Goal: Contribute content: Contribute content

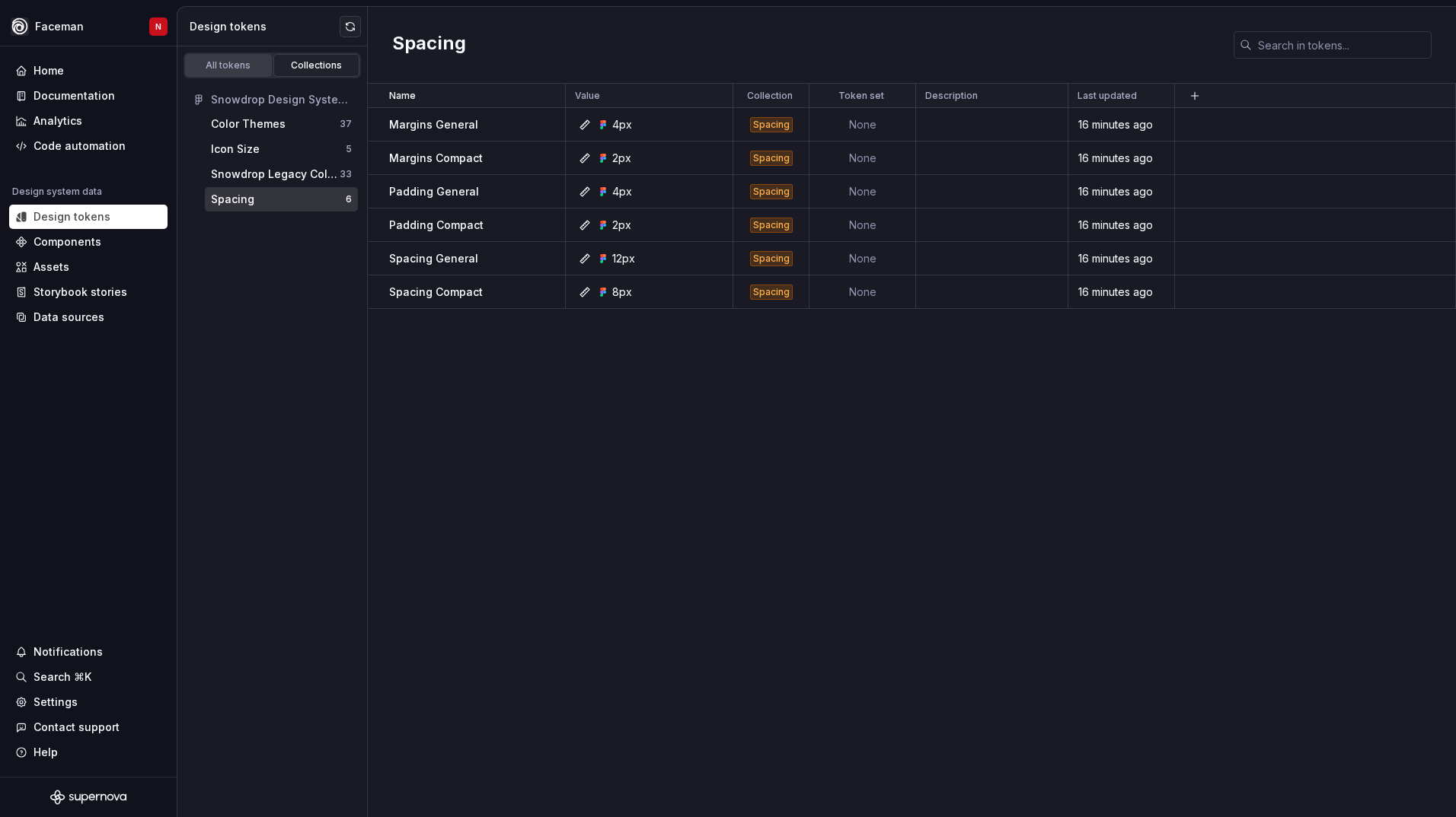
click at [252, 69] on div "All tokens" at bounding box center [228, 65] width 76 height 12
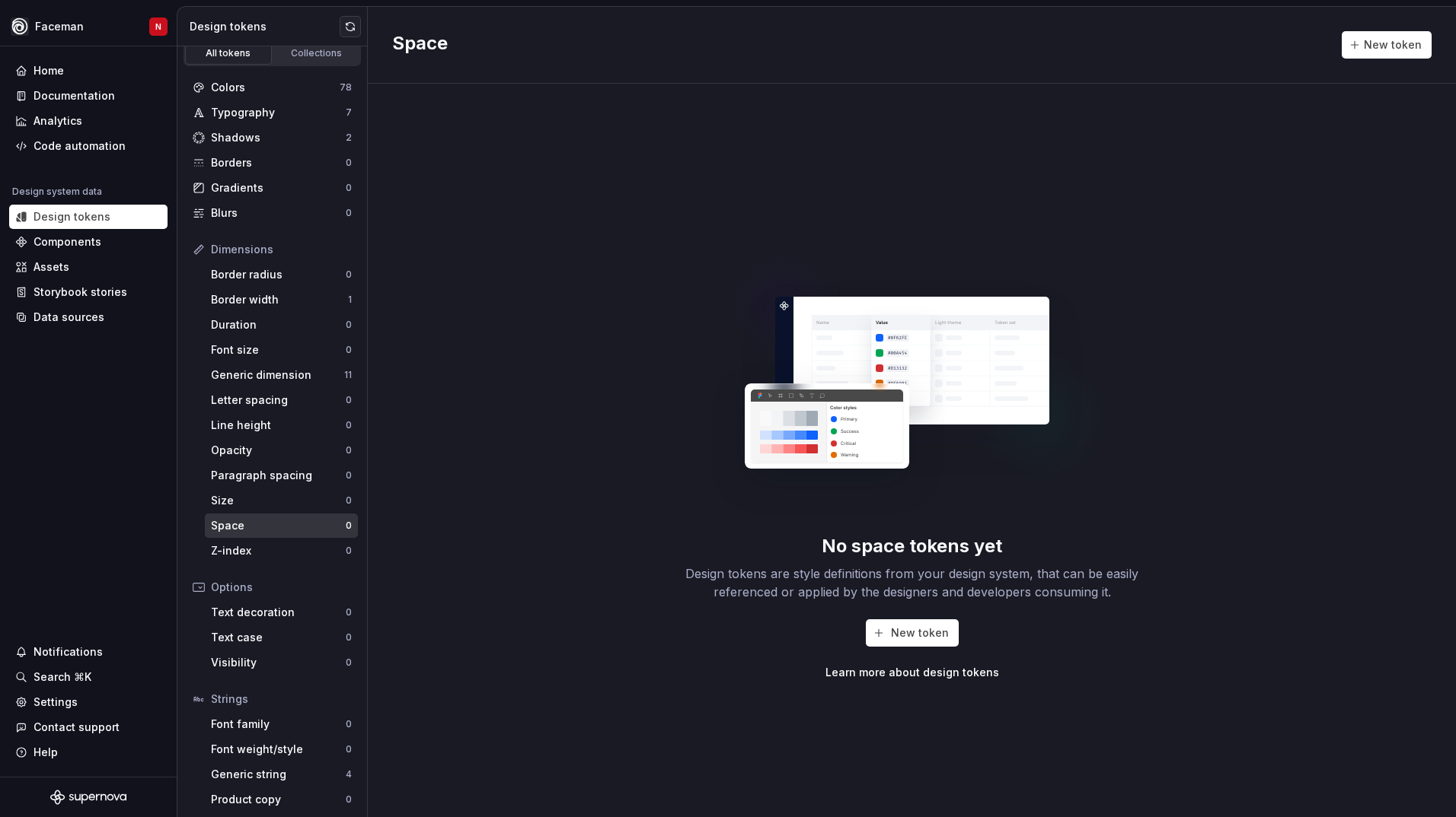
scroll to position [16, 0]
click at [293, 297] on div "Border width" at bounding box center [279, 296] width 137 height 15
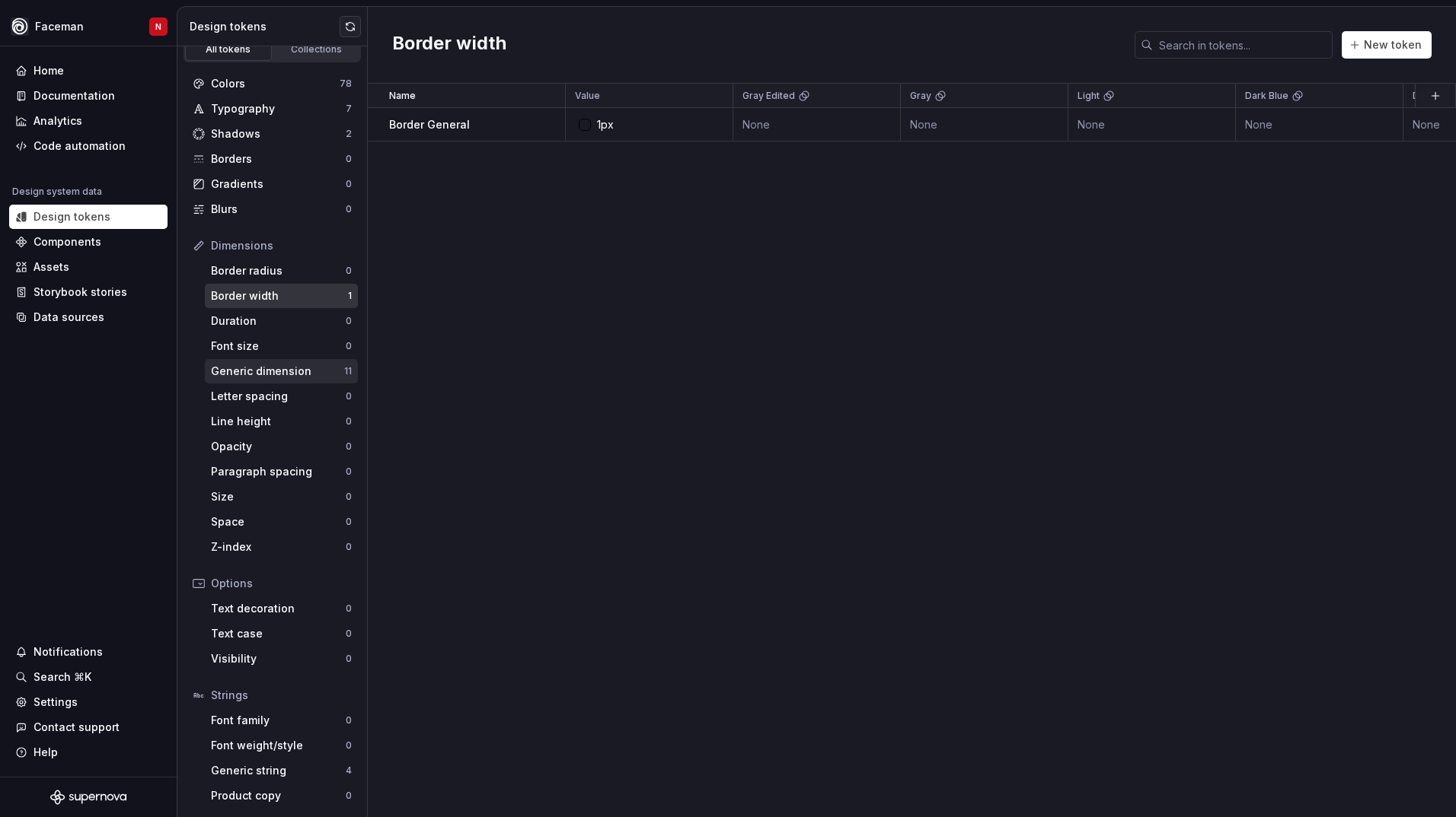
click at [290, 374] on div "Generic dimension" at bounding box center [278, 372] width 133 height 15
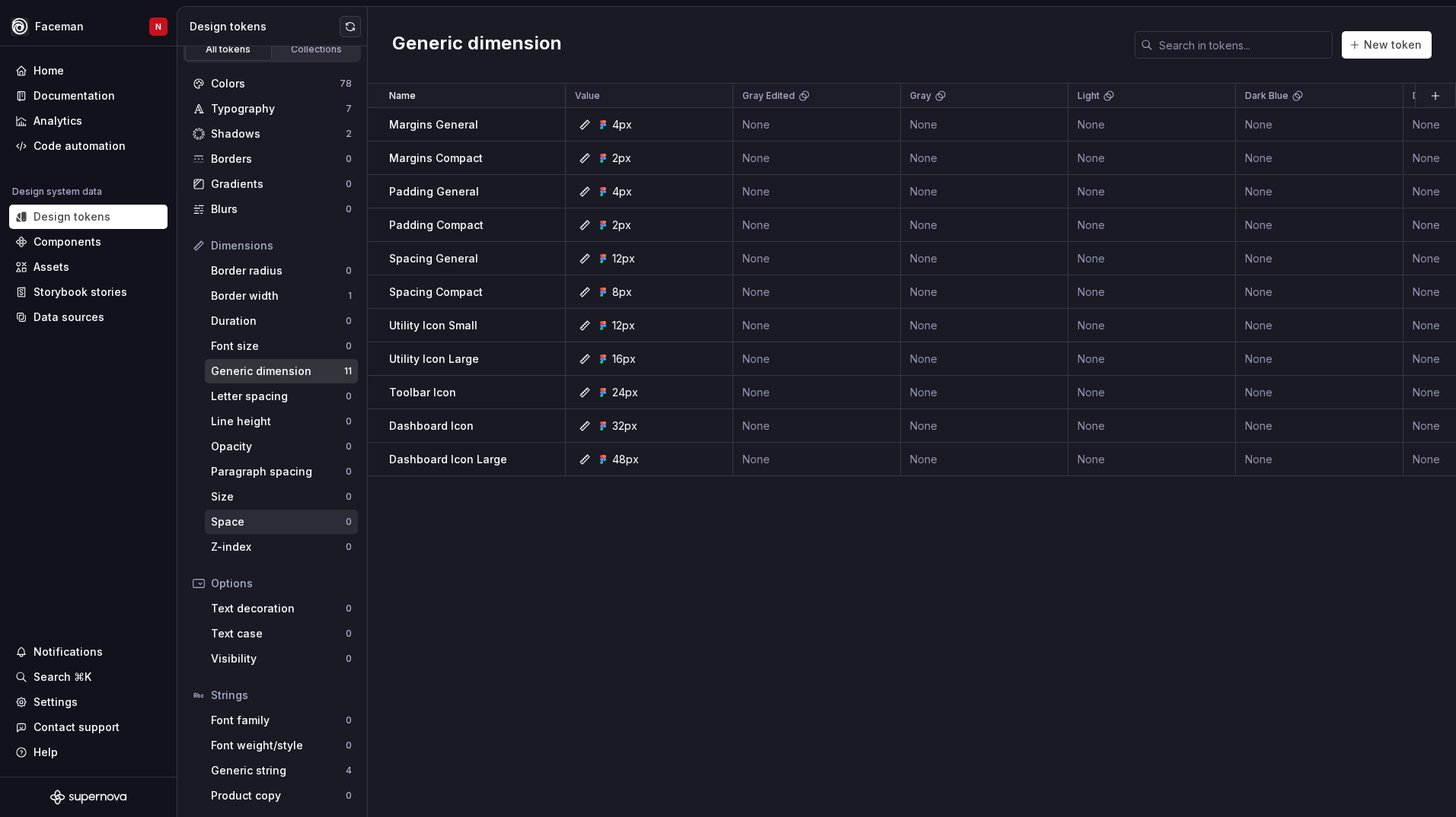
drag, startPoint x: 240, startPoint y: 515, endPoint x: 230, endPoint y: 520, distance: 11.2
click at [230, 520] on div "Space" at bounding box center [279, 522] width 134 height 15
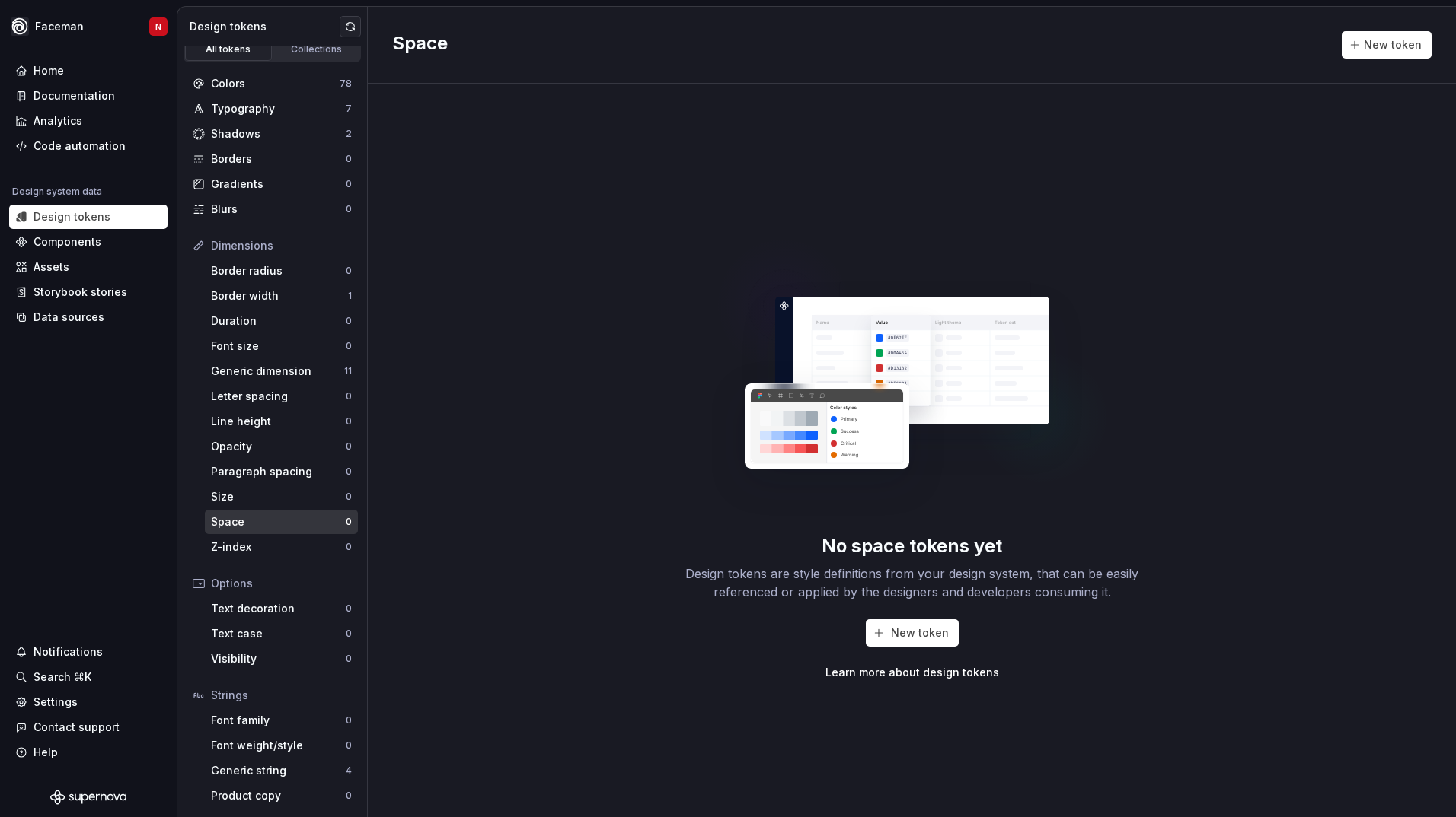
click at [568, 475] on div "No space tokens yet Design tokens are style definitions from your design system…" at bounding box center [911, 450] width 1088 height 733
click at [242, 366] on div "Generic dimension" at bounding box center [278, 372] width 133 height 15
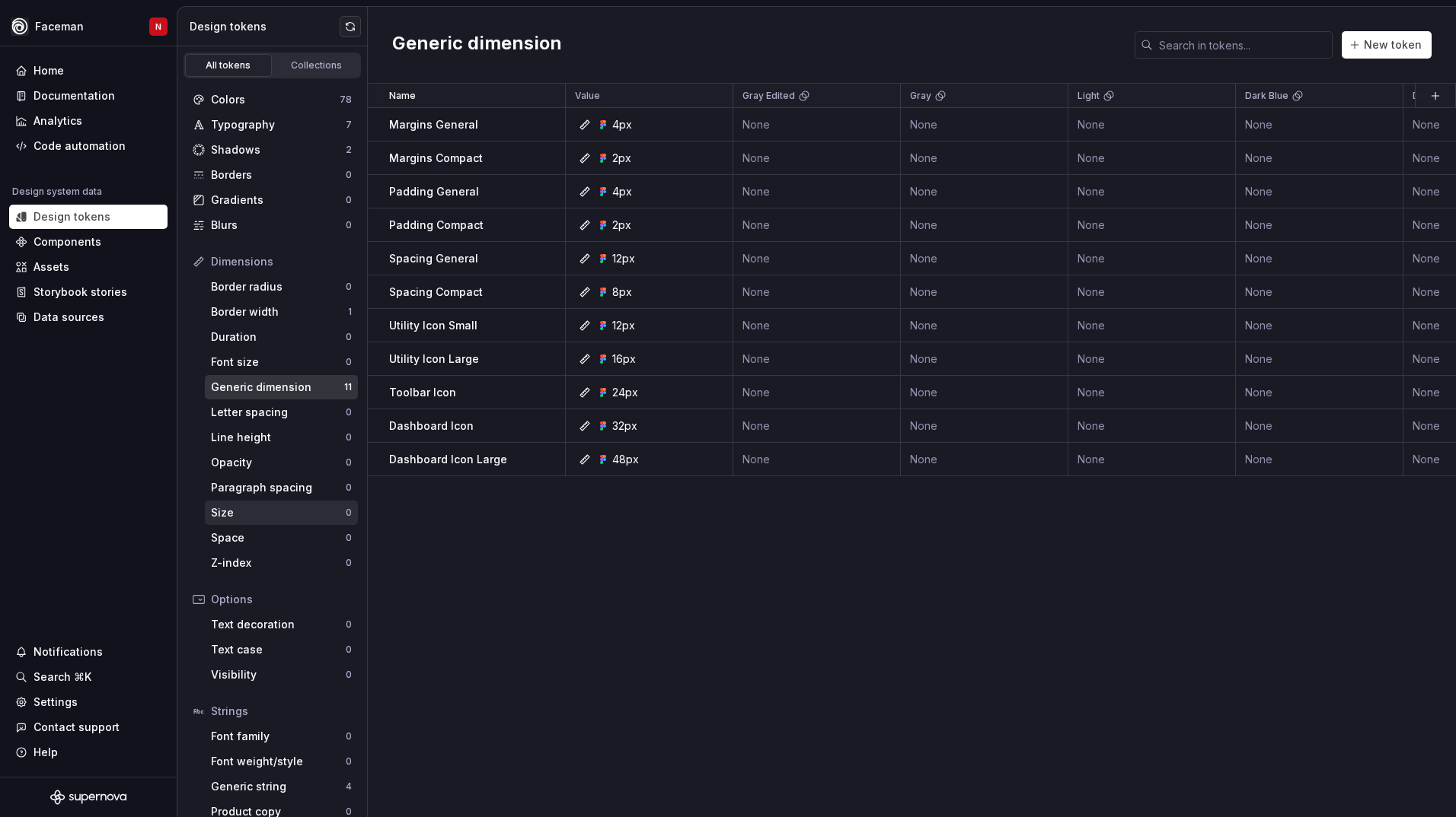
click at [240, 513] on div "Size" at bounding box center [279, 513] width 134 height 15
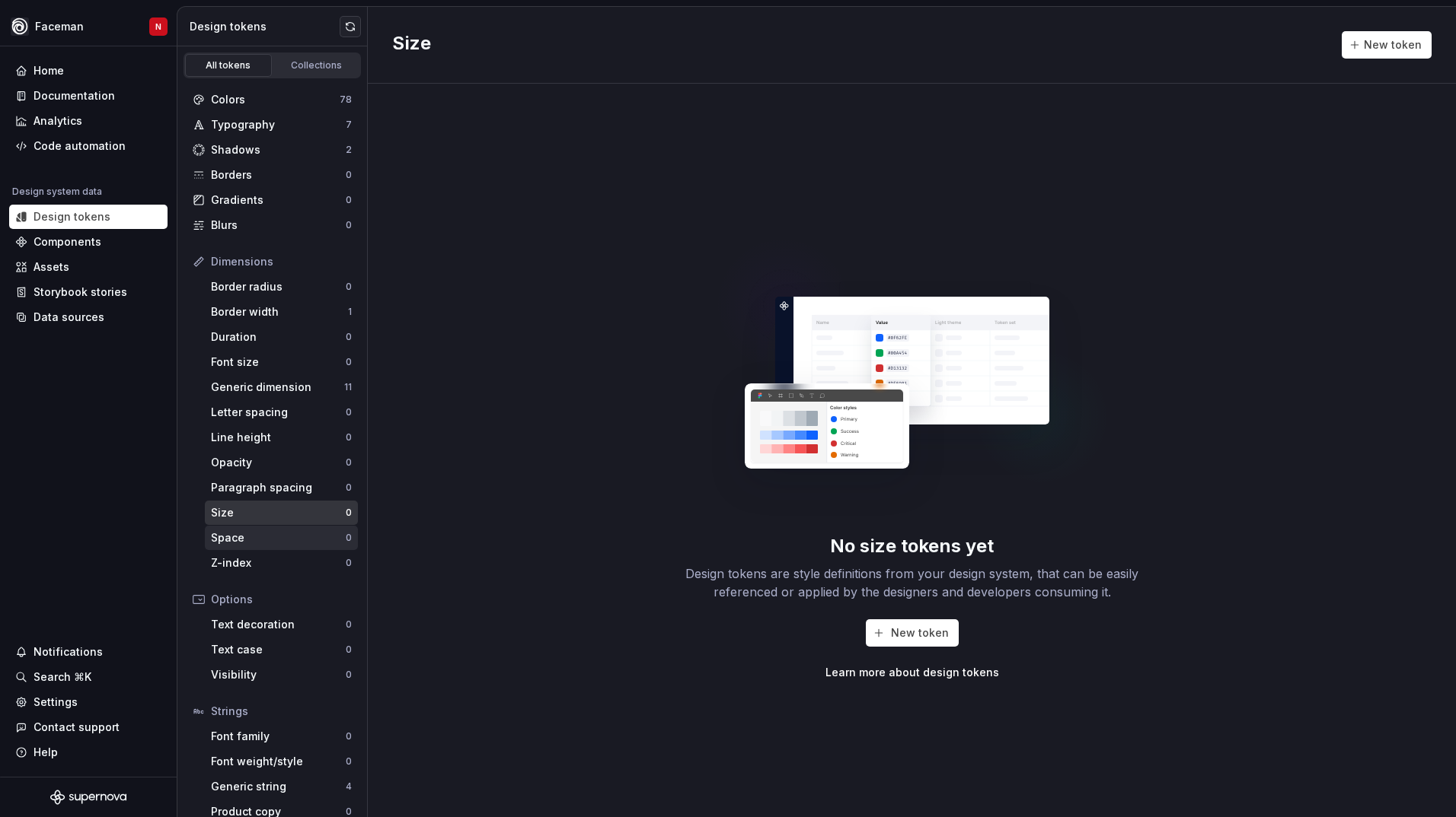
click at [234, 534] on div "Space" at bounding box center [279, 538] width 134 height 15
click at [303, 397] on div "Generic dimension 11" at bounding box center [280, 387] width 153 height 24
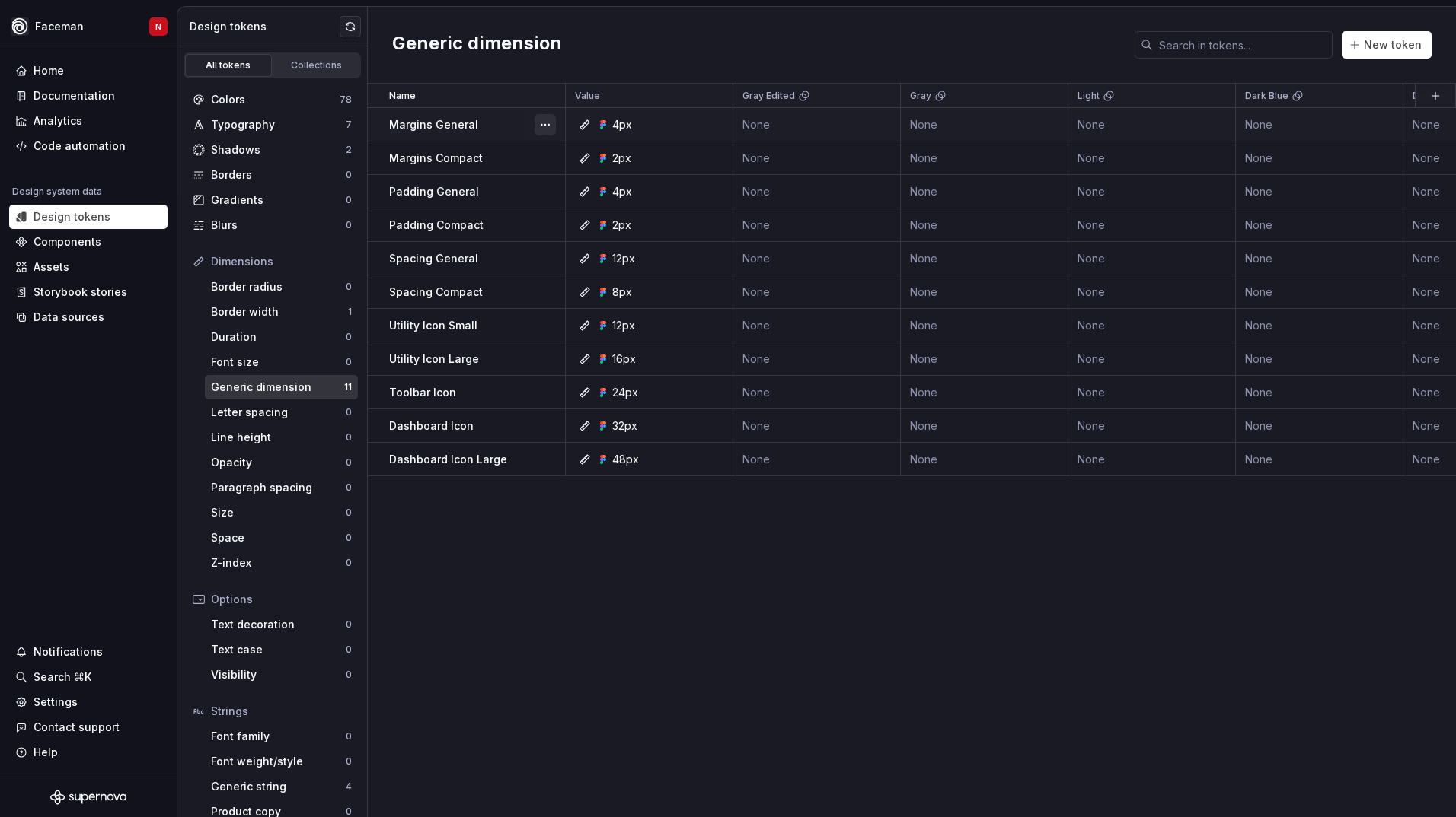
click at [539, 130] on button "button" at bounding box center [545, 125] width 21 height 21
click at [575, 172] on span "Move to group" at bounding box center [599, 179] width 123 height 24
click at [576, 184] on span "Move to group" at bounding box center [599, 179] width 123 height 24
click at [432, 129] on html "Faceman N Home Documentation Analytics Code automation Design system data Desig…" at bounding box center [728, 408] width 1456 height 817
click at [549, 132] on button "button" at bounding box center [545, 125] width 21 height 21
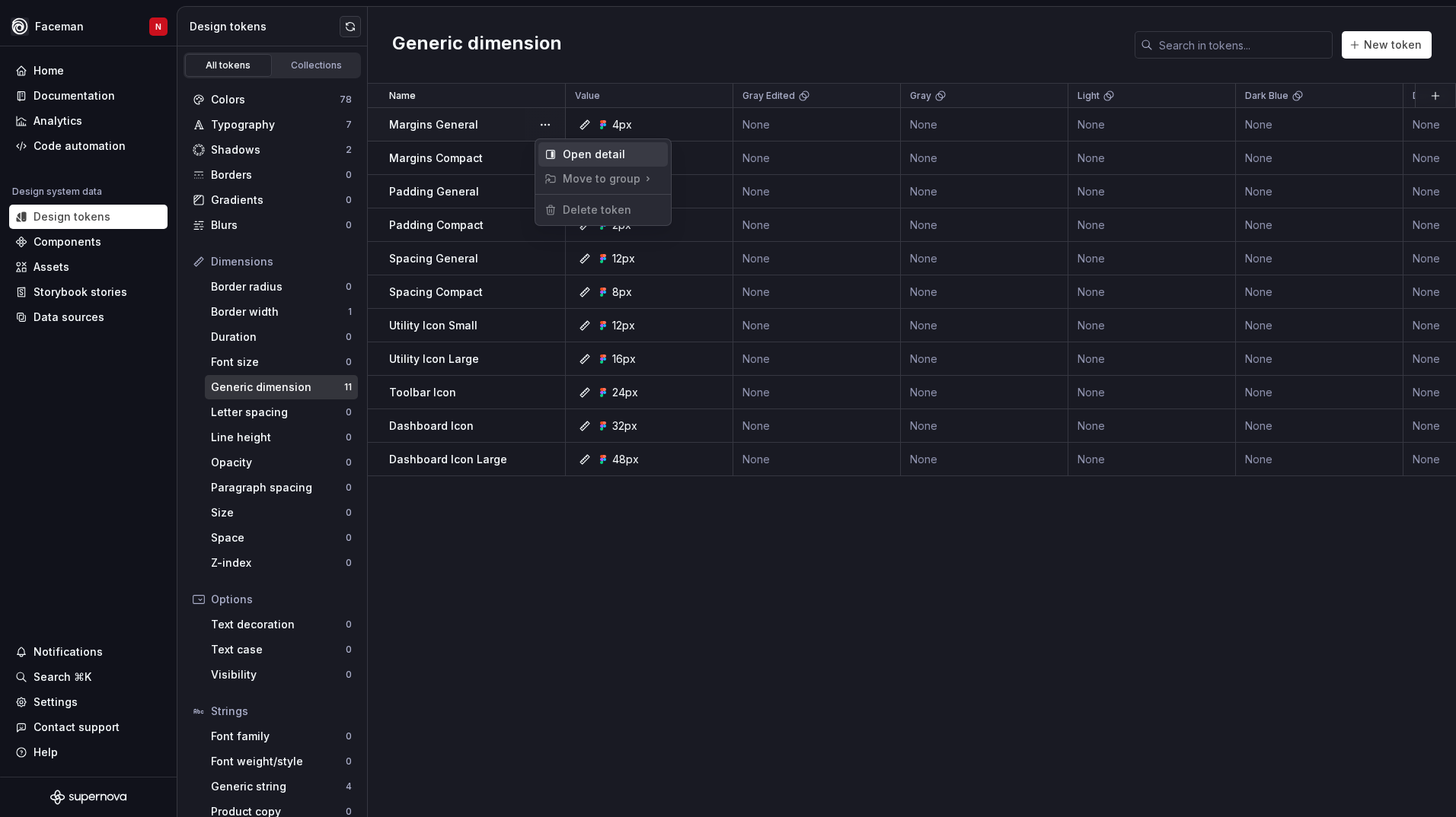
click at [563, 151] on div "Open detail" at bounding box center [612, 155] width 99 height 15
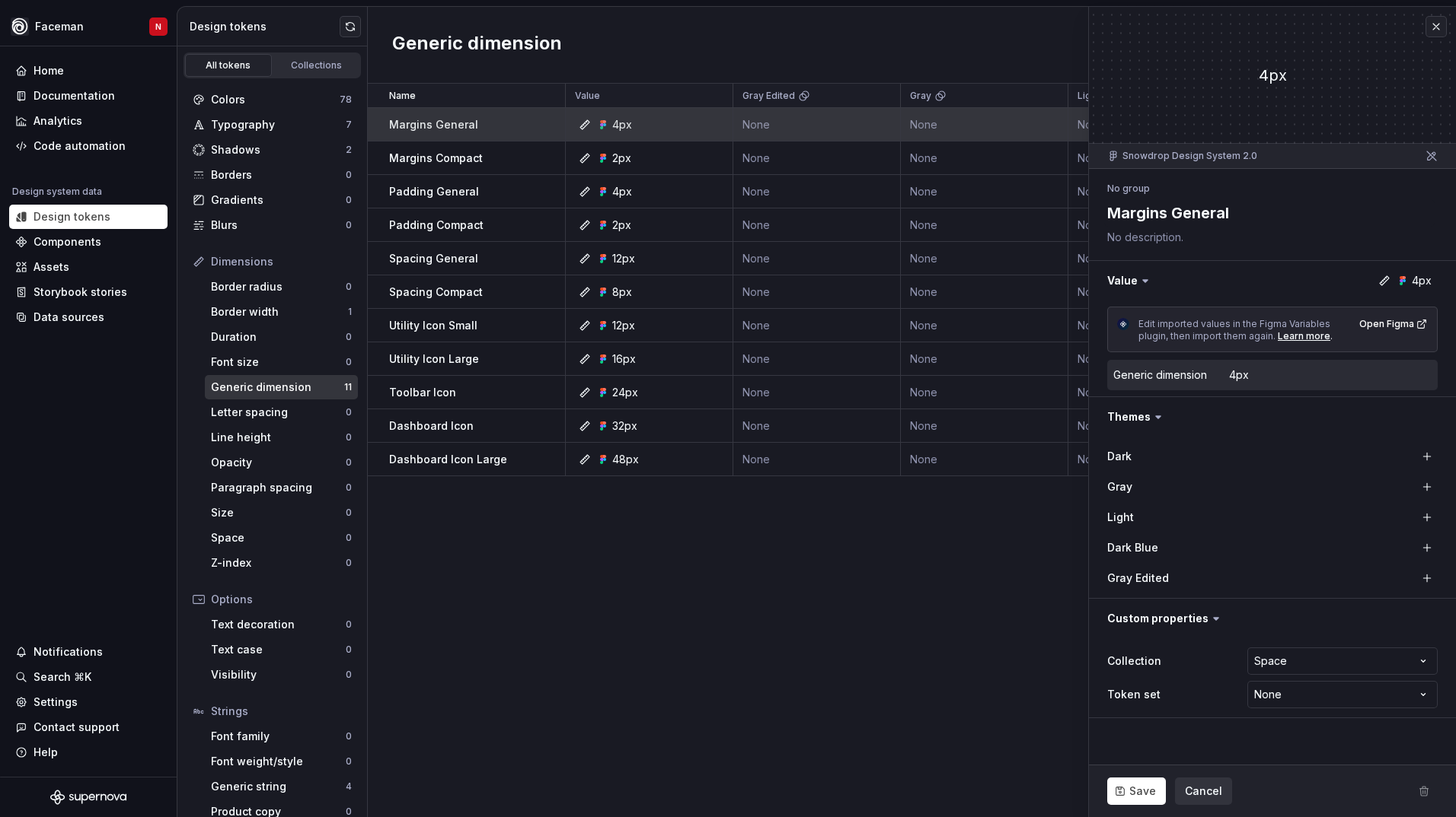
type textarea "*"
click at [1291, 688] on html "Faceman N Home Documentation Analytics Code automation Design system data Desig…" at bounding box center [728, 408] width 1456 height 817
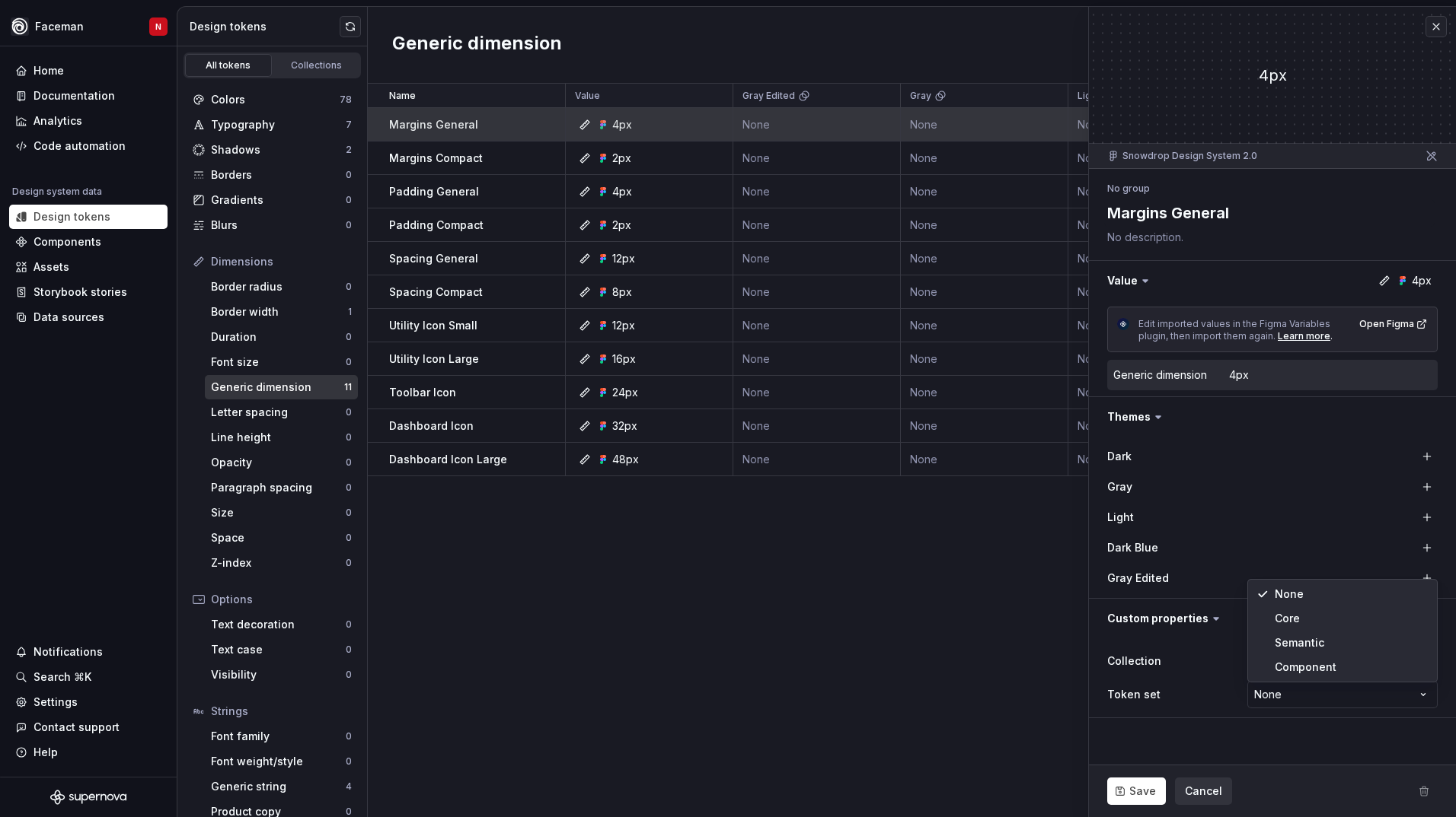
select select "**********"
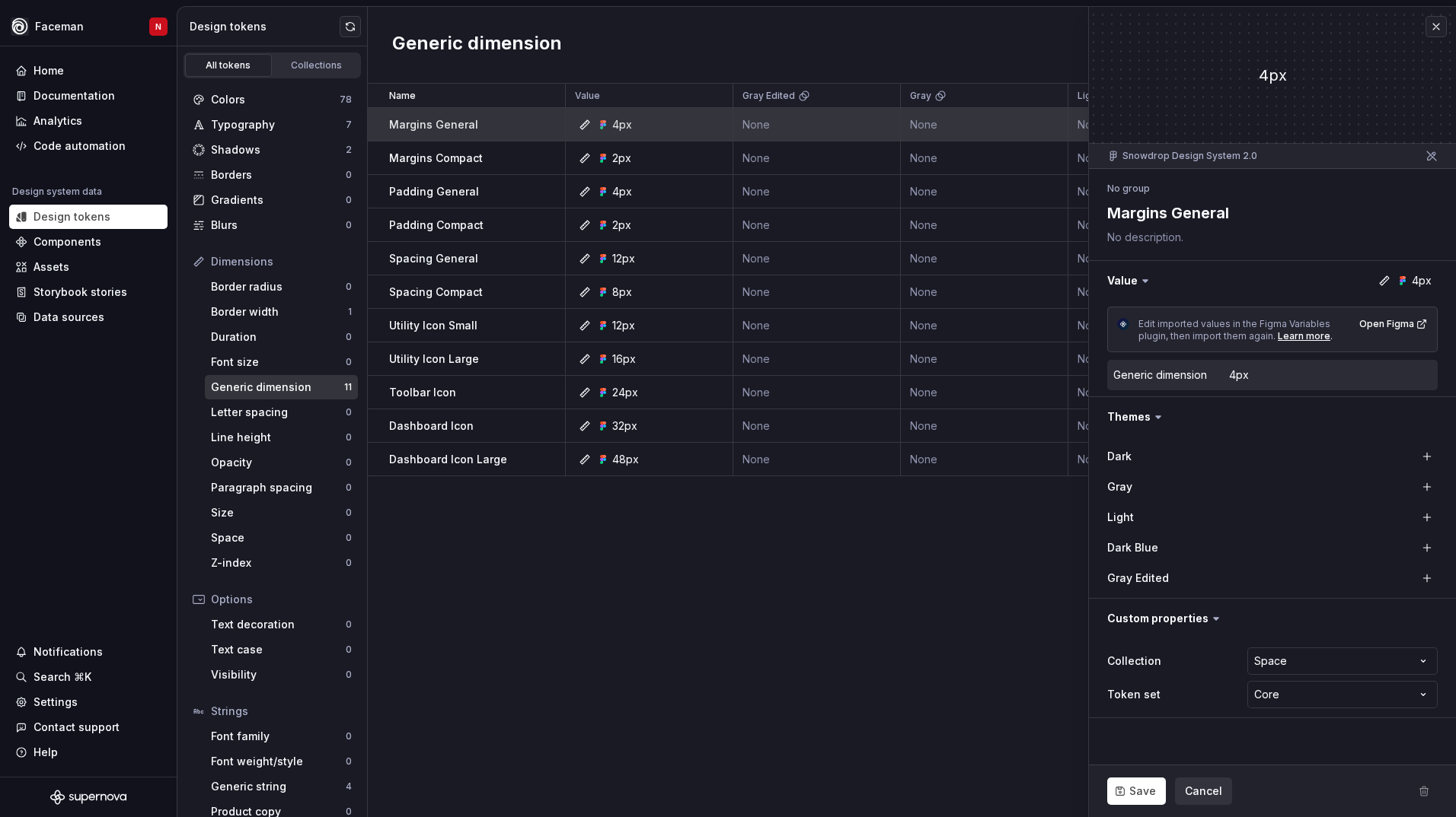
click at [1284, 676] on div "**********" at bounding box center [1272, 678] width 330 height 67
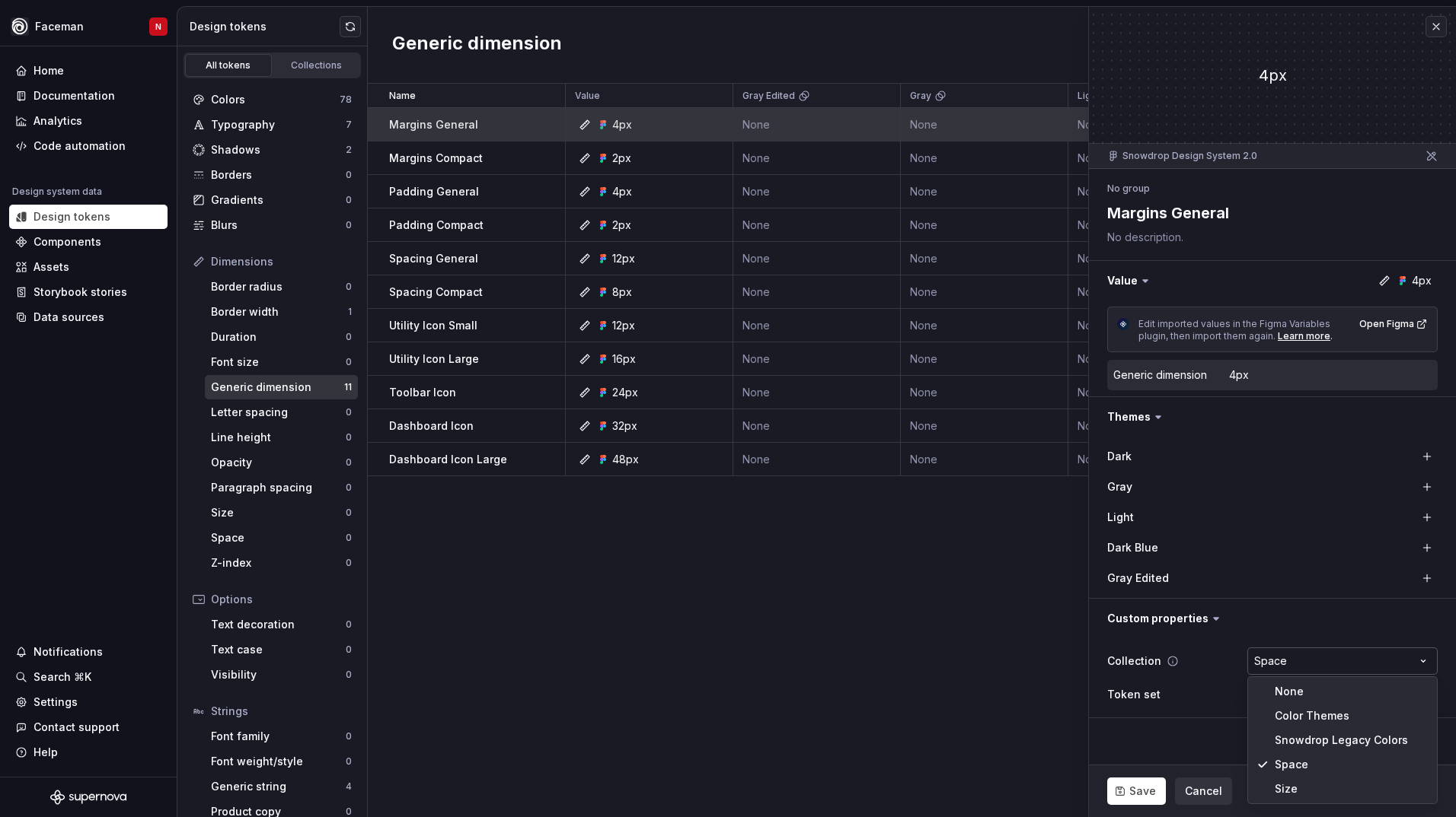
click at [1287, 665] on html "Faceman N Home Documentation Analytics Code automation Design system data Desig…" at bounding box center [728, 408] width 1456 height 817
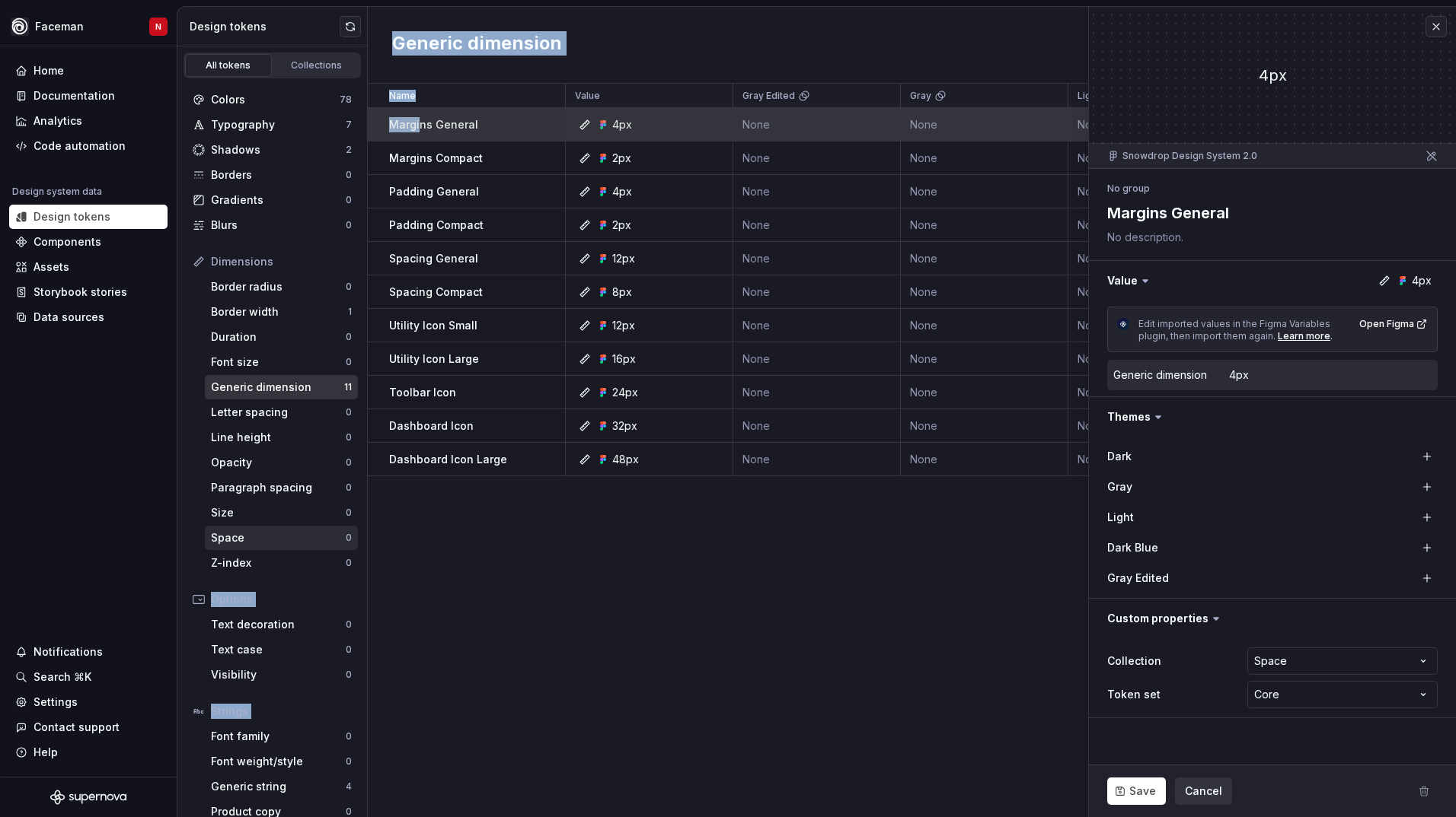
drag, startPoint x: 418, startPoint y: 131, endPoint x: 313, endPoint y: 527, distance: 409.7
click at [313, 527] on div "Design tokens All tokens Collections Colors 78 Typography 7 Shadows 2 Borders 0…" at bounding box center [816, 412] width 1278 height 810
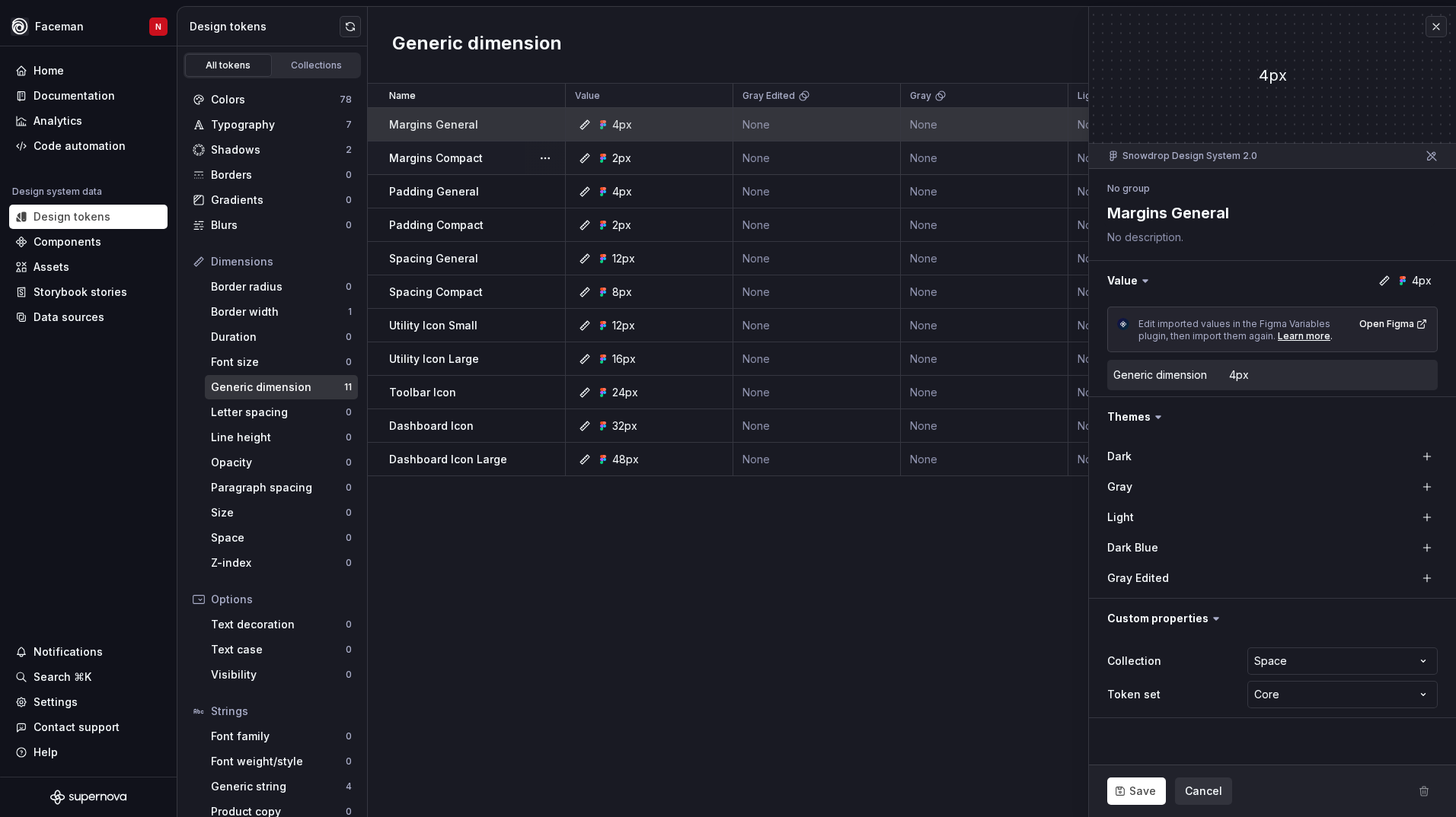
click at [421, 163] on p "Margins Compact" at bounding box center [435, 158] width 93 height 15
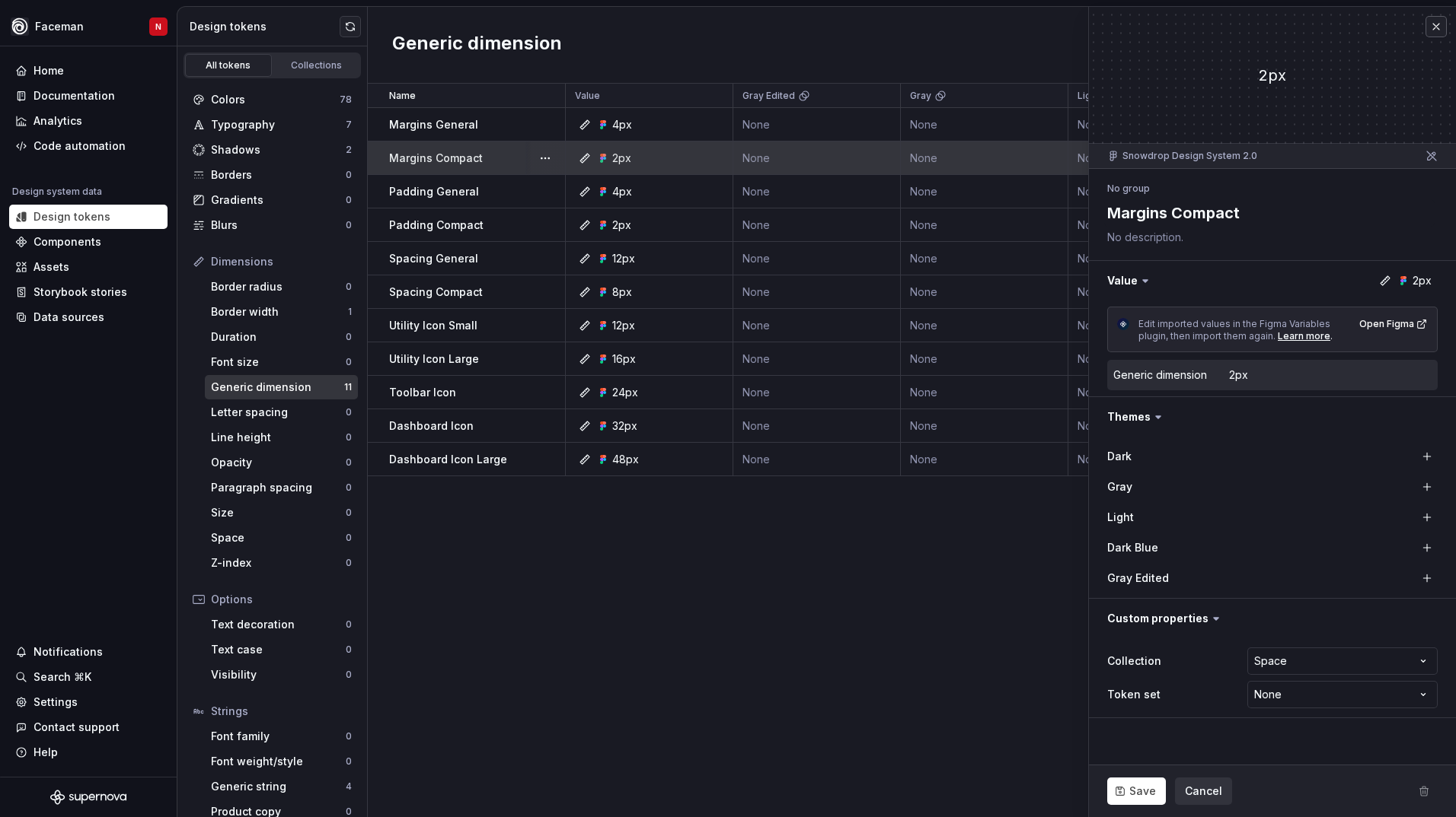
click at [1438, 29] on button "button" at bounding box center [1436, 27] width 21 height 21
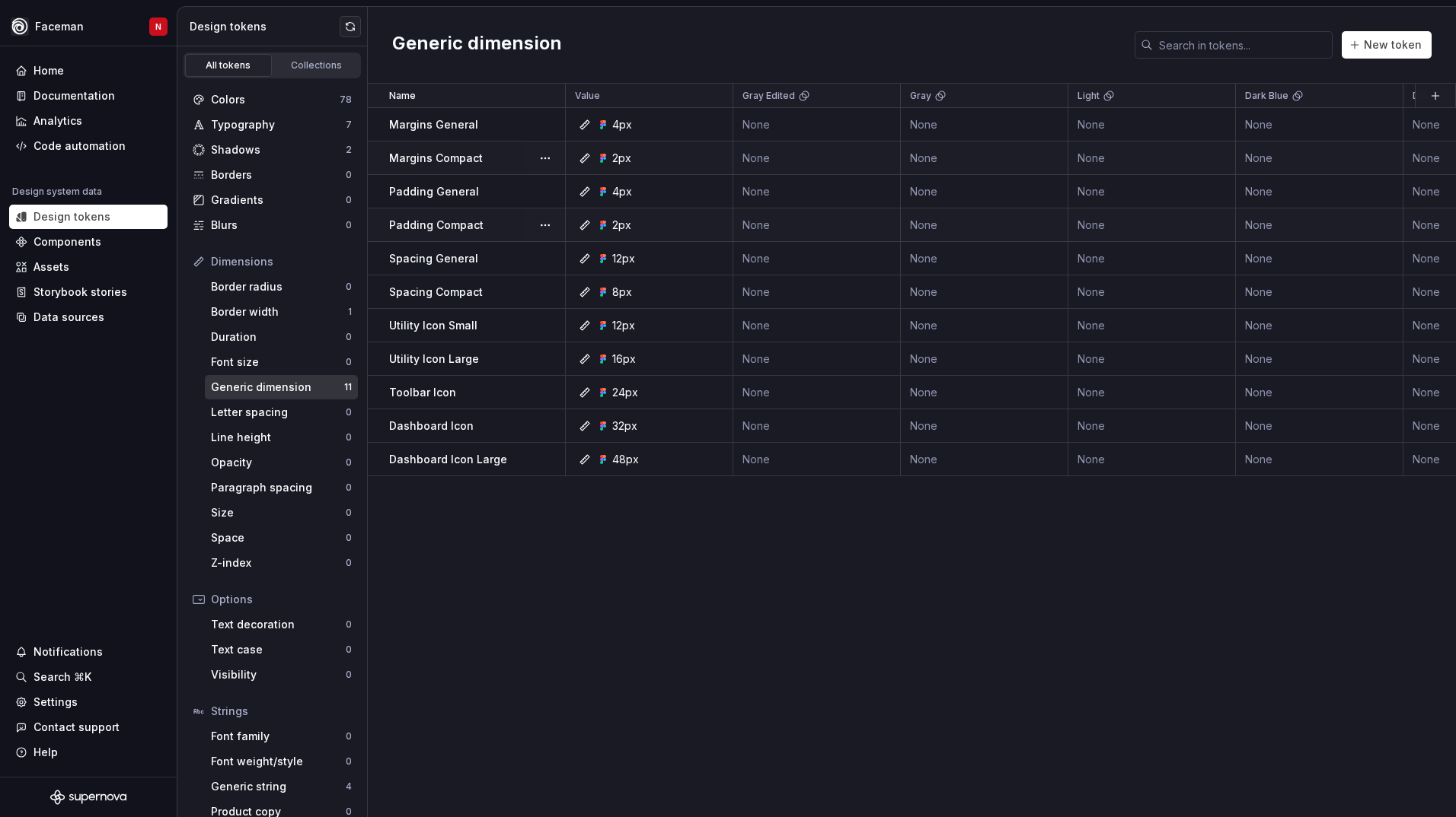
click at [468, 166] on td "Margins Compact" at bounding box center [467, 157] width 198 height 34
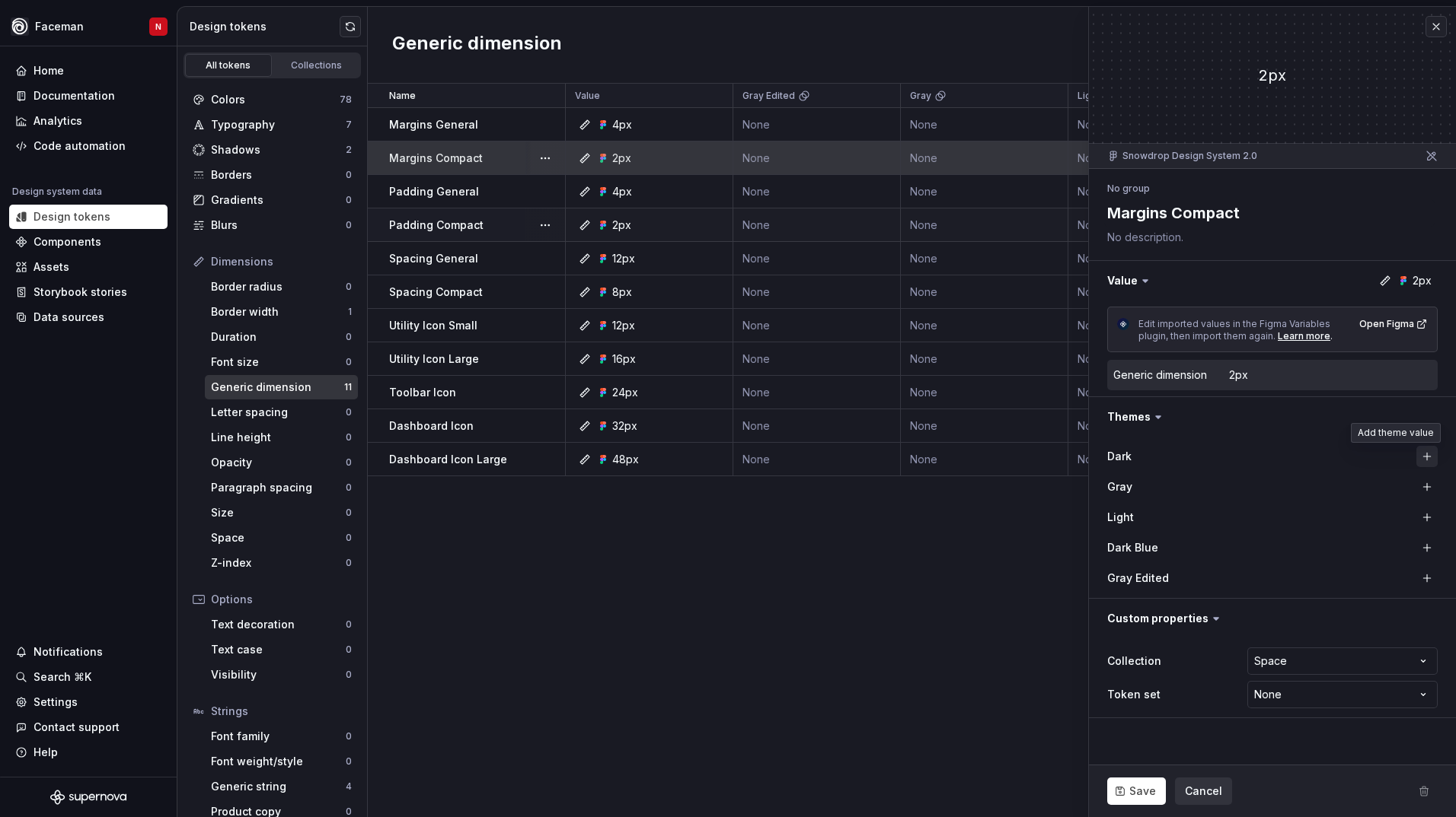
click at [1430, 460] on button "button" at bounding box center [1426, 456] width 21 height 21
click at [1423, 476] on button "button" at bounding box center [1426, 487] width 21 height 21
click at [1423, 507] on button "button" at bounding box center [1426, 517] width 21 height 21
click at [1422, 544] on button "button" at bounding box center [1426, 548] width 21 height 21
click at [1420, 582] on button "button" at bounding box center [1426, 578] width 21 height 21
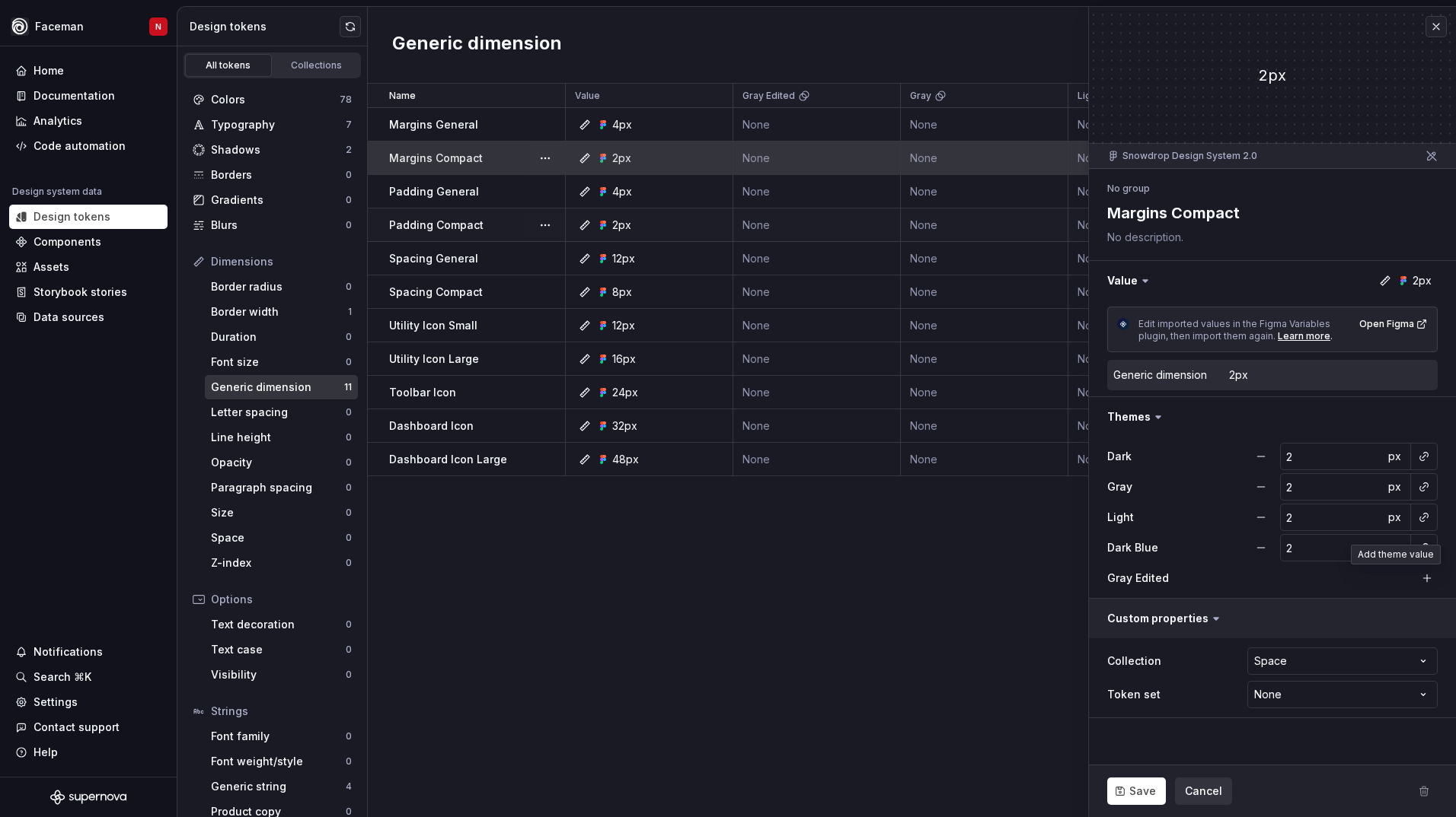
type textarea "*"
click at [1249, 697] on html "Faceman N Home Documentation Analytics Code automation Design system data Desig…" at bounding box center [728, 408] width 1456 height 817
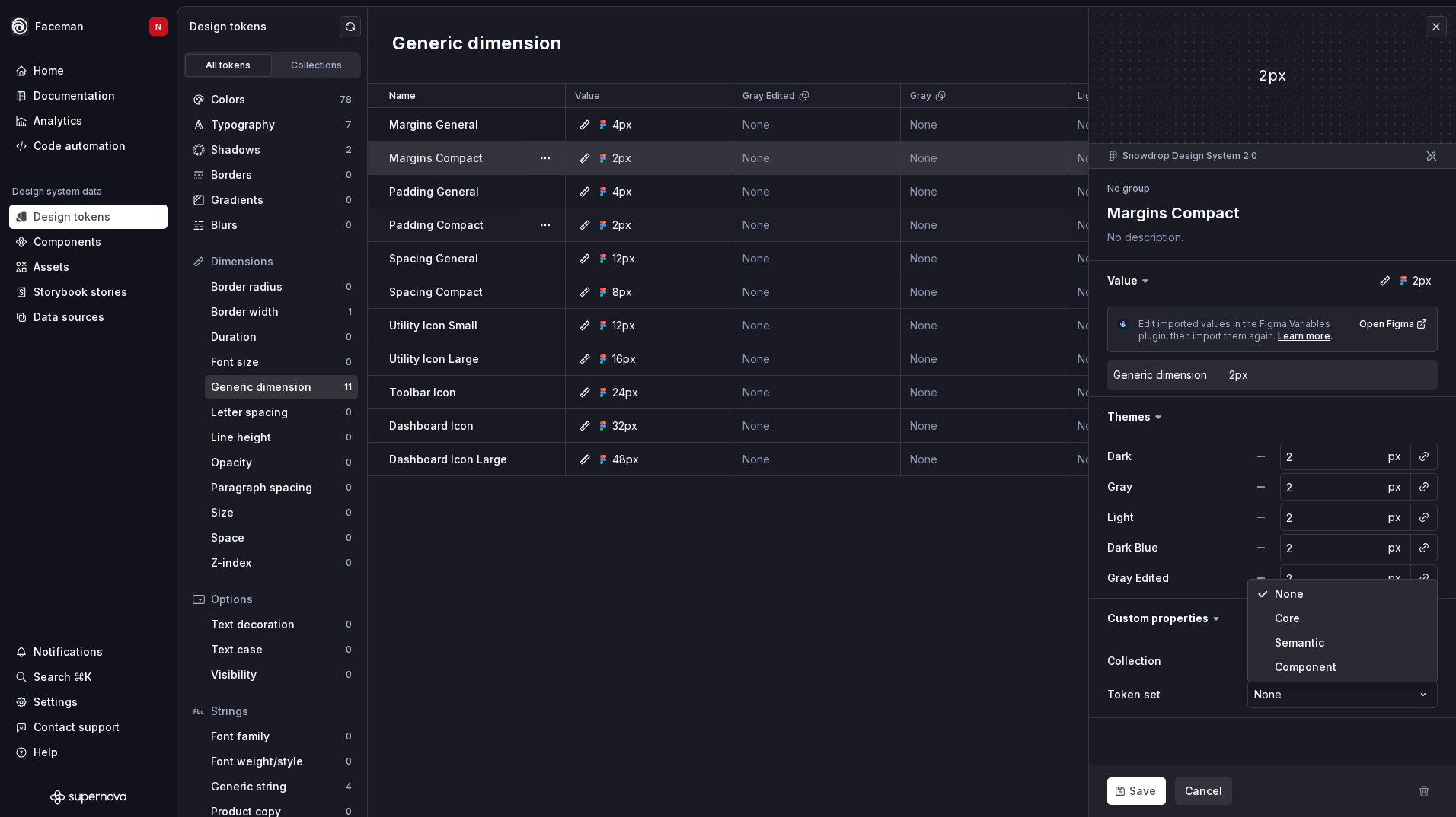
select select "**********"
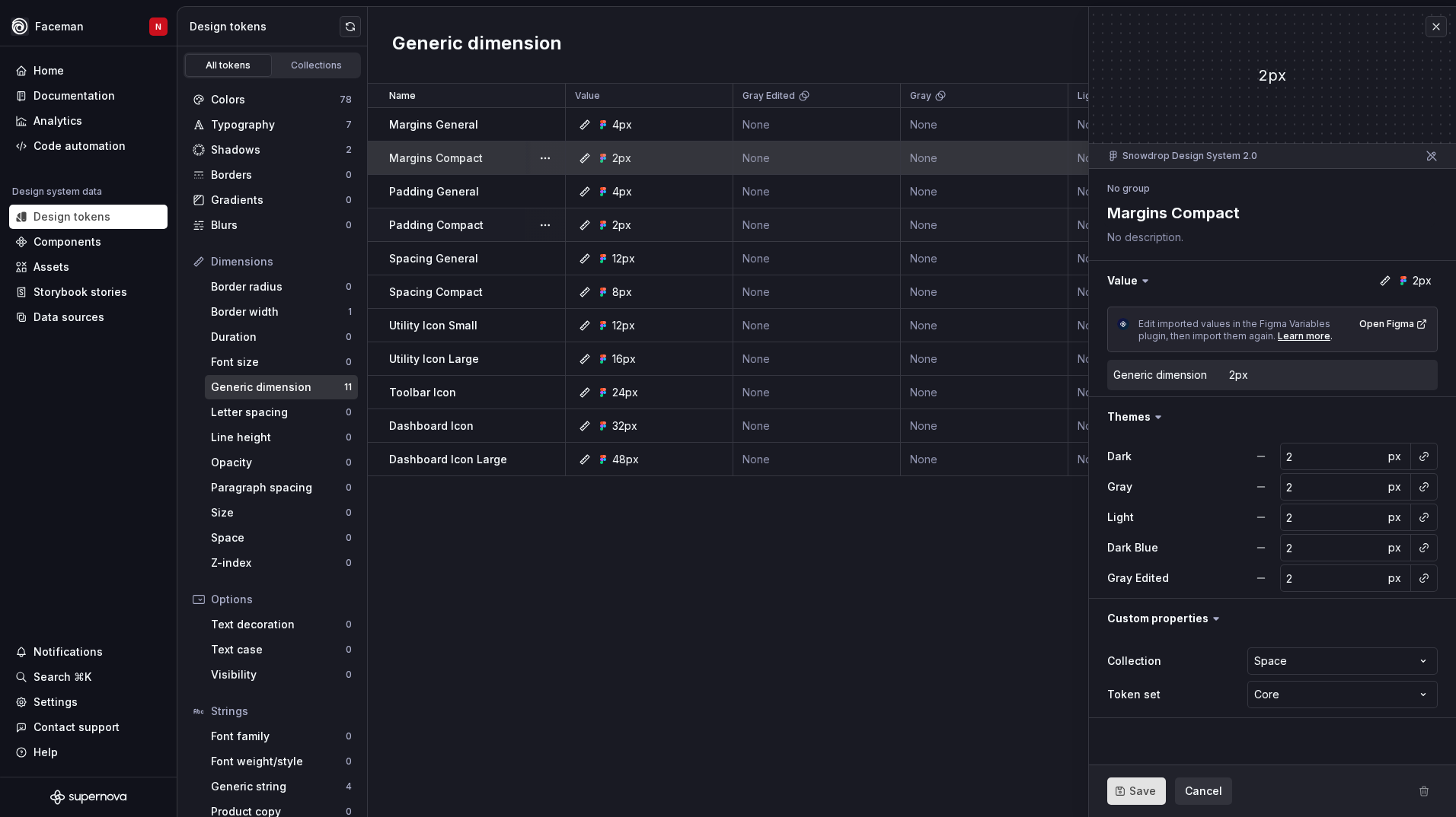
click at [1129, 796] on span "Save" at bounding box center [1142, 791] width 27 height 15
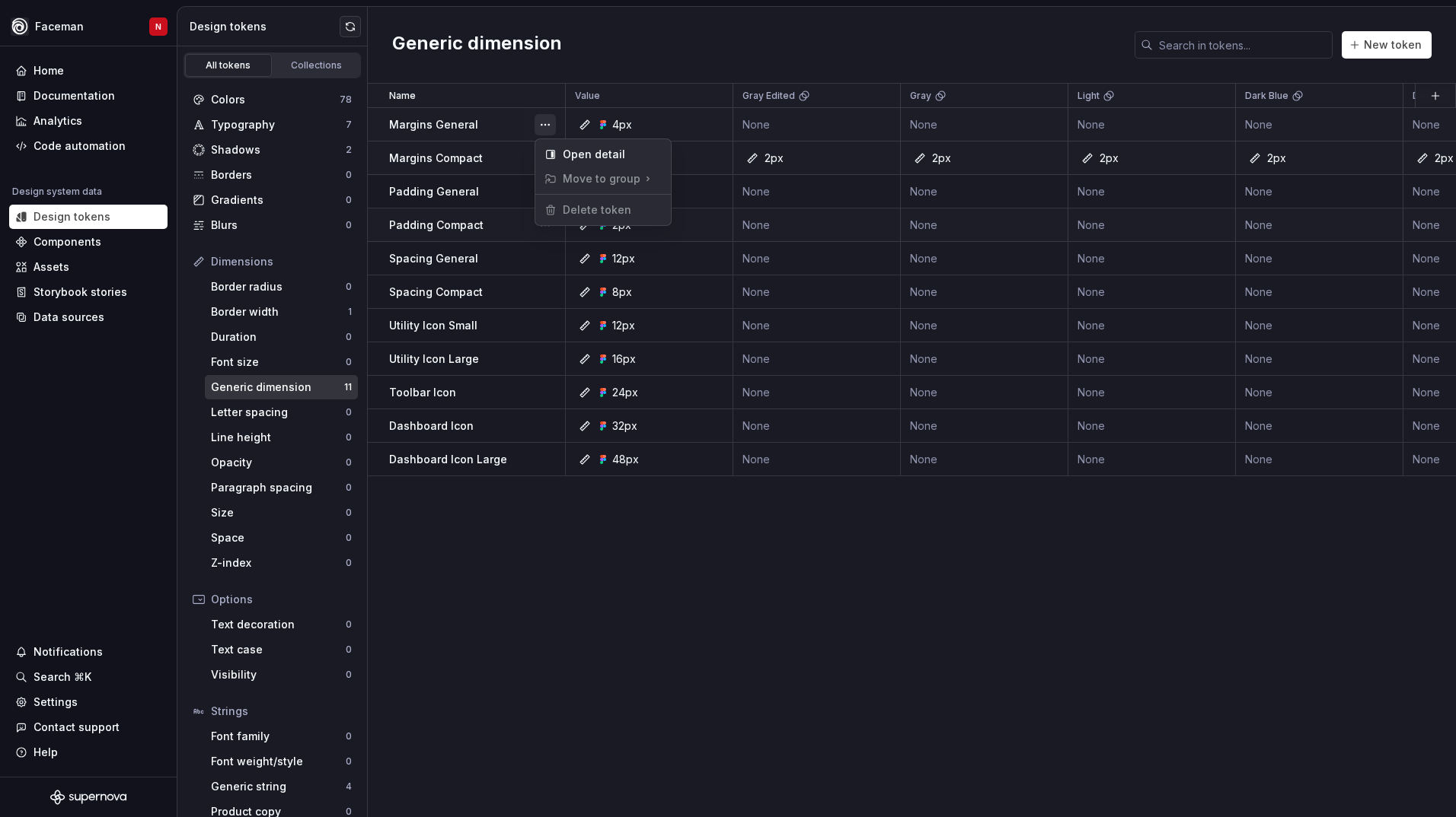
click at [545, 124] on button "button" at bounding box center [545, 125] width 21 height 21
click at [502, 228] on html "Faceman N Home Documentation Analytics Code automation Design system data Desig…" at bounding box center [728, 408] width 1456 height 817
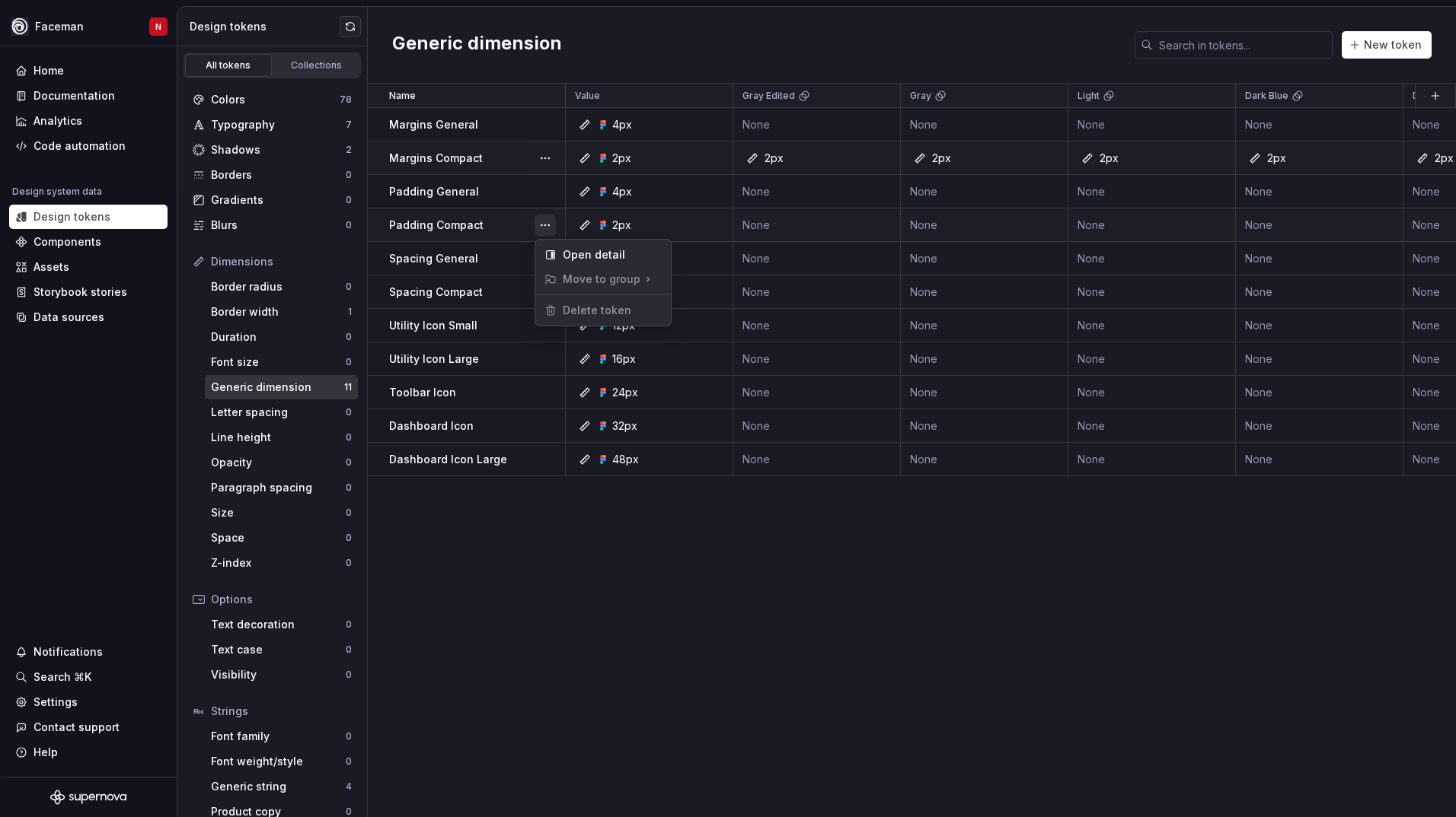
click at [542, 226] on button "button" at bounding box center [545, 226] width 21 height 21
drag, startPoint x: 597, startPoint y: 248, endPoint x: 790, endPoint y: 318, distance: 205.3
click at [598, 248] on div "Open detail" at bounding box center [612, 255] width 99 height 15
type textarea "*"
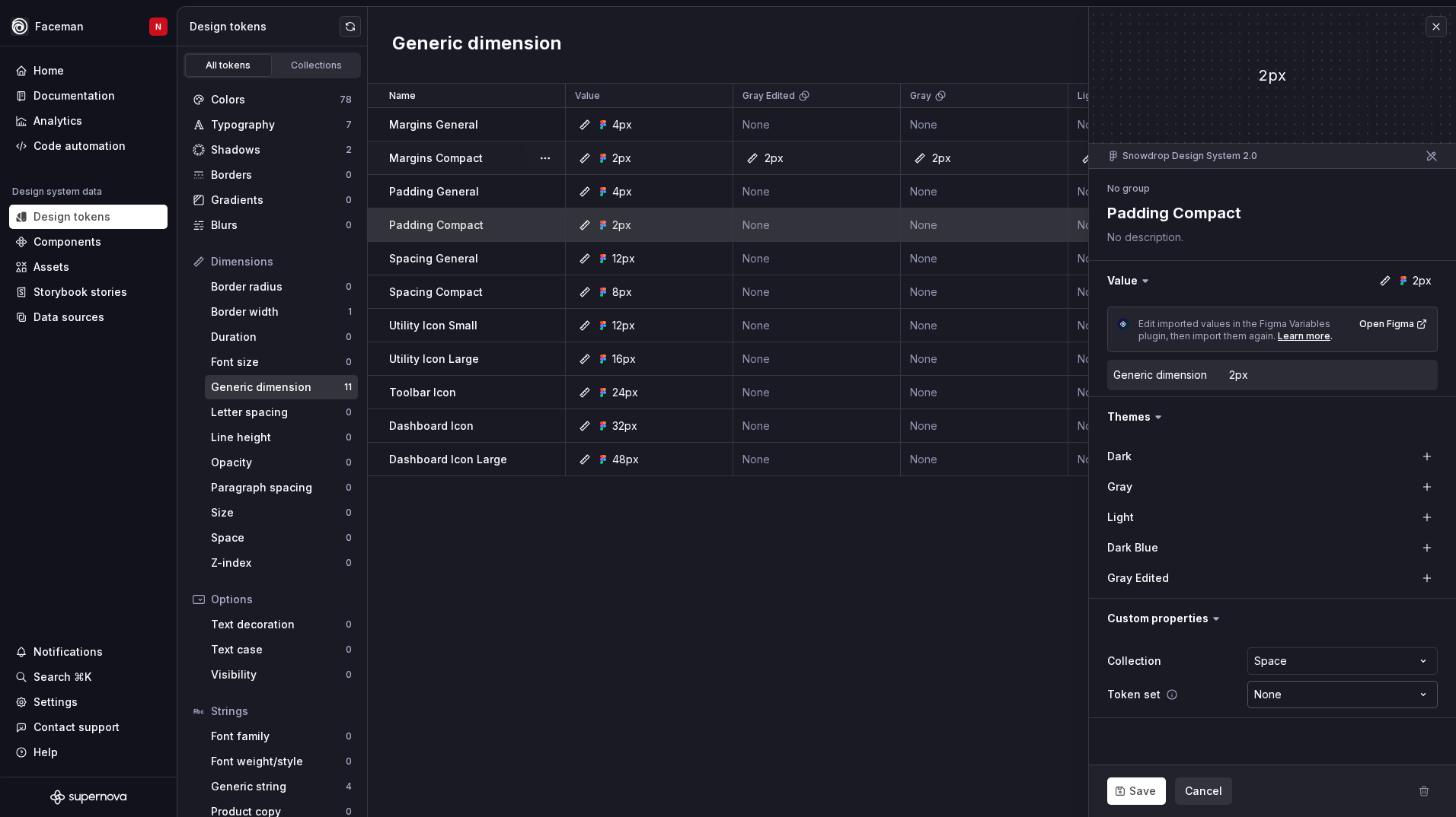
click at [1272, 691] on html "Faceman N Home Documentation Analytics Code automation Design system data Desig…" at bounding box center [728, 408] width 1456 height 817
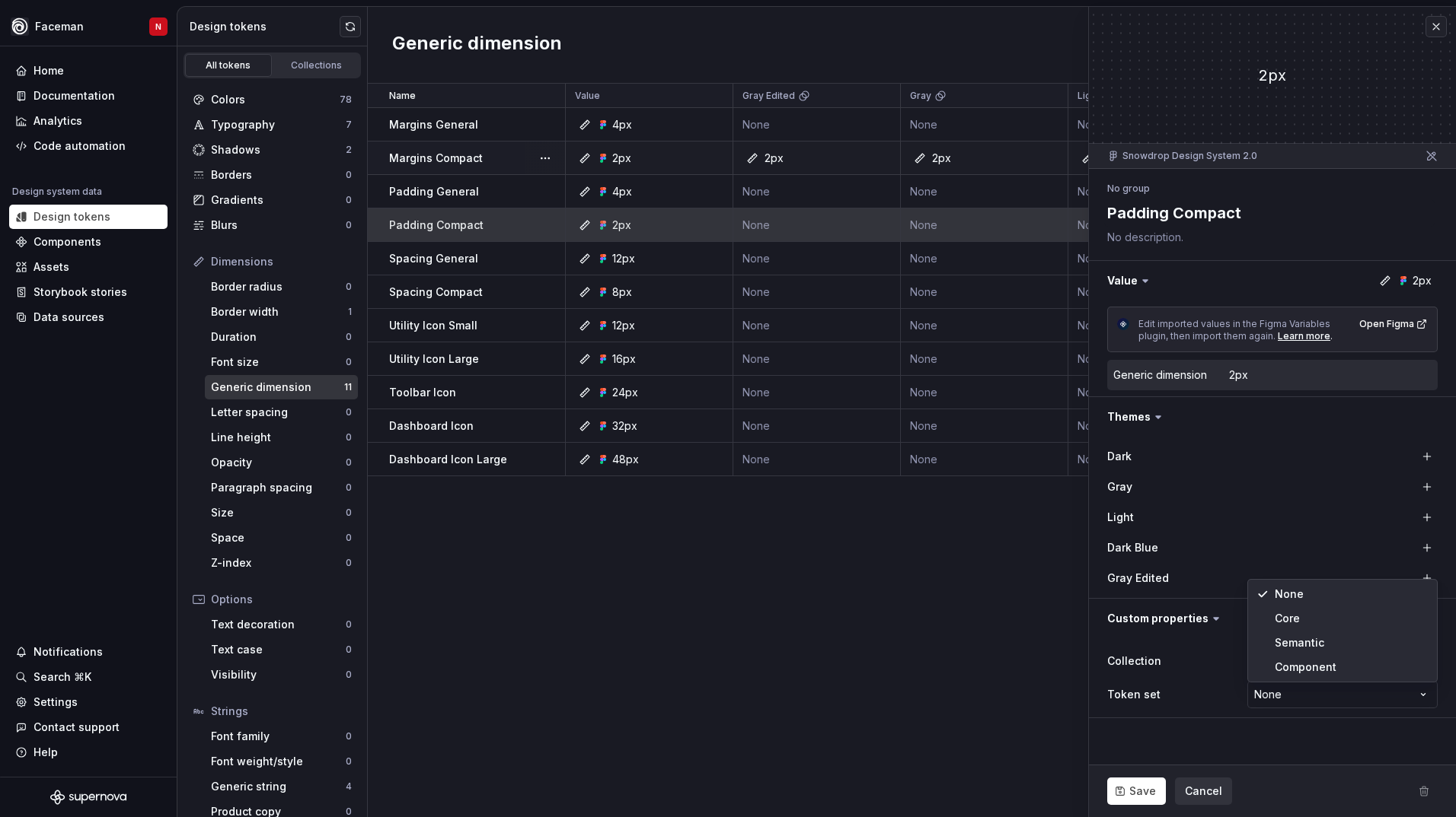
select select "**********"
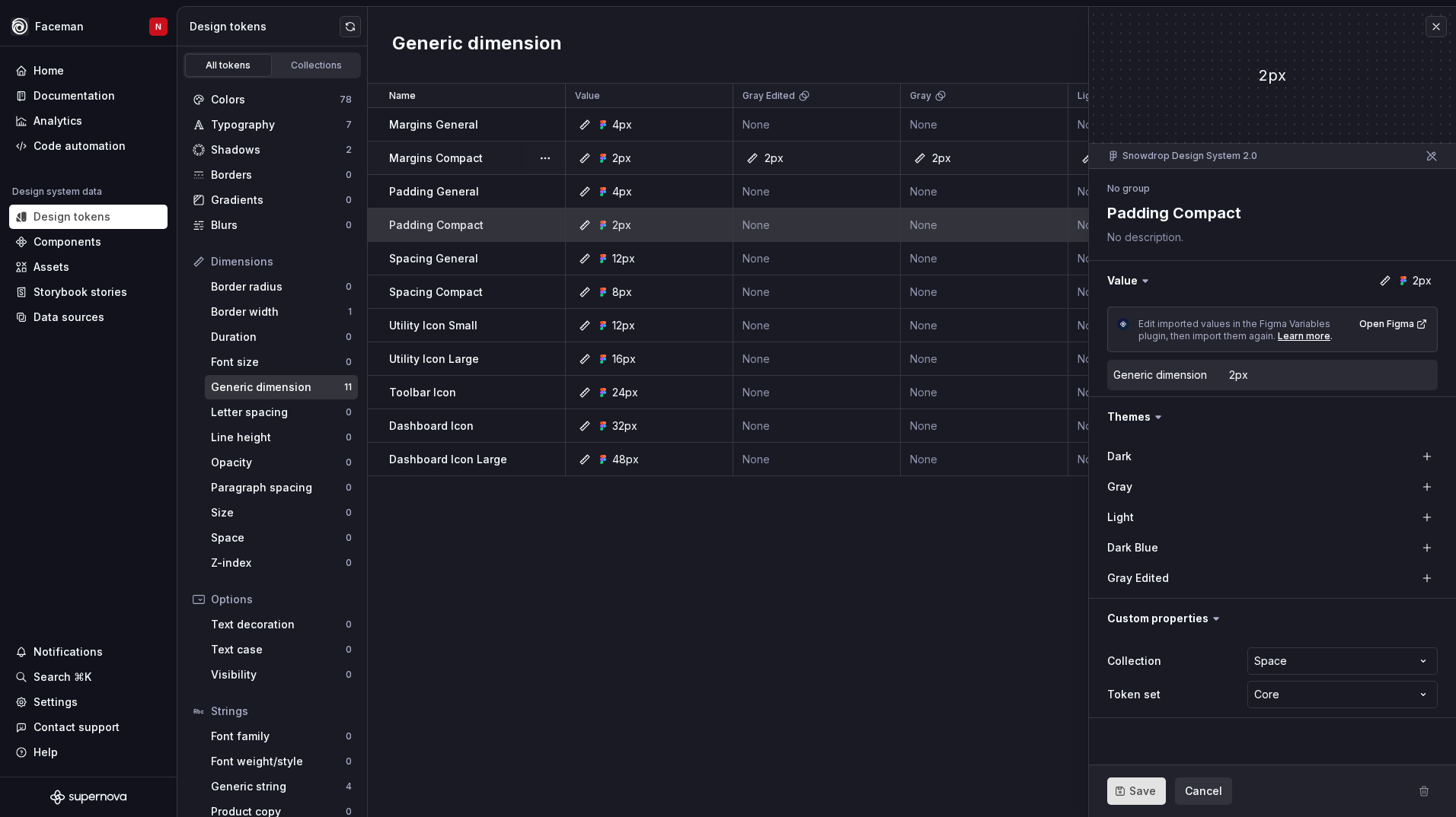
click at [1142, 792] on span "Save" at bounding box center [1142, 791] width 27 height 15
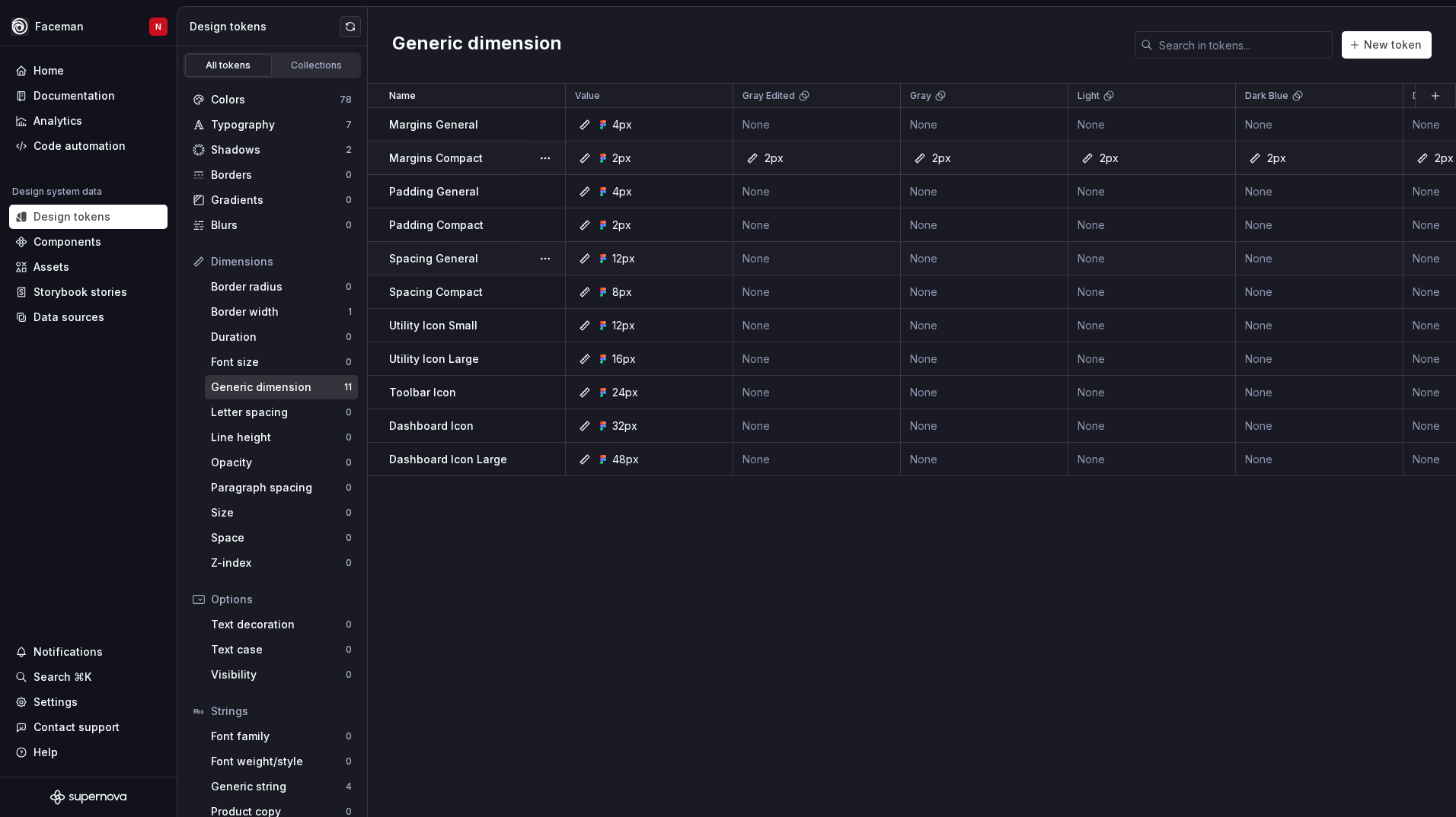
click at [545, 128] on html "Faceman N Home Documentation Analytics Code automation Design system data Desig…" at bounding box center [728, 408] width 1456 height 817
click at [541, 127] on button "button" at bounding box center [545, 125] width 21 height 21
click at [588, 156] on div "Open detail" at bounding box center [612, 155] width 99 height 15
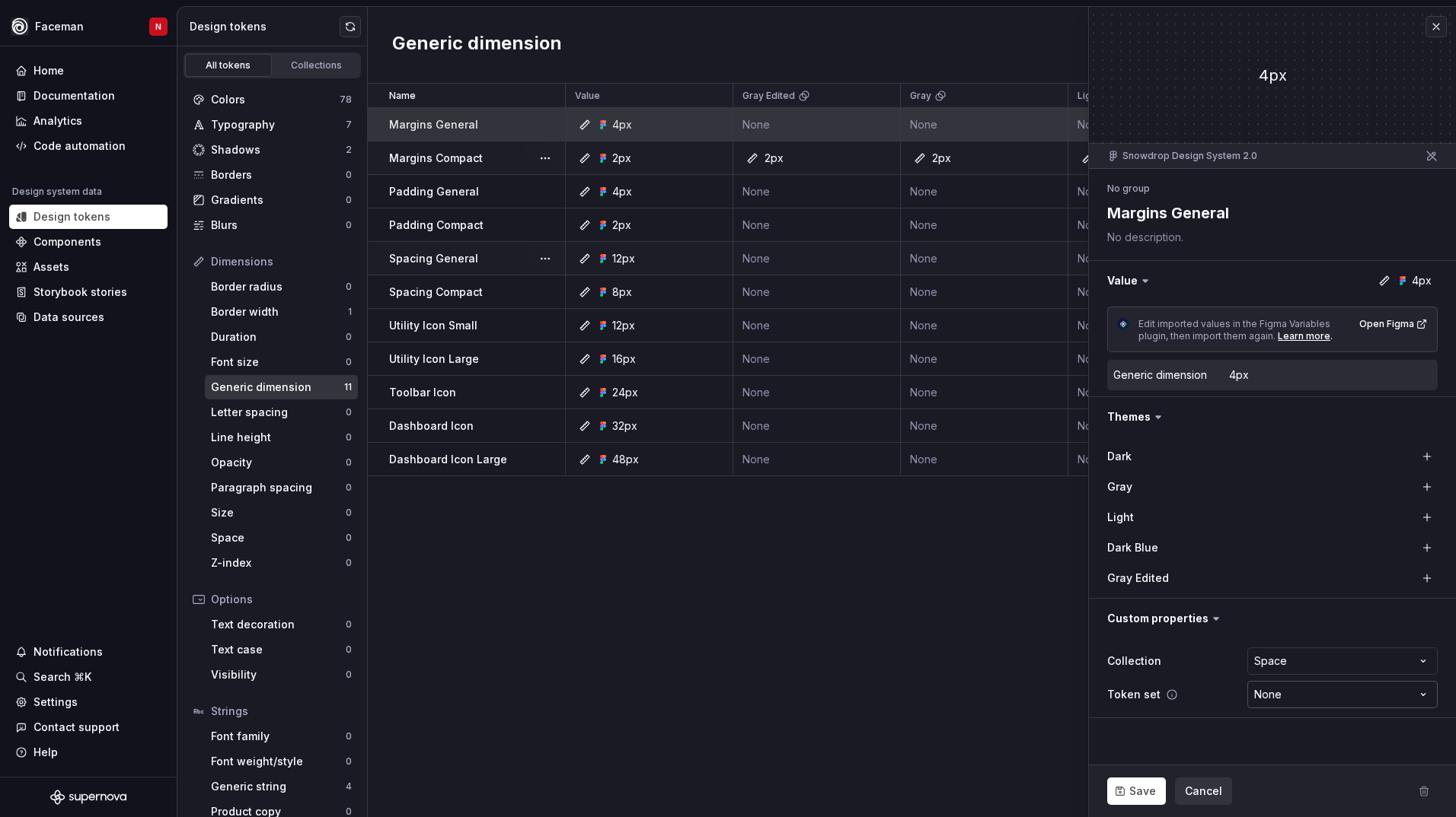
type textarea "*"
click at [1268, 698] on html "Faceman N Home Documentation Analytics Code automation Design system data Desig…" at bounding box center [728, 408] width 1456 height 817
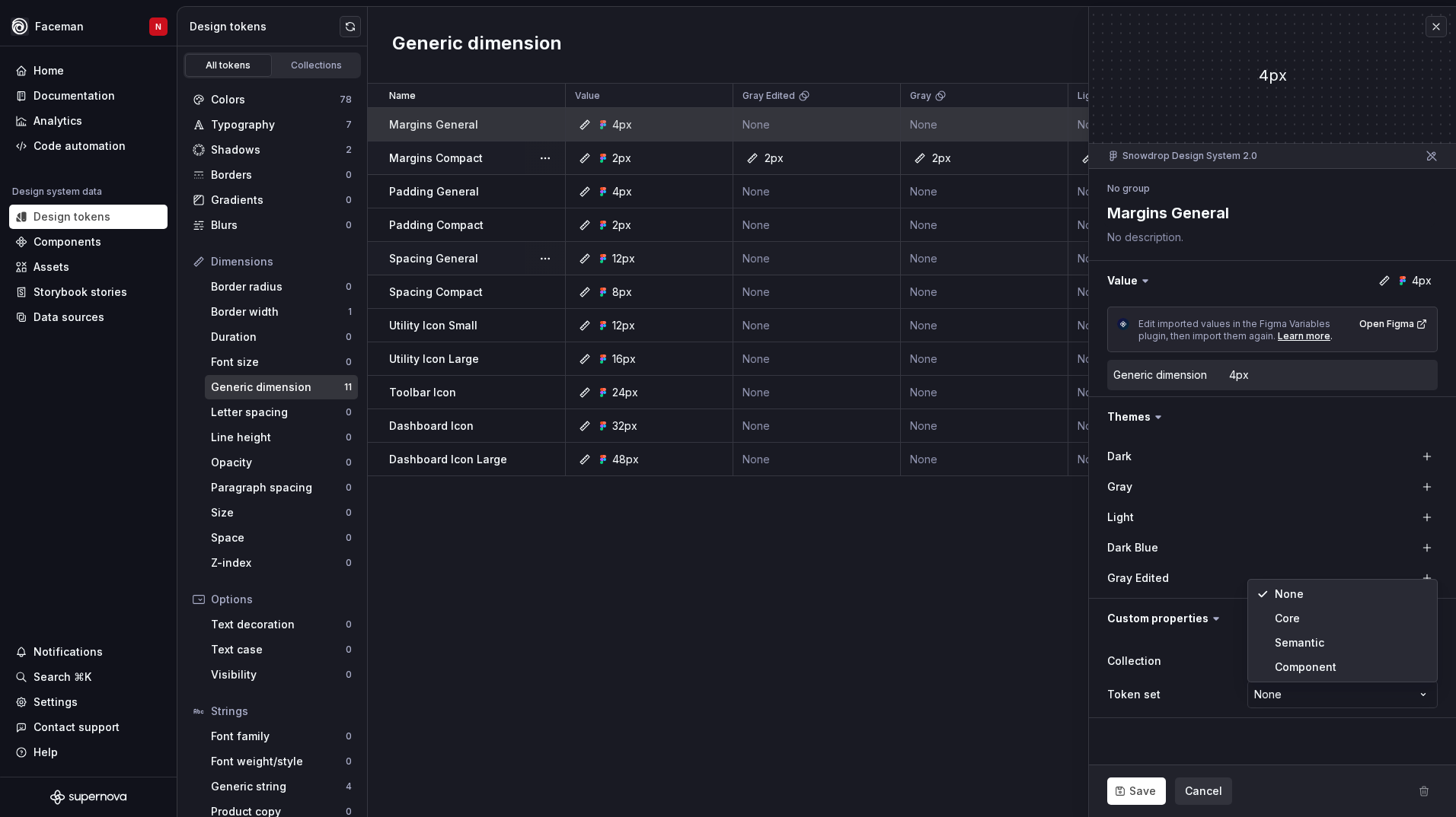
click at [1165, 699] on html "Faceman N Home Documentation Analytics Code automation Design system data Desig…" at bounding box center [728, 408] width 1456 height 817
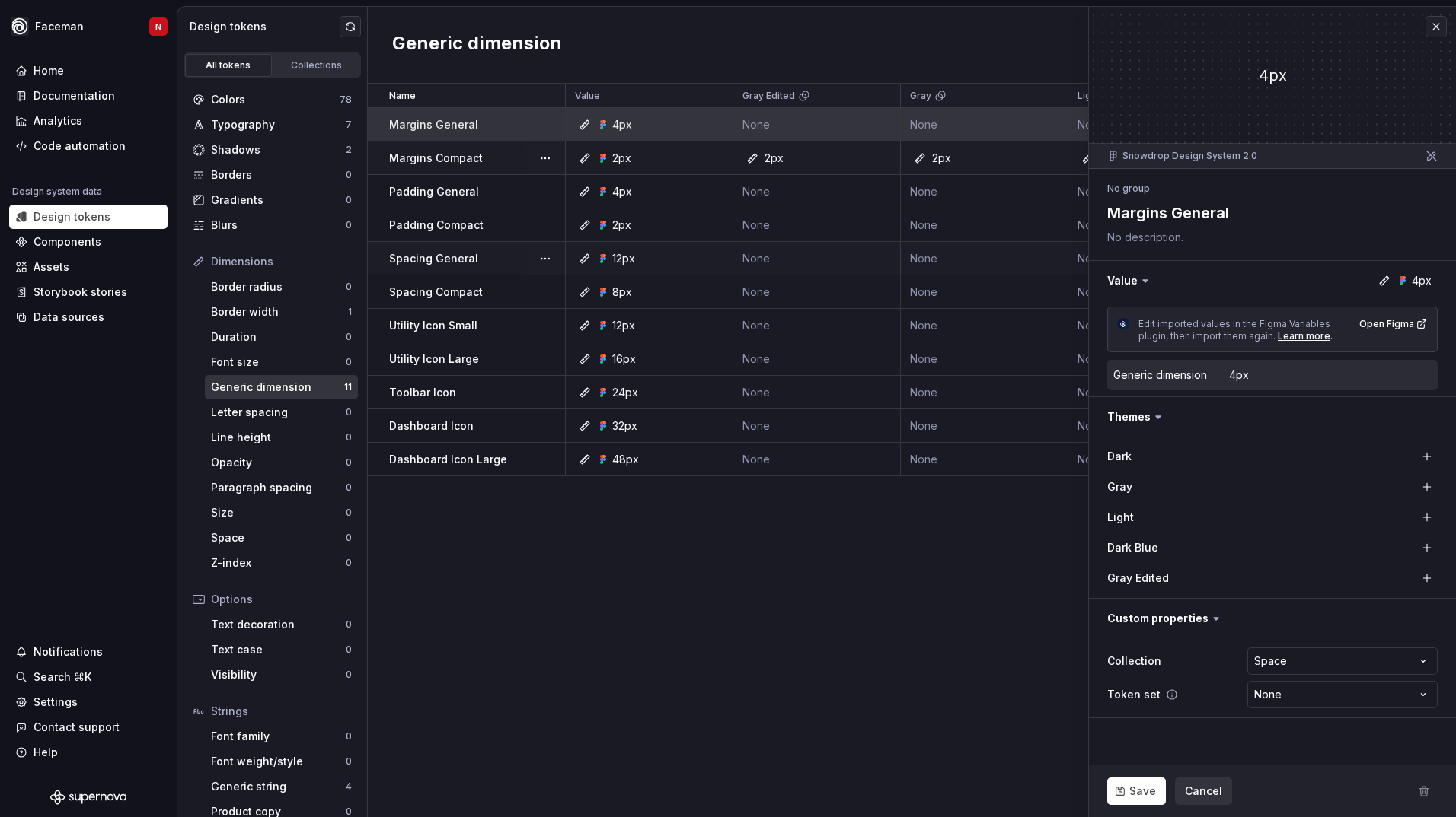
click at [1166, 697] on icon at bounding box center [1172, 694] width 12 height 12
click at [1167, 695] on icon at bounding box center [1172, 694] width 12 height 12
drag, startPoint x: 1167, startPoint y: 695, endPoint x: 1180, endPoint y: 716, distance: 24.7
click at [1180, 716] on div "**********" at bounding box center [1272, 678] width 367 height 79
click at [1279, 699] on html "Faceman N Home Documentation Analytics Code automation Design system data Desig…" at bounding box center [728, 408] width 1456 height 817
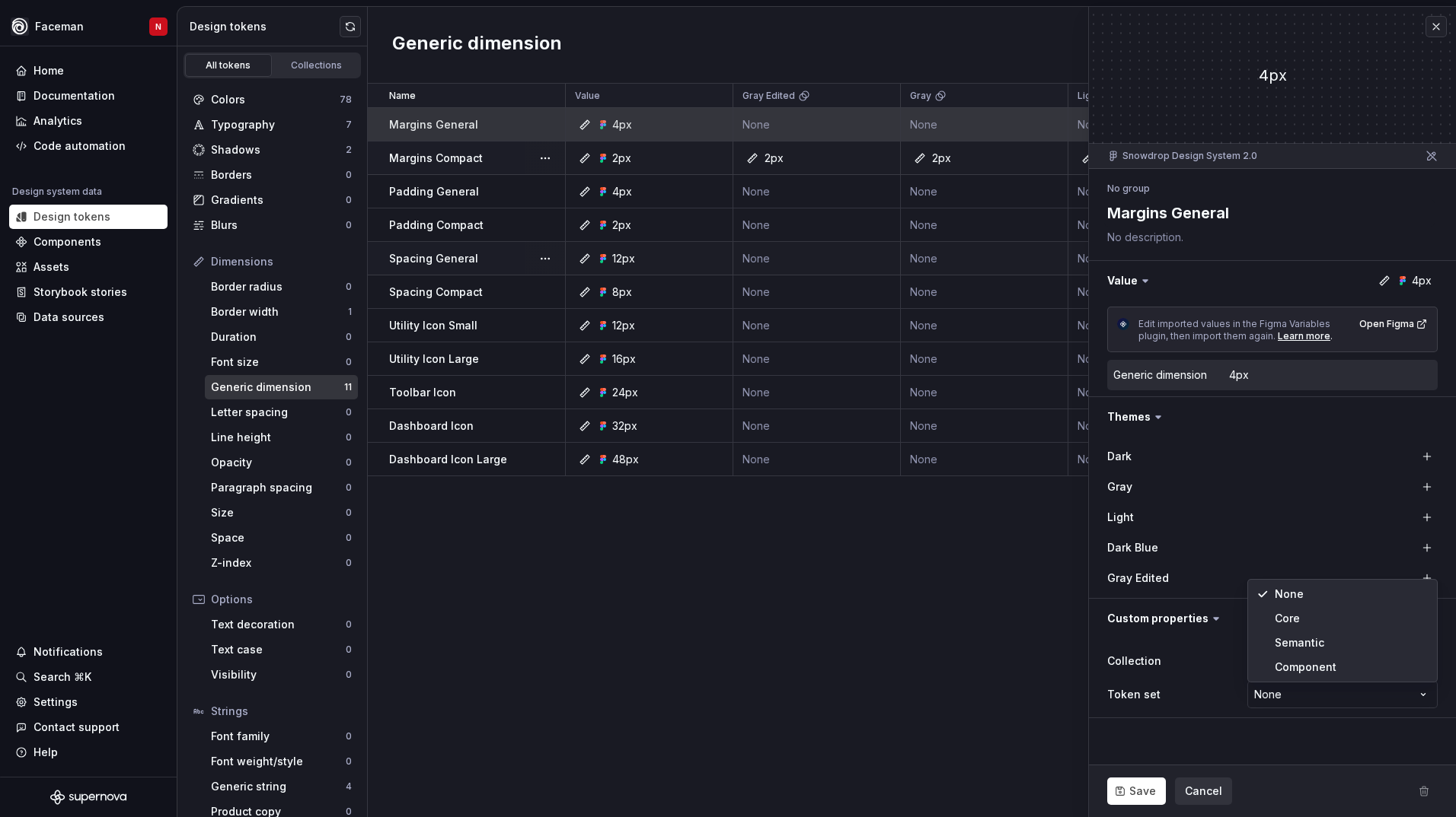
select select "**********"
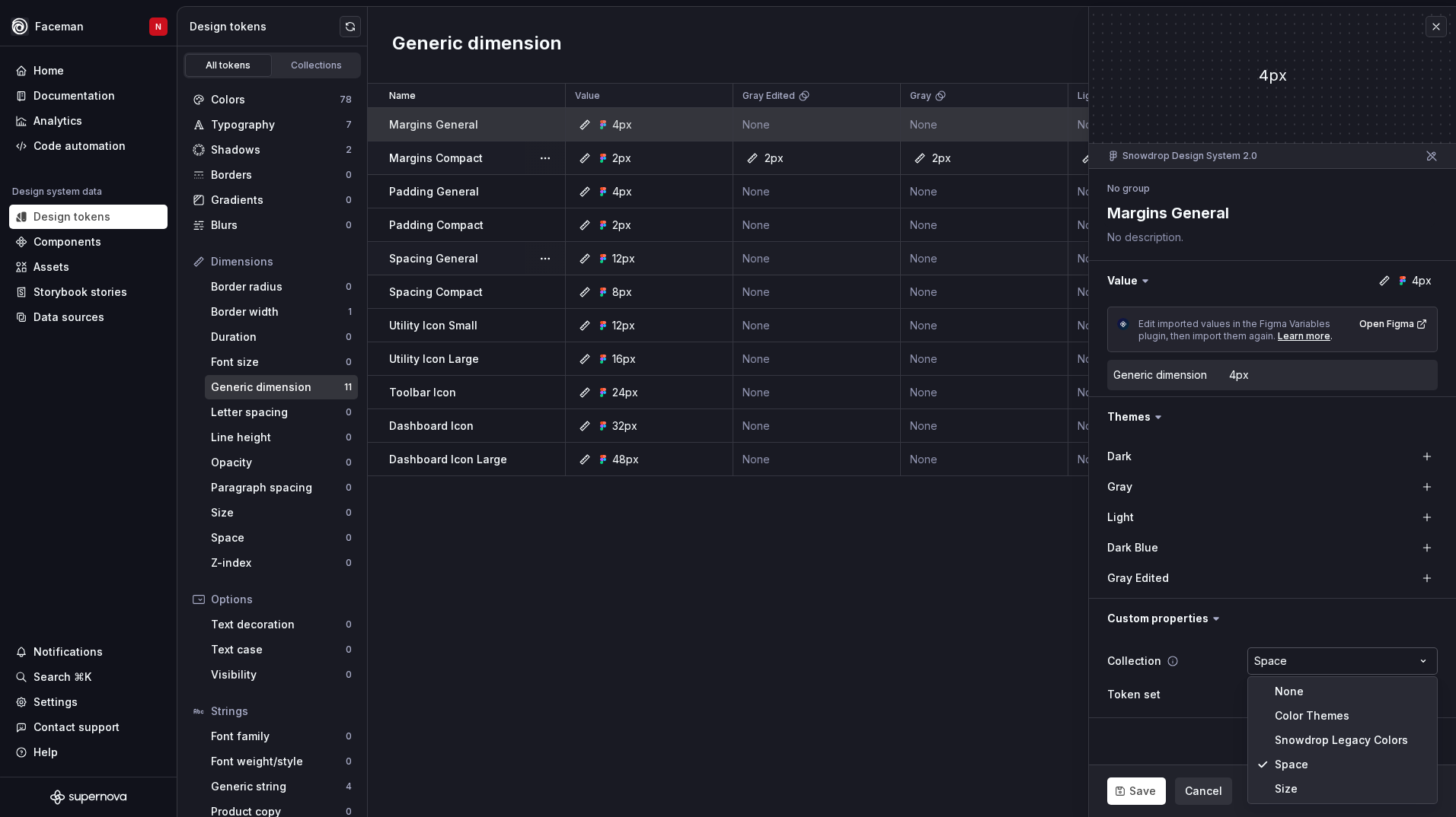
click at [1334, 651] on html "Faceman N Home Documentation Analytics Code automation Design system data Desig…" at bounding box center [728, 408] width 1456 height 817
type textarea "*"
click at [1213, 730] on html "Faceman N Home Documentation Analytics Code automation Design system data Desig…" at bounding box center [728, 408] width 1456 height 817
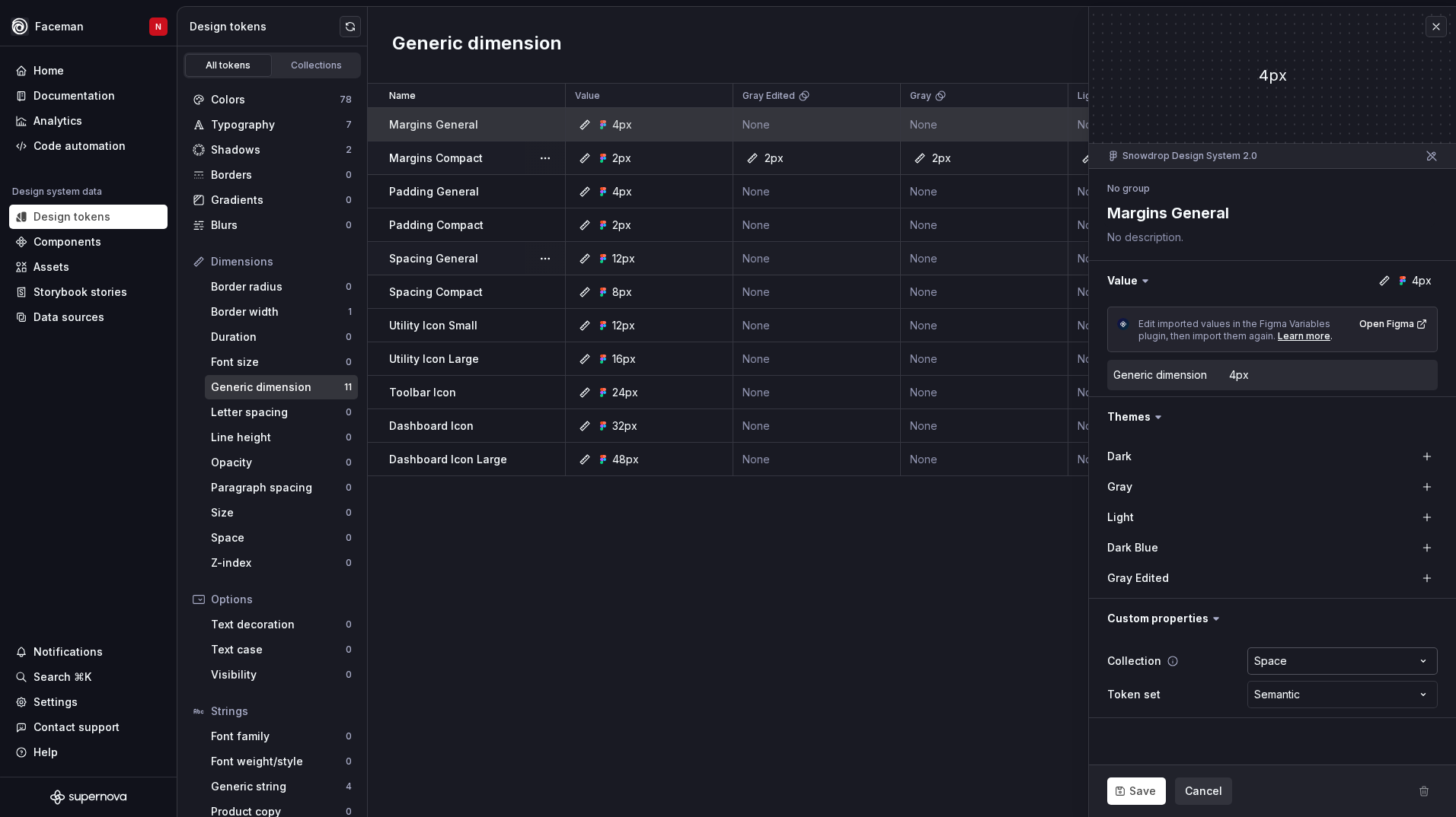
click at [1298, 666] on html "Faceman N Home Documentation Analytics Code automation Design system data Desig…" at bounding box center [728, 408] width 1456 height 817
click at [1296, 699] on html "Faceman N Home Documentation Analytics Code automation Design system data Desig…" at bounding box center [728, 408] width 1456 height 817
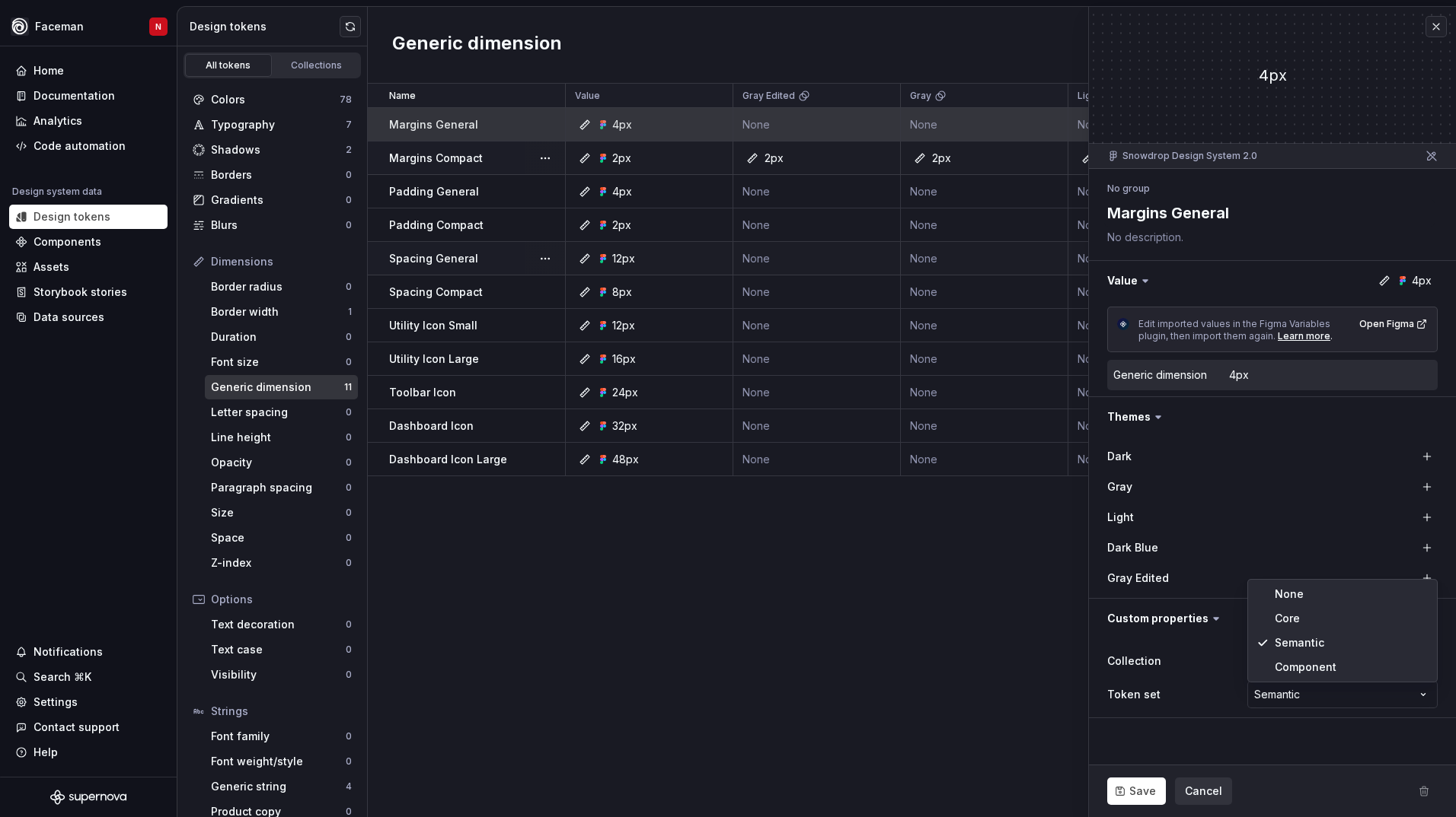
select select "**********"
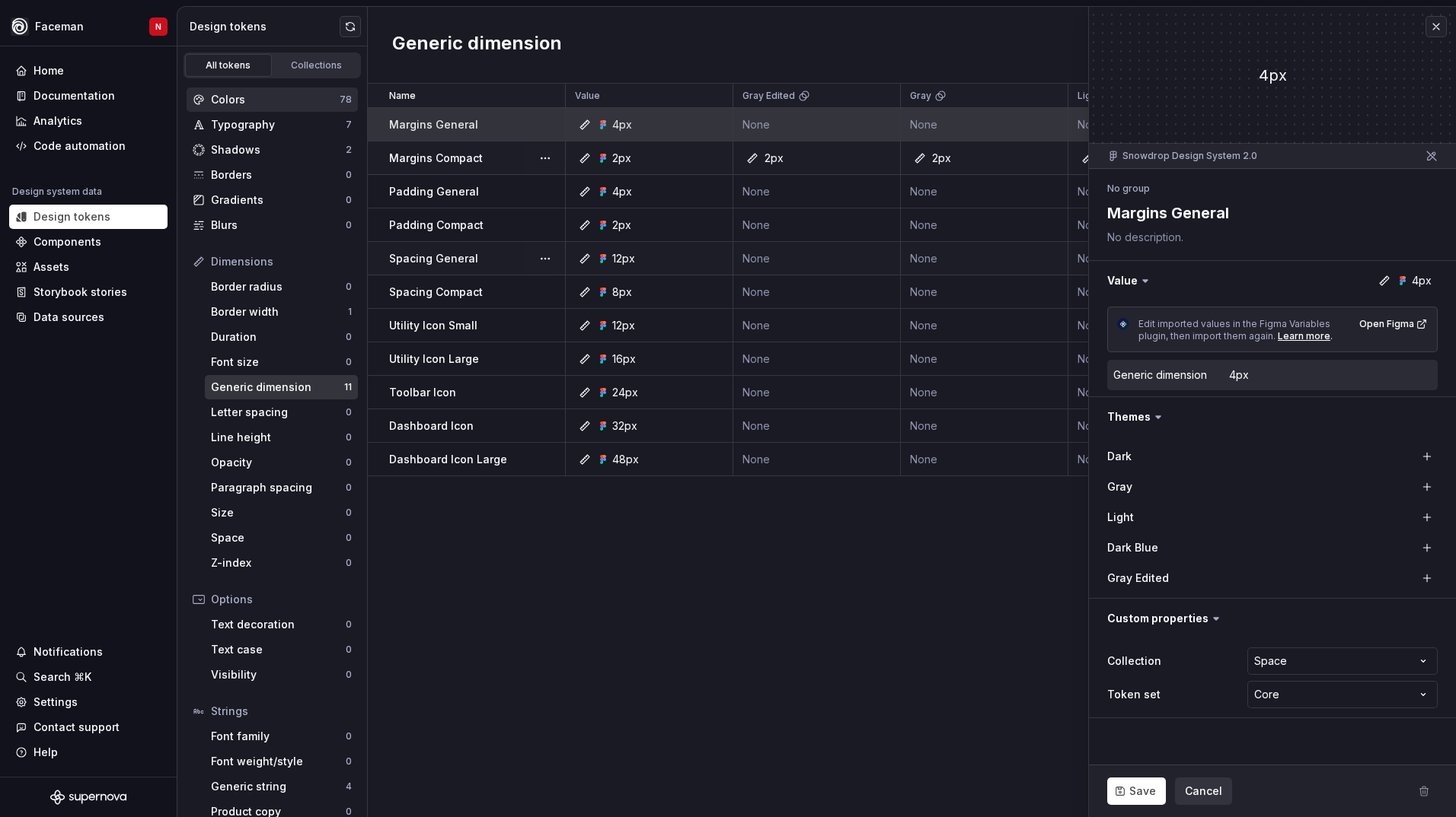
click at [276, 101] on div "Colors" at bounding box center [276, 100] width 129 height 15
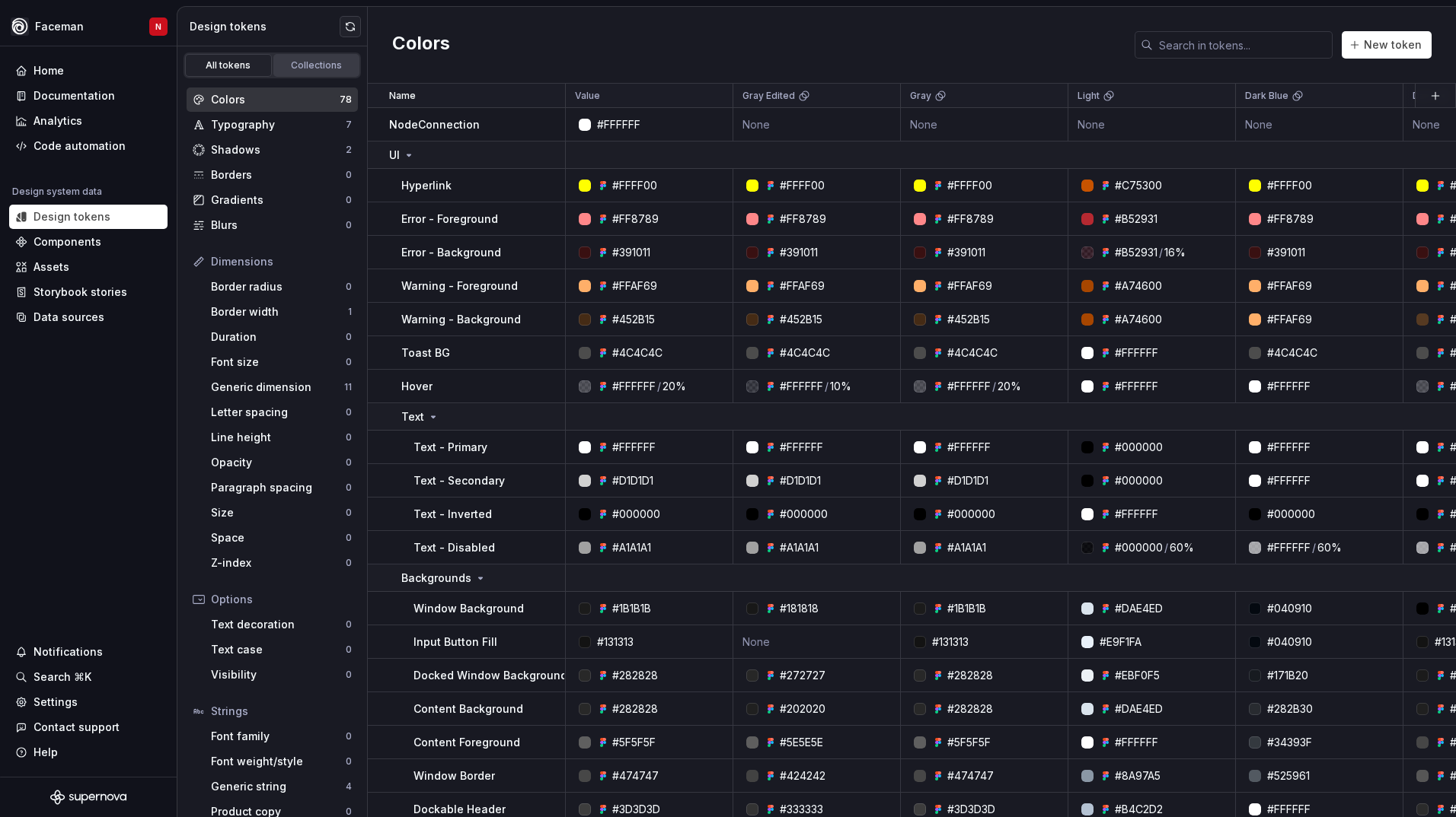
click at [302, 68] on div "Collections" at bounding box center [316, 65] width 76 height 12
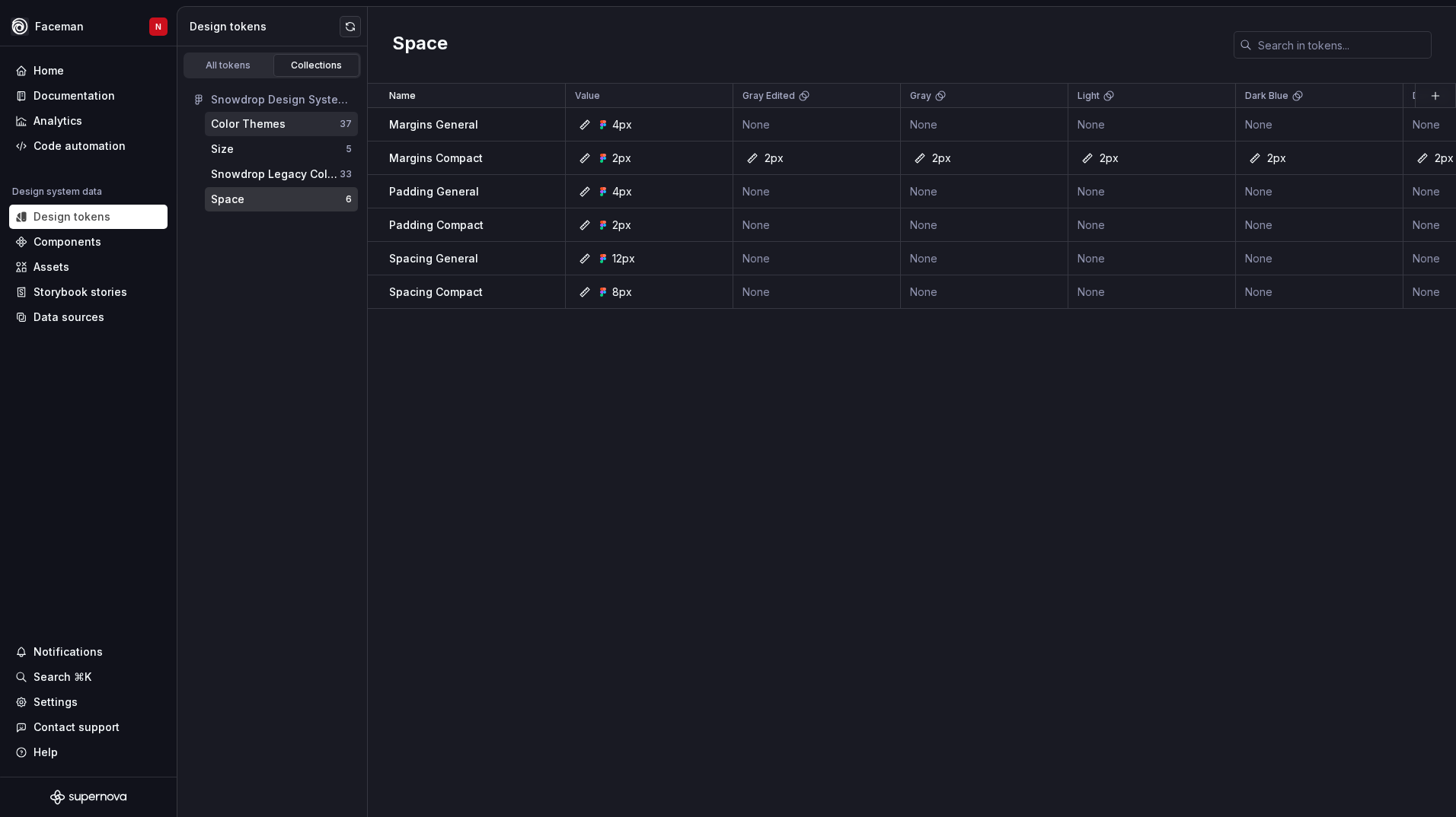
click at [296, 127] on div "Color Themes" at bounding box center [276, 124] width 129 height 15
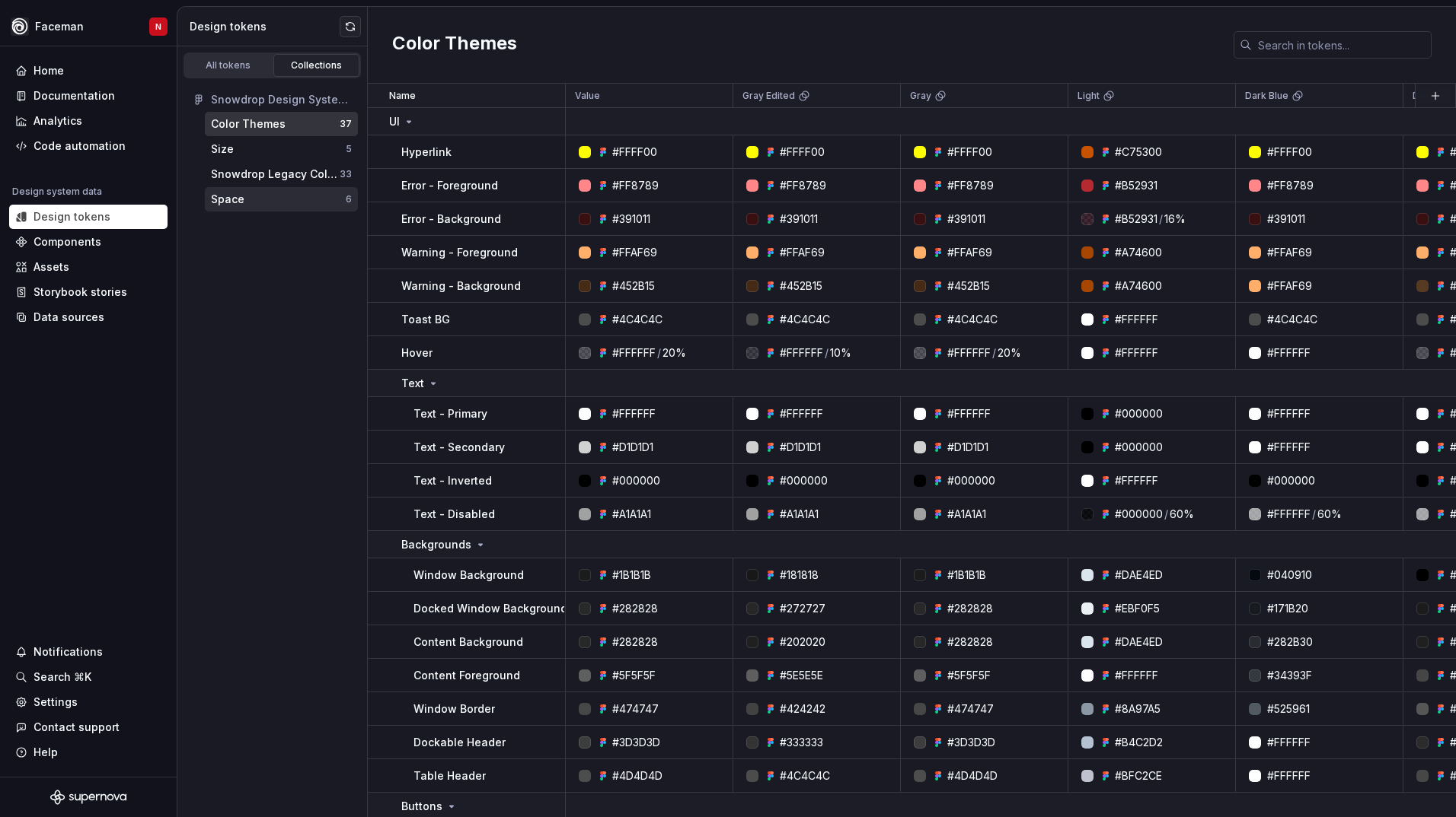
click at [283, 206] on div "Space" at bounding box center [279, 200] width 134 height 15
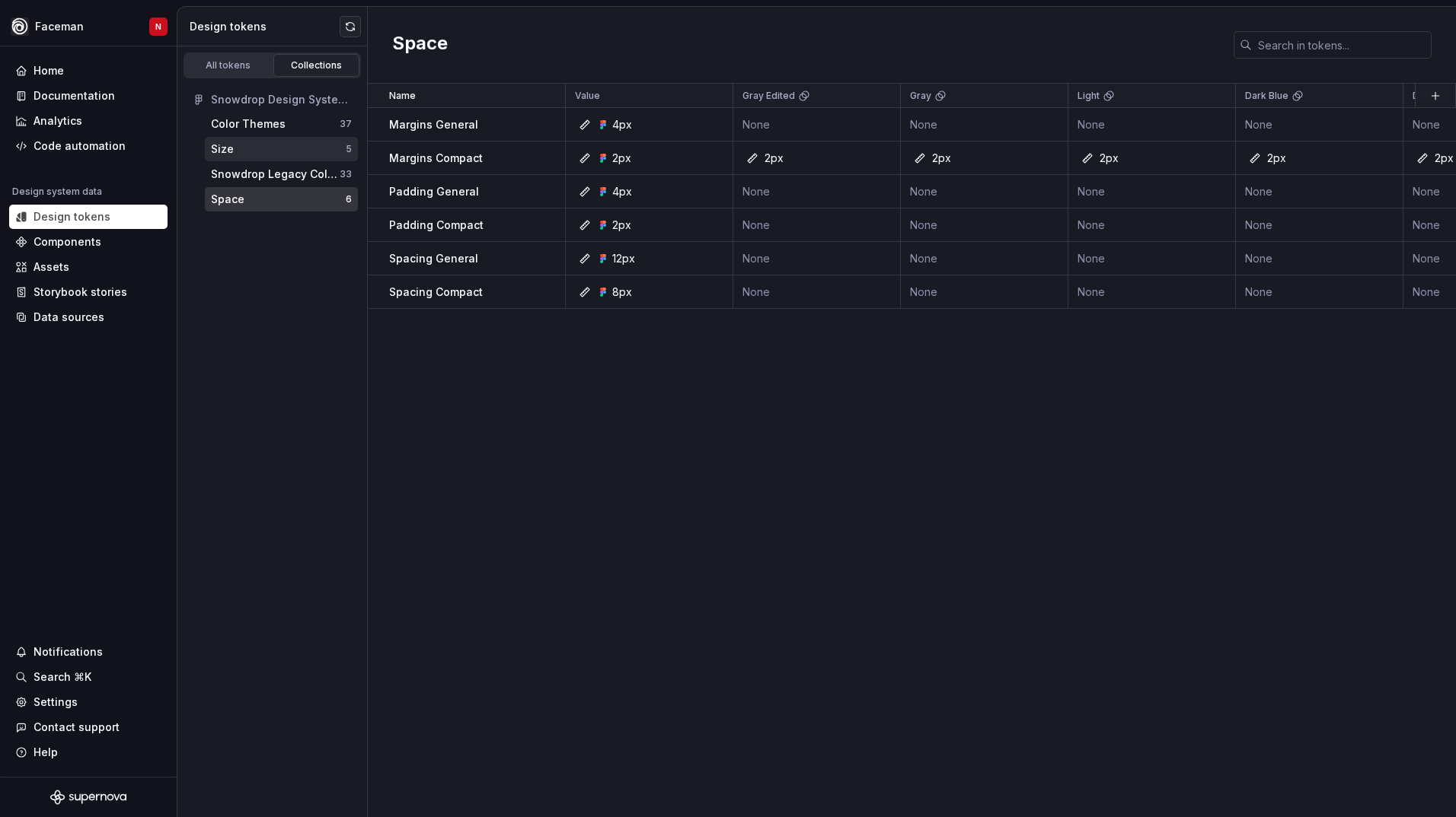
click at [255, 159] on div "Size 5" at bounding box center [280, 149] width 153 height 24
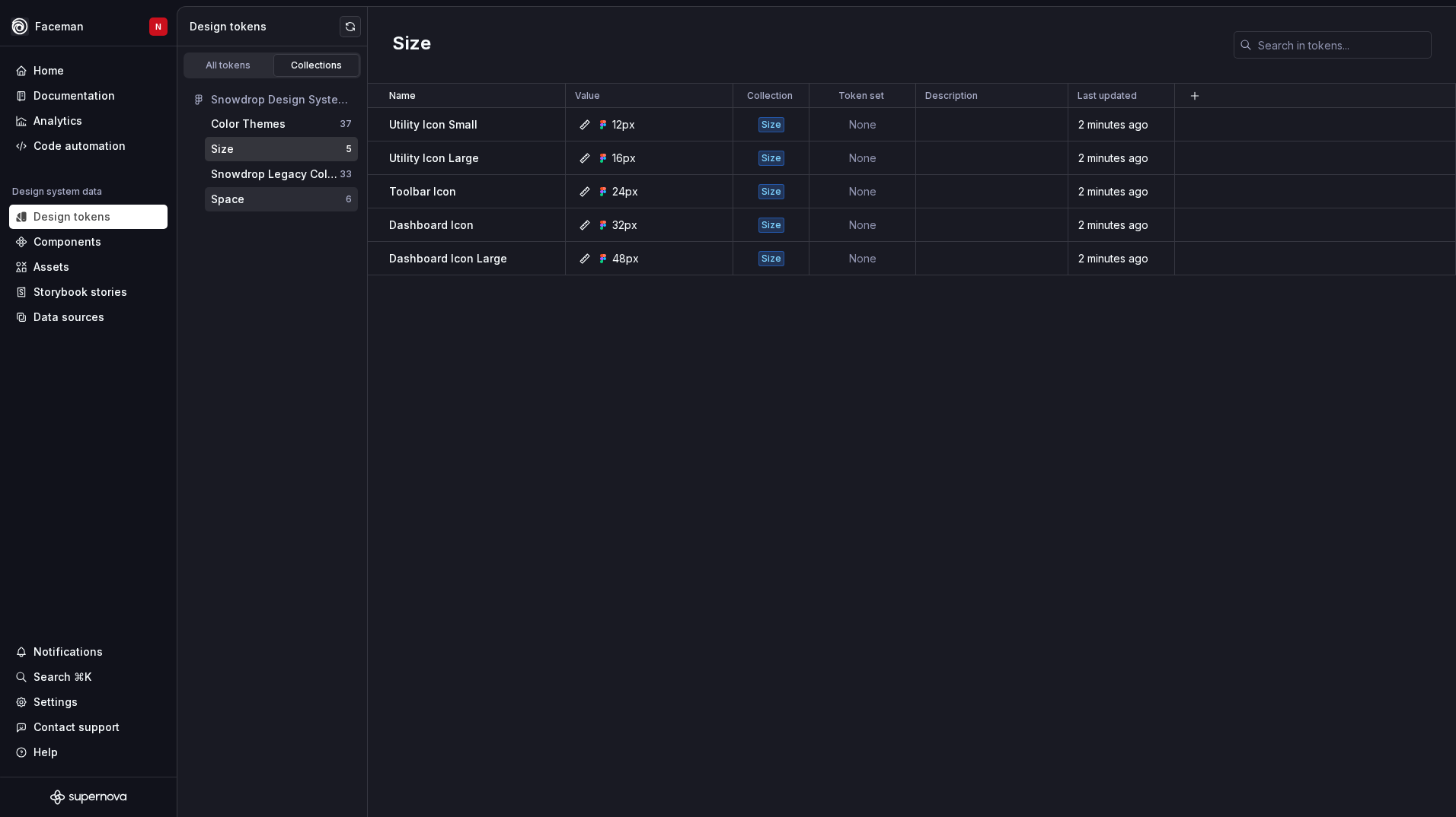
click at [248, 200] on div "Space" at bounding box center [279, 200] width 134 height 15
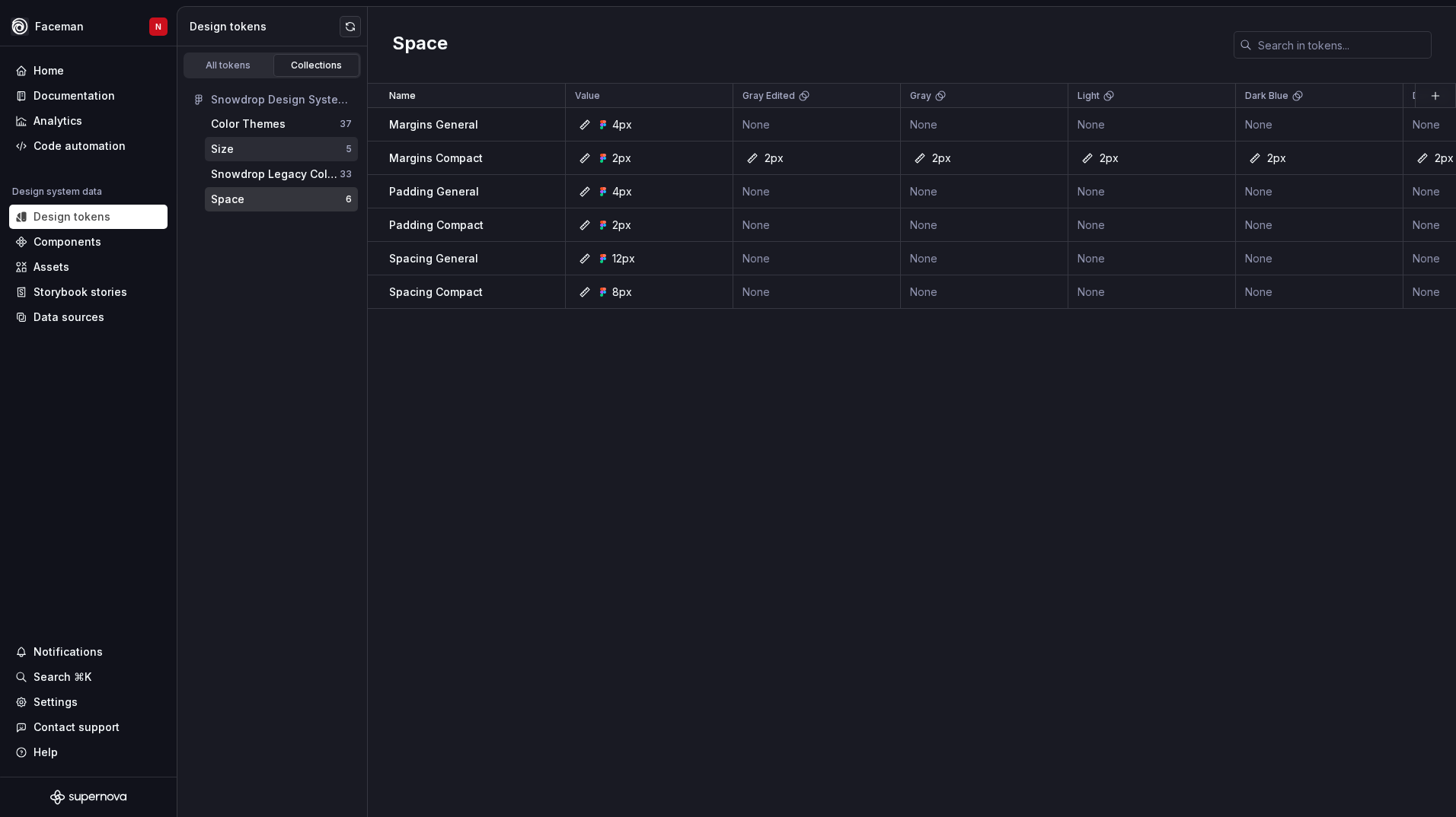
click at [250, 142] on div "Size" at bounding box center [279, 149] width 134 height 15
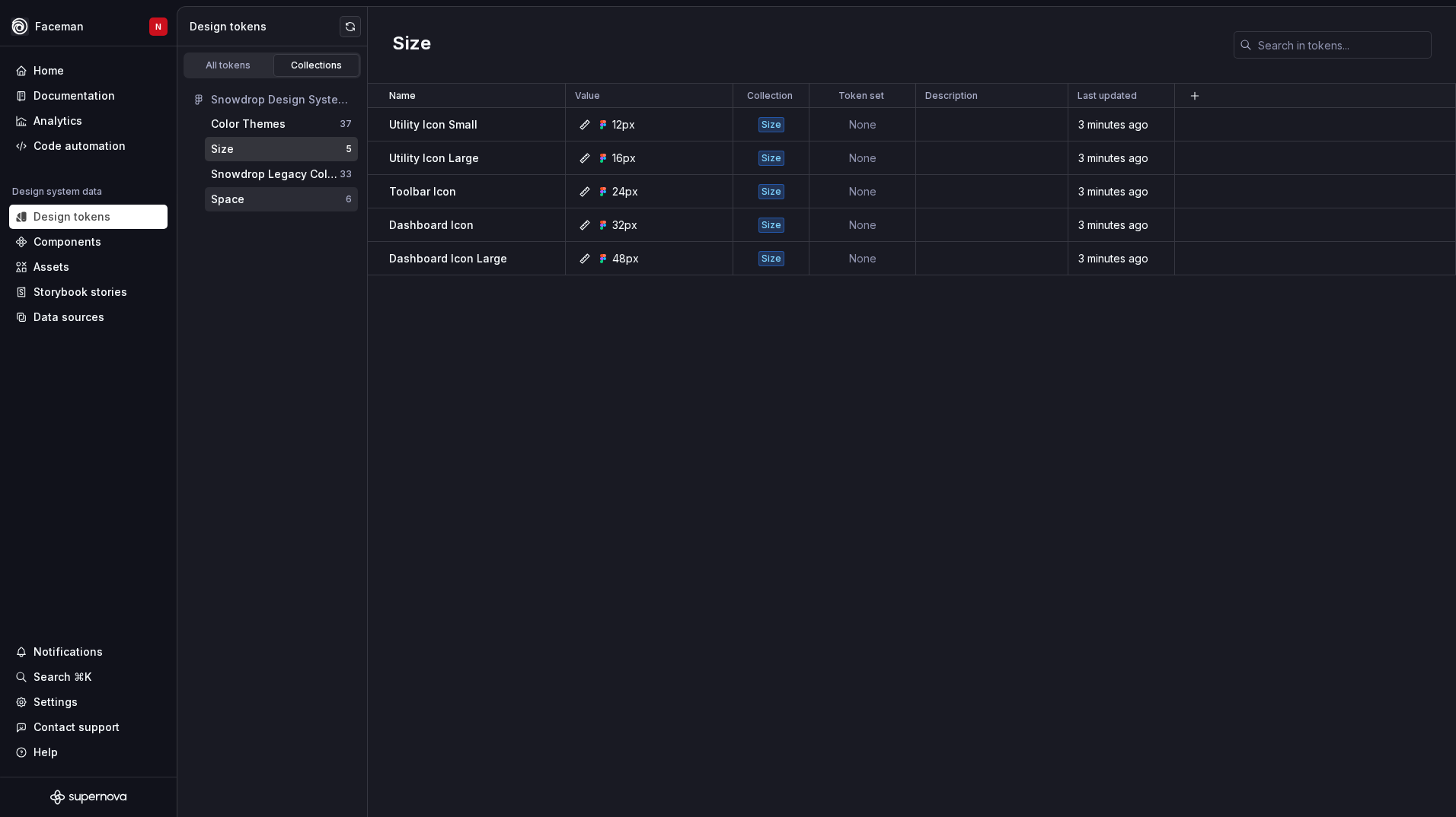
click at [266, 194] on div "Space" at bounding box center [279, 200] width 134 height 15
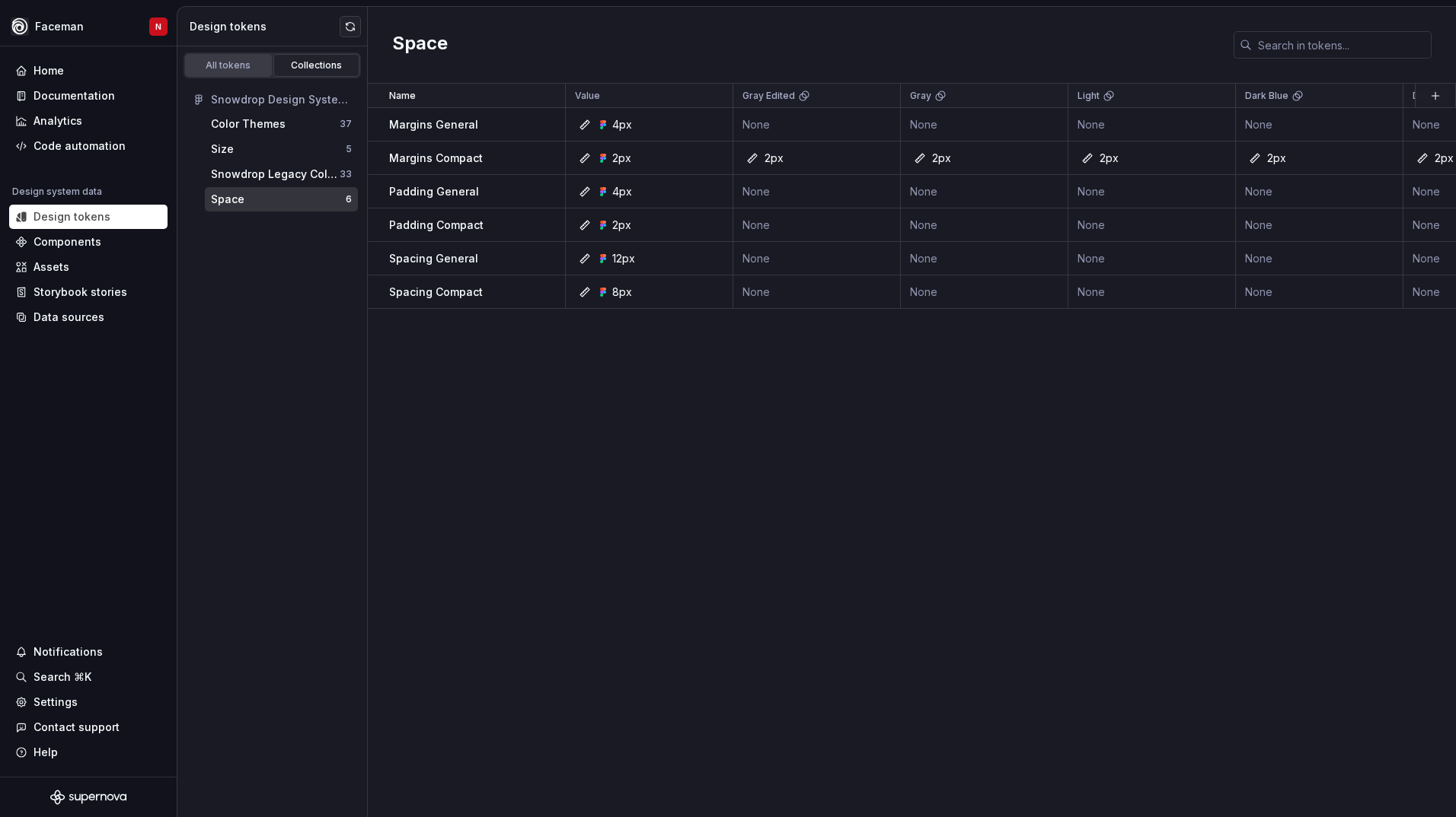
click at [221, 61] on div "All tokens" at bounding box center [228, 65] width 76 height 12
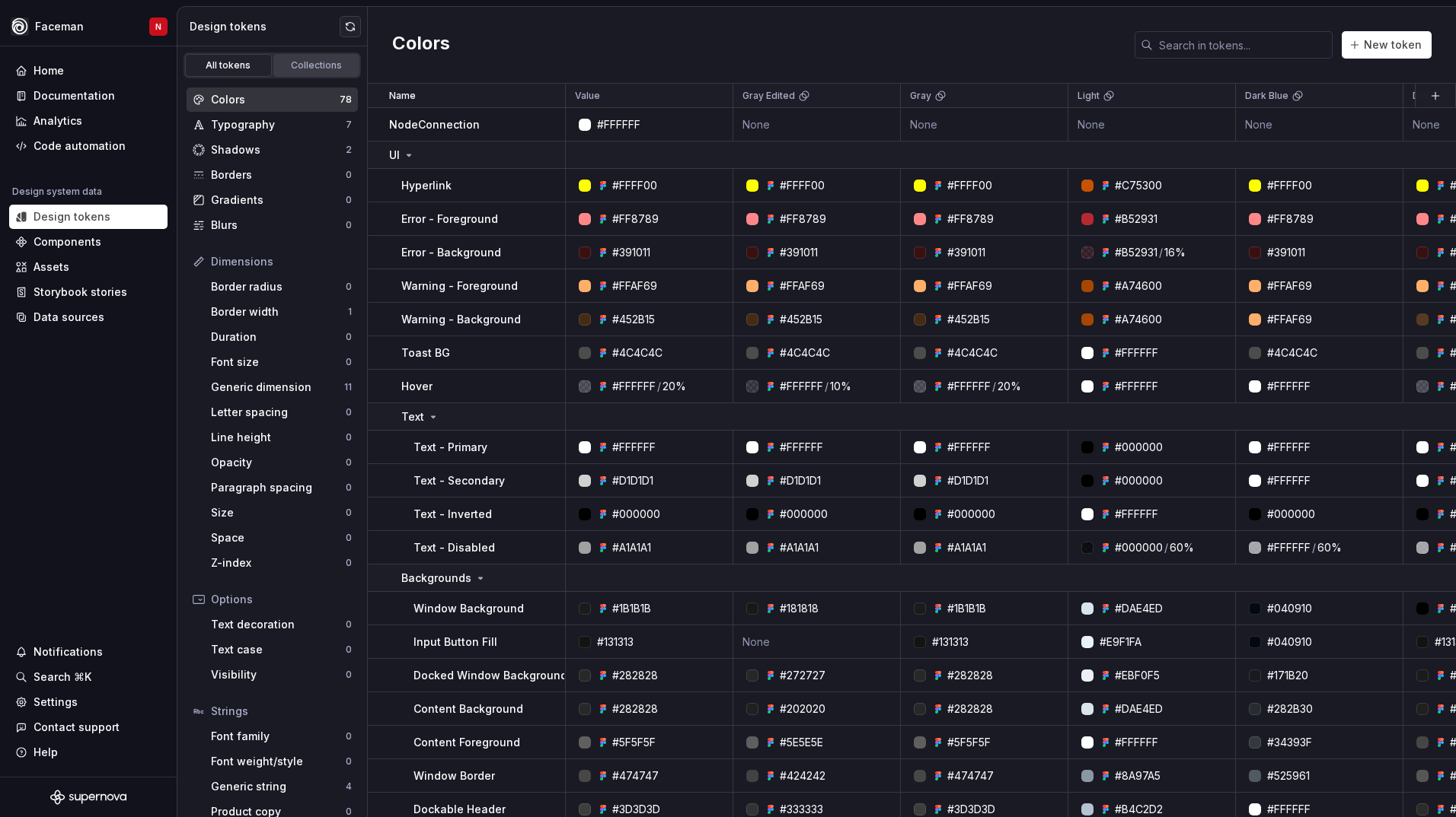
click at [284, 64] on div "Collections" at bounding box center [316, 65] width 76 height 12
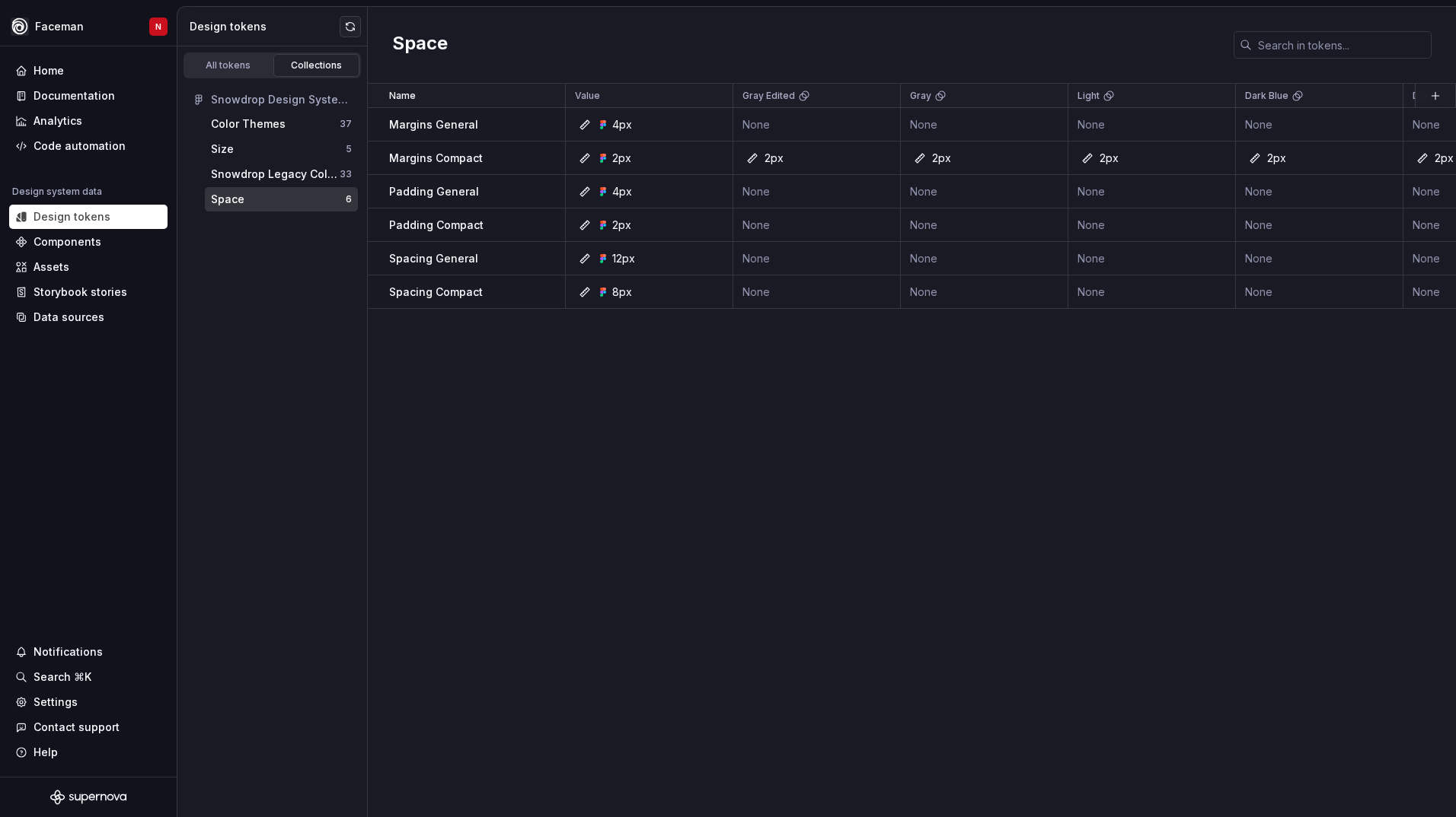
click at [237, 193] on div "Space" at bounding box center [228, 200] width 34 height 15
click at [544, 156] on button "button" at bounding box center [545, 158] width 21 height 21
click at [568, 194] on div "Open detail" at bounding box center [612, 188] width 99 height 15
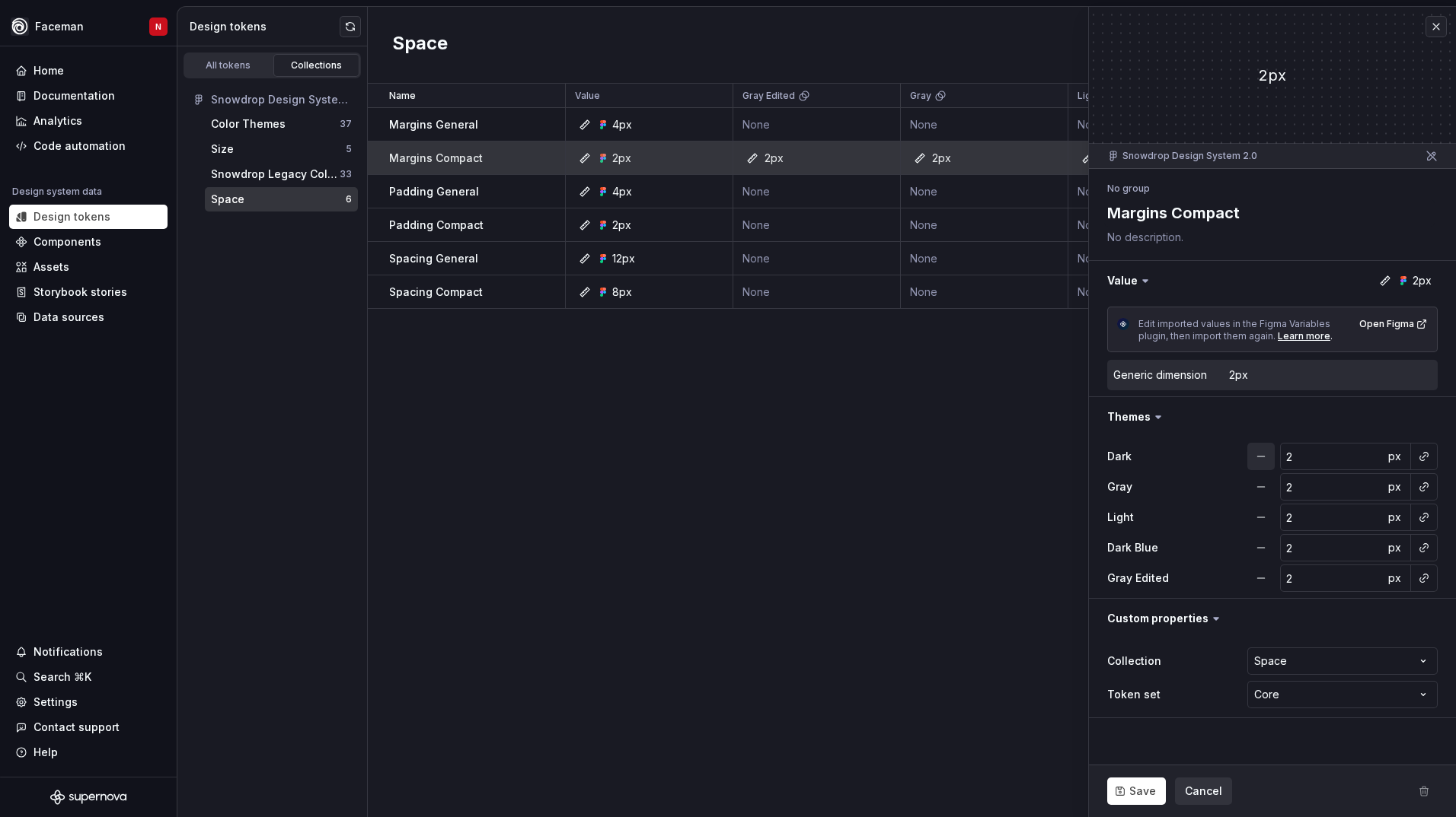
click at [1256, 461] on button "button" at bounding box center [1260, 456] width 28 height 28
click at [1256, 461] on div "Dark" at bounding box center [1182, 457] width 153 height 15
drag, startPoint x: 1256, startPoint y: 461, endPoint x: 1261, endPoint y: 483, distance: 22.6
click at [1261, 483] on button "button" at bounding box center [1260, 487] width 28 height 28
click at [1257, 509] on button "button" at bounding box center [1260, 517] width 28 height 28
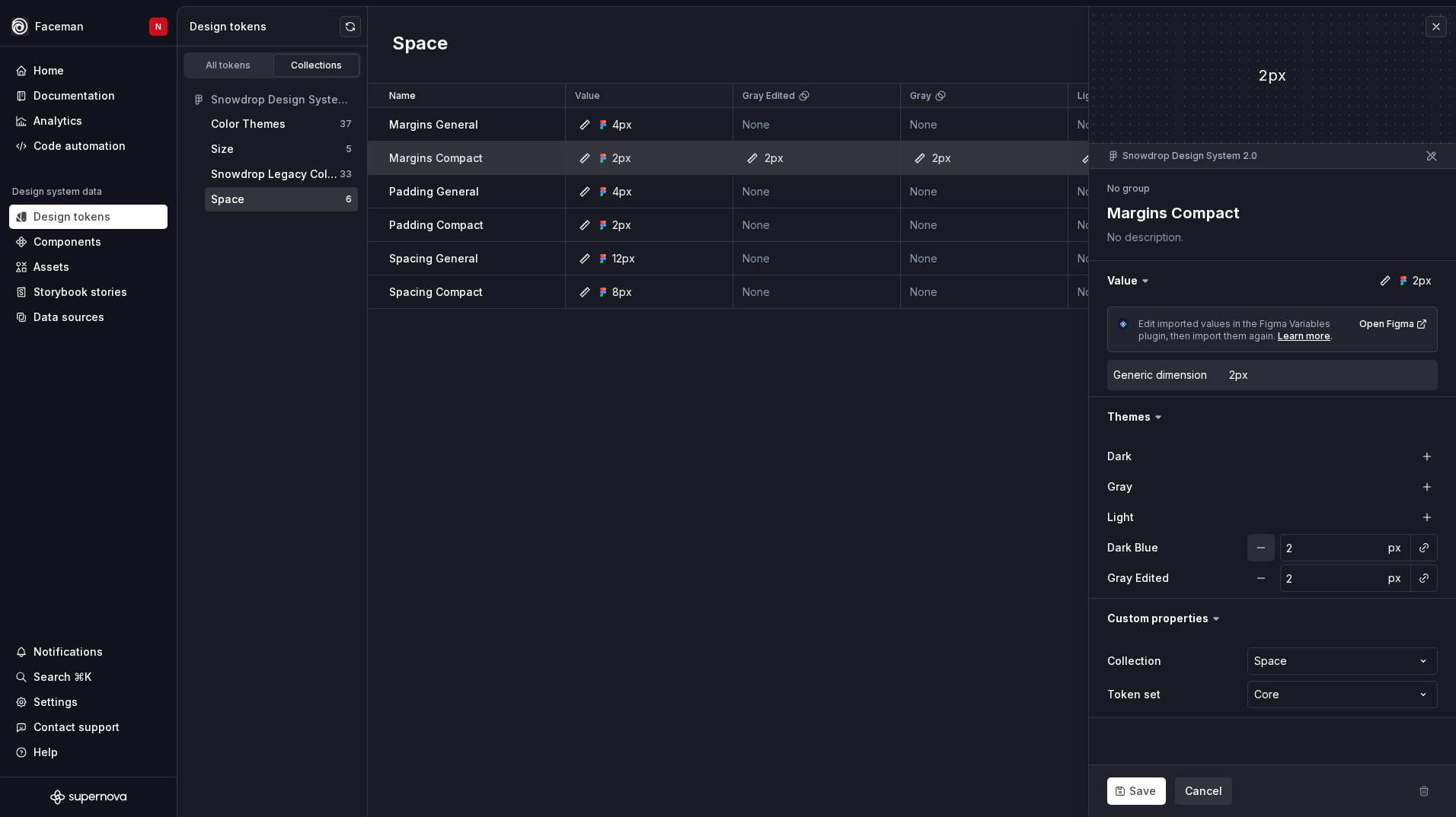
click at [1256, 556] on button "button" at bounding box center [1260, 547] width 28 height 28
click at [1252, 574] on button "button" at bounding box center [1260, 578] width 28 height 28
click at [1266, 659] on html "Faceman N Home Documentation Analytics Code automation Design system data Desig…" at bounding box center [728, 408] width 1456 height 817
click at [1129, 794] on span "Save" at bounding box center [1142, 791] width 27 height 15
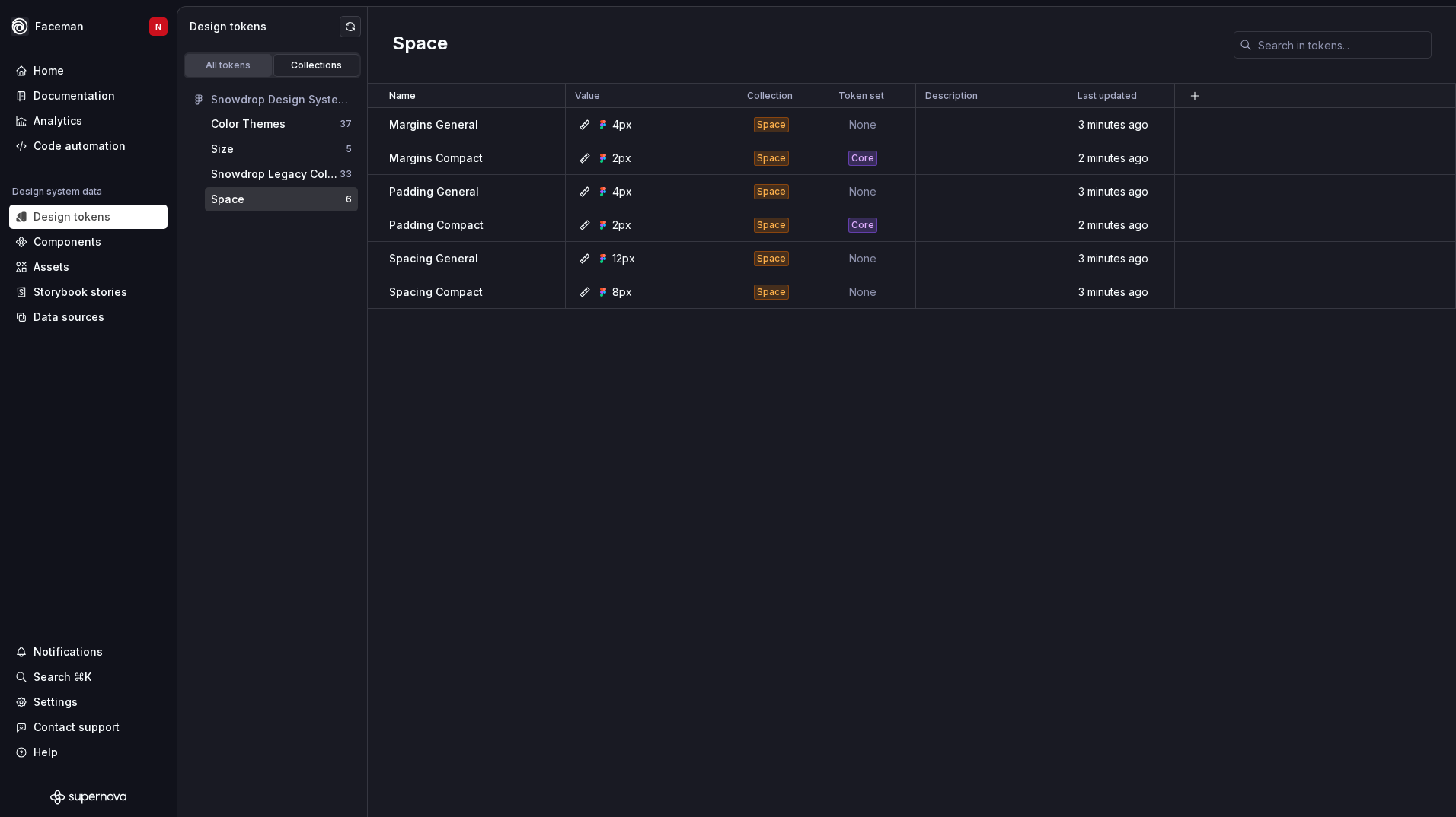
click at [203, 60] on div "All tokens" at bounding box center [228, 65] width 76 height 12
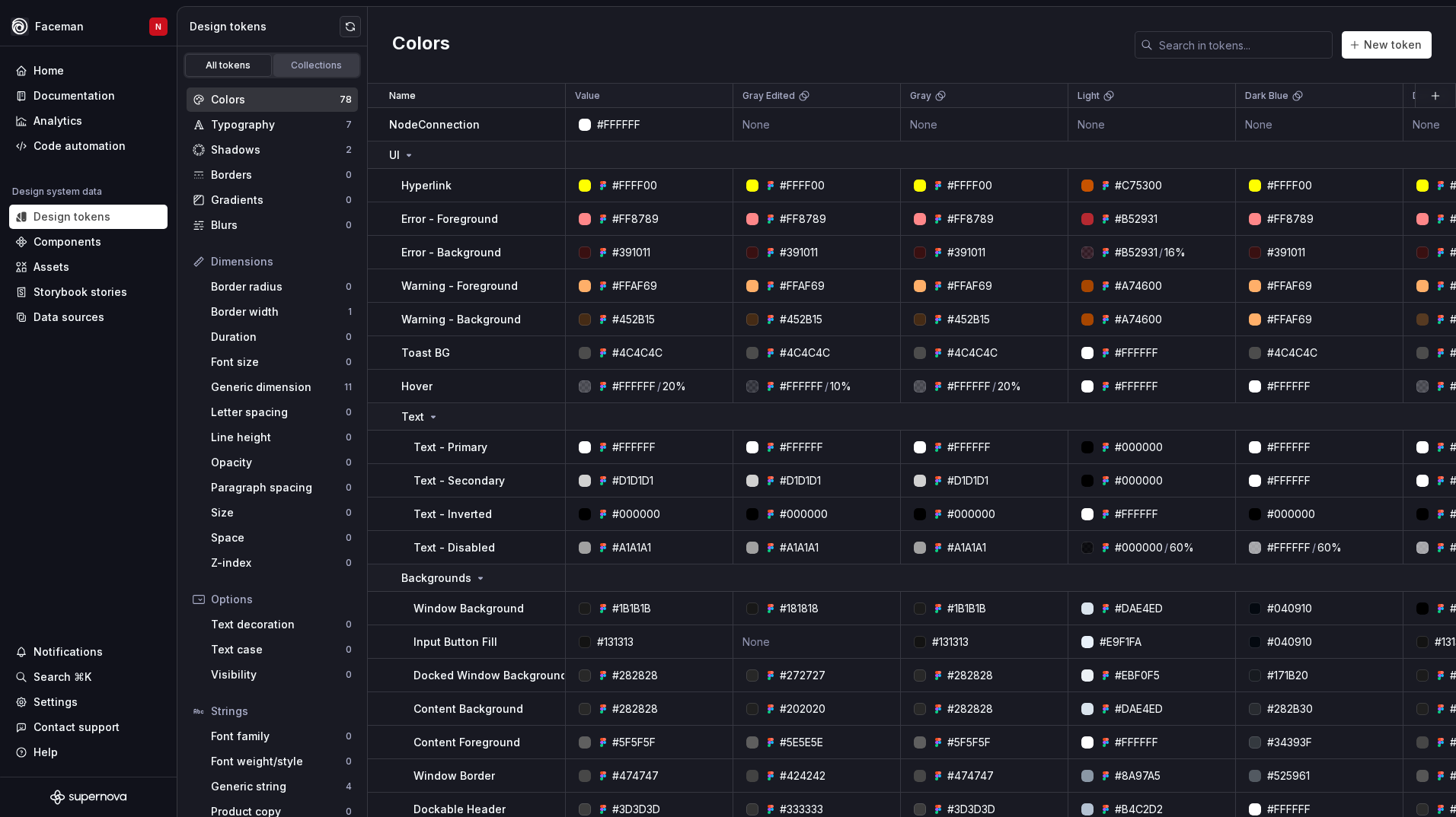
click at [279, 65] on div "Collections" at bounding box center [316, 65] width 76 height 12
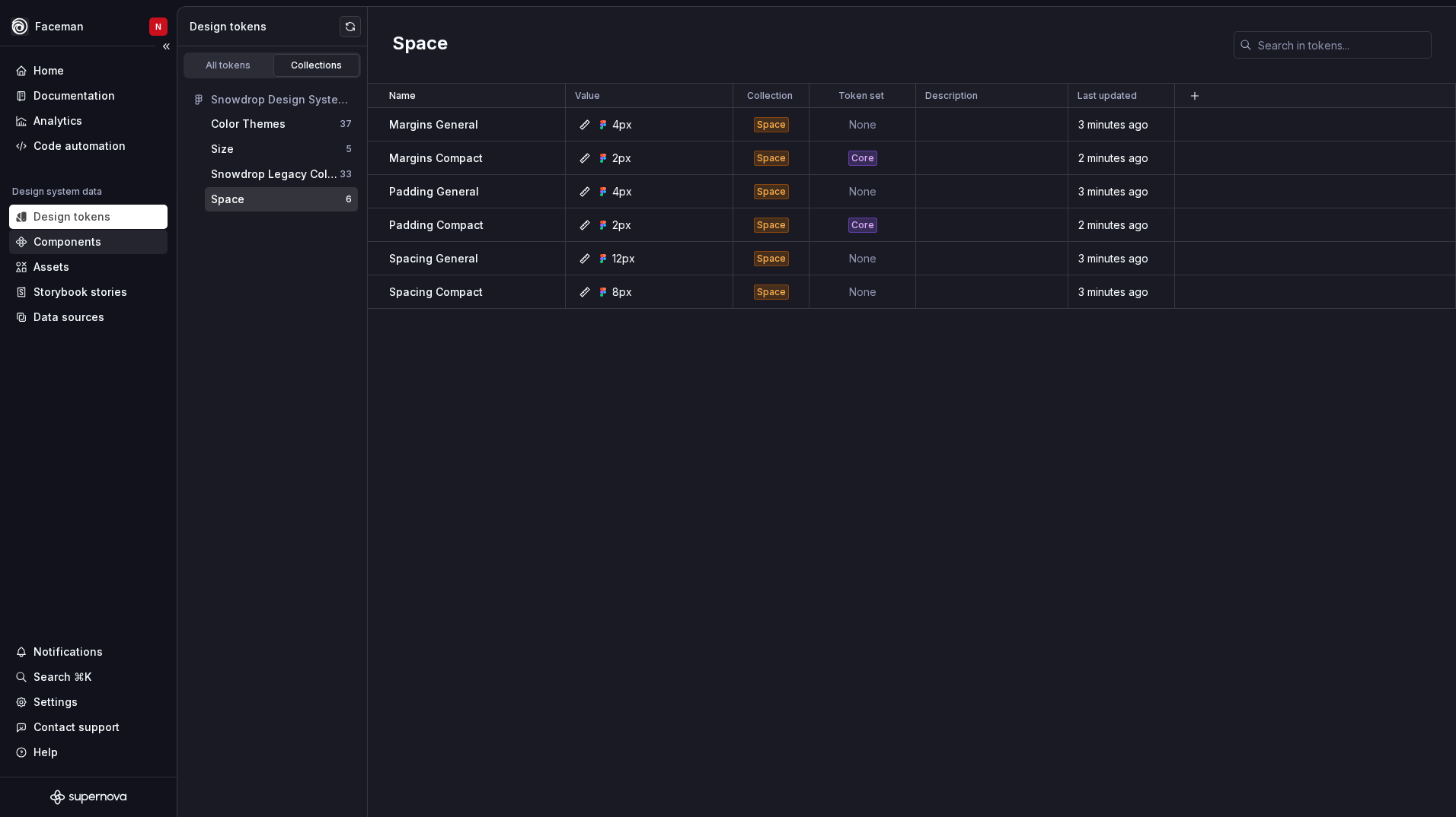
click at [60, 248] on div "Components" at bounding box center [67, 242] width 68 height 15
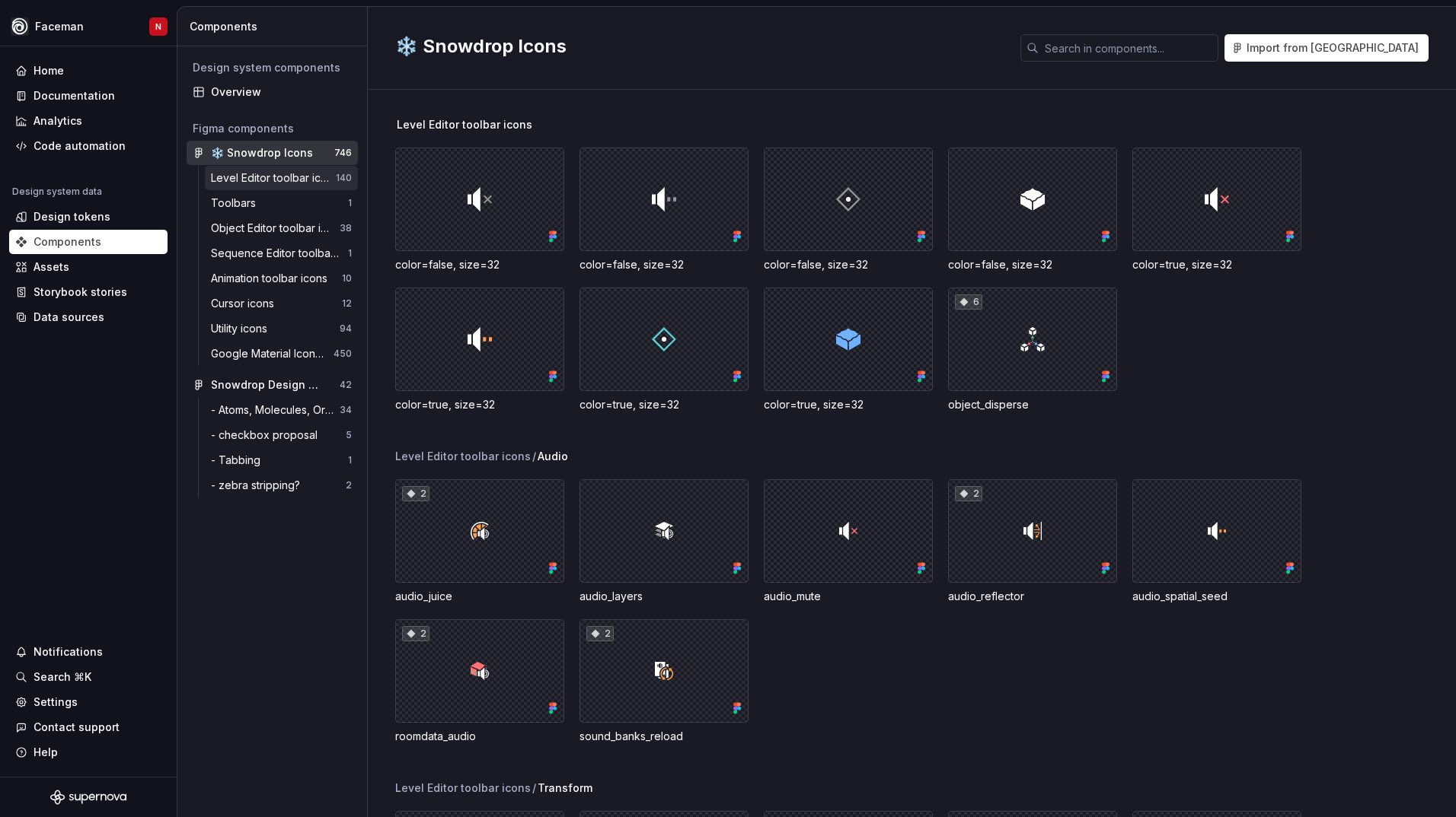
click at [281, 169] on div "Level Editor toolbar icons 140" at bounding box center [280, 178] width 153 height 24
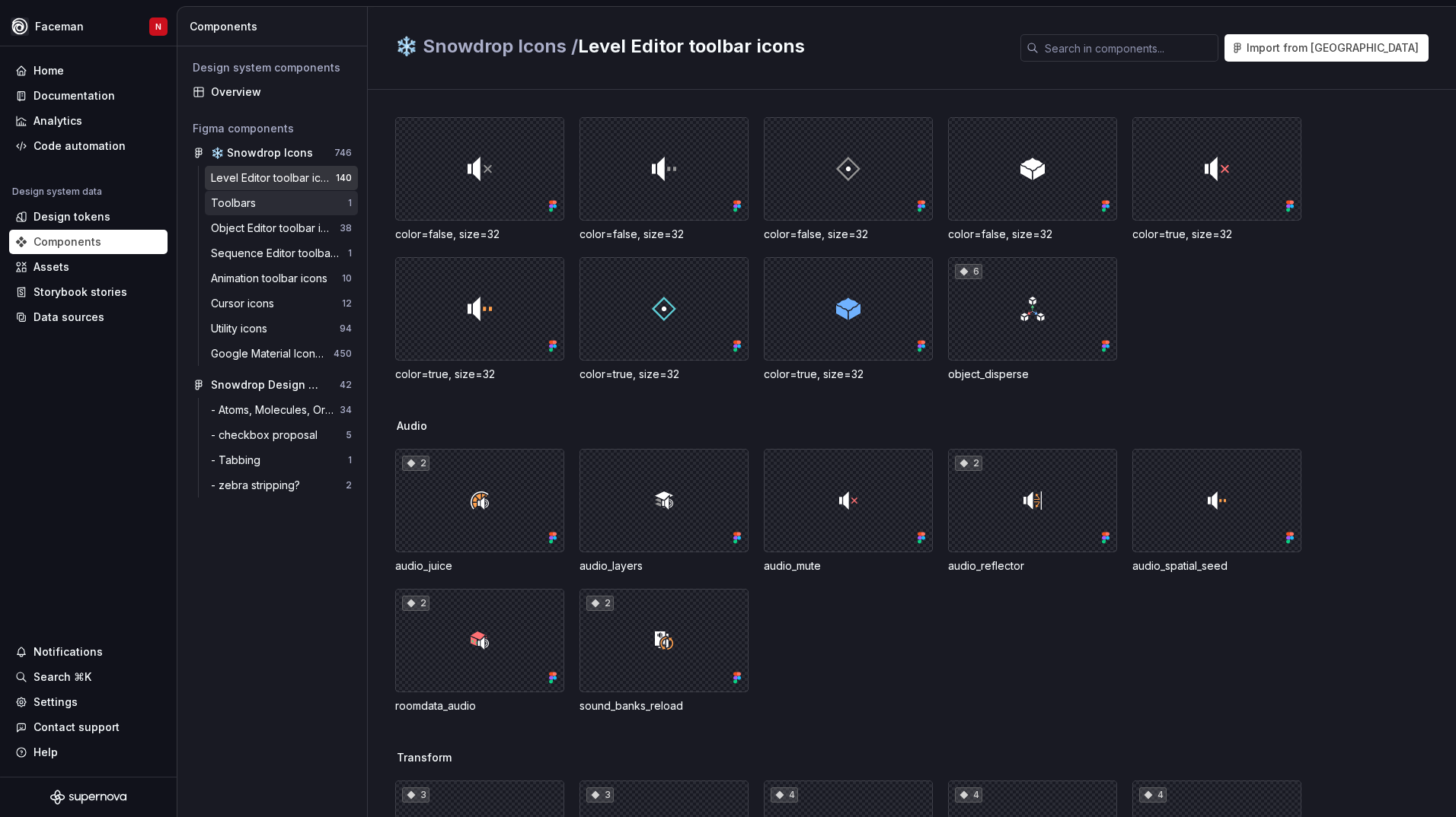
click at [243, 200] on div "Toolbars" at bounding box center [236, 204] width 51 height 15
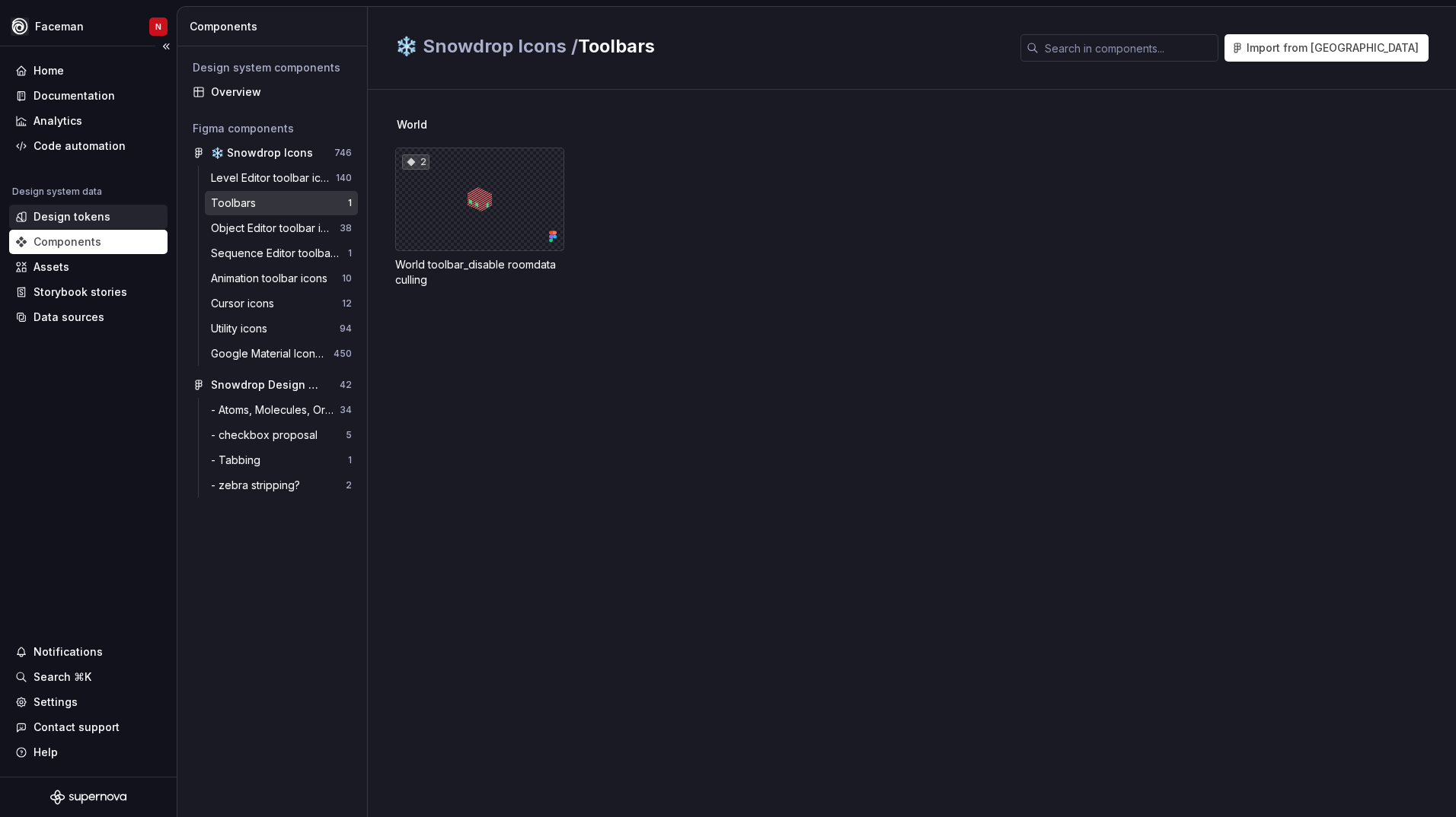
click at [42, 218] on div "Design tokens" at bounding box center [72, 217] width 77 height 15
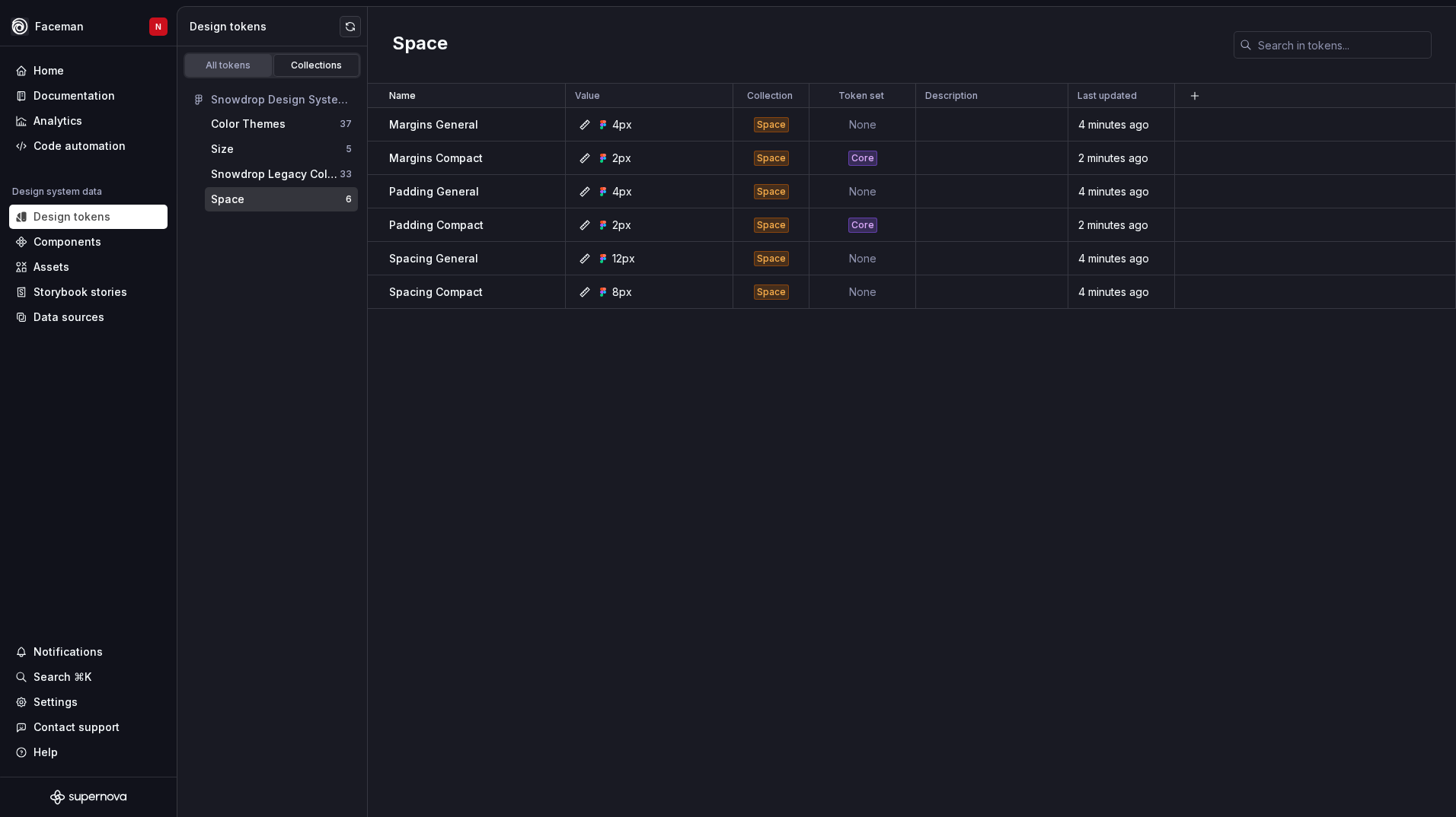
click at [212, 67] on div "All tokens" at bounding box center [228, 65] width 76 height 12
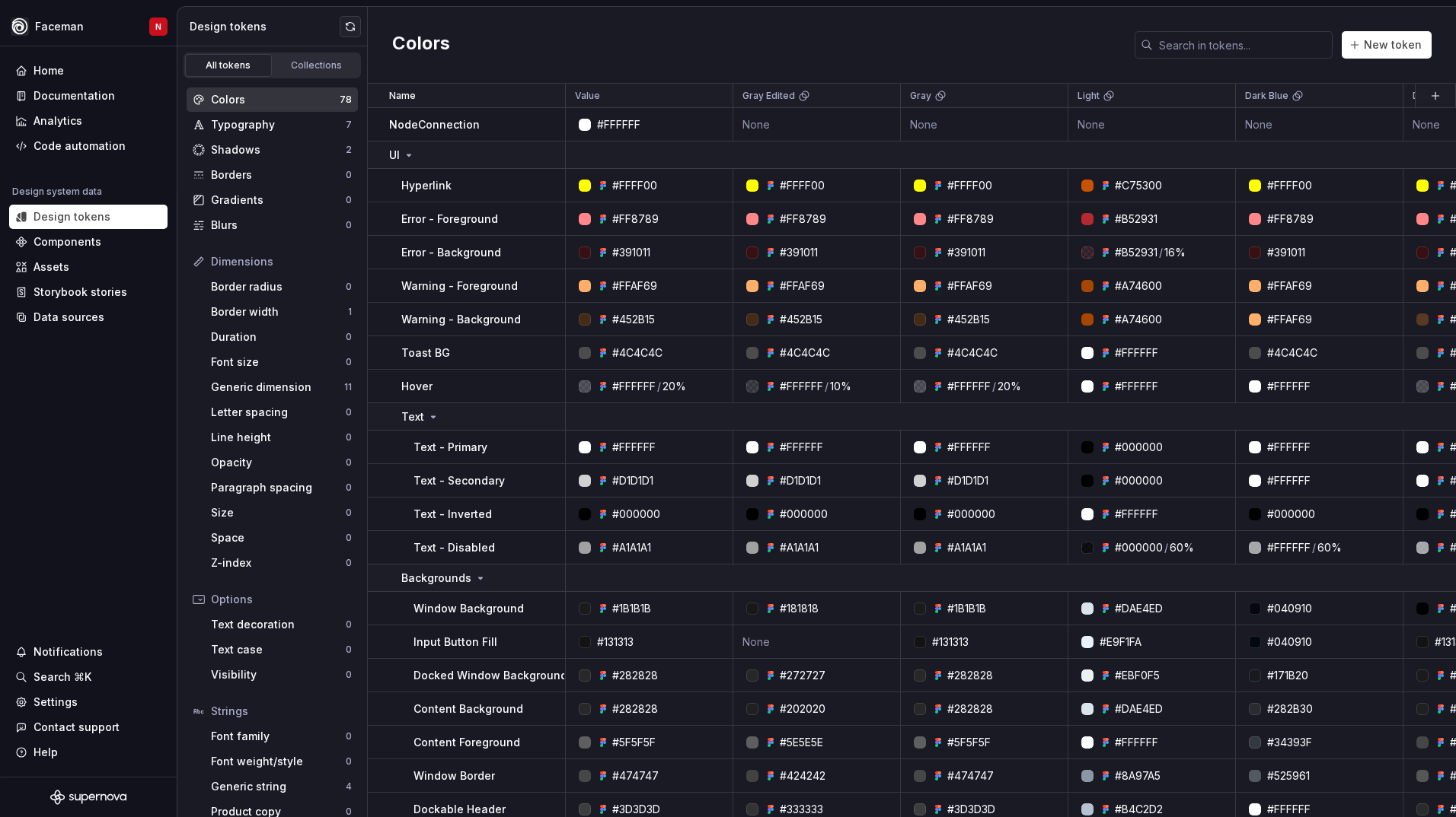
click at [276, 262] on div "Dimensions" at bounding box center [281, 262] width 141 height 15
click at [265, 282] on div "Border radius" at bounding box center [279, 287] width 134 height 15
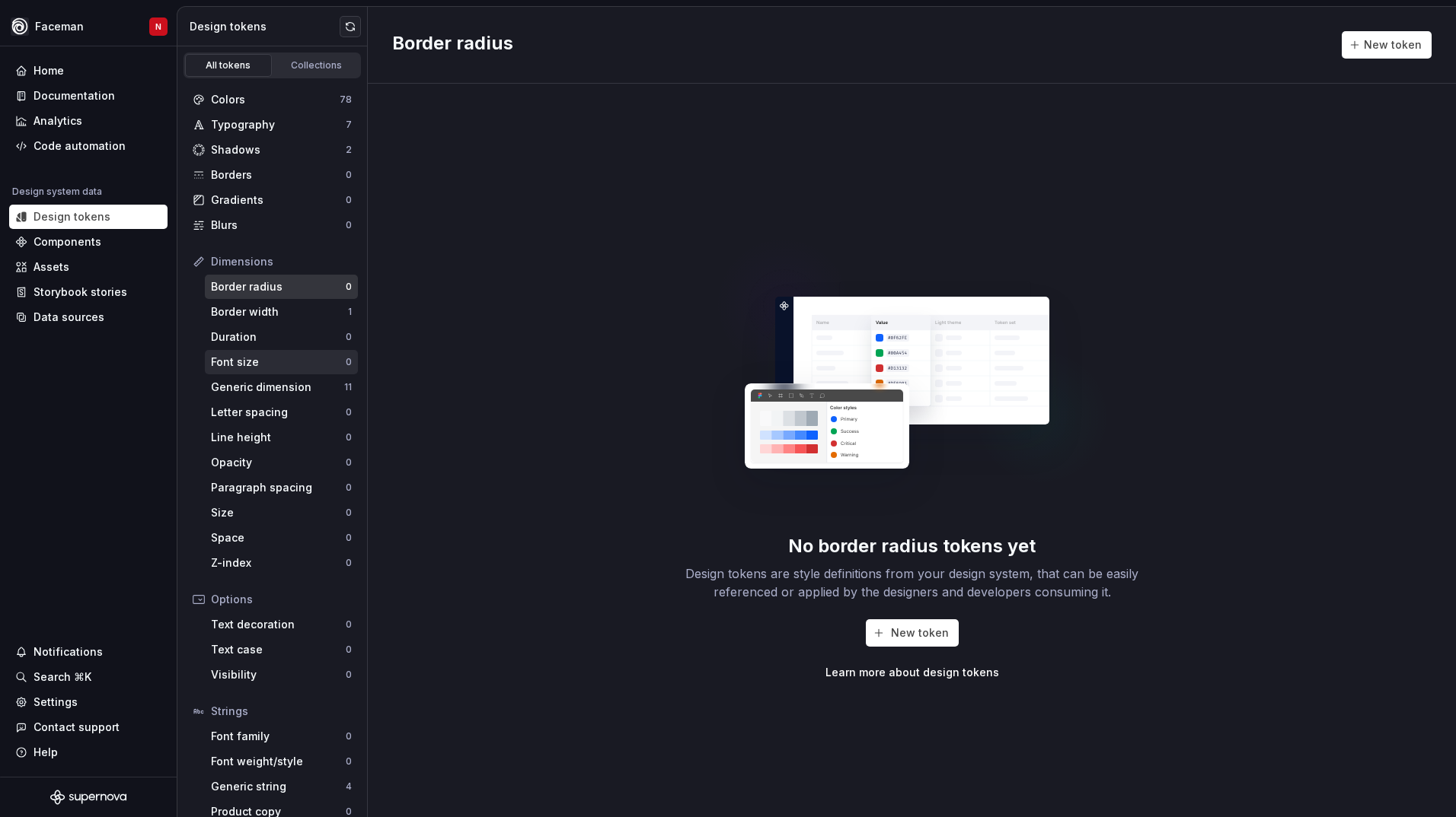
click at [252, 360] on div "Font size" at bounding box center [279, 362] width 134 height 15
click at [252, 131] on div "Typography" at bounding box center [279, 125] width 134 height 15
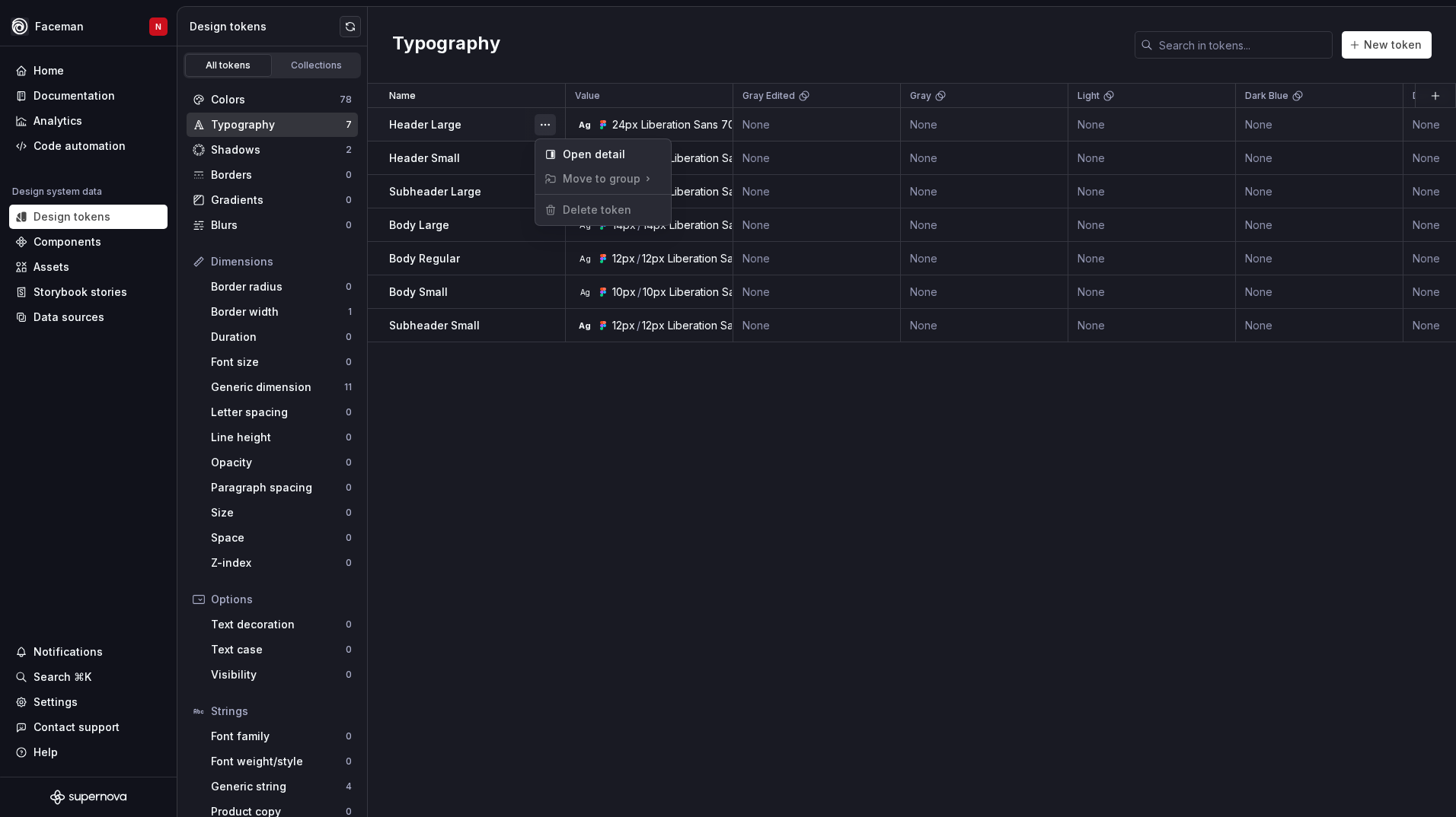
click at [539, 127] on button "button" at bounding box center [545, 125] width 21 height 21
click at [463, 132] on td "Header Large" at bounding box center [467, 125] width 198 height 34
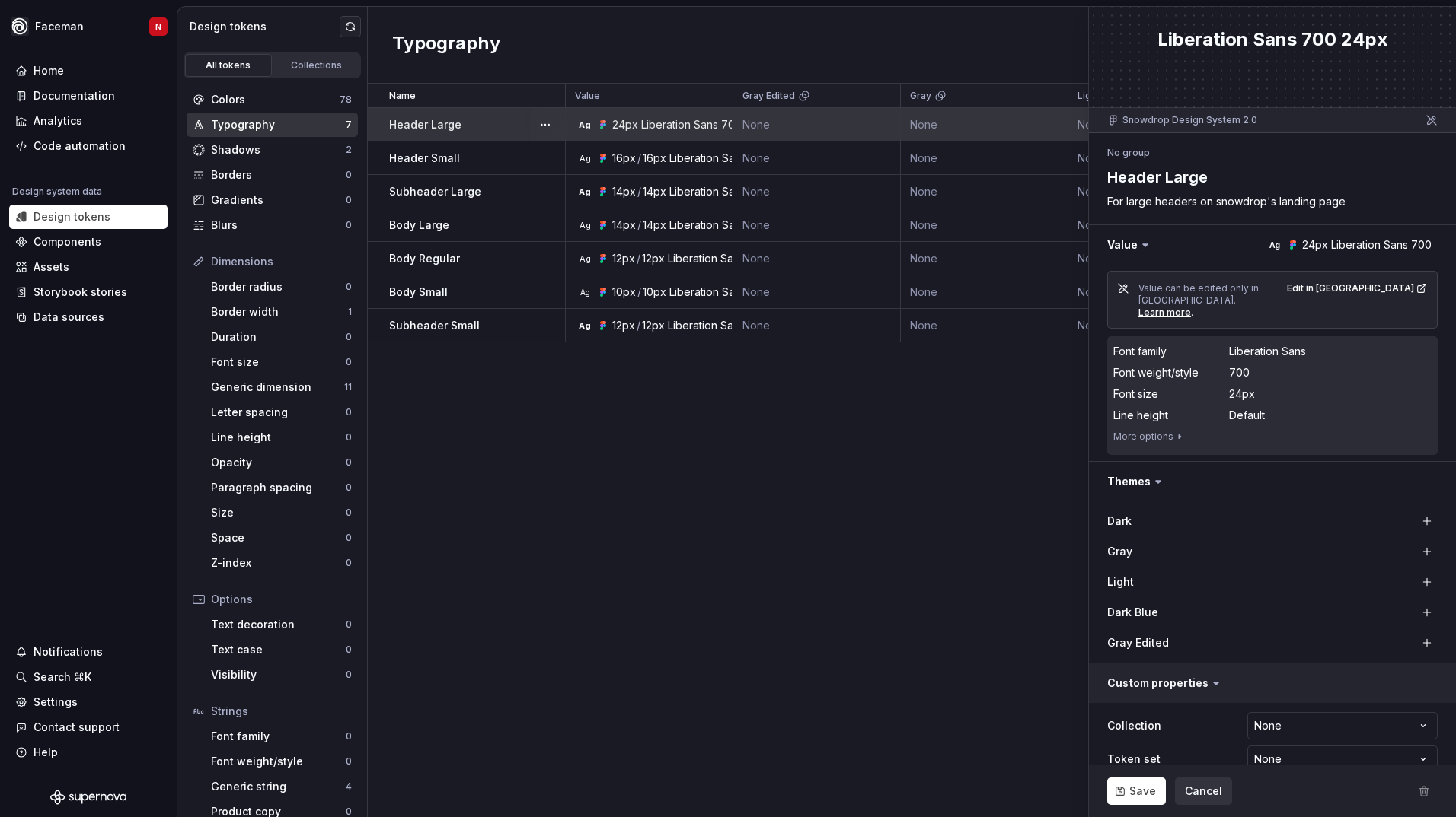
scroll to position [51, 0]
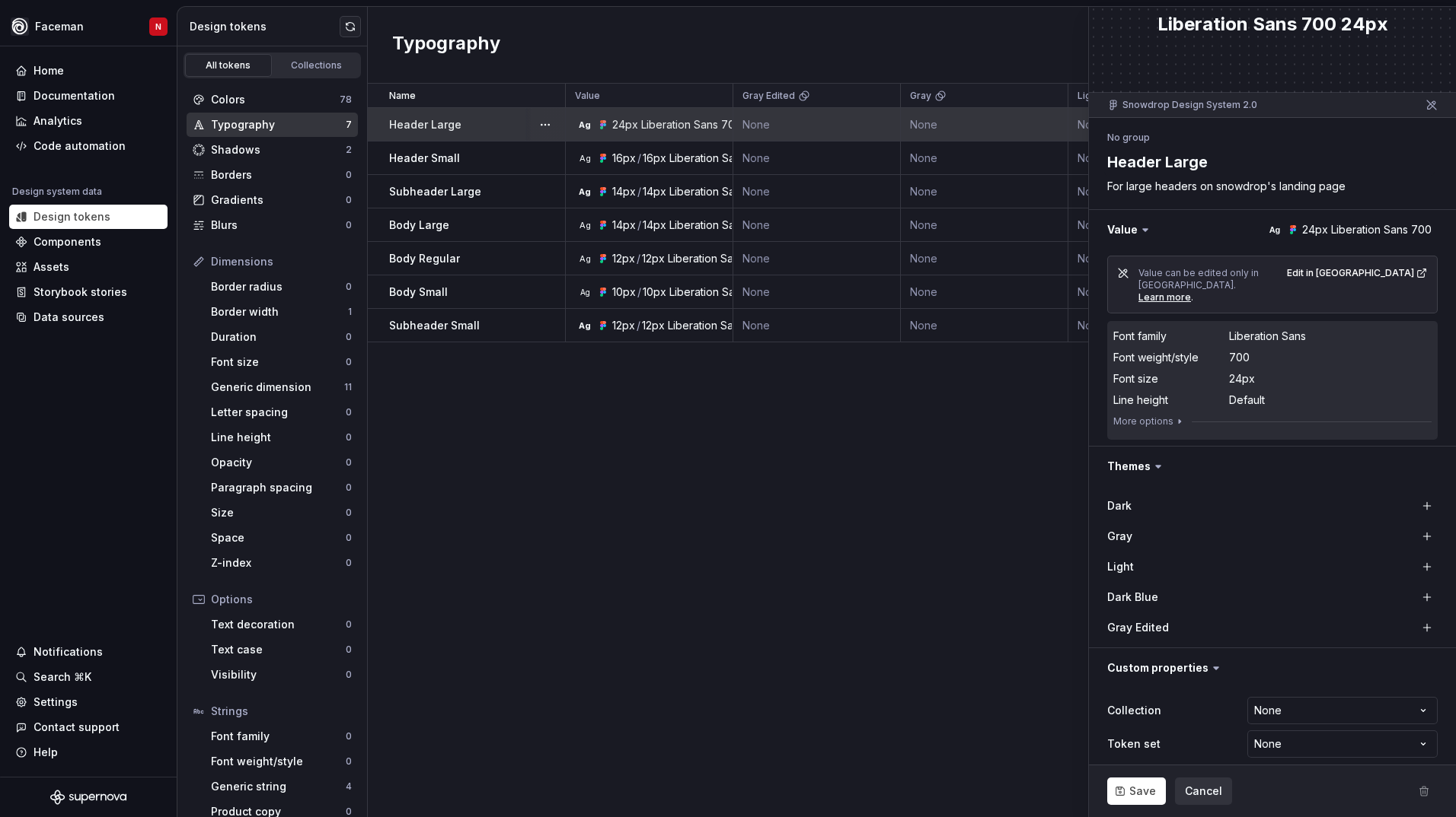
click at [1250, 712] on div "**********" at bounding box center [1272, 728] width 330 height 67
click at [1252, 706] on html "Faceman N Home Documentation Analytics Code automation Design system data Desig…" at bounding box center [728, 408] width 1456 height 817
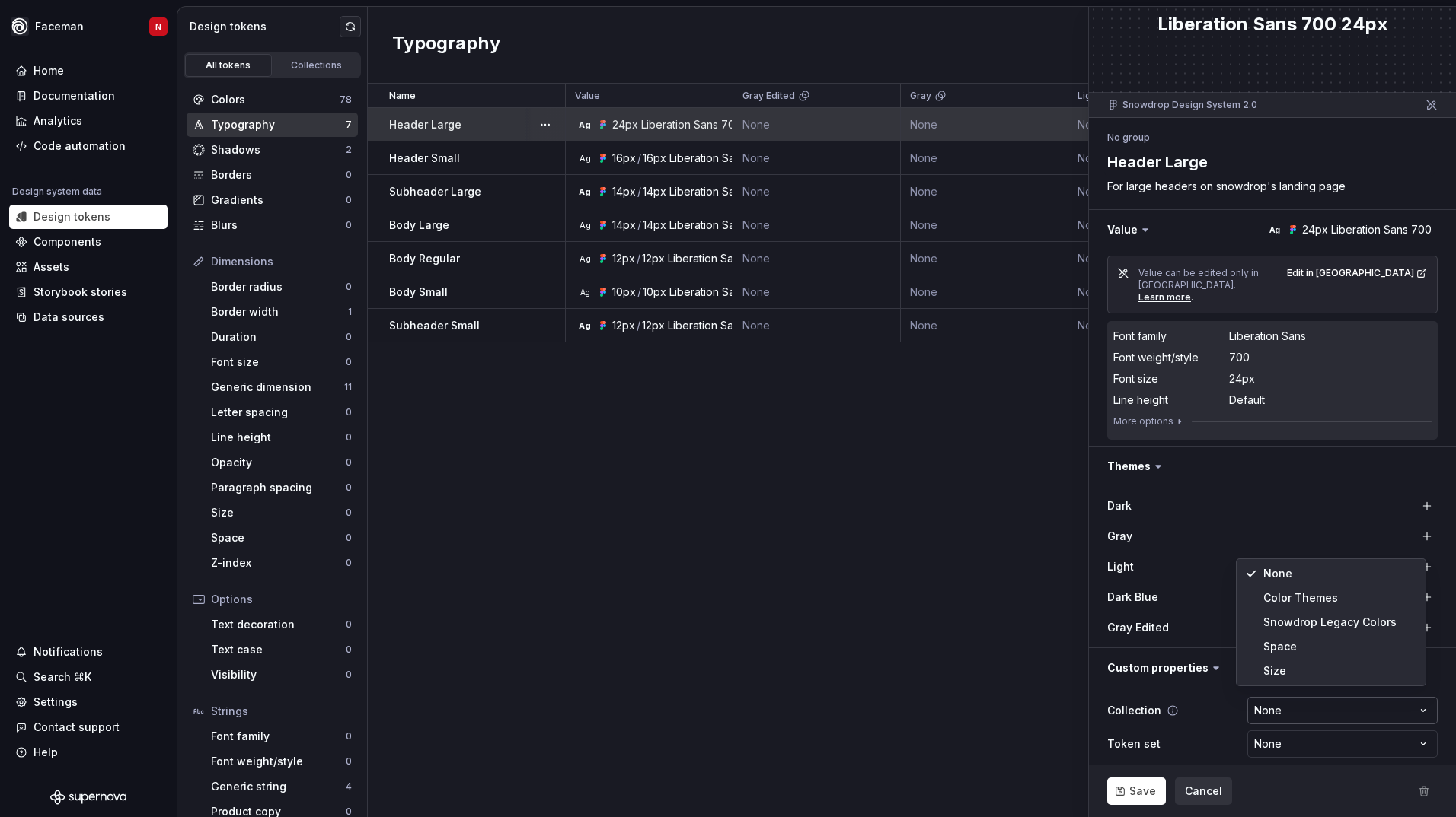
click at [1252, 706] on html "Faceman N Home Documentation Analytics Code automation Design system data Desig…" at bounding box center [728, 408] width 1456 height 817
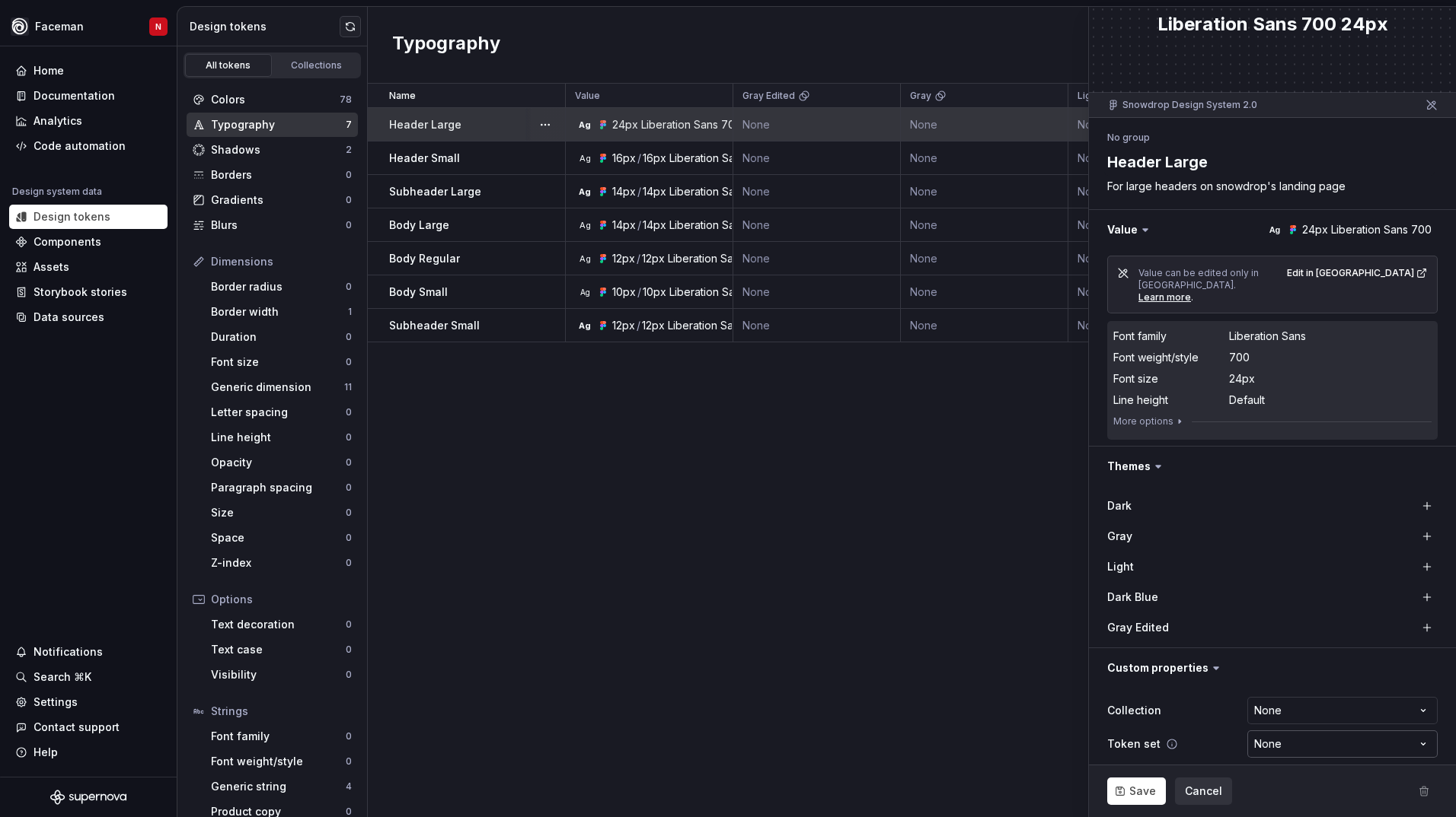
click at [1261, 739] on html "Faceman N Home Documentation Analytics Code automation Design system data Desig…" at bounding box center [728, 408] width 1456 height 817
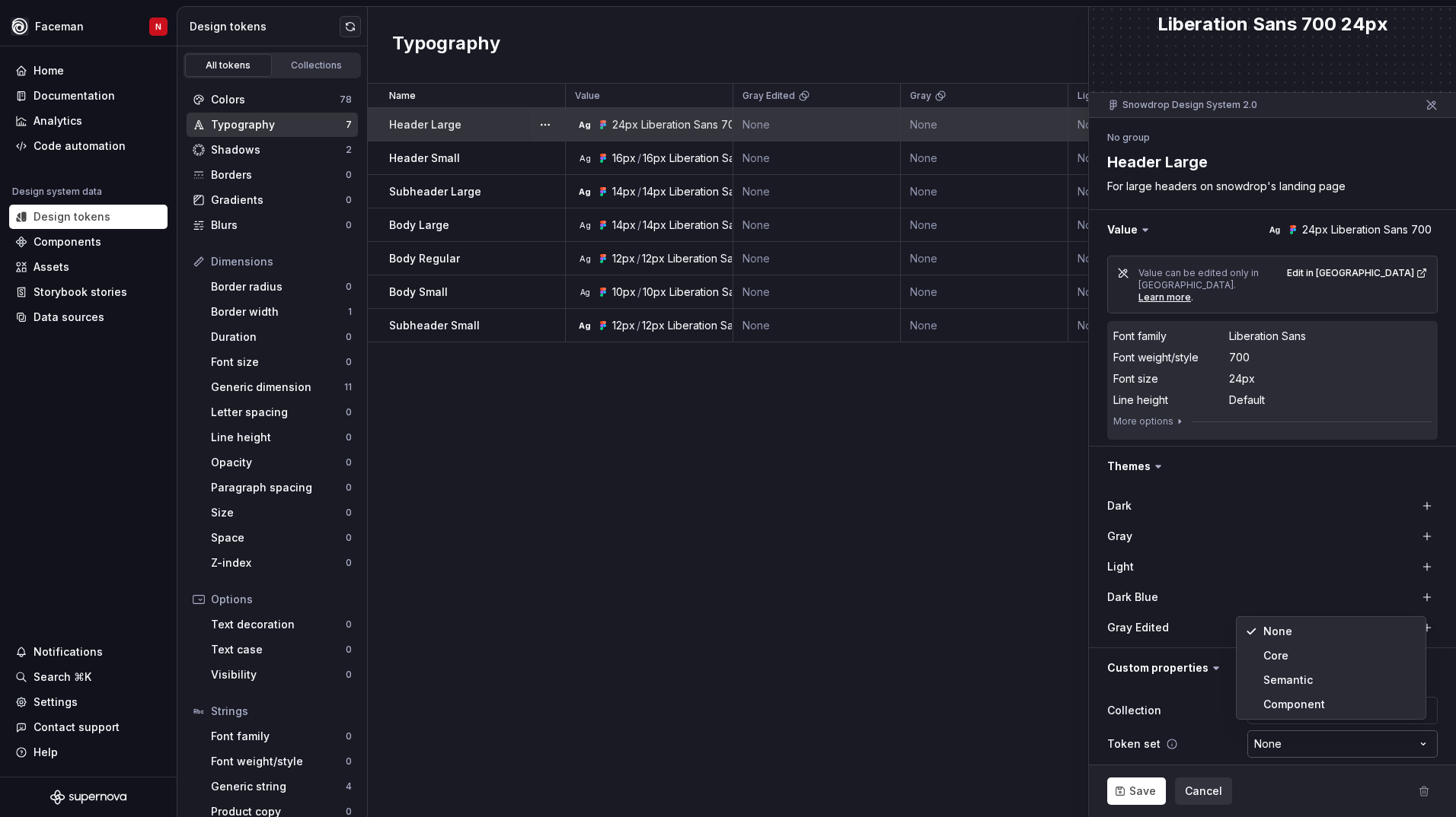
click at [1261, 739] on html "Faceman N Home Documentation Analytics Code automation Design system data Desig…" at bounding box center [728, 408] width 1456 height 817
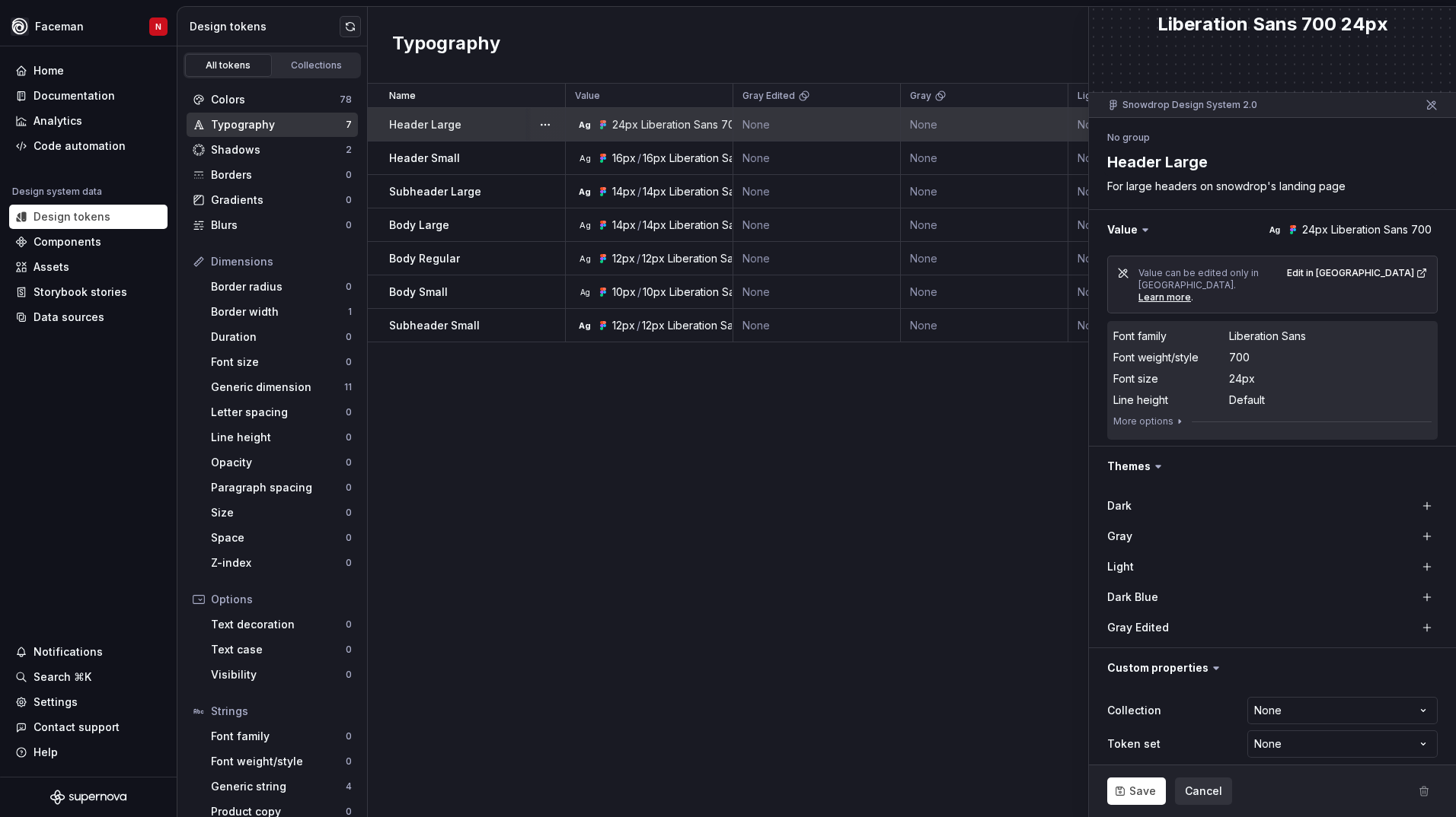
click at [486, 573] on div "Name Value Gray Edited Gray Light Dark Blue Dark Collection Token set Descripti…" at bounding box center [911, 450] width 1088 height 733
click at [239, 152] on div "Shadows" at bounding box center [279, 150] width 134 height 15
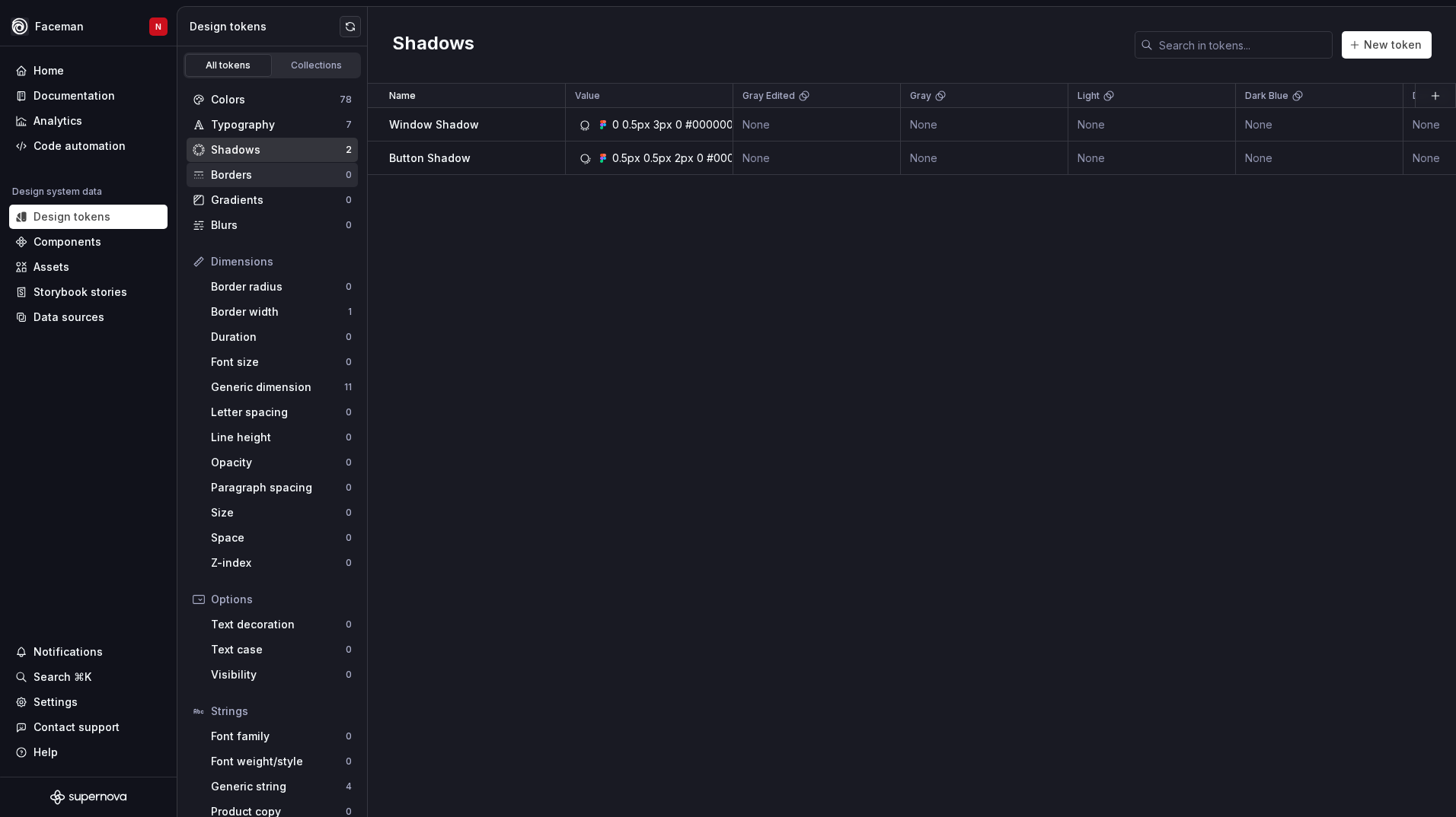
click at [231, 174] on div "Borders" at bounding box center [279, 175] width 134 height 15
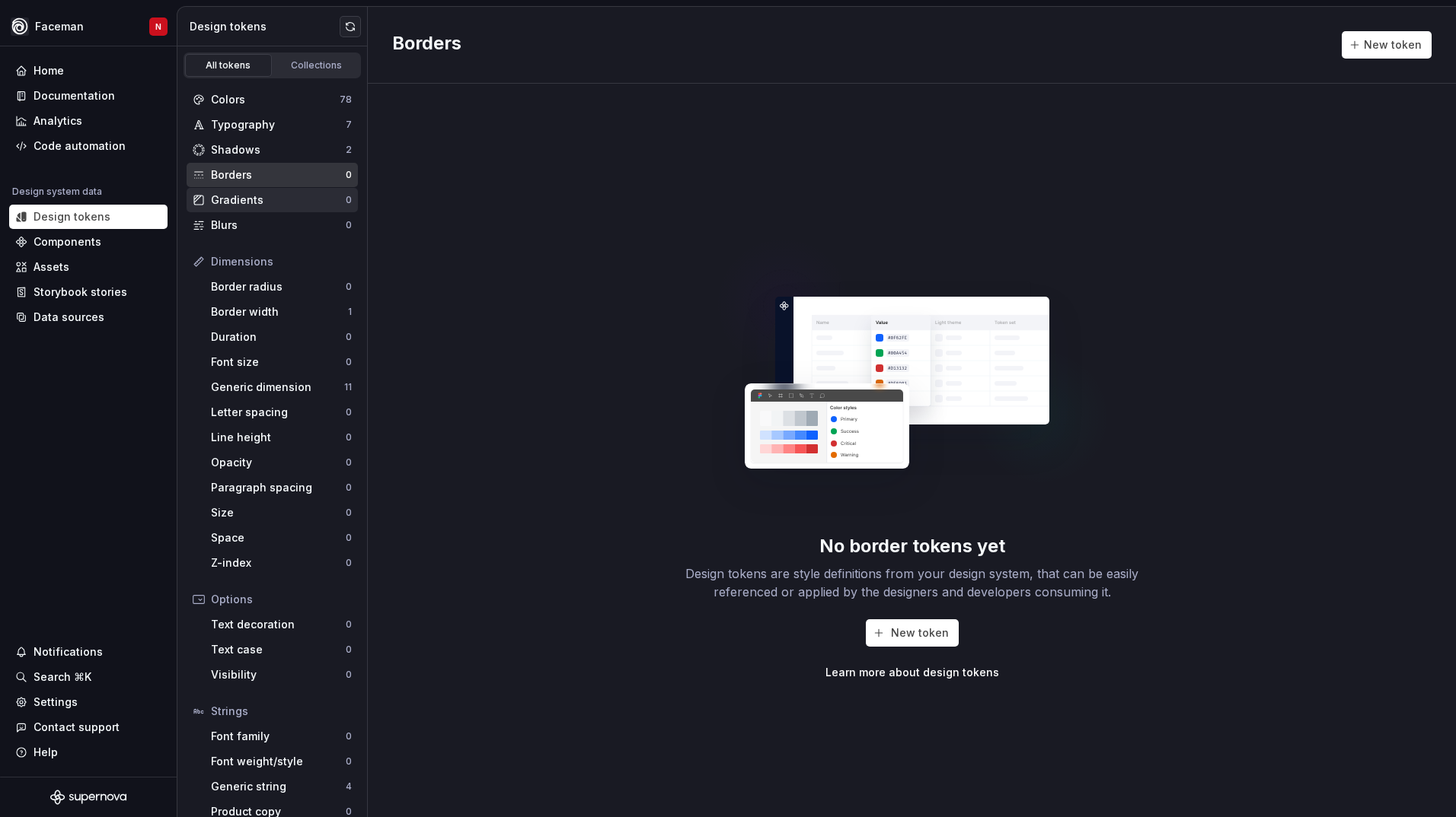
click at [231, 194] on div "Gradients" at bounding box center [279, 201] width 134 height 15
click at [222, 232] on div "Blurs" at bounding box center [279, 226] width 134 height 15
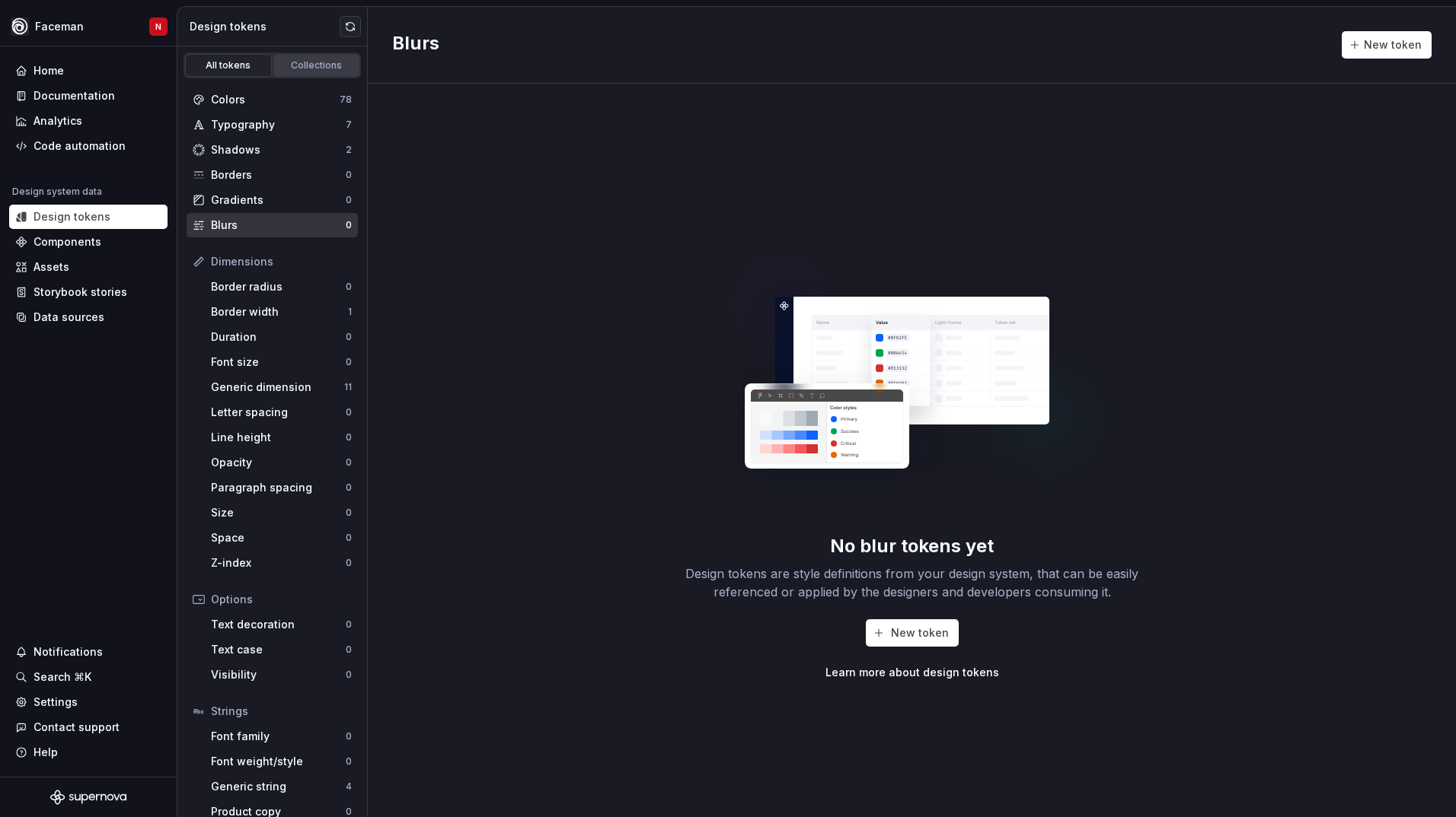
click at [289, 67] on div "Collections" at bounding box center [316, 65] width 76 height 12
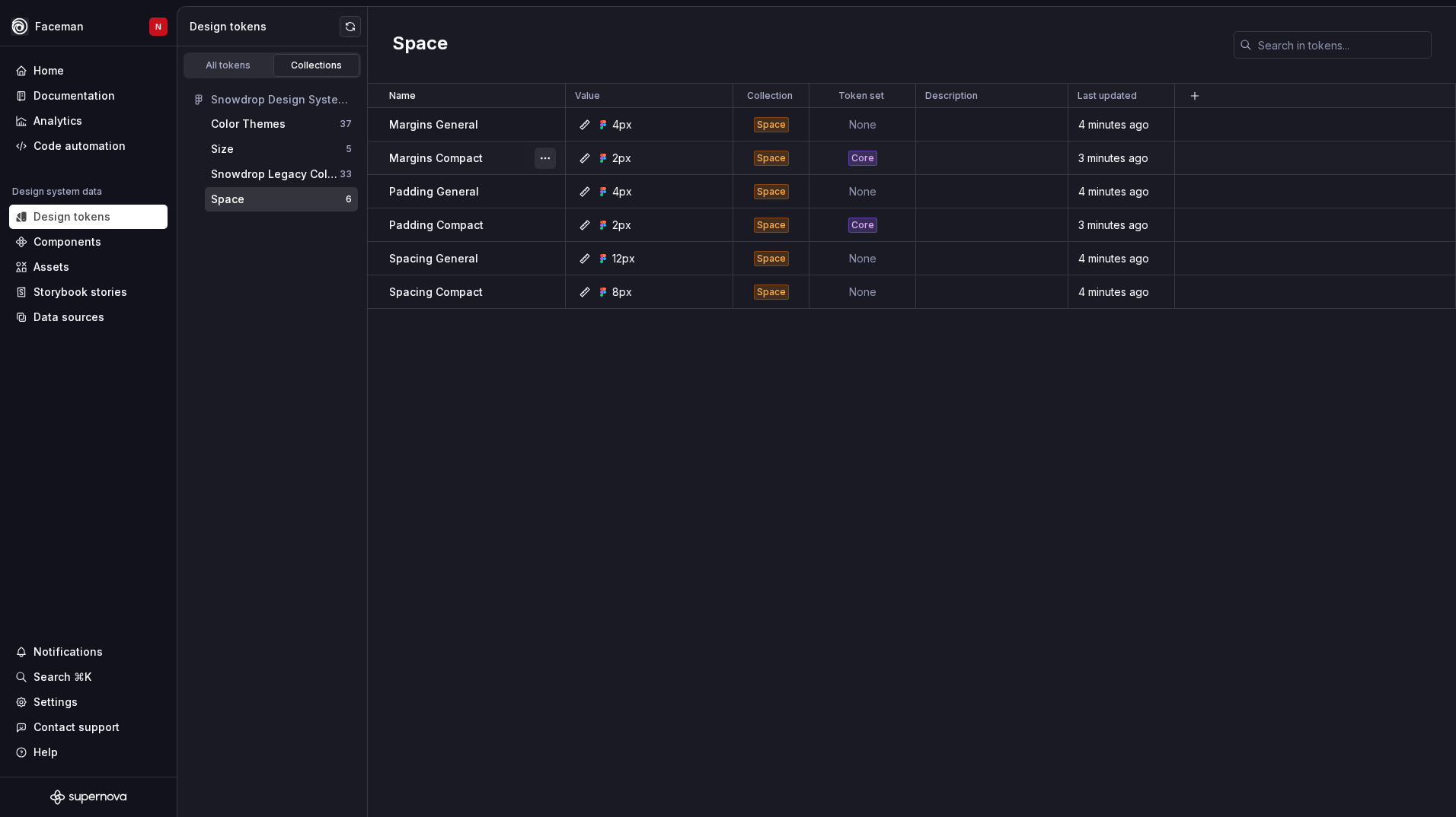
click at [542, 163] on button "button" at bounding box center [545, 158] width 21 height 21
click at [604, 197] on div "Open detail" at bounding box center [602, 187] width 130 height 24
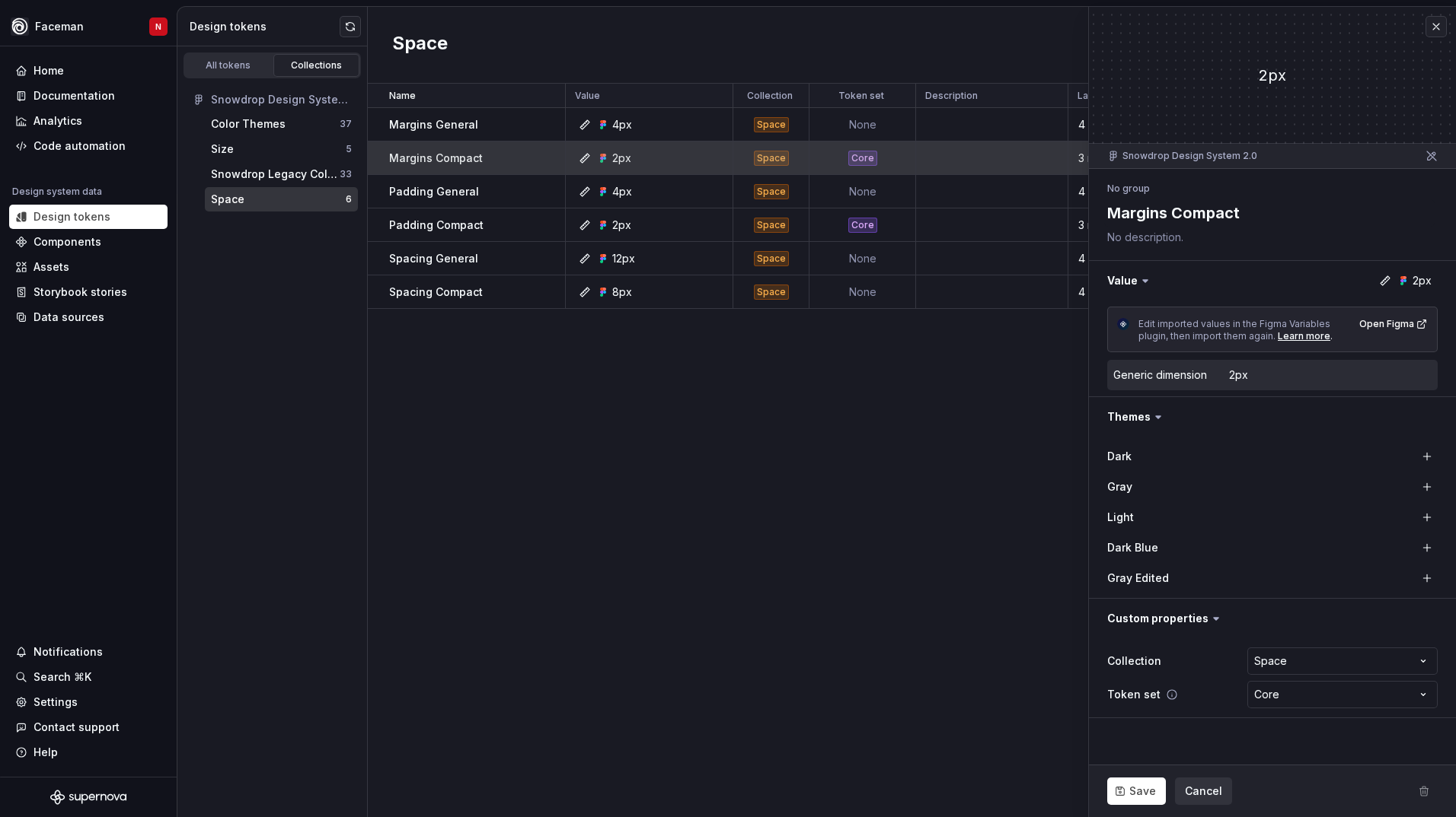
type textarea "*"
click at [1279, 698] on html "**********" at bounding box center [728, 408] width 1456 height 817
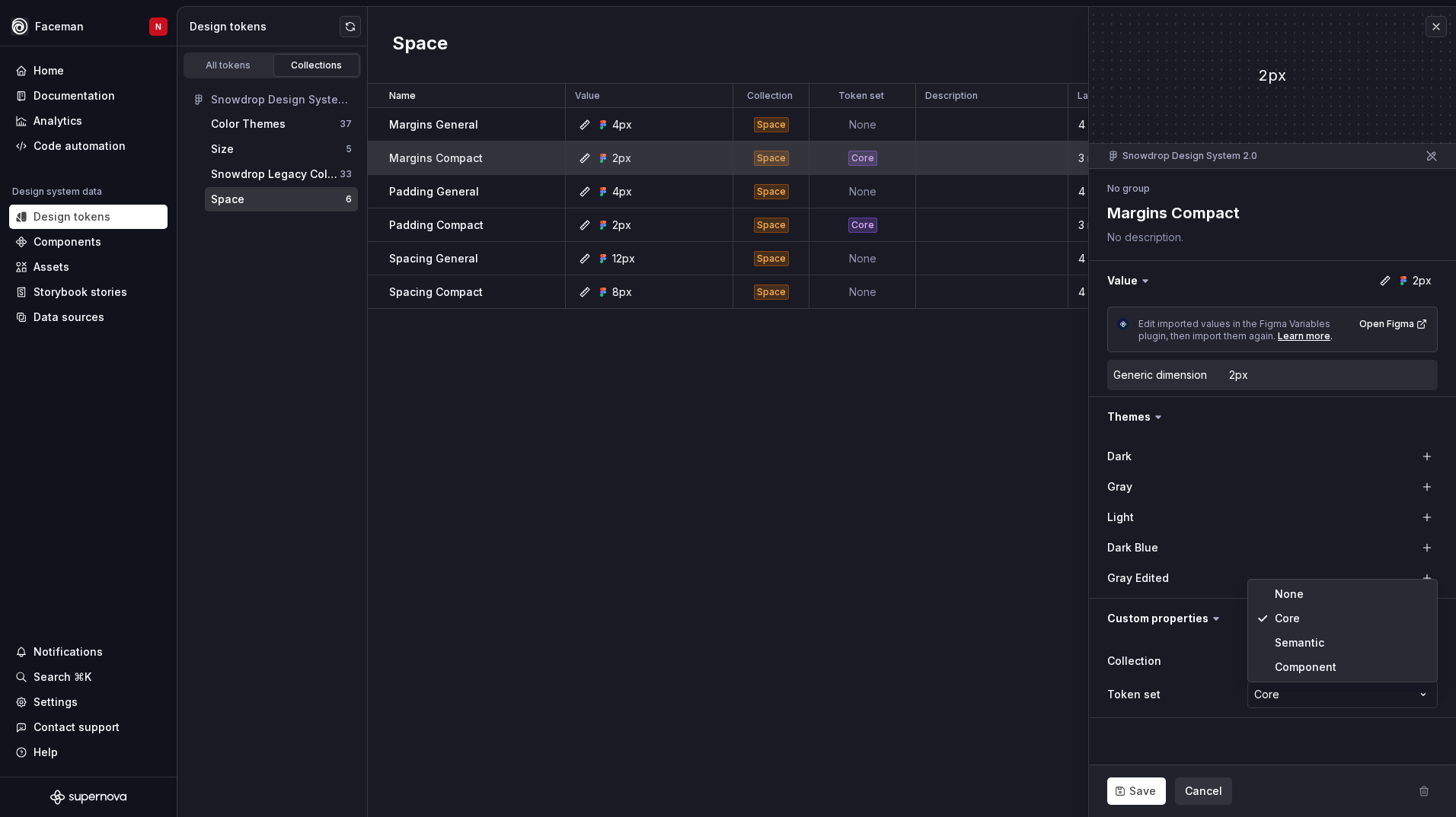
select select
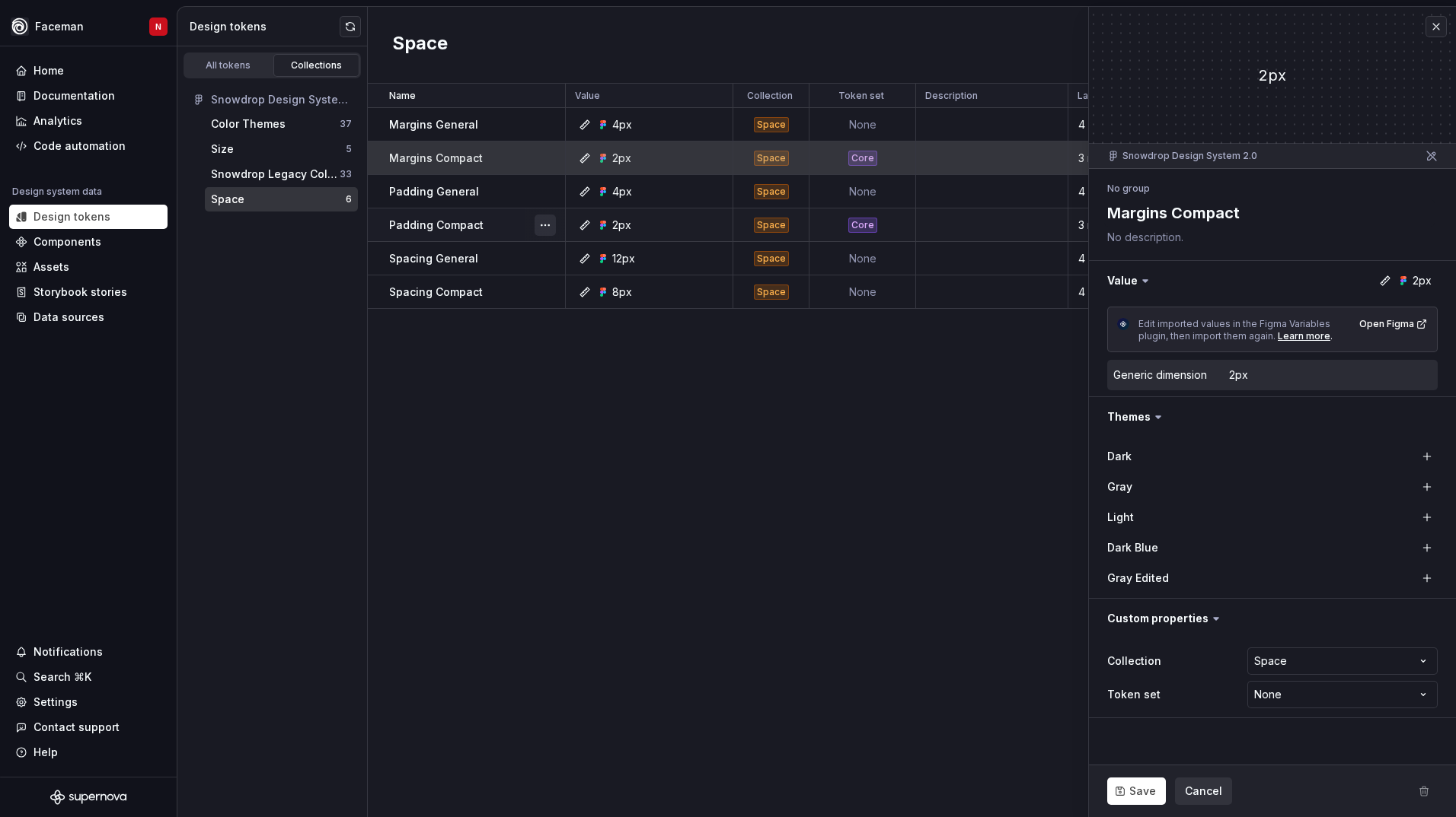
click at [540, 228] on button "button" at bounding box center [545, 226] width 21 height 21
click at [583, 260] on div "Open detail" at bounding box center [612, 255] width 99 height 15
type textarea "*"
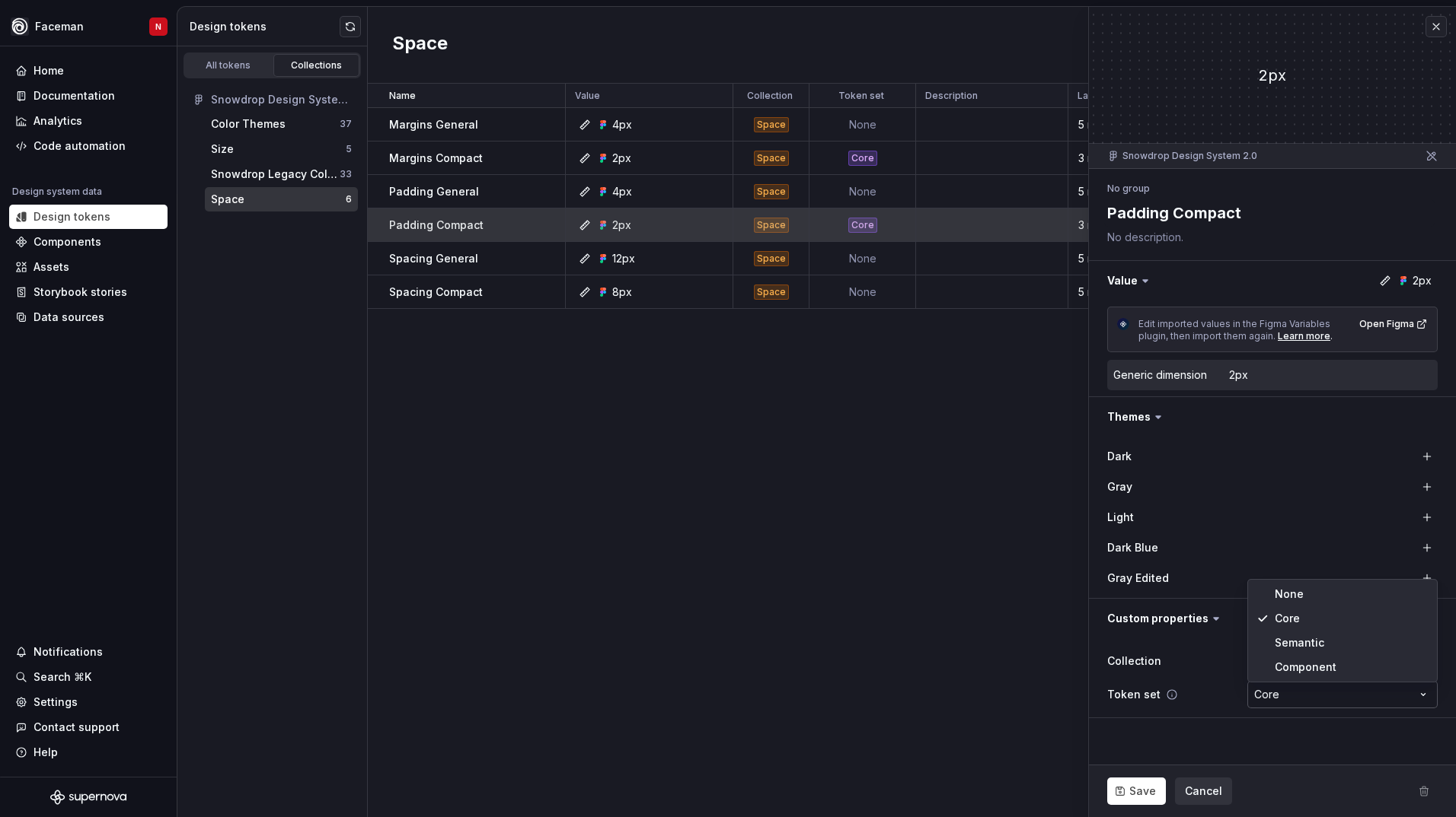
click at [1314, 693] on html "**********" at bounding box center [728, 408] width 1456 height 817
select select
drag, startPoint x: 1305, startPoint y: 591, endPoint x: 1266, endPoint y: 659, distance: 78.4
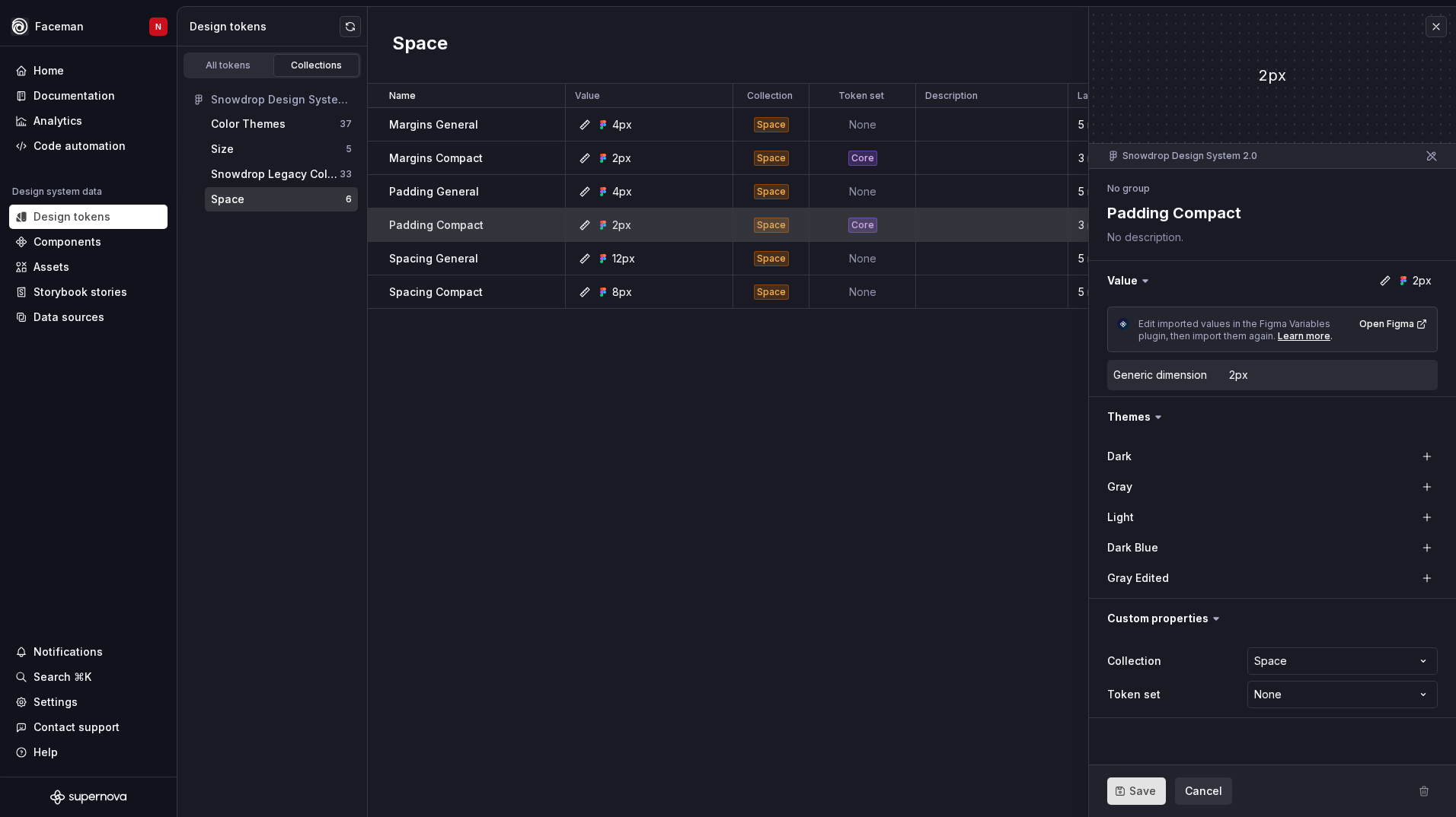
click at [1140, 791] on span "Save" at bounding box center [1142, 791] width 27 height 15
click at [266, 147] on div "Size" at bounding box center [279, 149] width 134 height 15
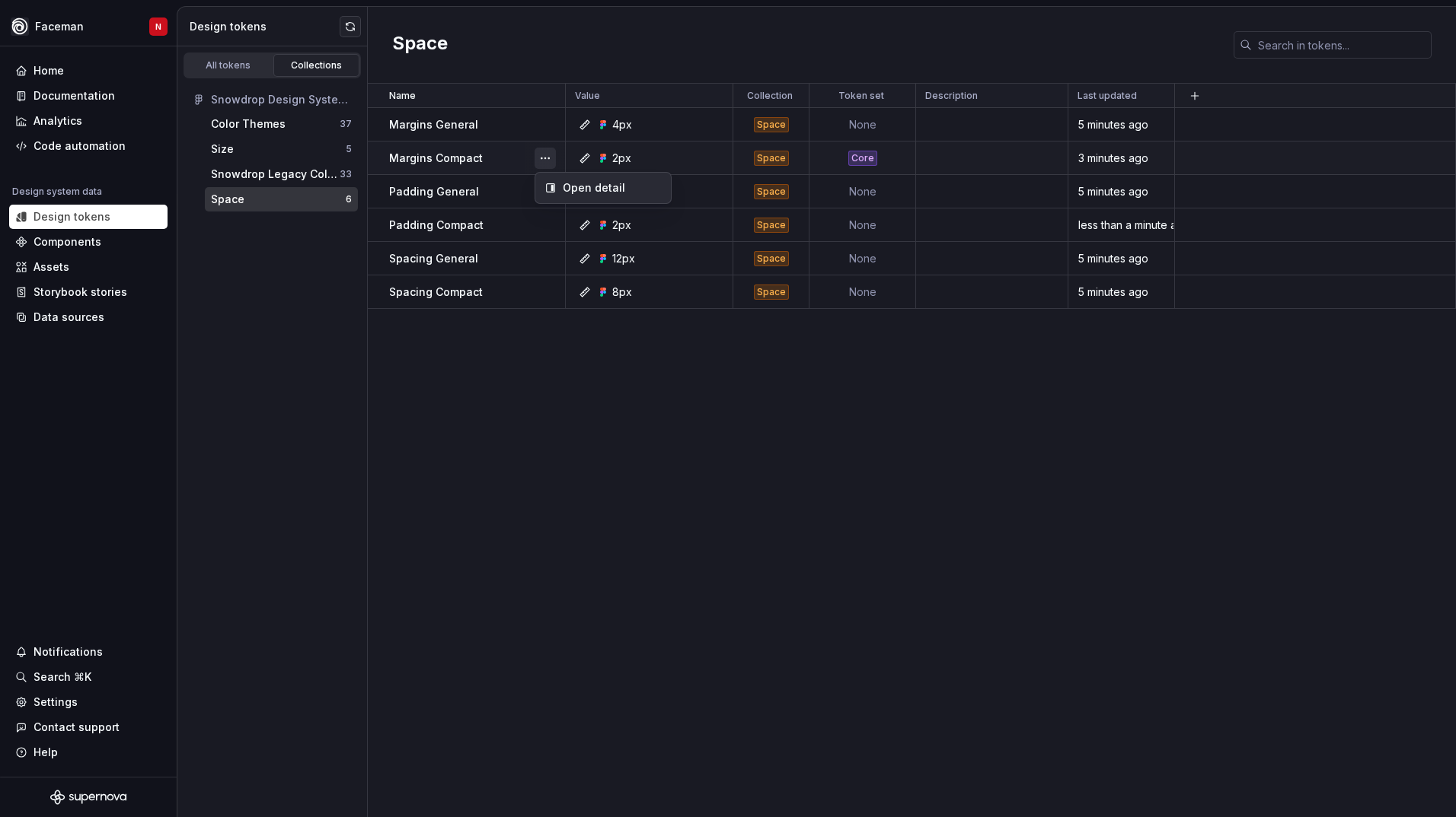
click at [548, 158] on button "button" at bounding box center [545, 158] width 21 height 21
click at [595, 196] on div "Open detail" at bounding box center [602, 187] width 130 height 24
type textarea "*"
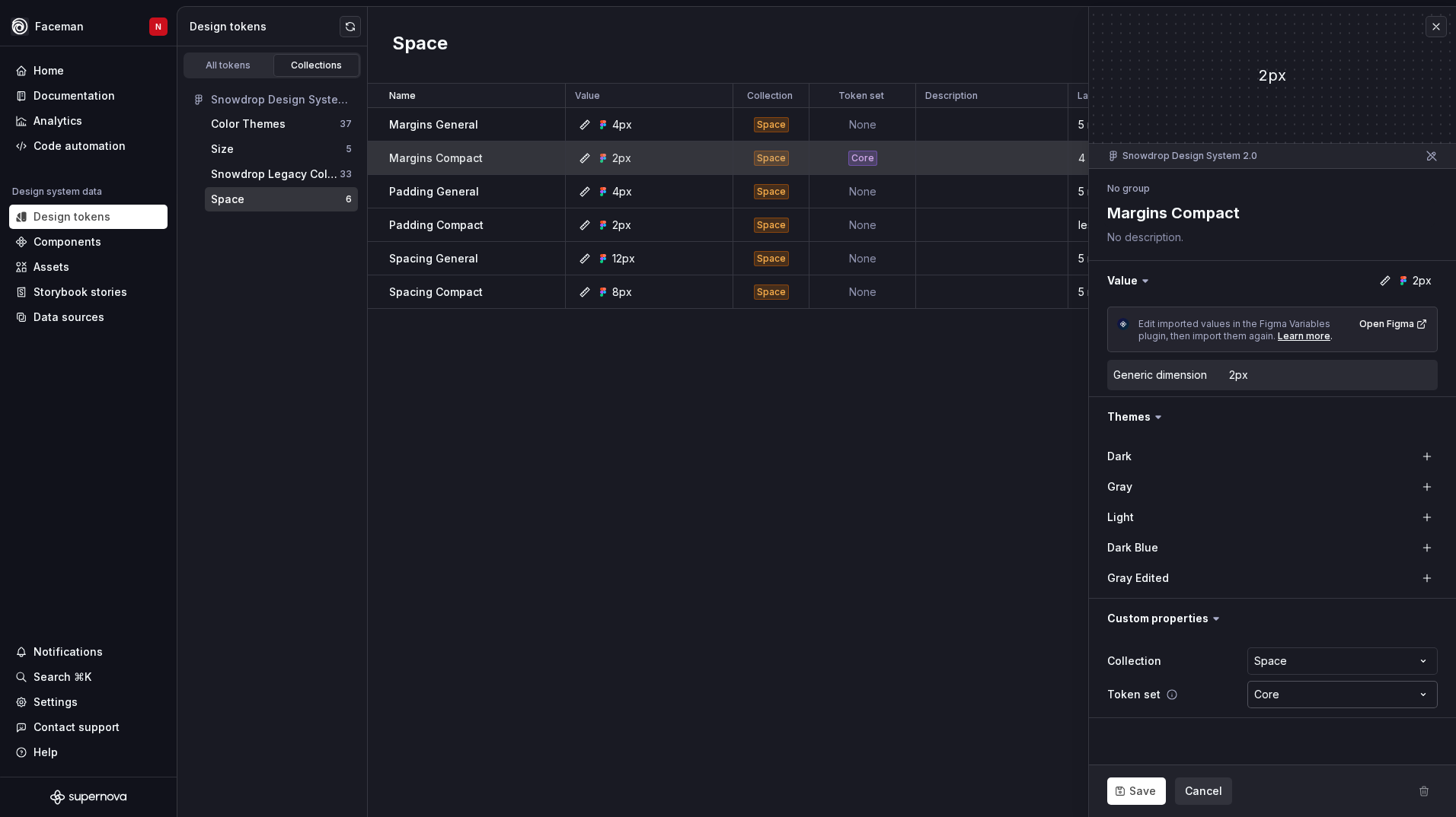
click at [1334, 692] on html "**********" at bounding box center [728, 408] width 1456 height 817
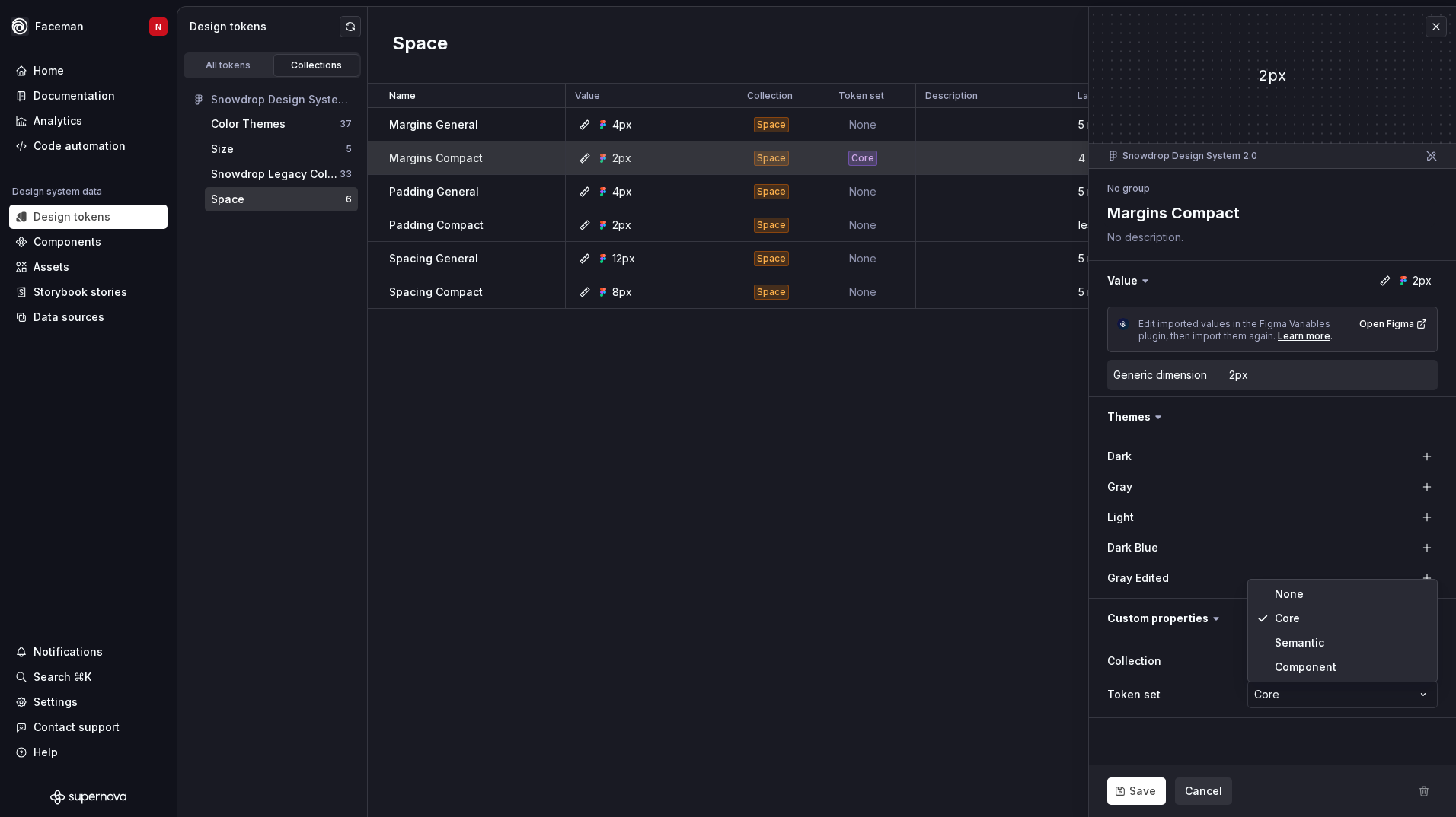
select select
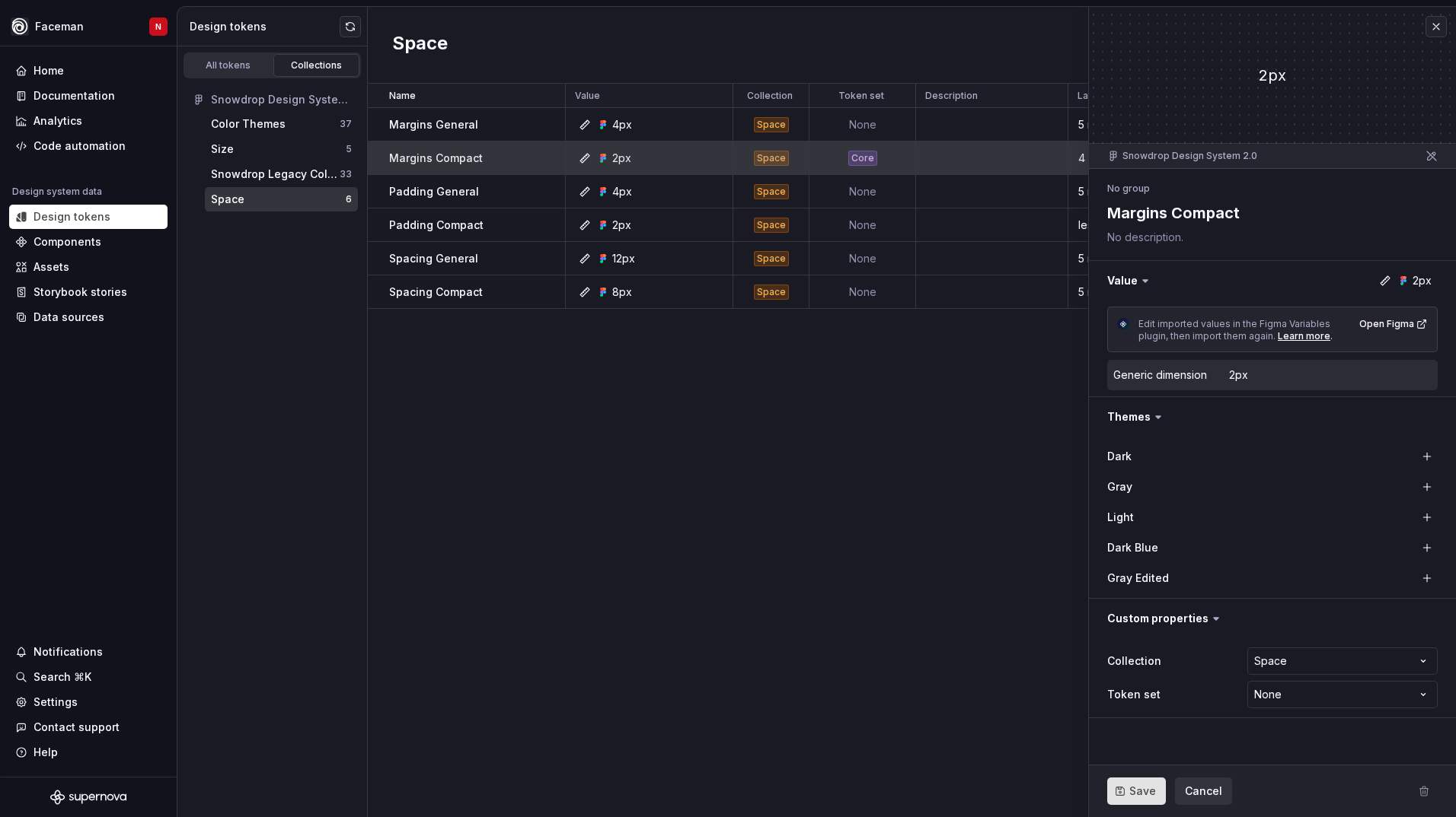
click at [1133, 802] on button "Save" at bounding box center [1135, 791] width 59 height 28
click at [235, 152] on div "Size" at bounding box center [279, 149] width 134 height 15
type textarea "*"
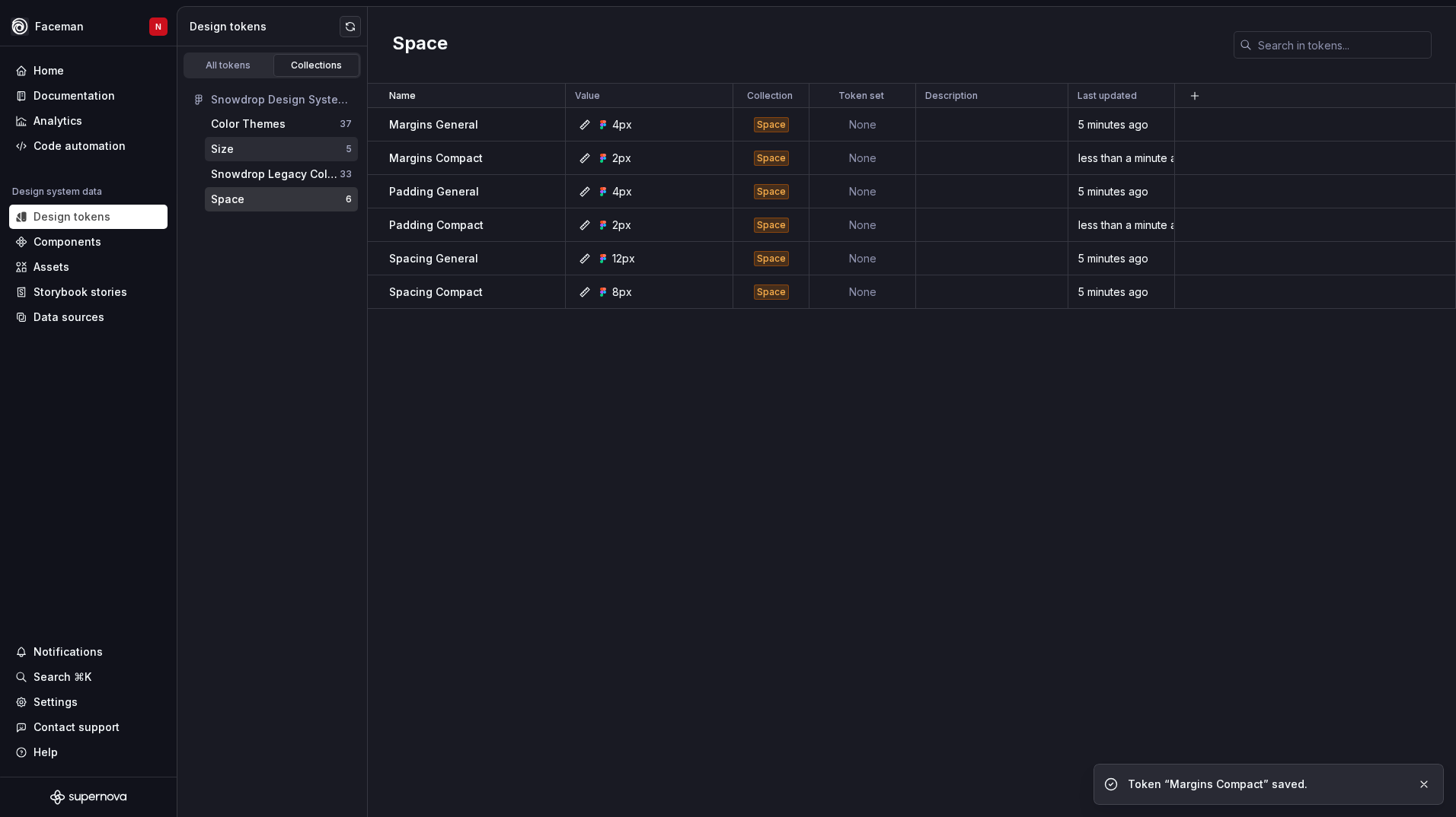
click at [233, 153] on div "Size" at bounding box center [279, 149] width 134 height 15
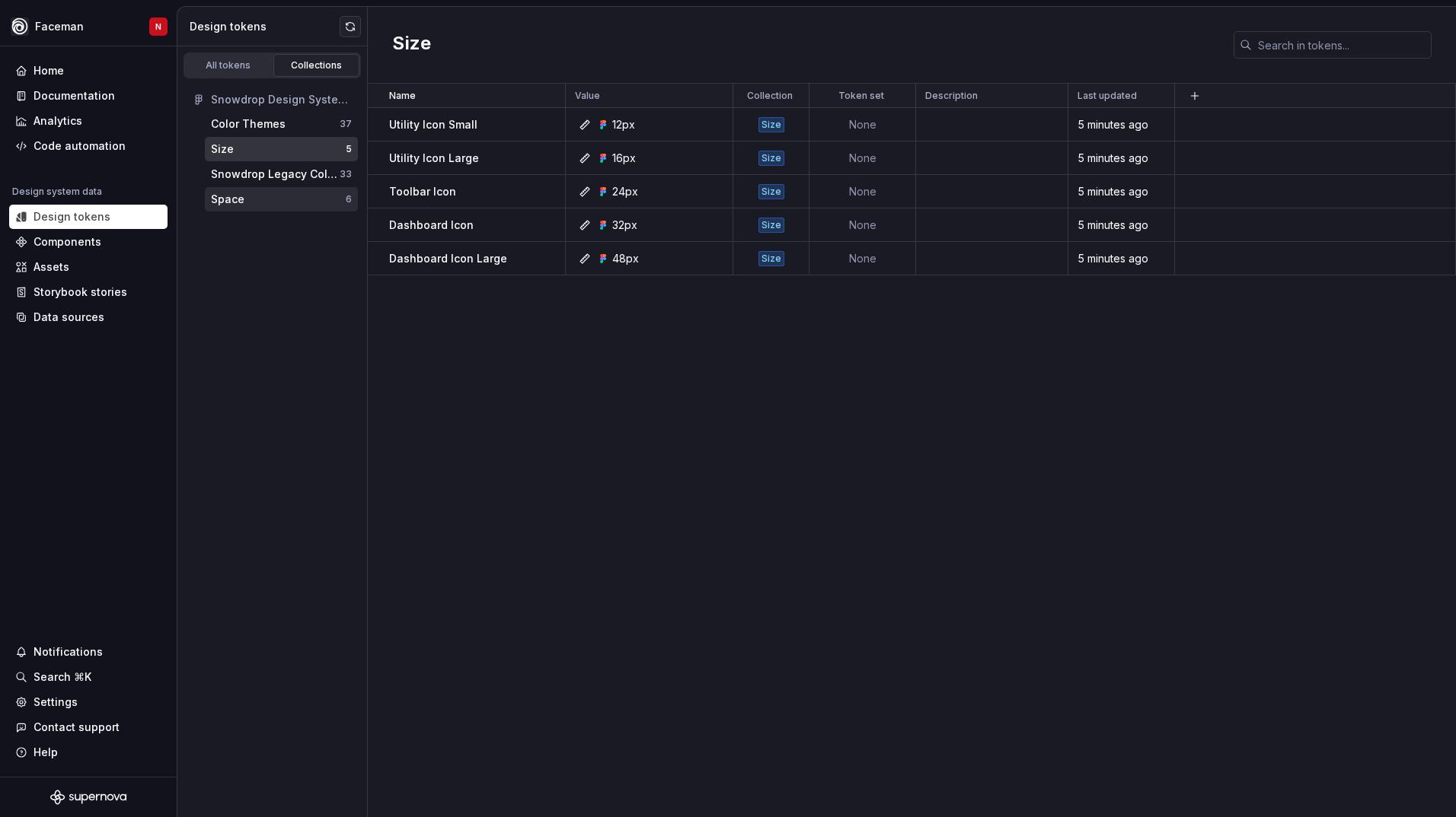
click at [223, 199] on div "Space" at bounding box center [228, 200] width 34 height 15
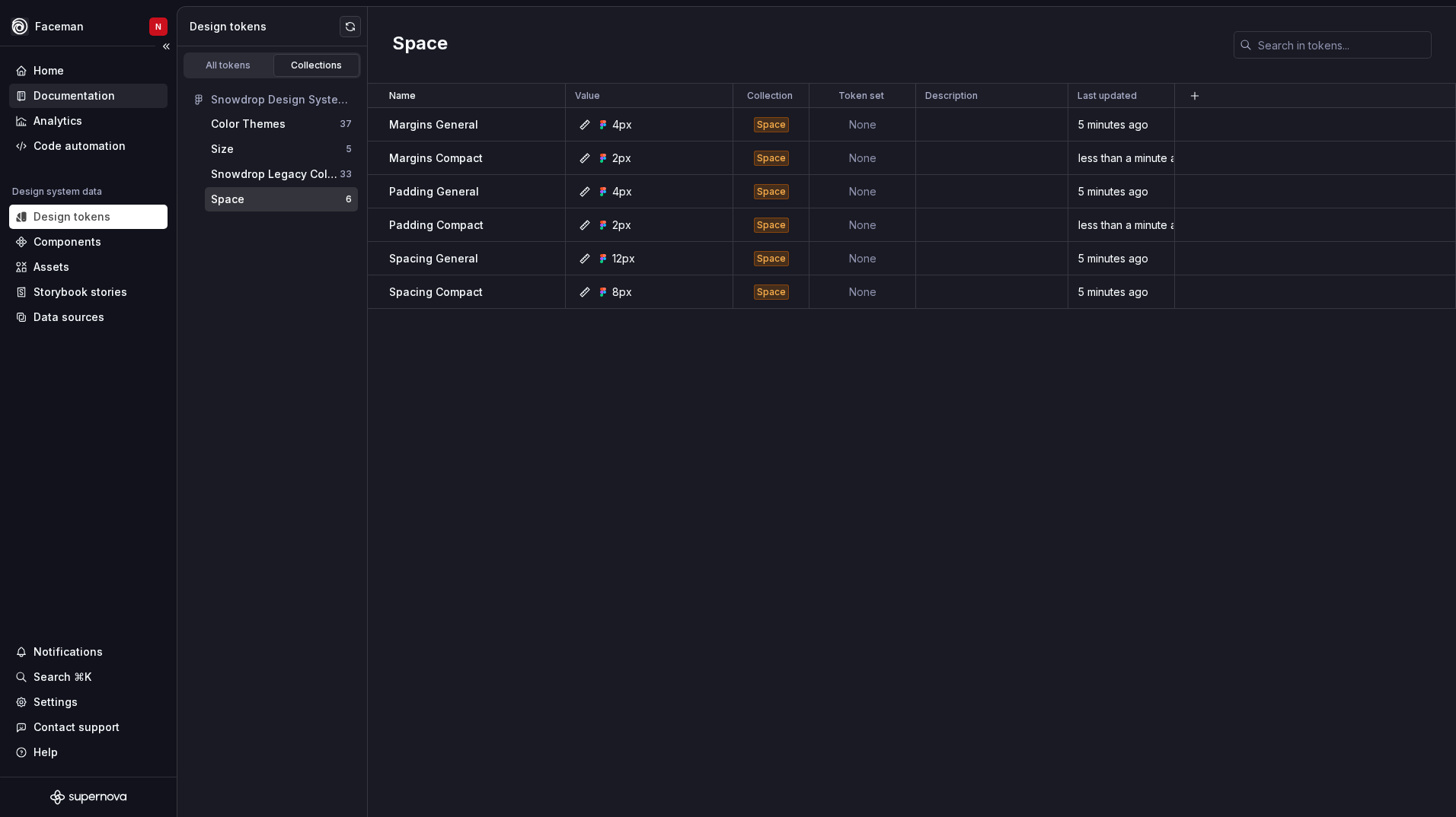
click at [51, 96] on div "Documentation" at bounding box center [74, 96] width 82 height 15
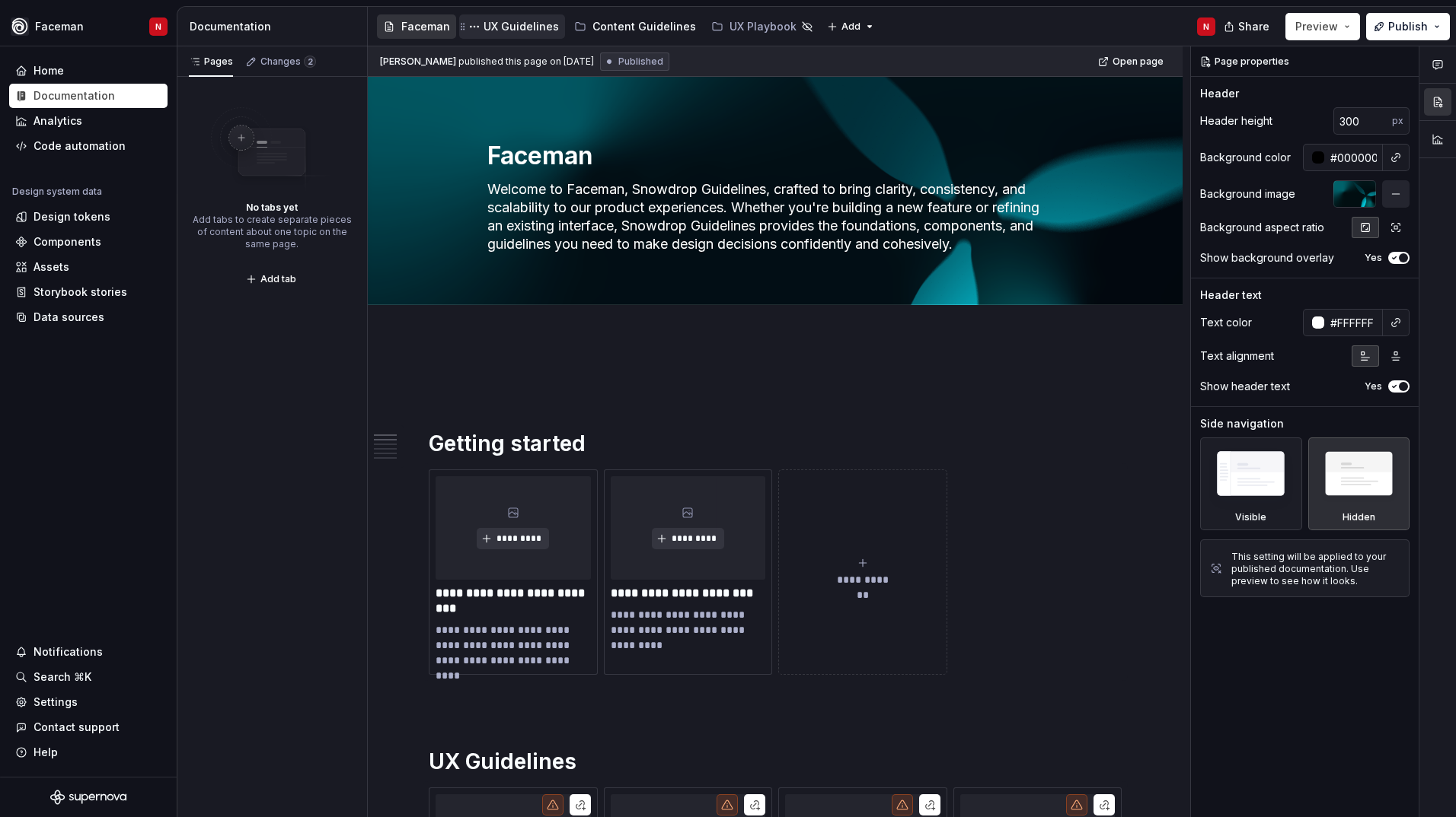
click at [527, 27] on div "UX Guidelines" at bounding box center [521, 27] width 75 height 15
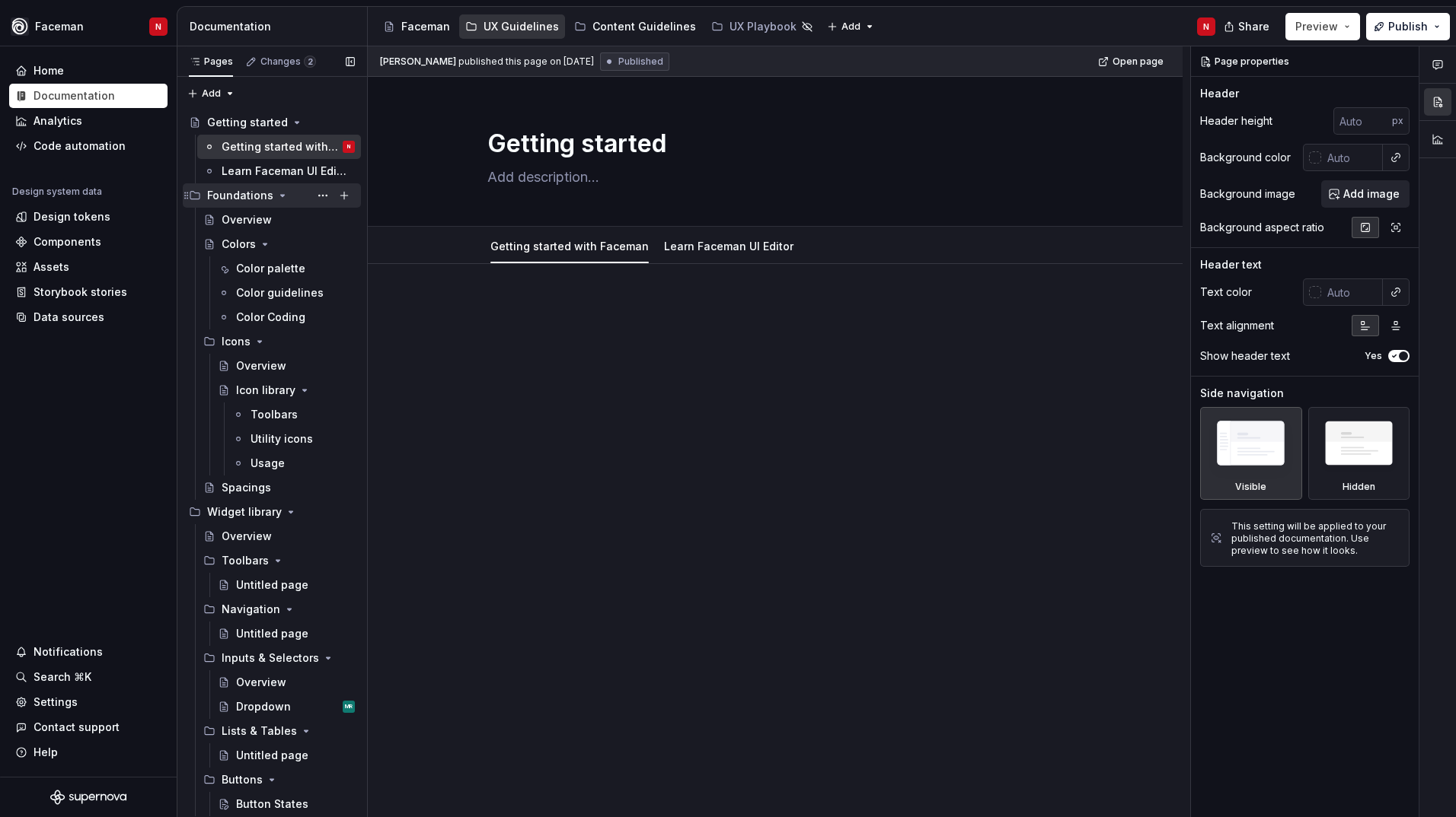
click at [270, 202] on div "Foundations" at bounding box center [240, 196] width 66 height 15
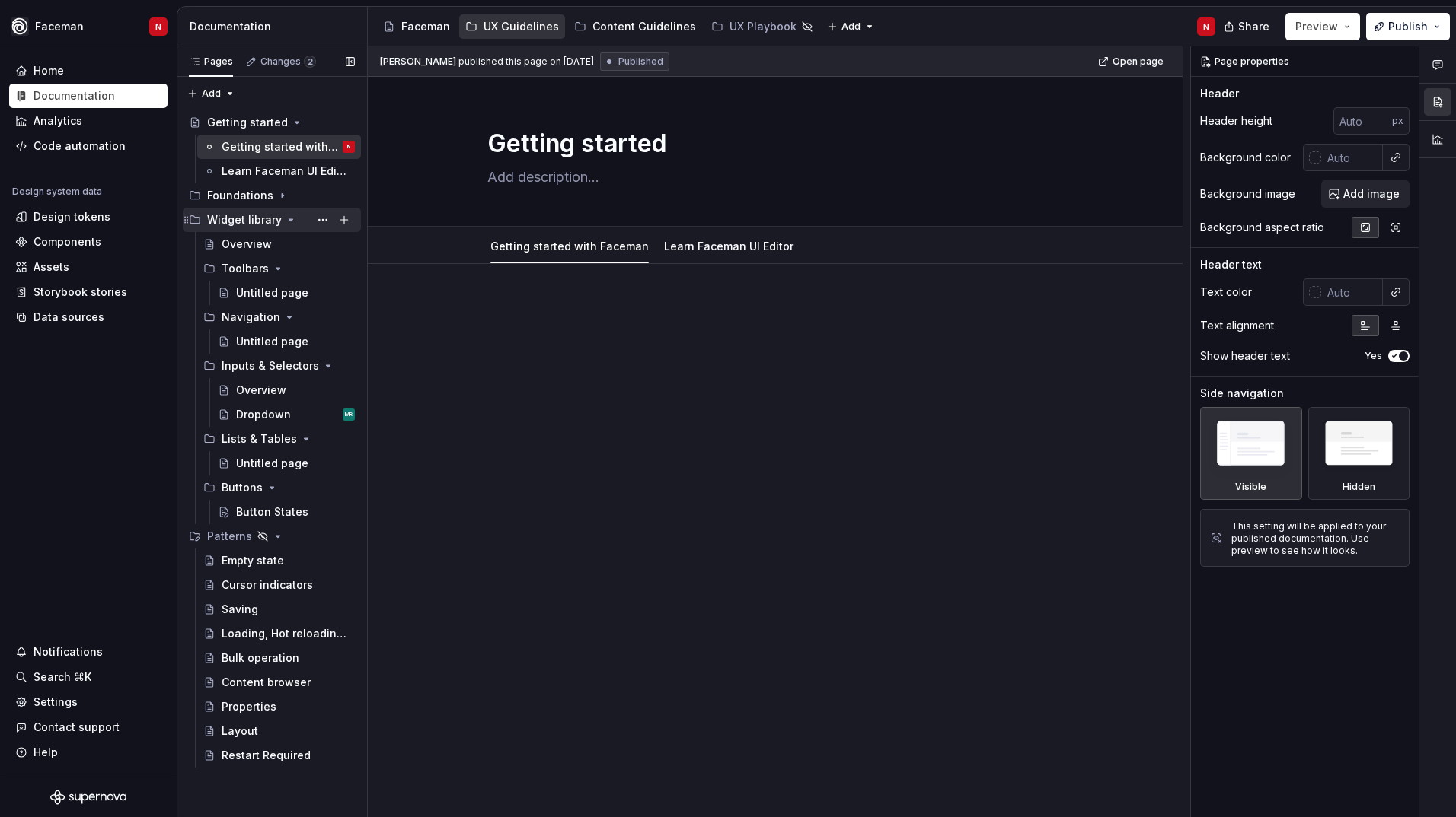
click at [284, 223] on icon "Page tree" at bounding box center [290, 220] width 12 height 12
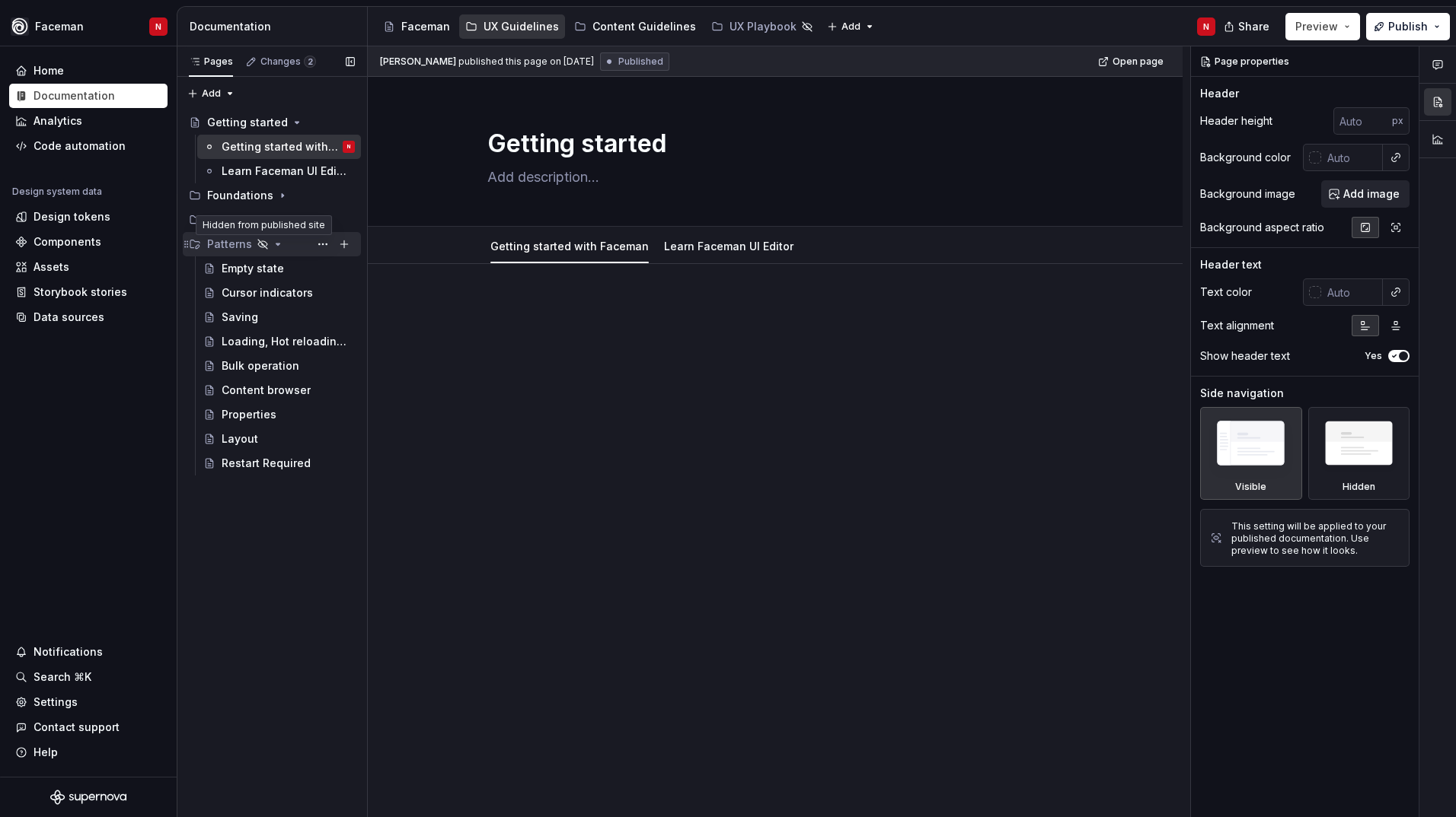
click at [259, 246] on icon "Page tree" at bounding box center [262, 244] width 12 height 12
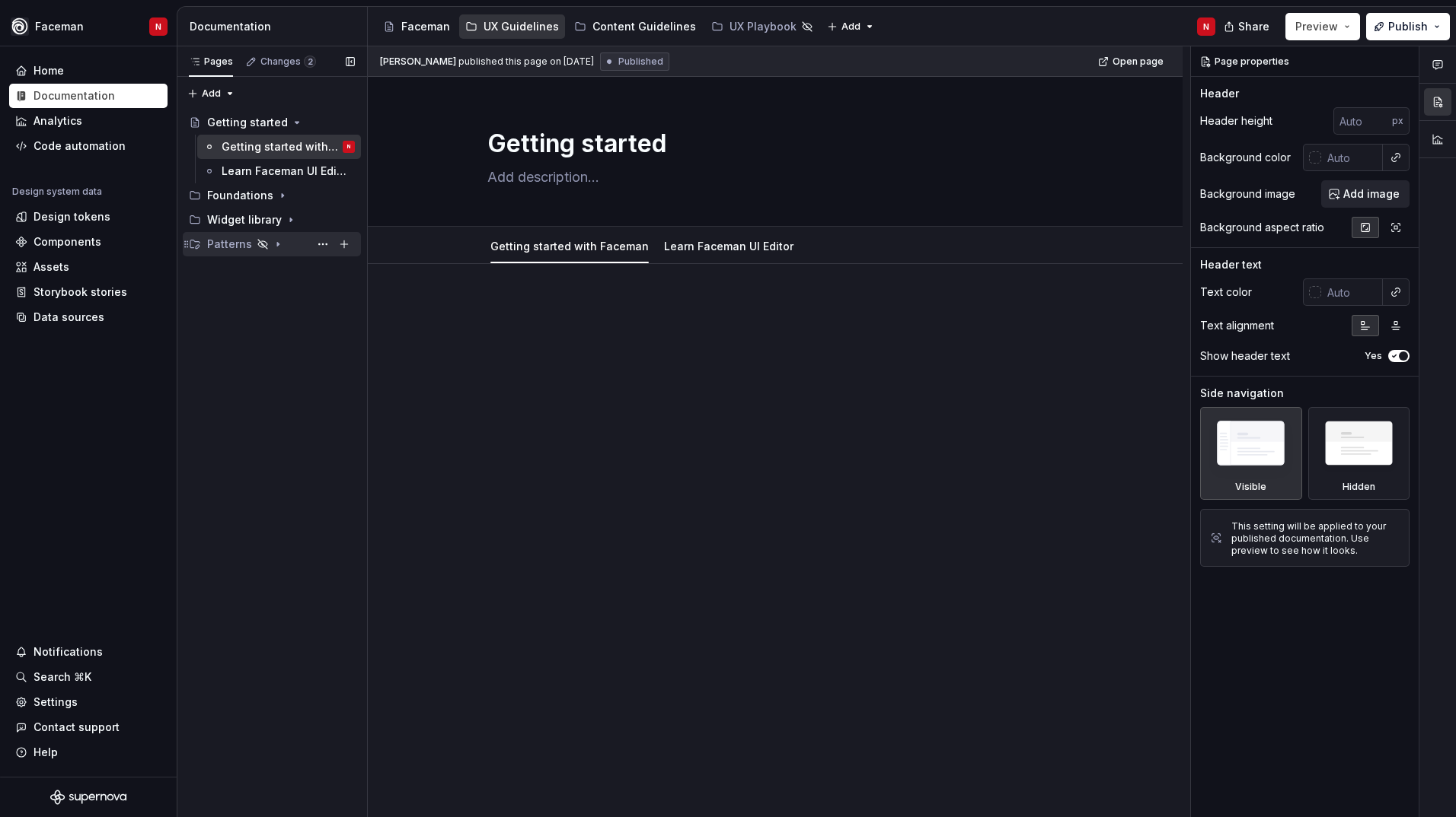
click at [262, 247] on icon "Page tree" at bounding box center [263, 245] width 10 height 10
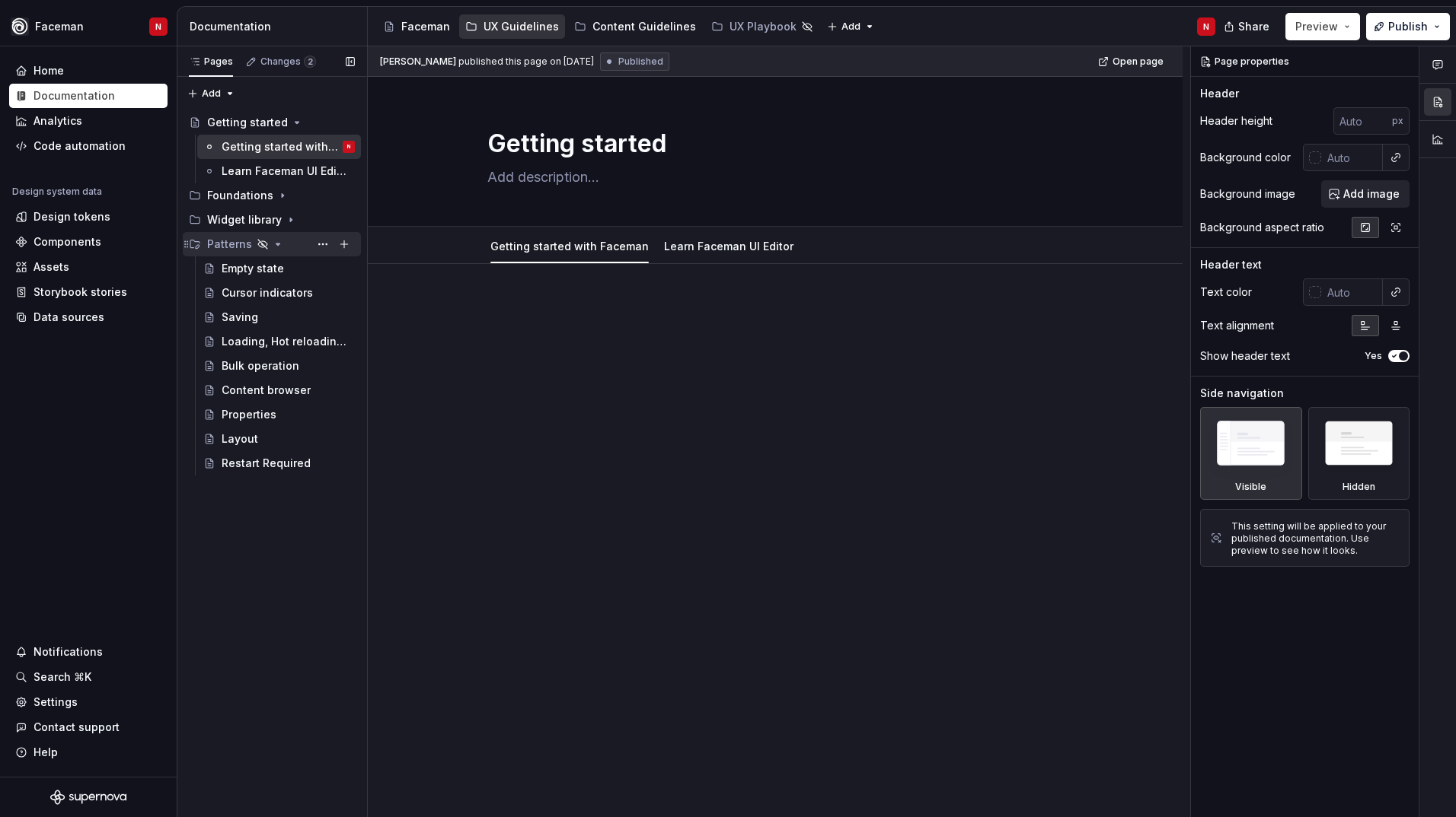
click at [262, 247] on icon "Page tree" at bounding box center [263, 245] width 10 height 10
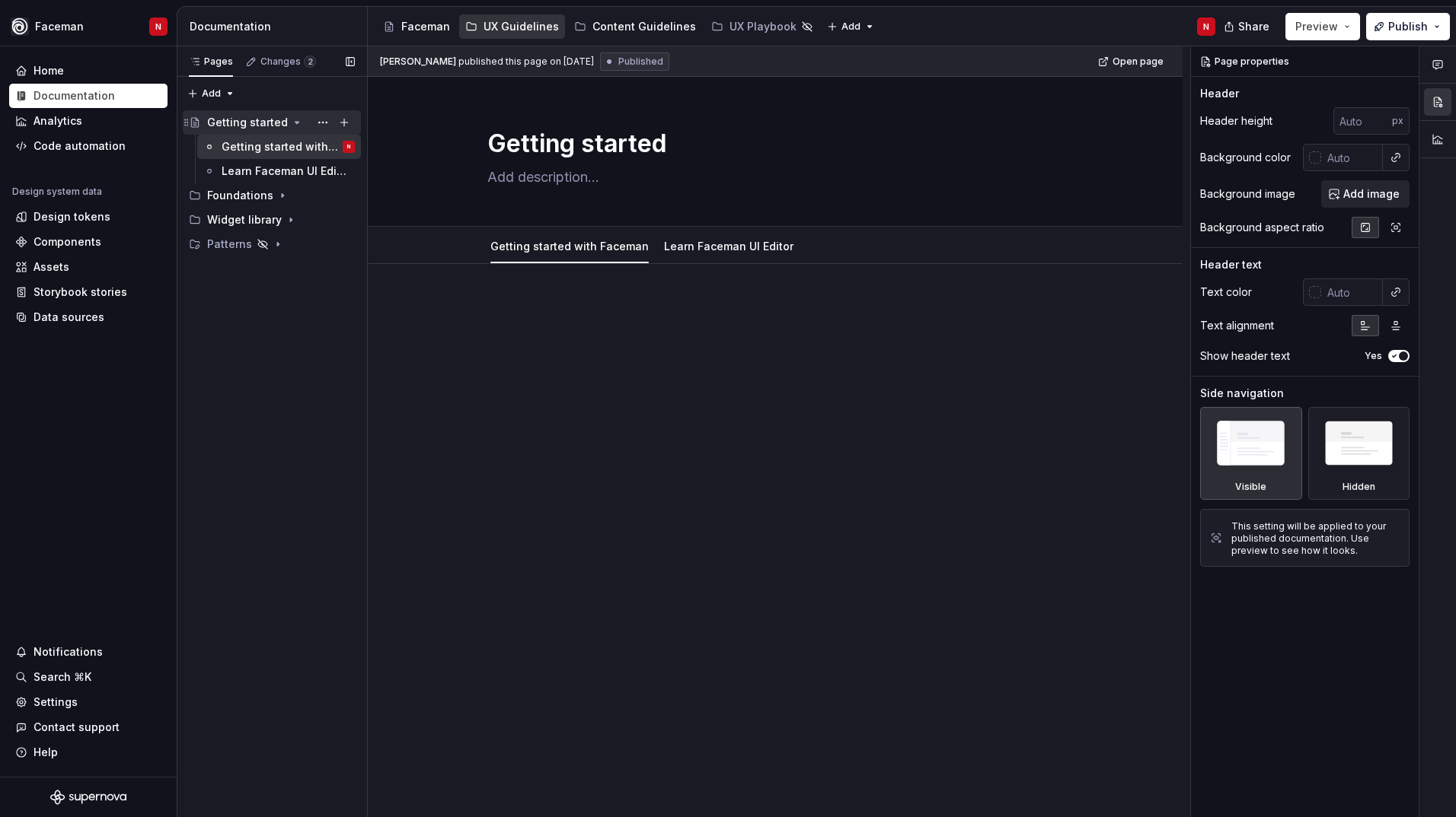
click at [276, 125] on div "Getting started" at bounding box center [248, 123] width 81 height 15
click at [291, 123] on icon "Page tree" at bounding box center [297, 122] width 12 height 12
click at [277, 150] on icon "Page tree" at bounding box center [282, 147] width 12 height 12
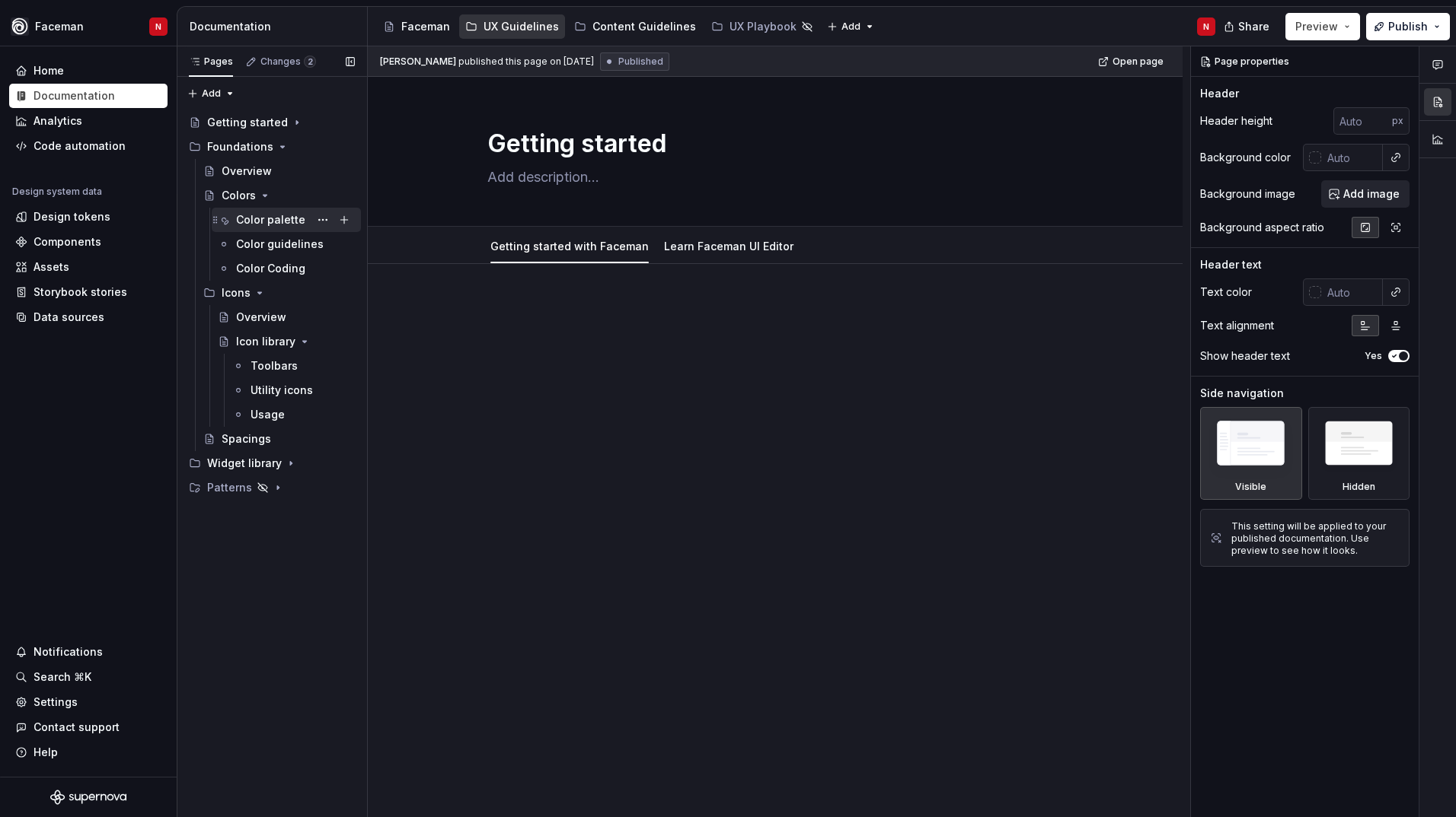
click at [293, 222] on div "Color palette" at bounding box center [271, 220] width 69 height 15
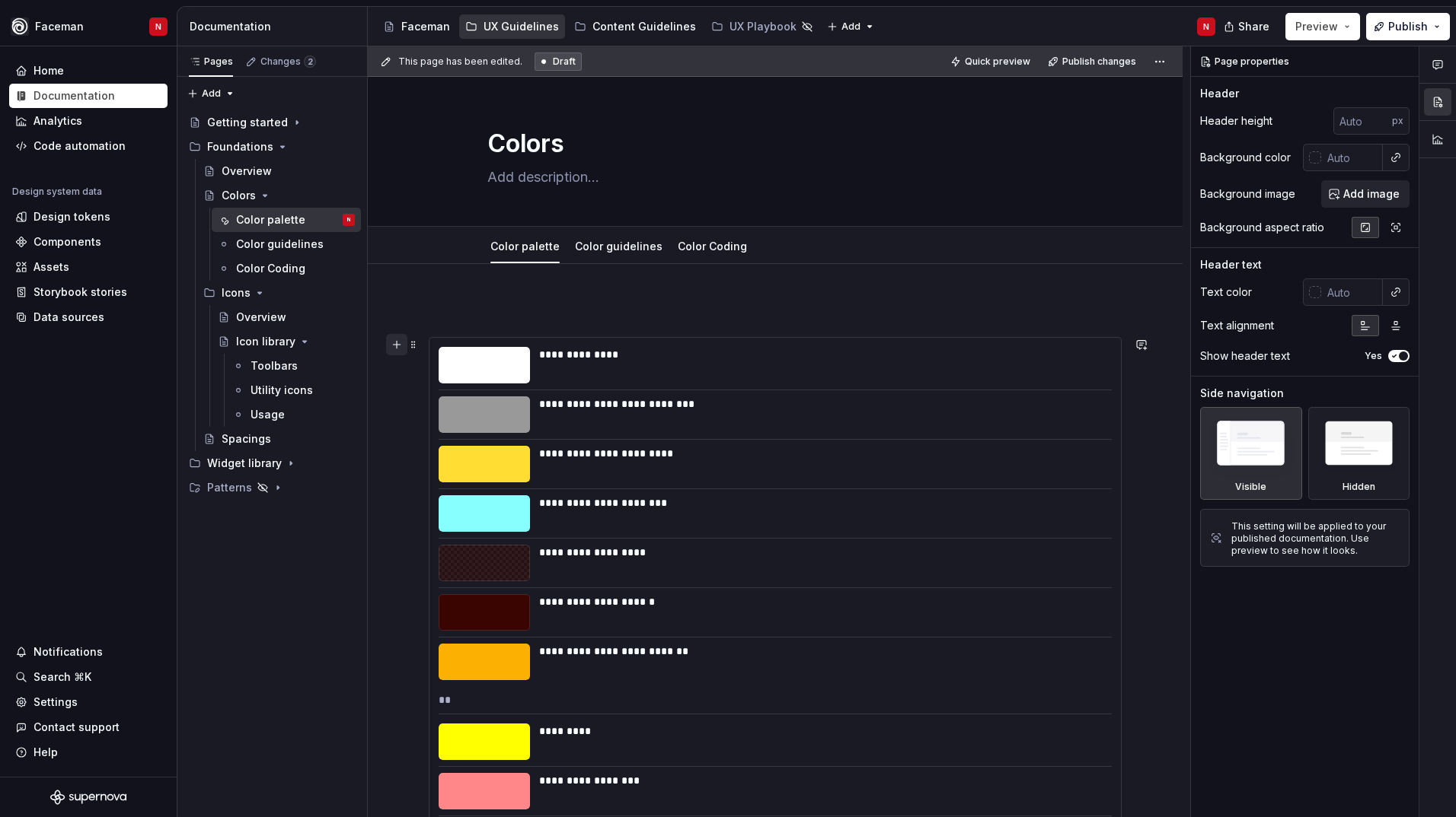
click at [397, 347] on button "button" at bounding box center [397, 345] width 21 height 21
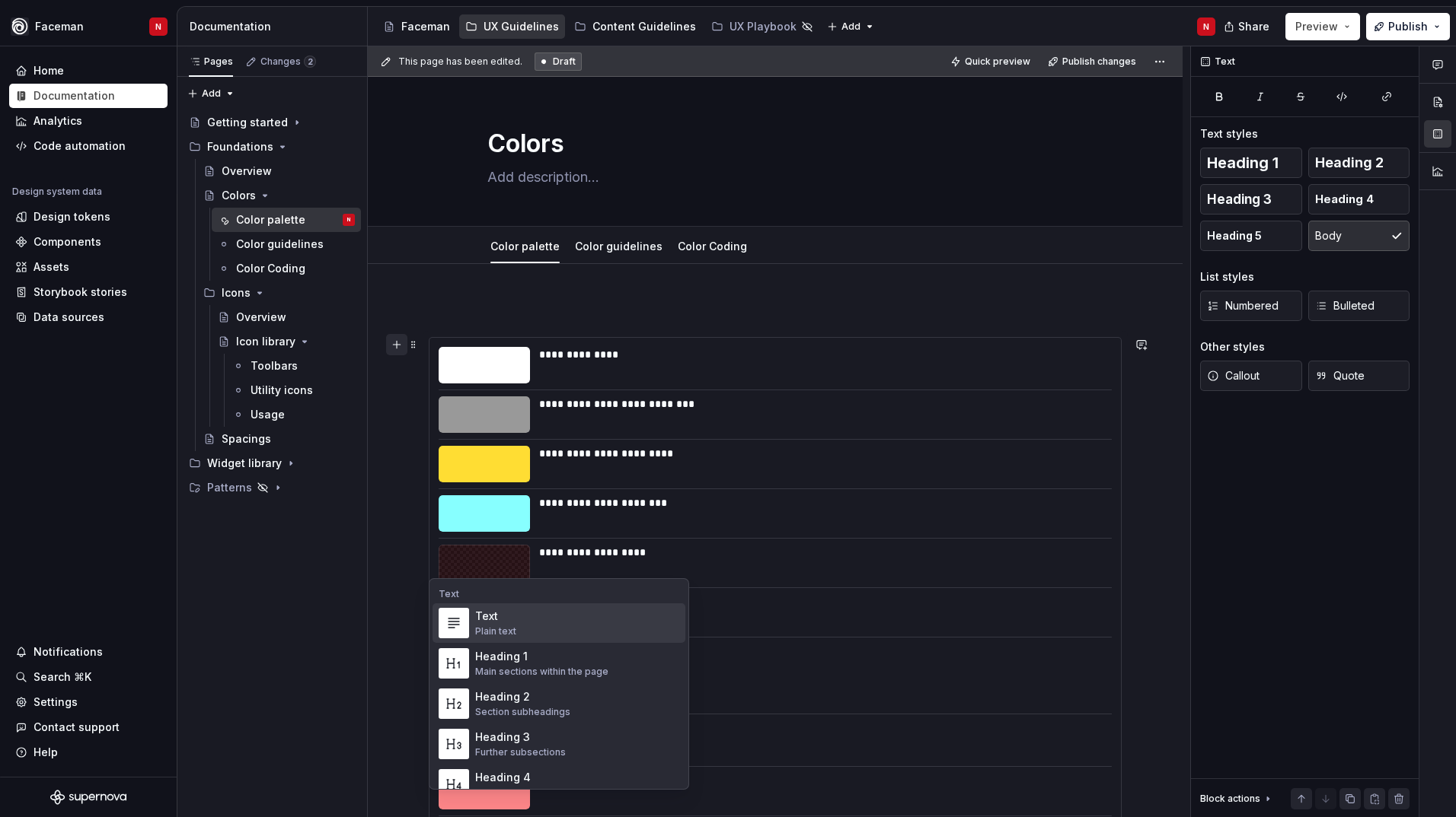
scroll to position [3758, 0]
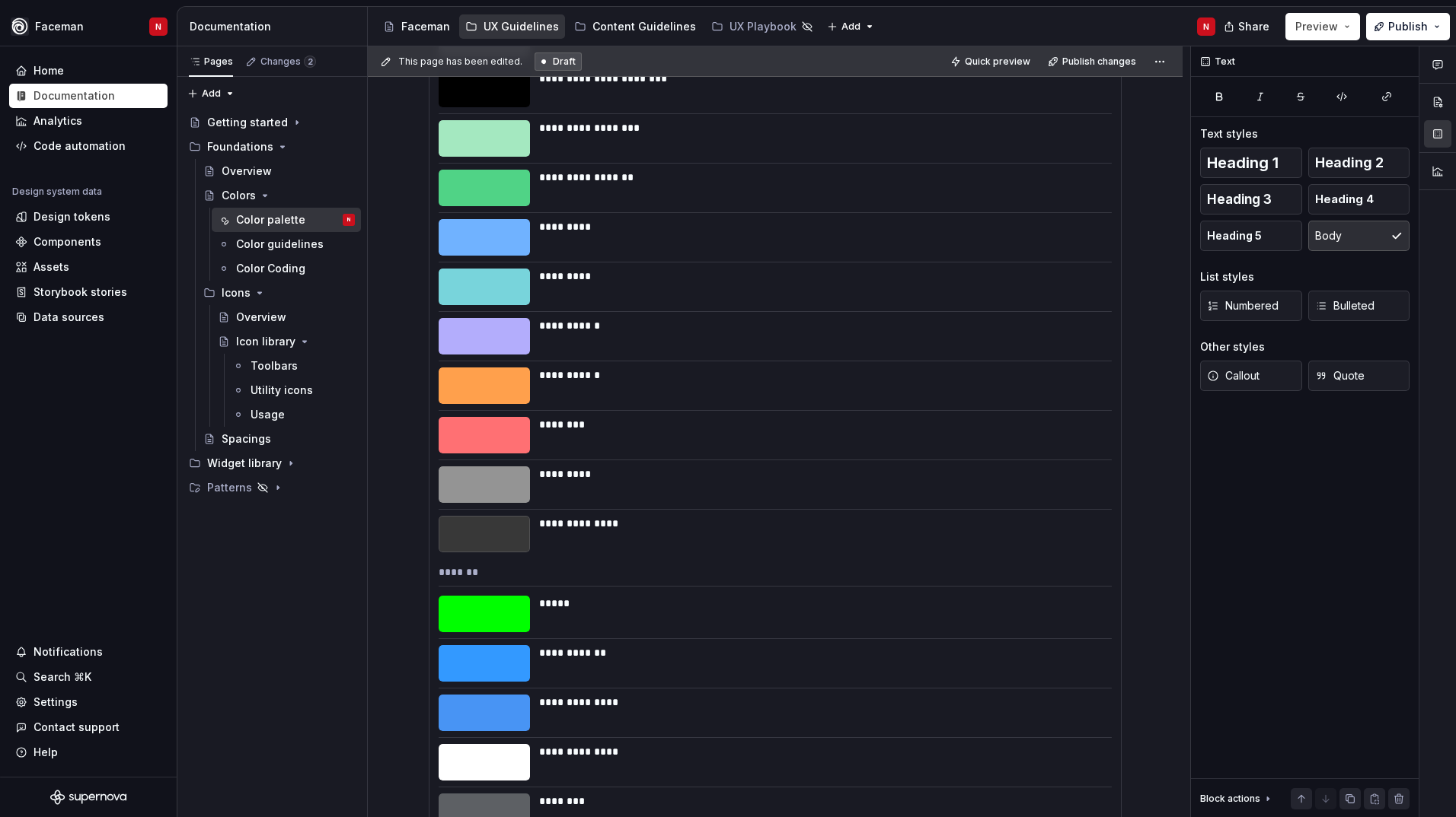
click at [622, 330] on div "**********" at bounding box center [820, 325] width 564 height 15
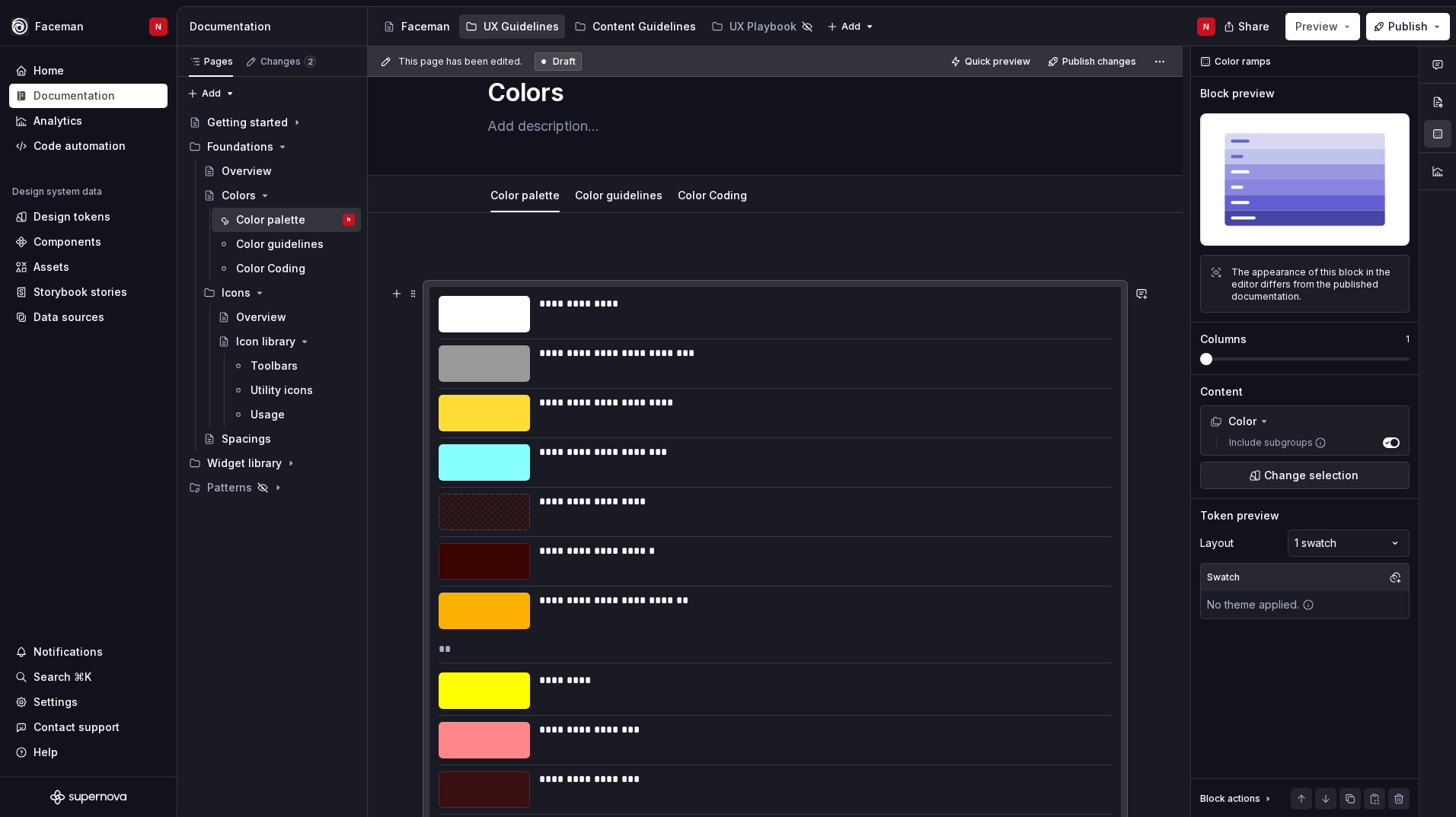
scroll to position [0, 0]
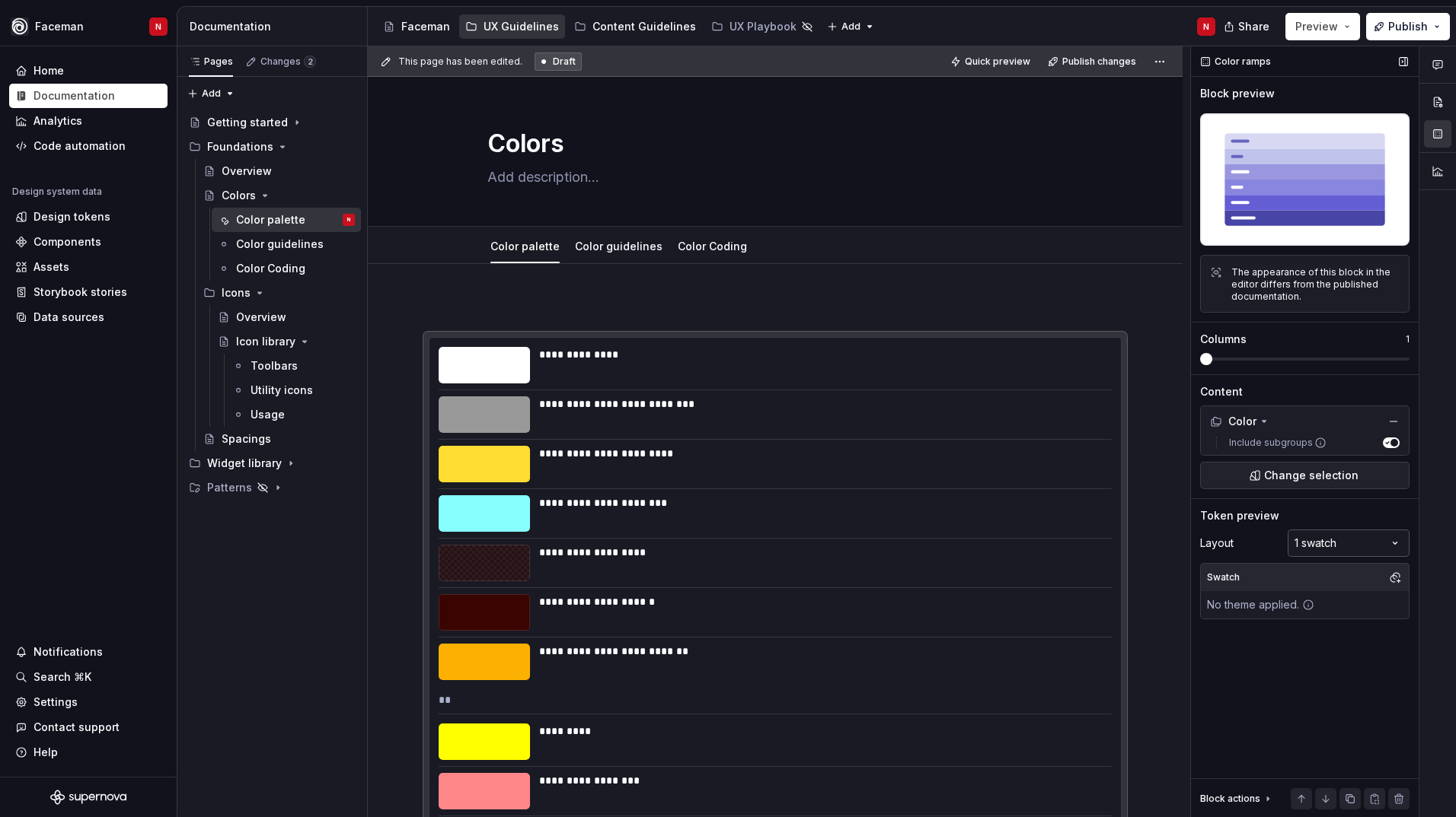
click at [1349, 549] on div "Comments Open comments No comments yet Select ‘Comment’ from the block context …" at bounding box center [1323, 432] width 265 height 772
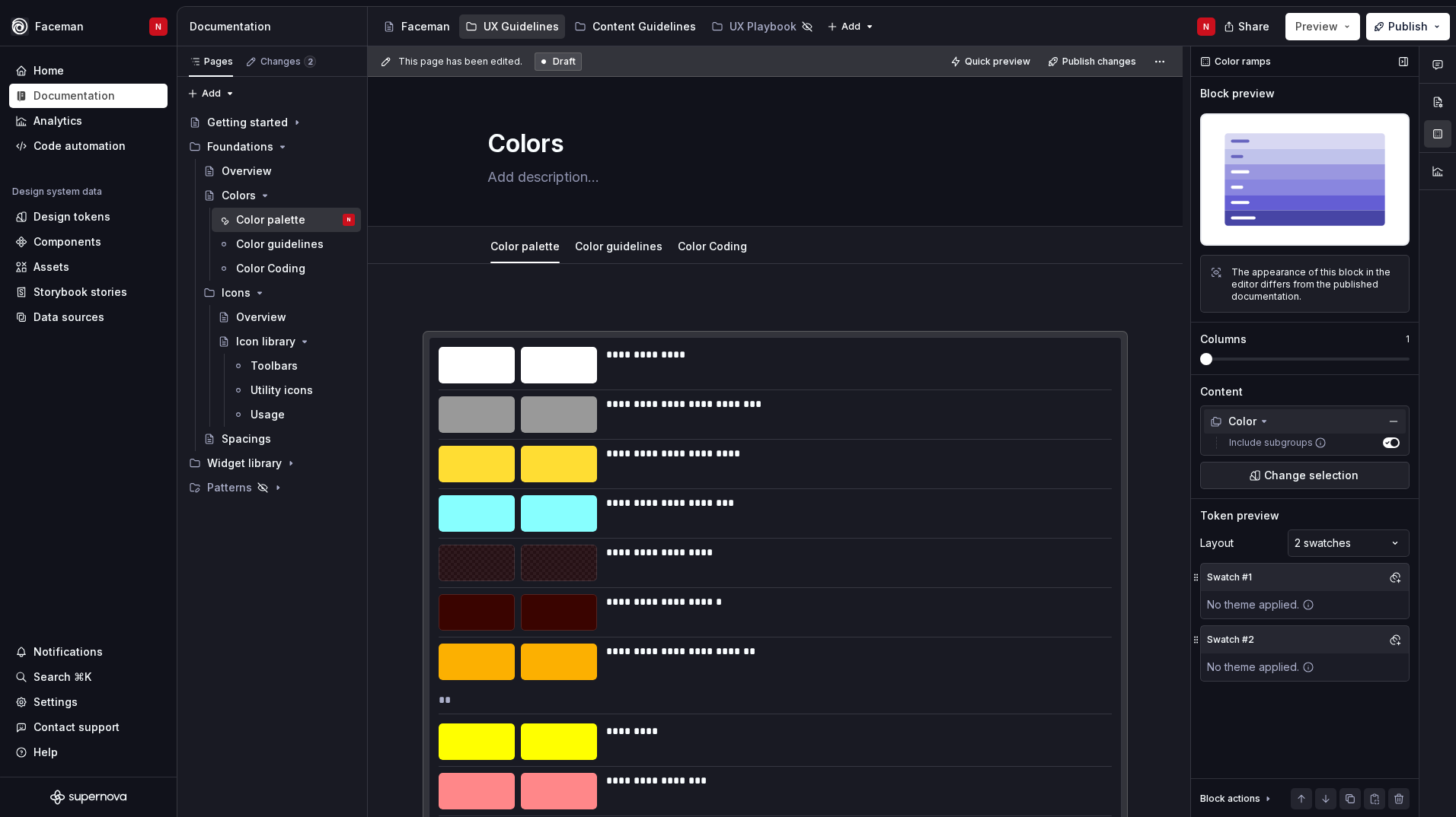
click at [1283, 423] on div "Color" at bounding box center [1304, 421] width 202 height 24
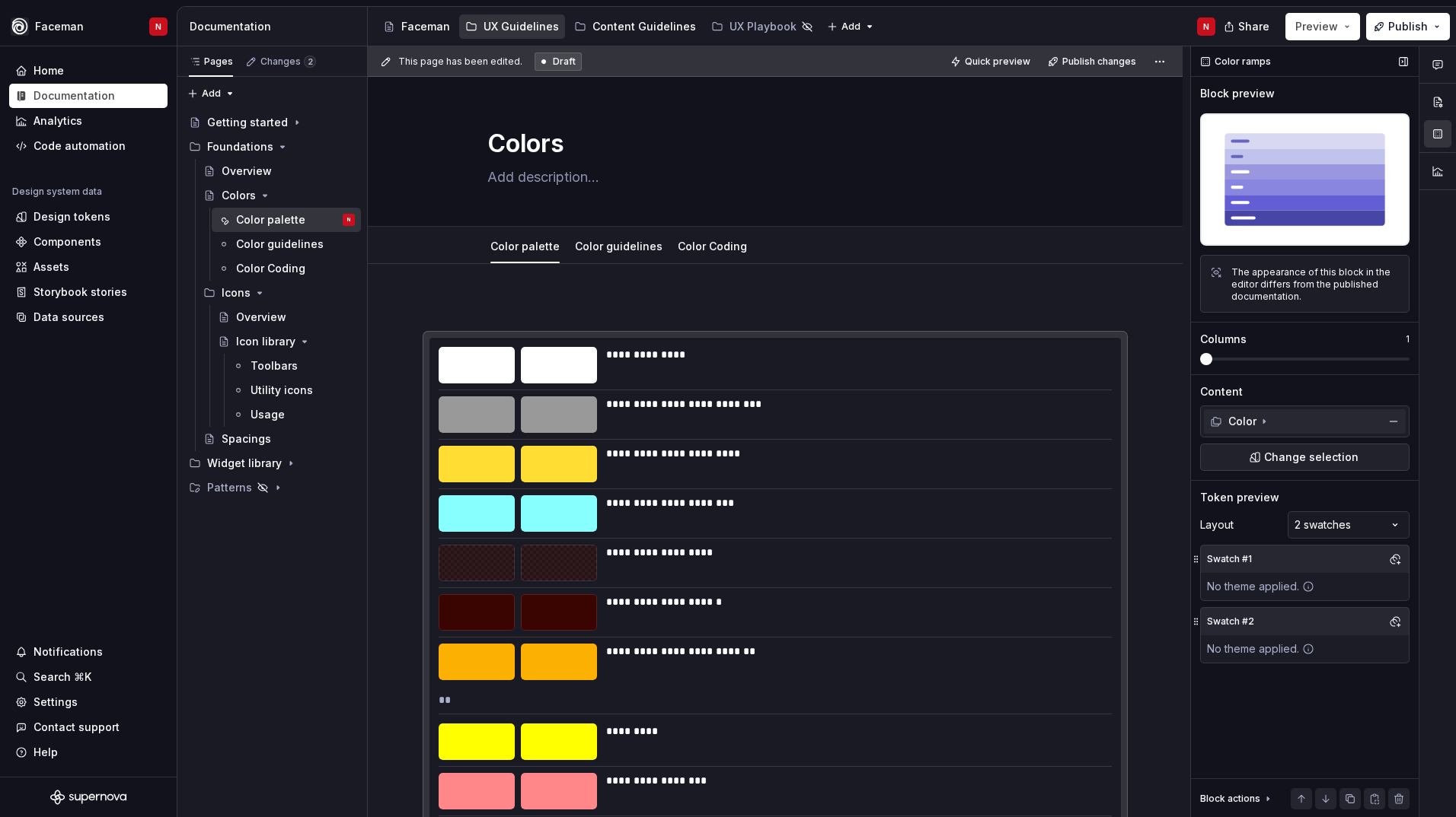
click at [1281, 424] on div "Color" at bounding box center [1304, 421] width 202 height 24
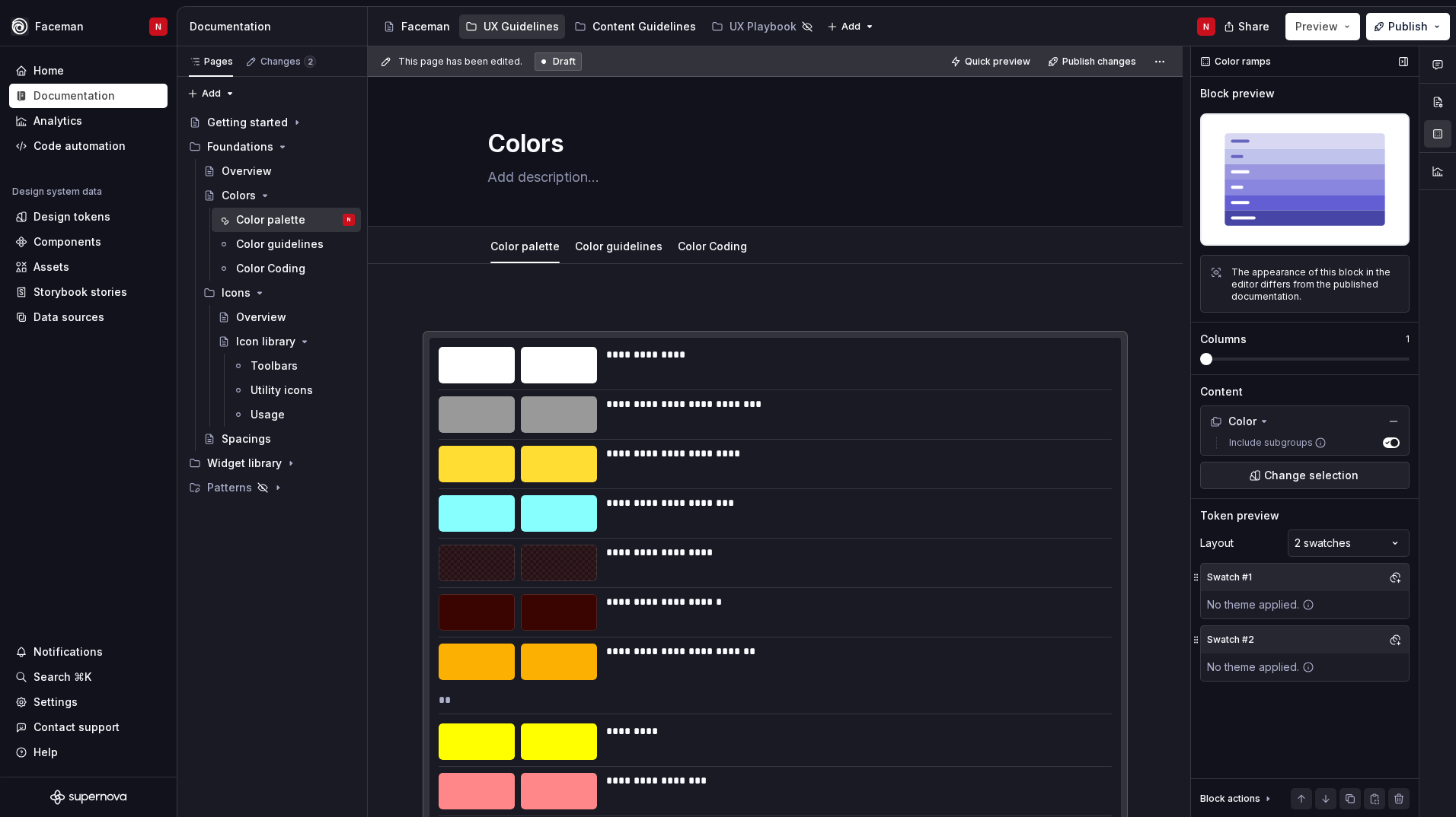
click at [1392, 444] on span "button" at bounding box center [1394, 443] width 8 height 8
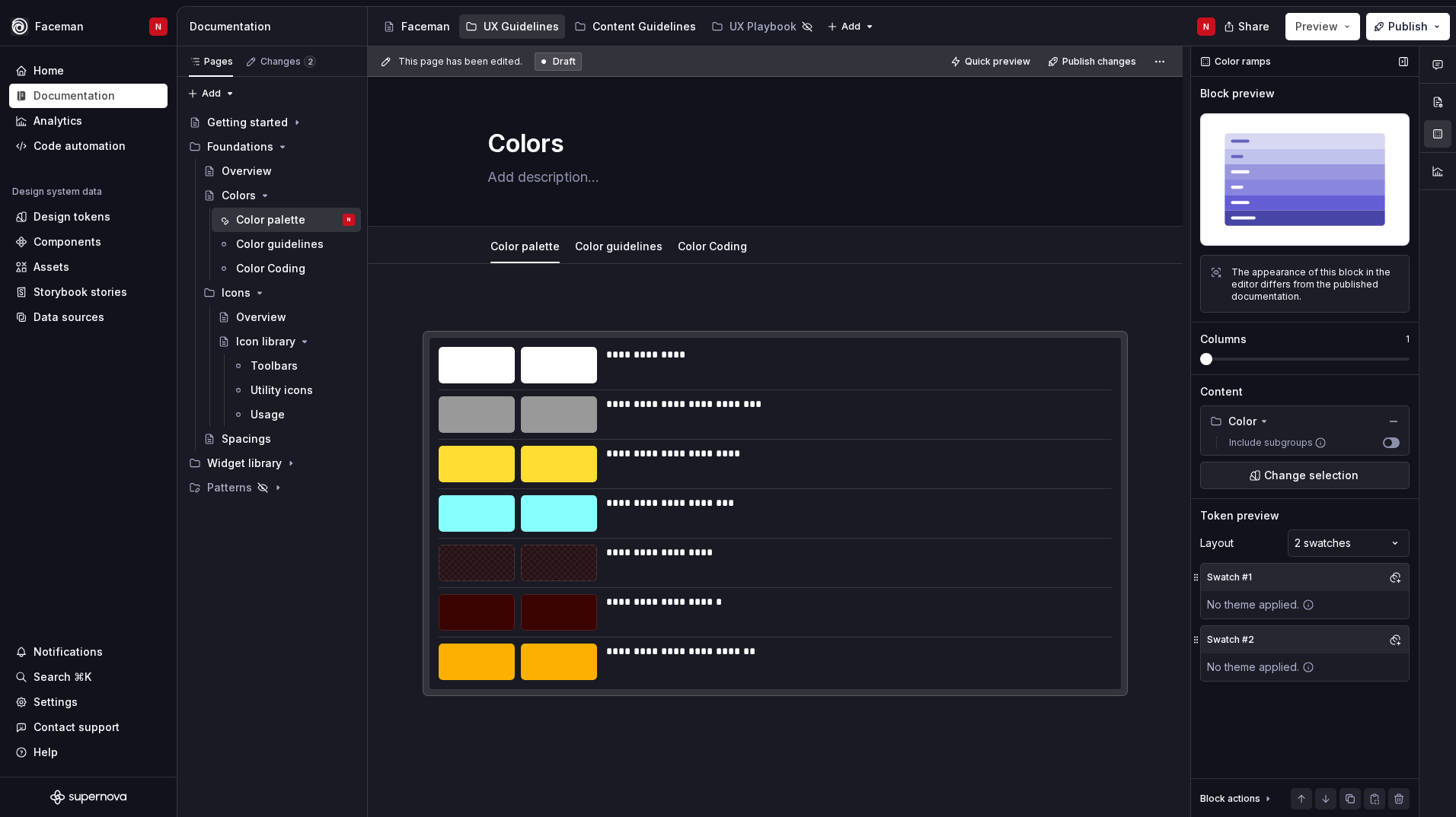
click at [1392, 444] on button "Include subgroups" at bounding box center [1390, 443] width 16 height 11
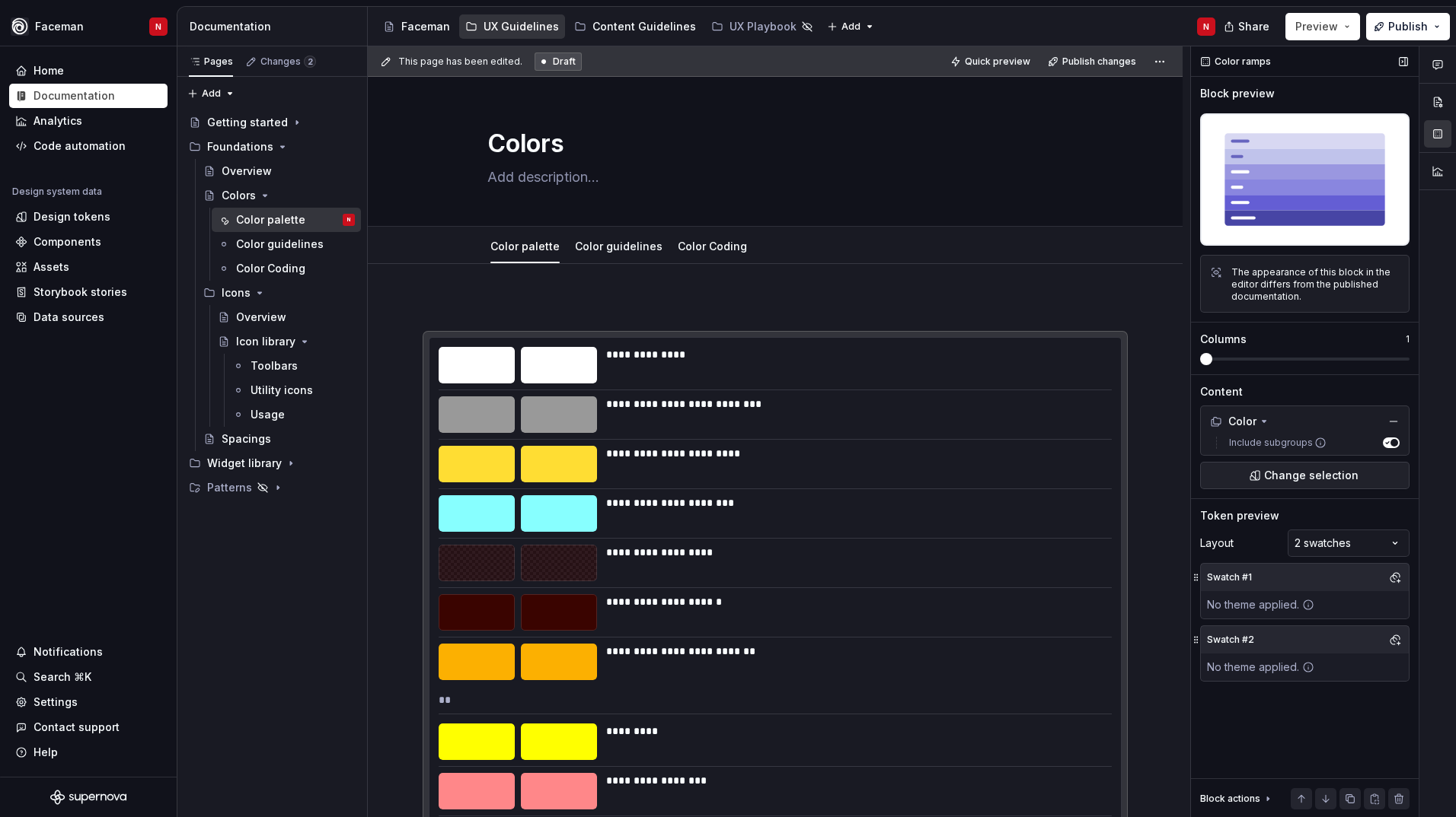
click at [1392, 444] on span "button" at bounding box center [1394, 443] width 8 height 8
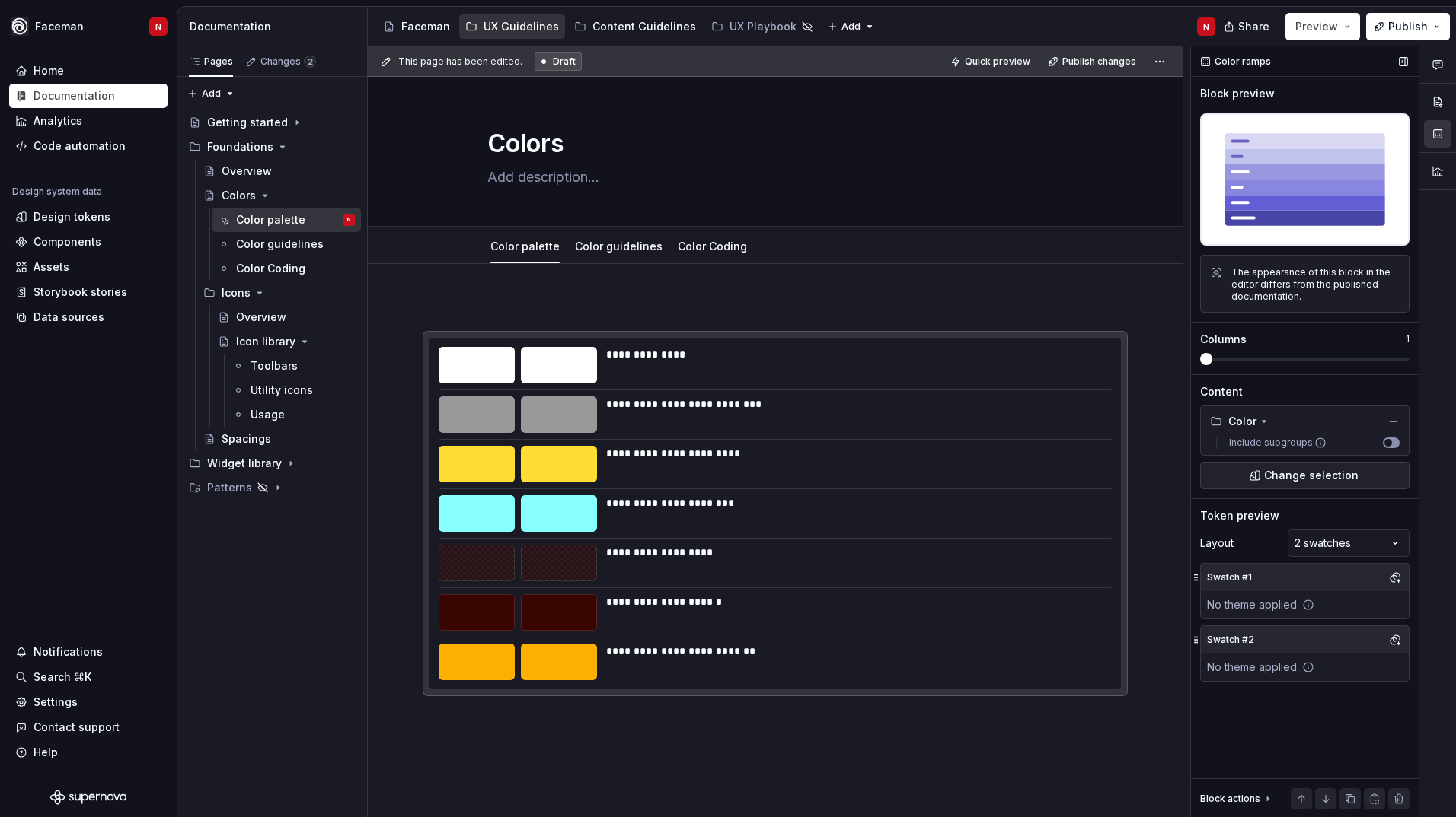
click at [1392, 444] on button "Include subgroups" at bounding box center [1390, 443] width 16 height 11
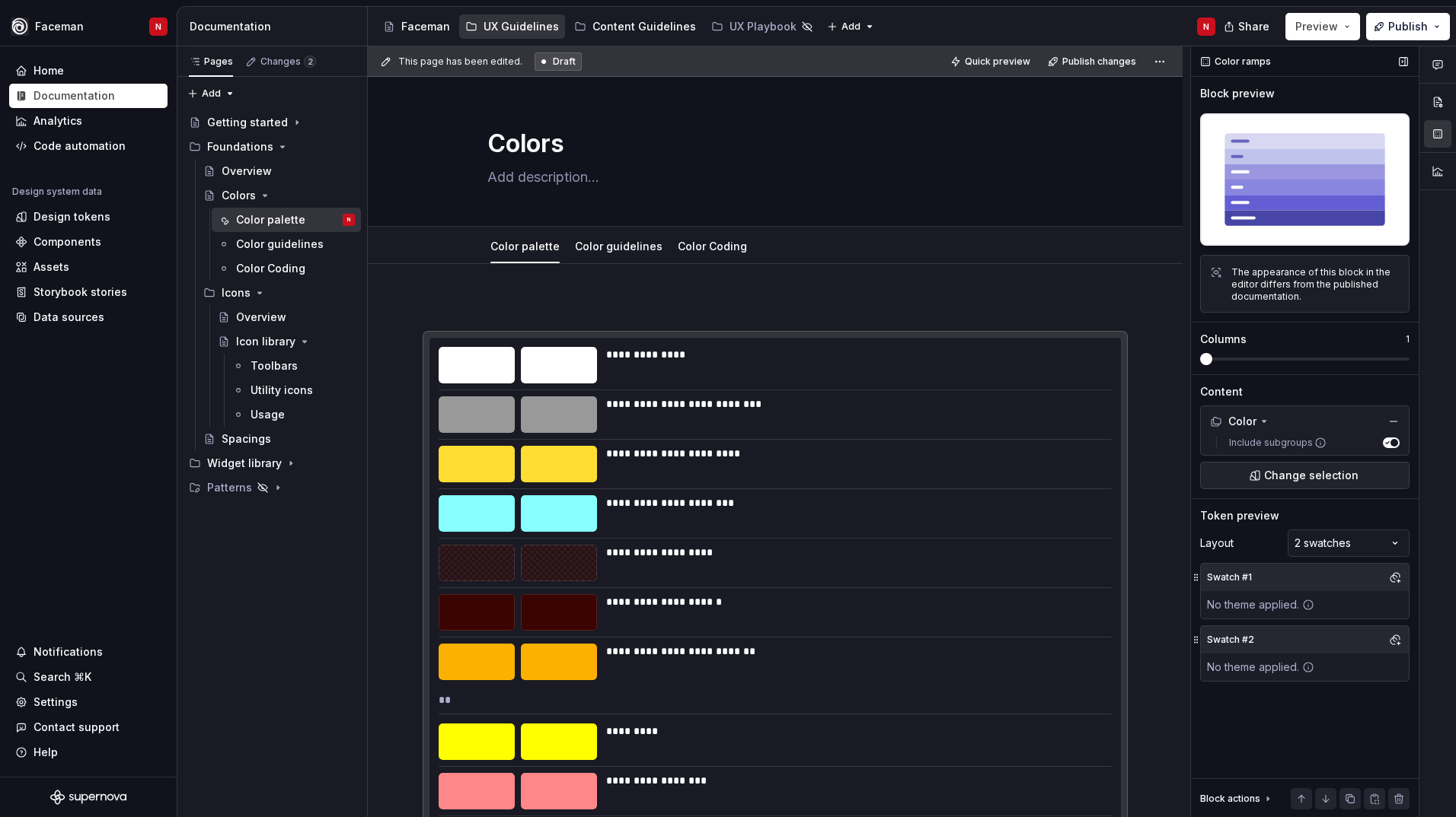
click at [1212, 361] on span at bounding box center [1205, 359] width 12 height 12
click at [1239, 360] on span at bounding box center [1304, 359] width 209 height 3
click at [1386, 443] on icon "button" at bounding box center [1386, 443] width 8 height 8
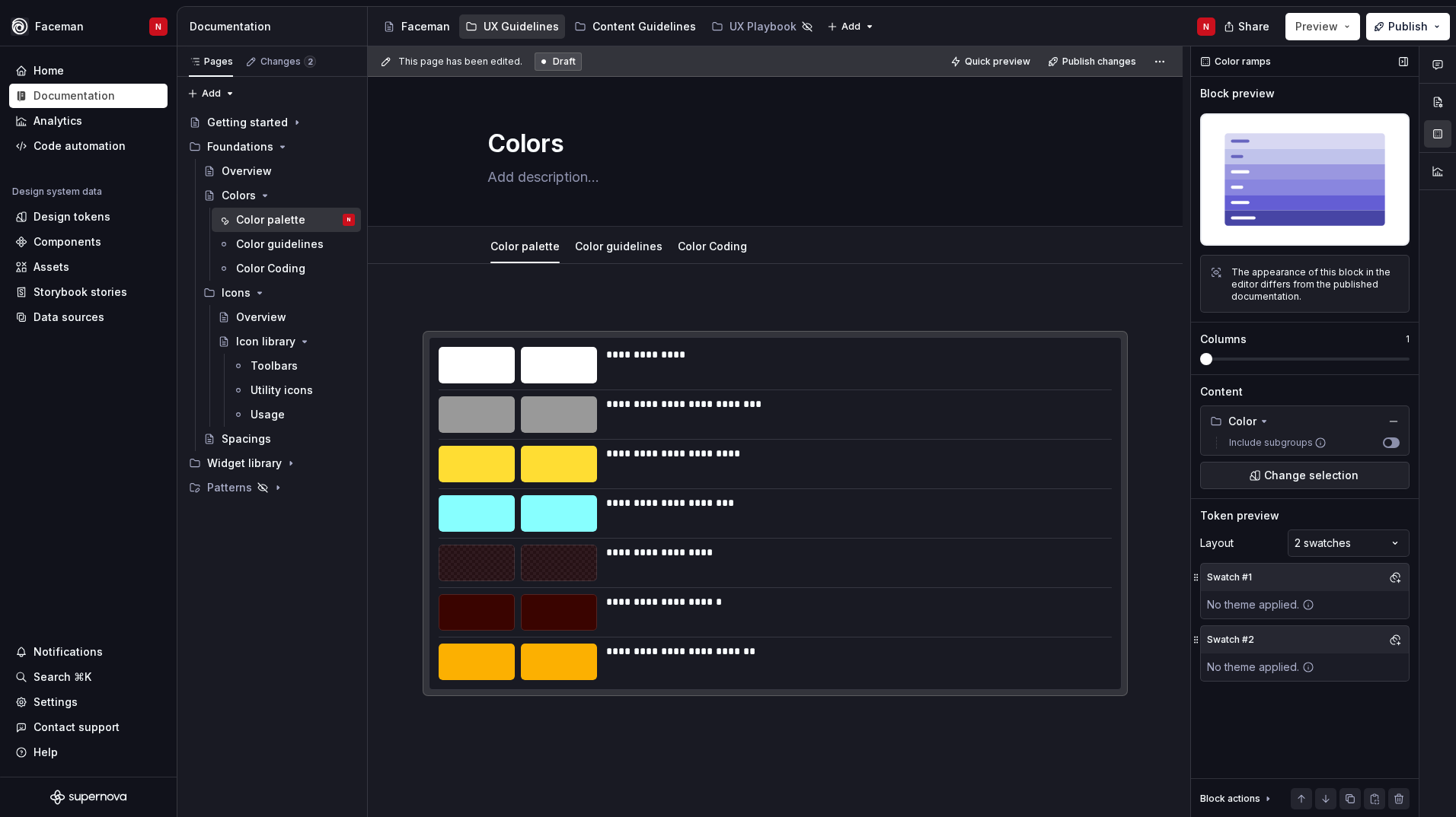
click at [1386, 443] on span "button" at bounding box center [1388, 443] width 8 height 8
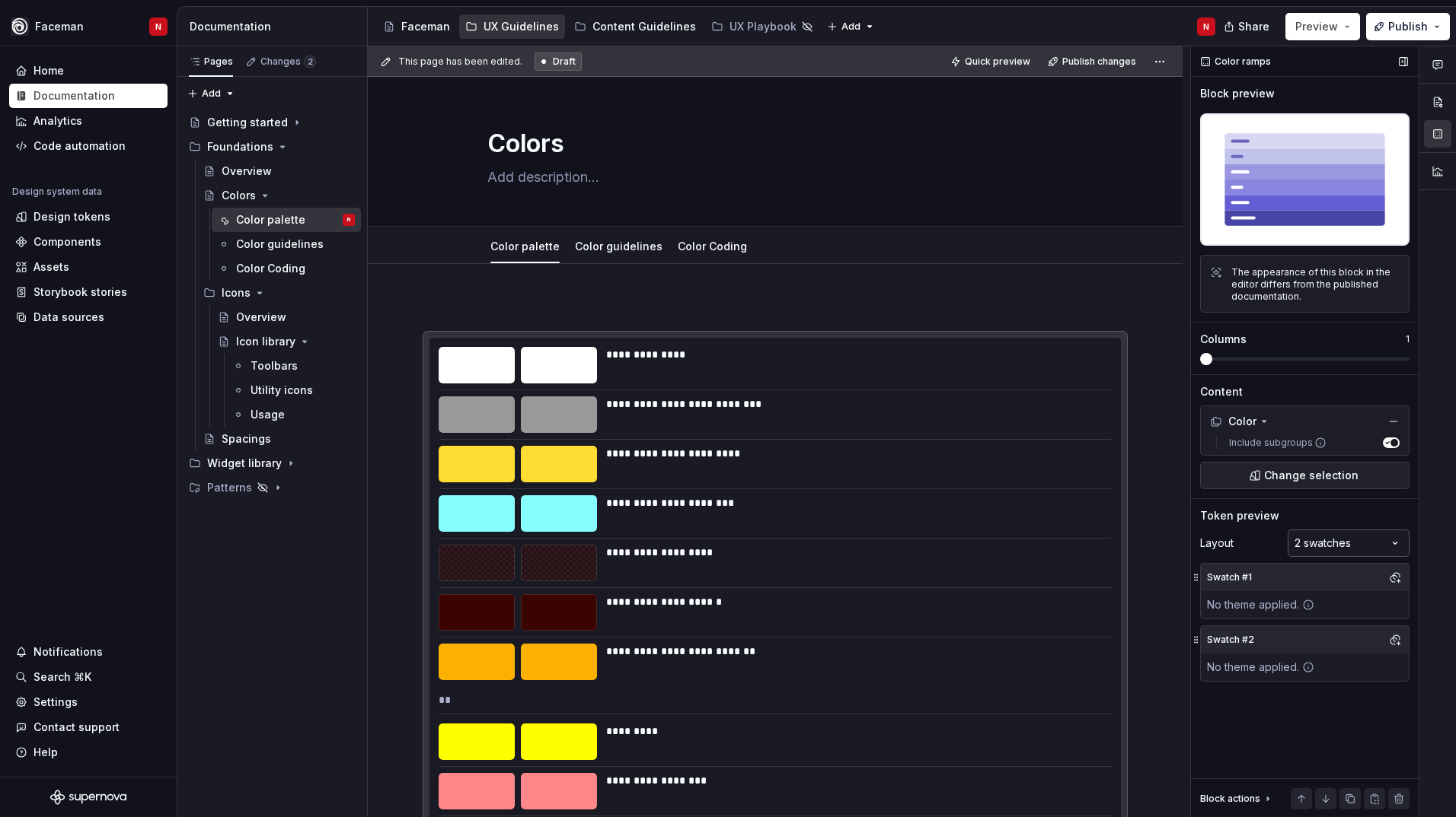
click at [1356, 551] on div "Comments Open comments No comments yet Select ‘Comment’ from the block context …" at bounding box center [1323, 432] width 265 height 772
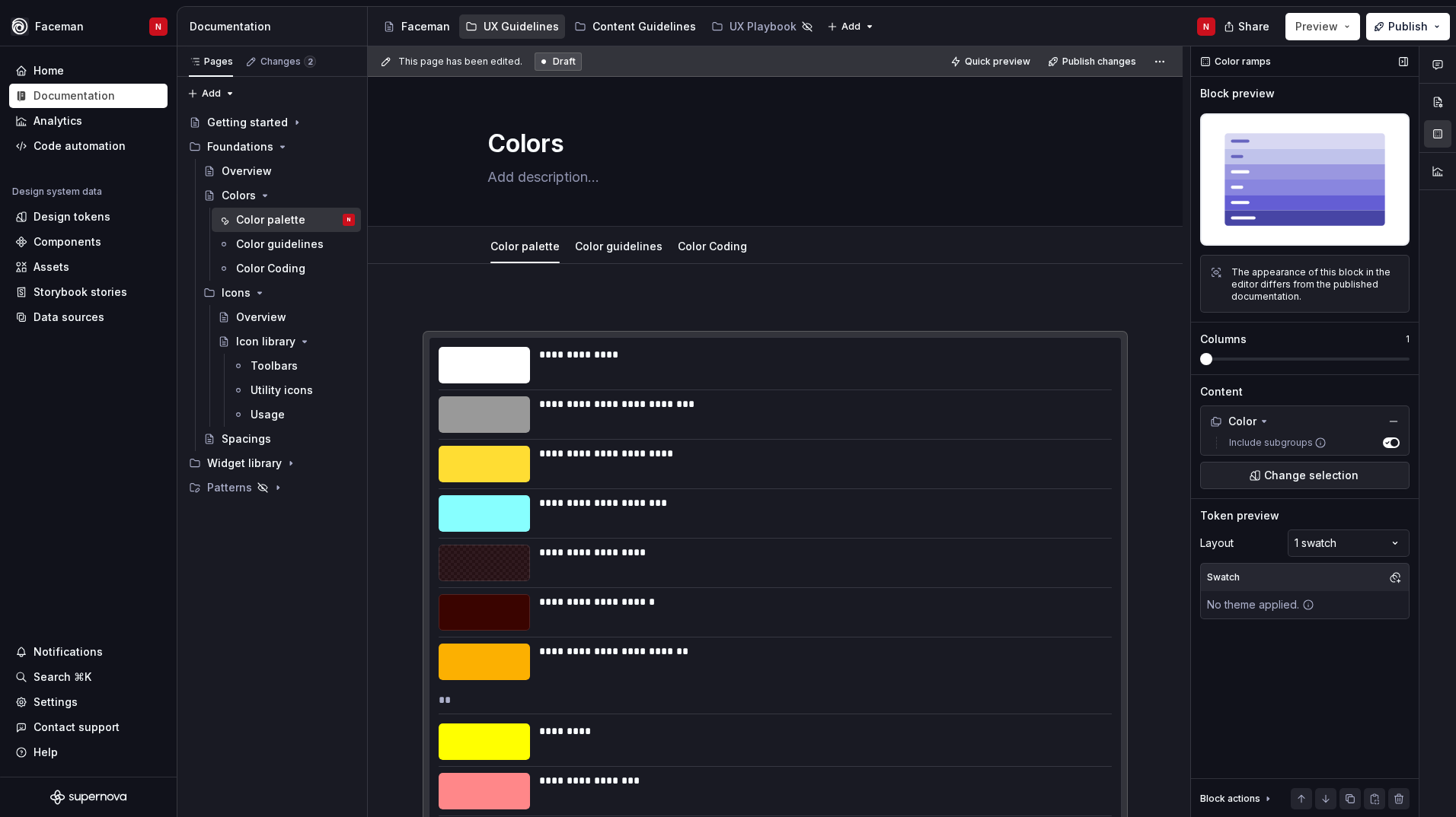
click at [1212, 360] on span at bounding box center [1205, 359] width 12 height 12
click at [1408, 340] on p "1" at bounding box center [1407, 339] width 4 height 12
drag, startPoint x: 1403, startPoint y: 341, endPoint x: 1385, endPoint y: 342, distance: 18.0
click at [1385, 342] on div "Columns 1" at bounding box center [1304, 340] width 209 height 15
click at [1240, 474] on button "Change selection" at bounding box center [1304, 475] width 209 height 28
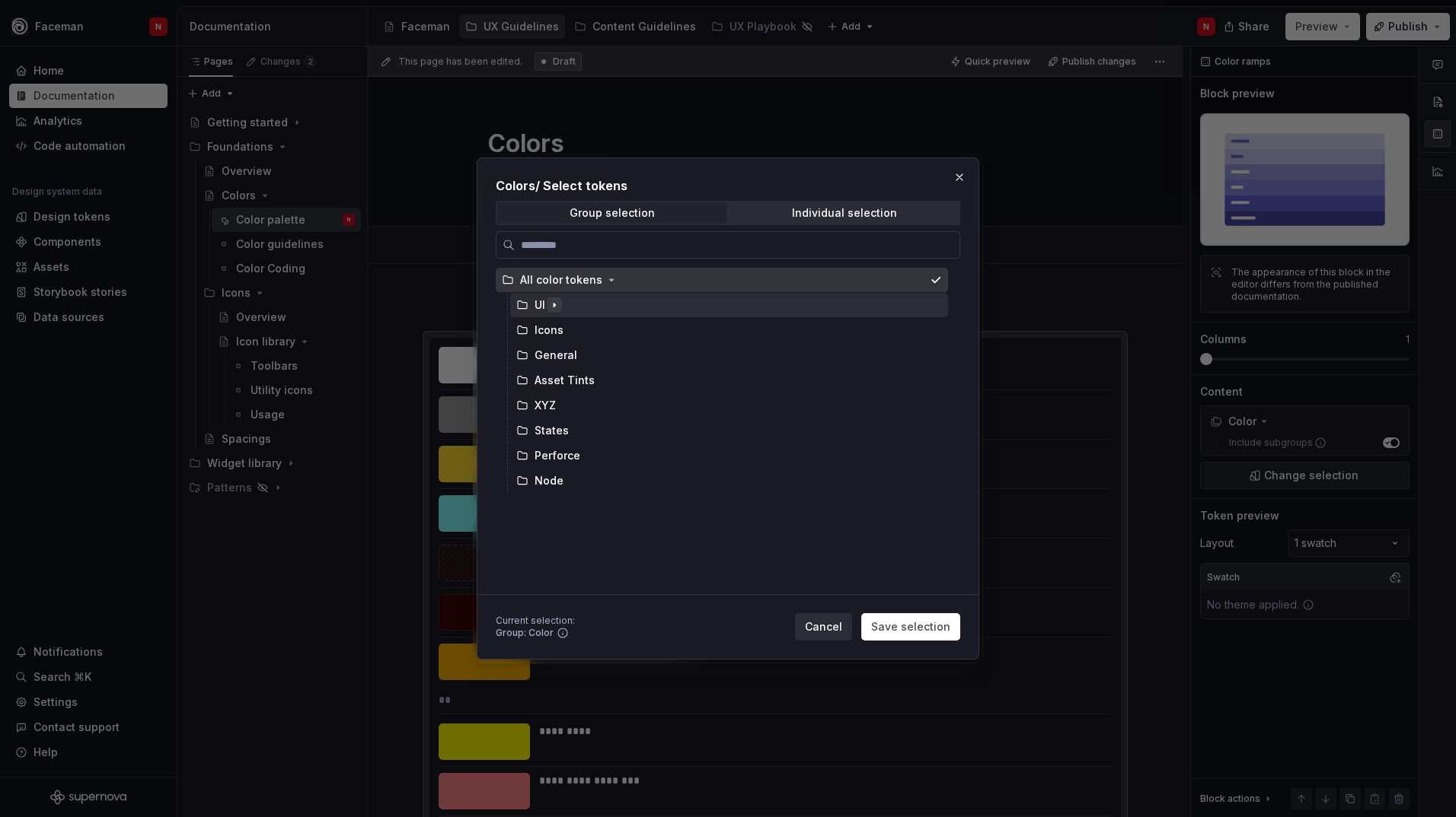
click at [561, 310] on button "button" at bounding box center [554, 305] width 15 height 15
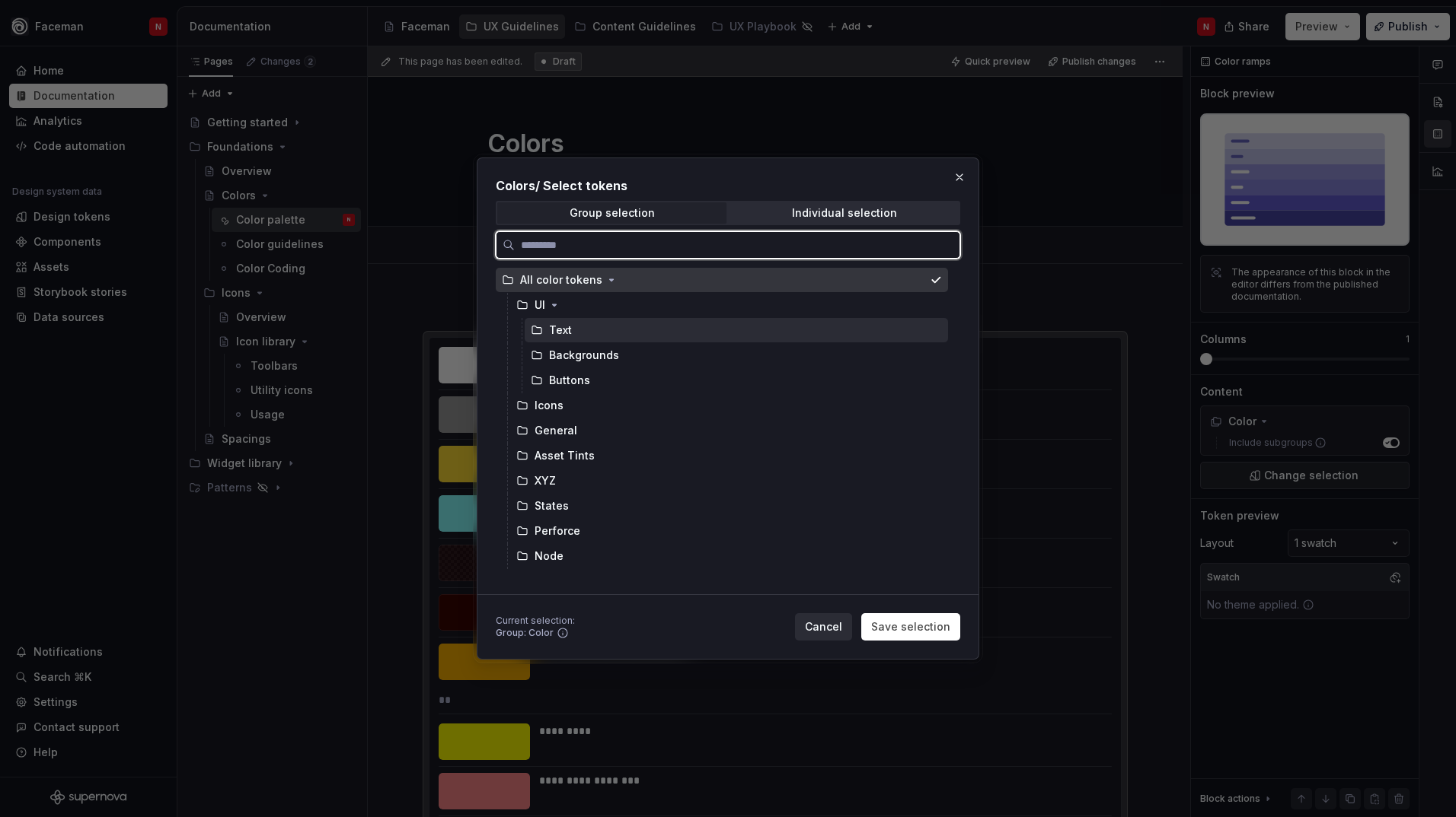
click at [573, 332] on div "Text" at bounding box center [736, 329] width 424 height 24
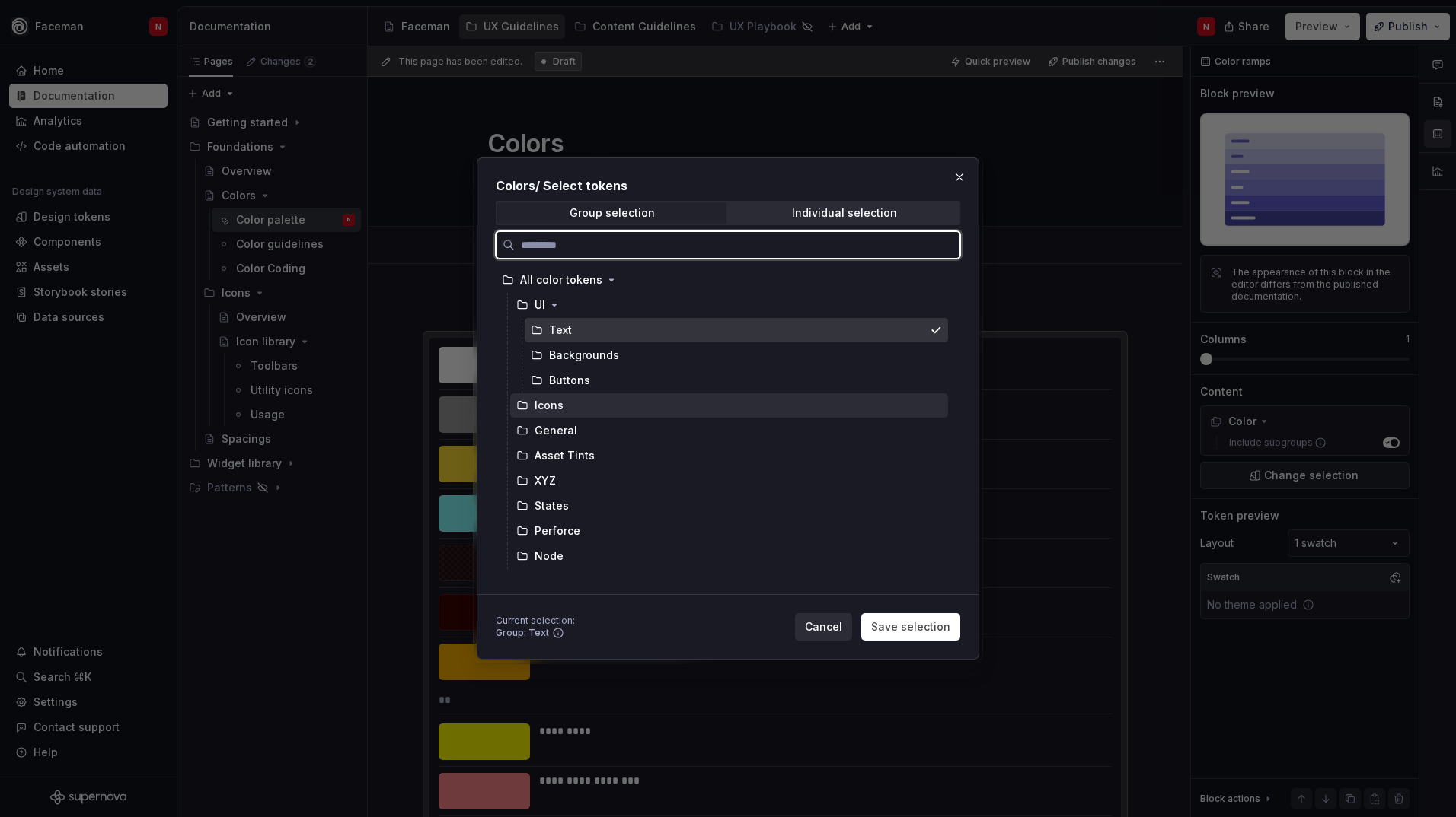
click at [561, 398] on div "Icons" at bounding box center [548, 406] width 29 height 15
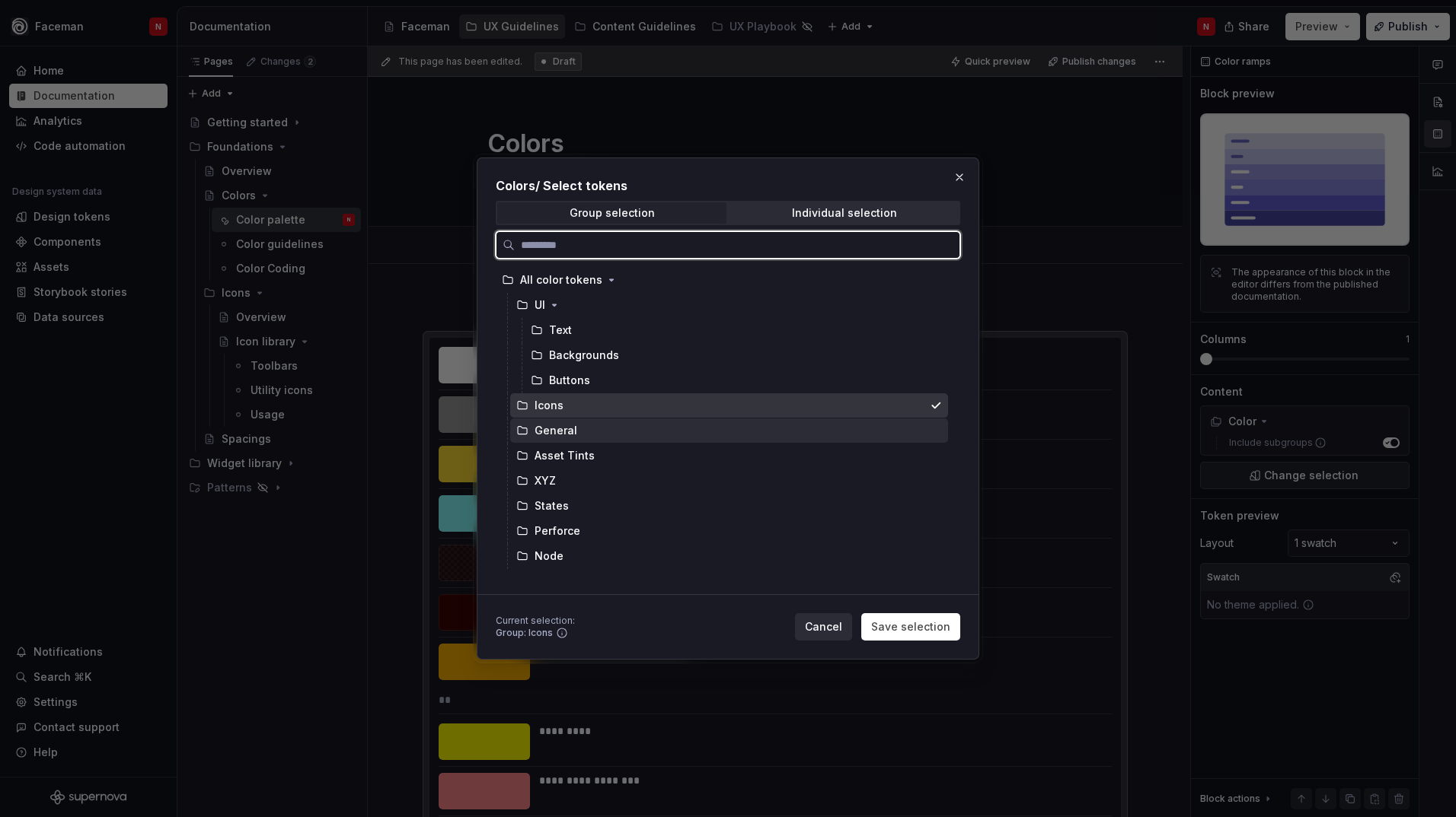
click at [563, 421] on div "General" at bounding box center [729, 430] width 438 height 24
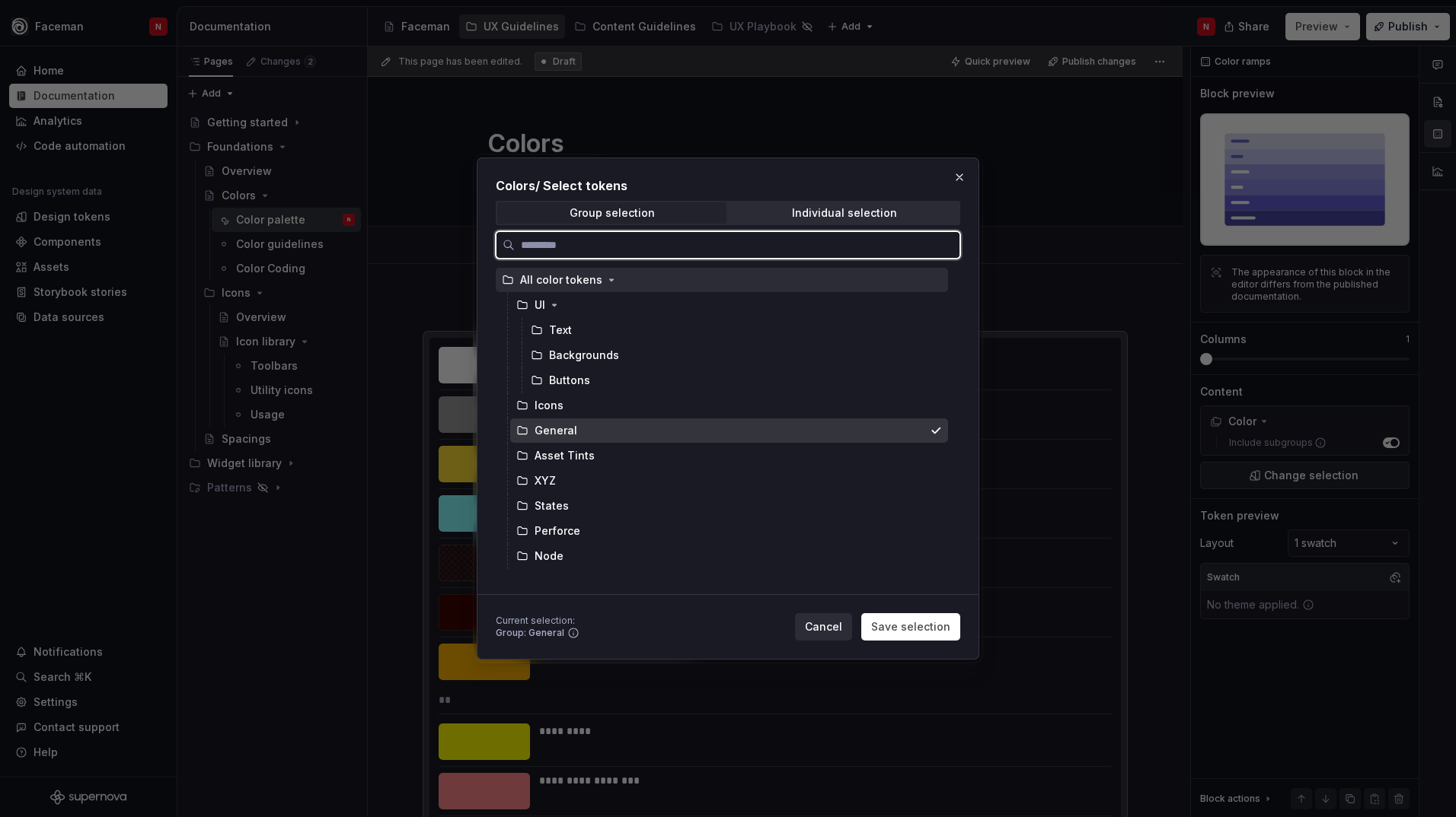
click at [554, 280] on div "All color tokens" at bounding box center [561, 280] width 83 height 15
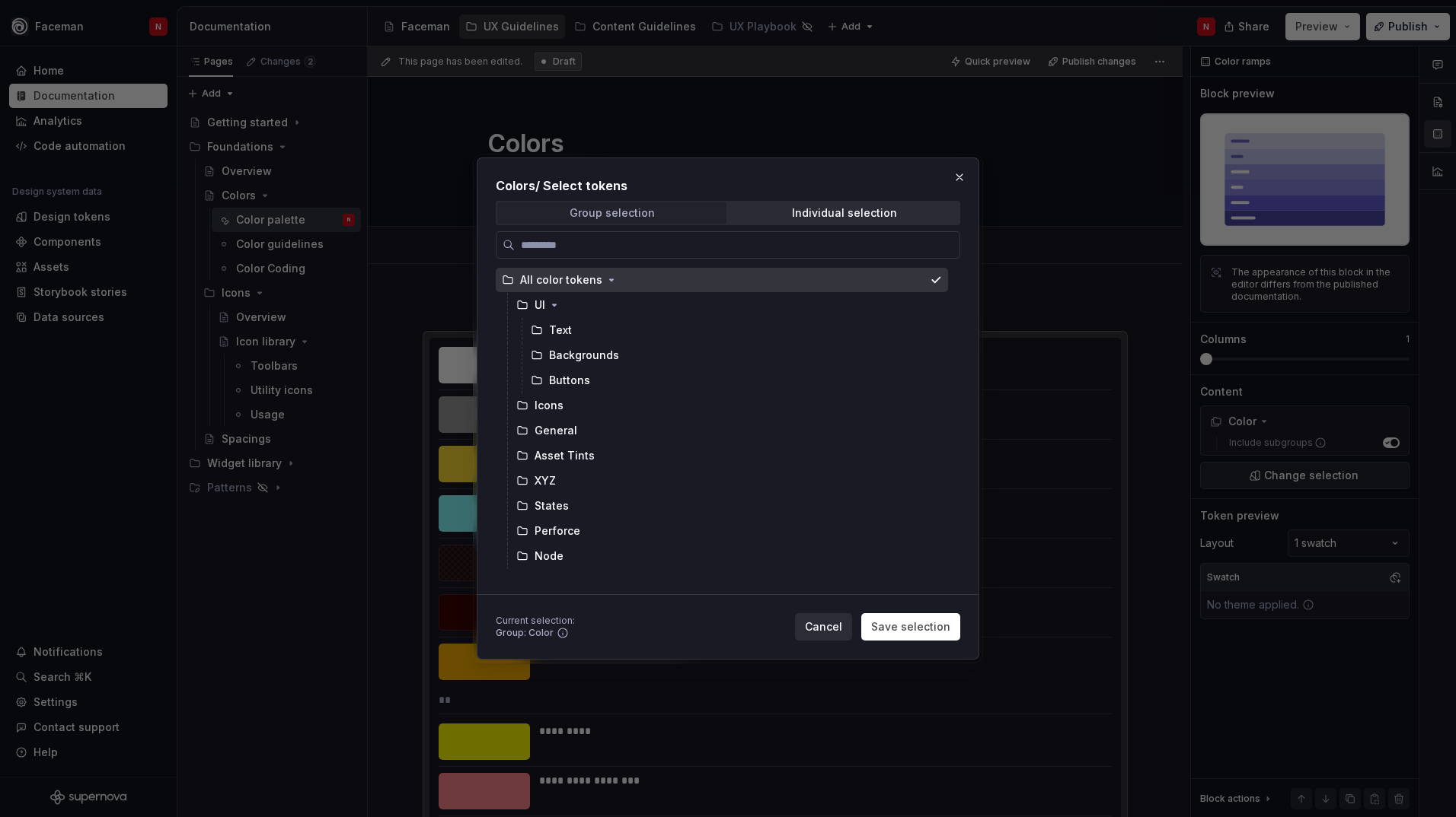
click at [597, 213] on div "Group selection" at bounding box center [612, 213] width 85 height 12
click at [845, 212] on div "Individual selection" at bounding box center [843, 213] width 105 height 12
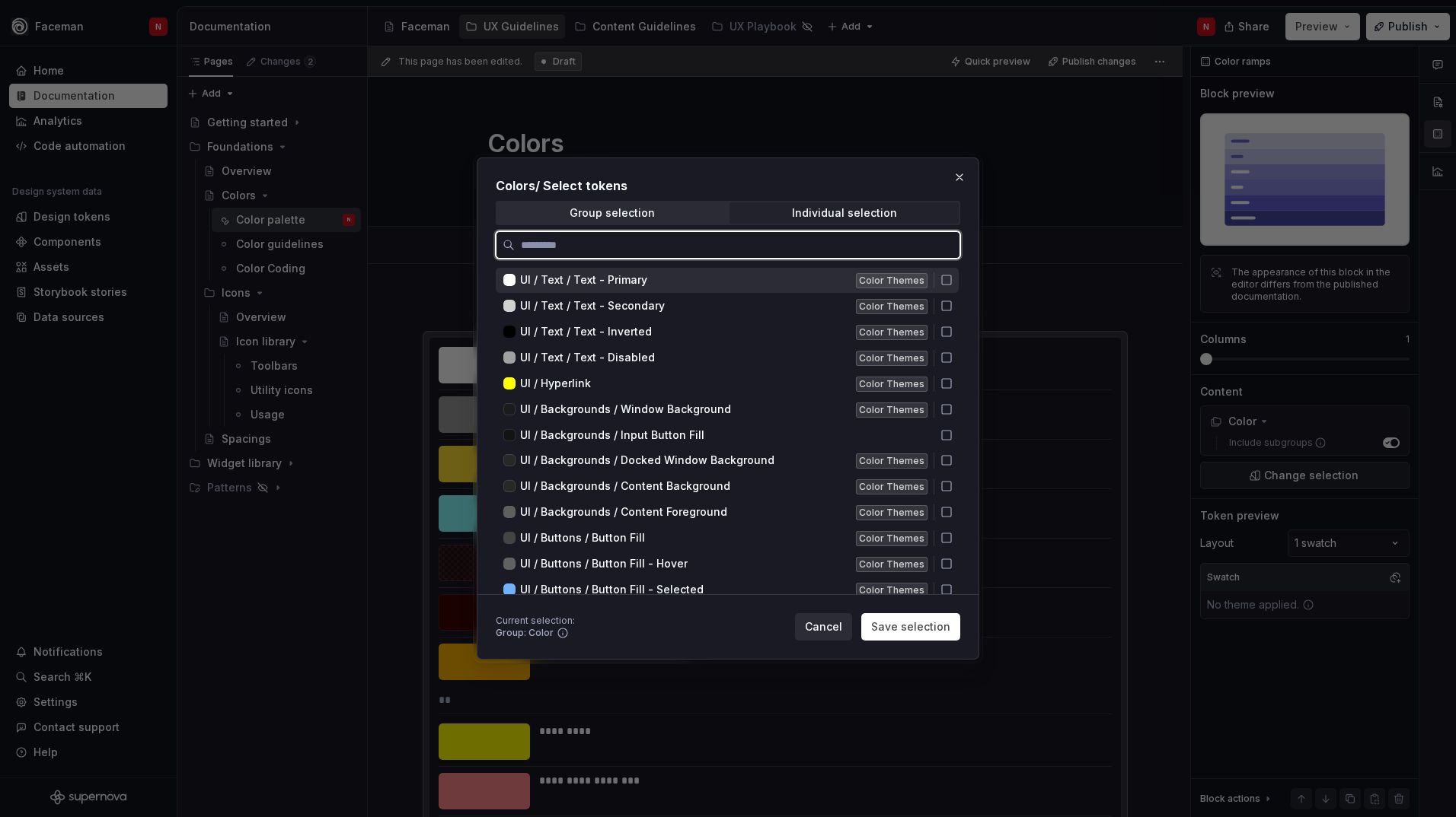
click at [948, 282] on icon at bounding box center [946, 279] width 12 height 12
click at [948, 282] on icon at bounding box center [946, 280] width 10 height 10
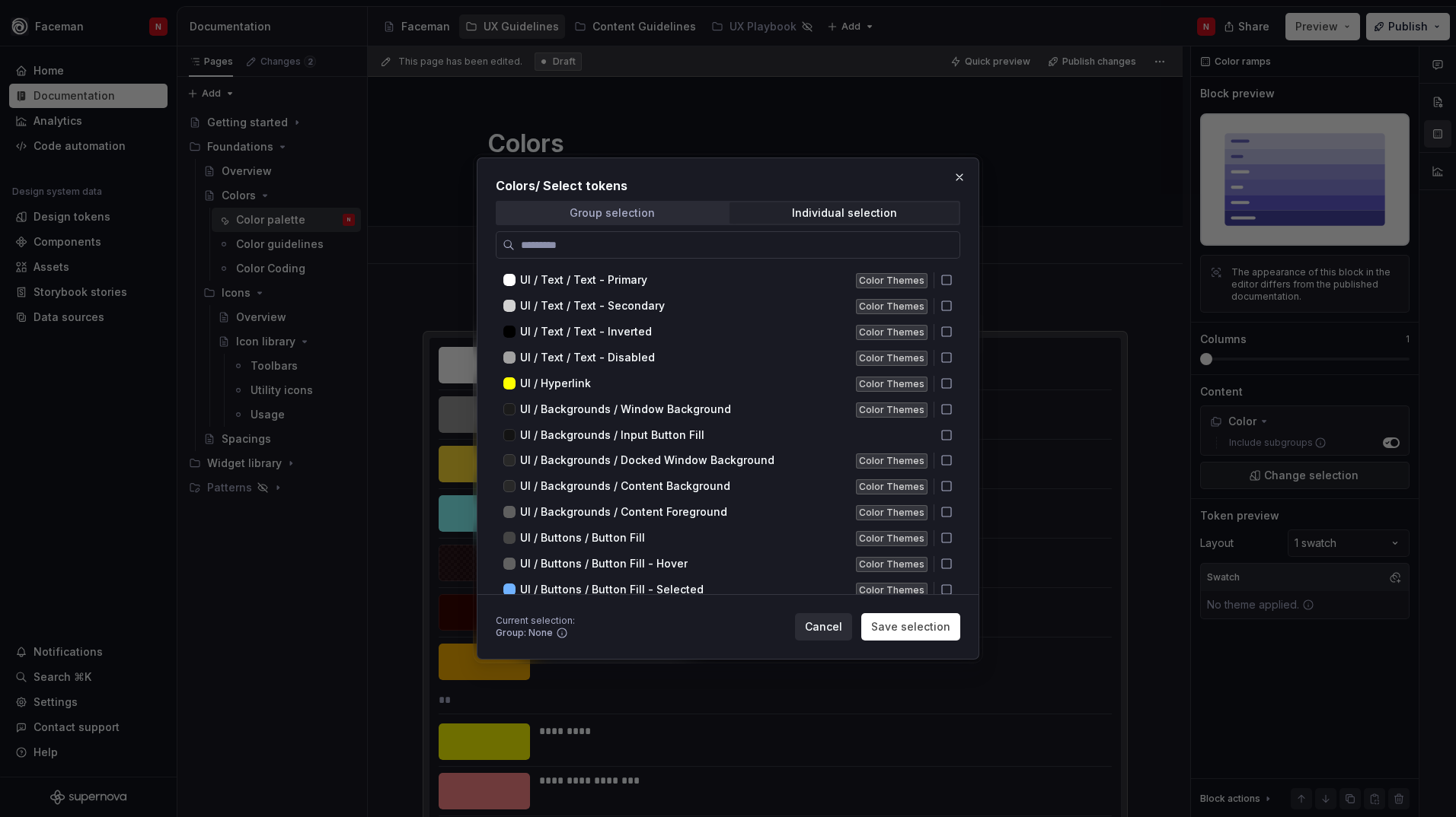
click at [612, 207] on div "Group selection" at bounding box center [612, 213] width 85 height 12
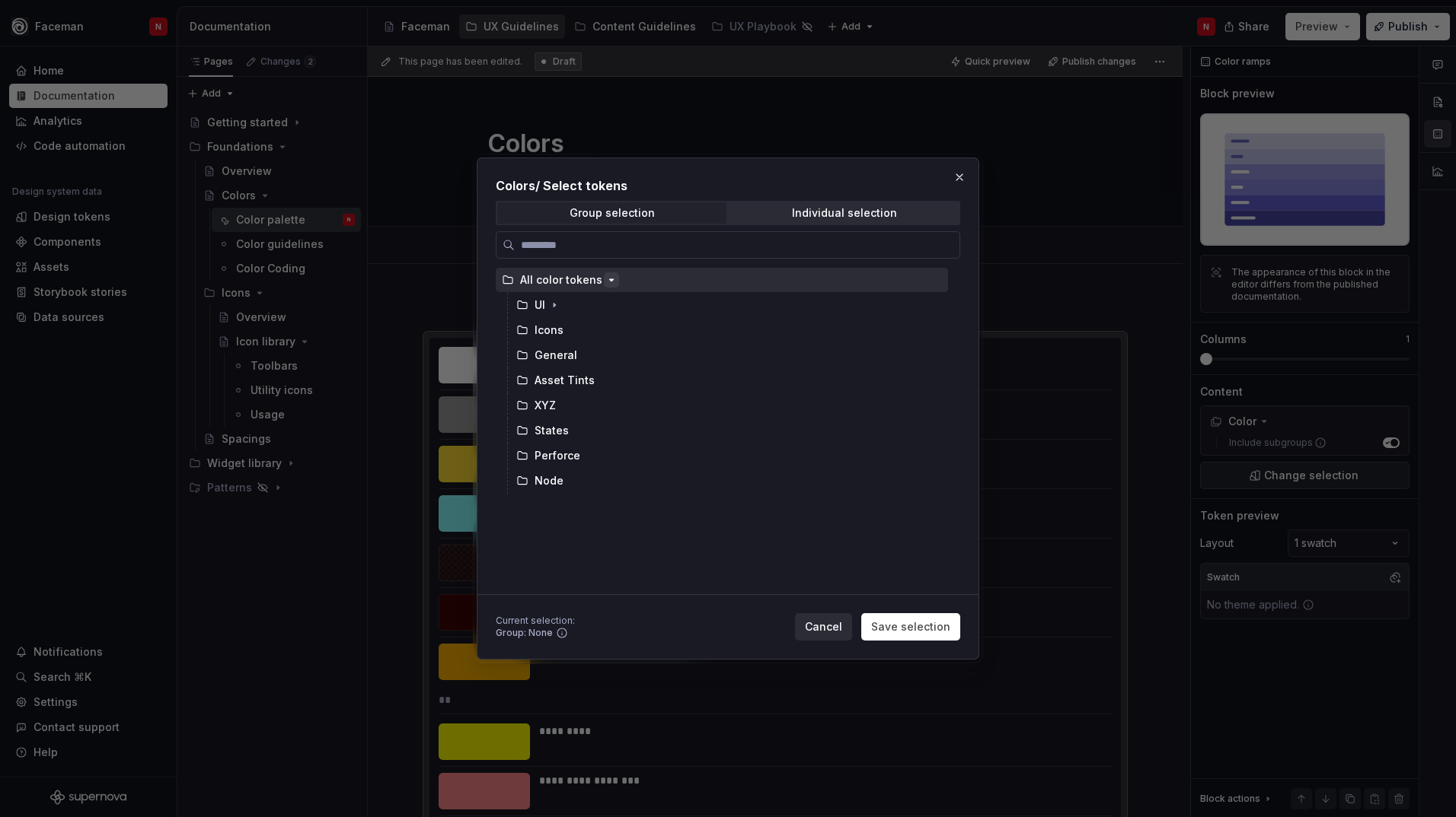
click at [605, 277] on icon "button" at bounding box center [611, 279] width 12 height 12
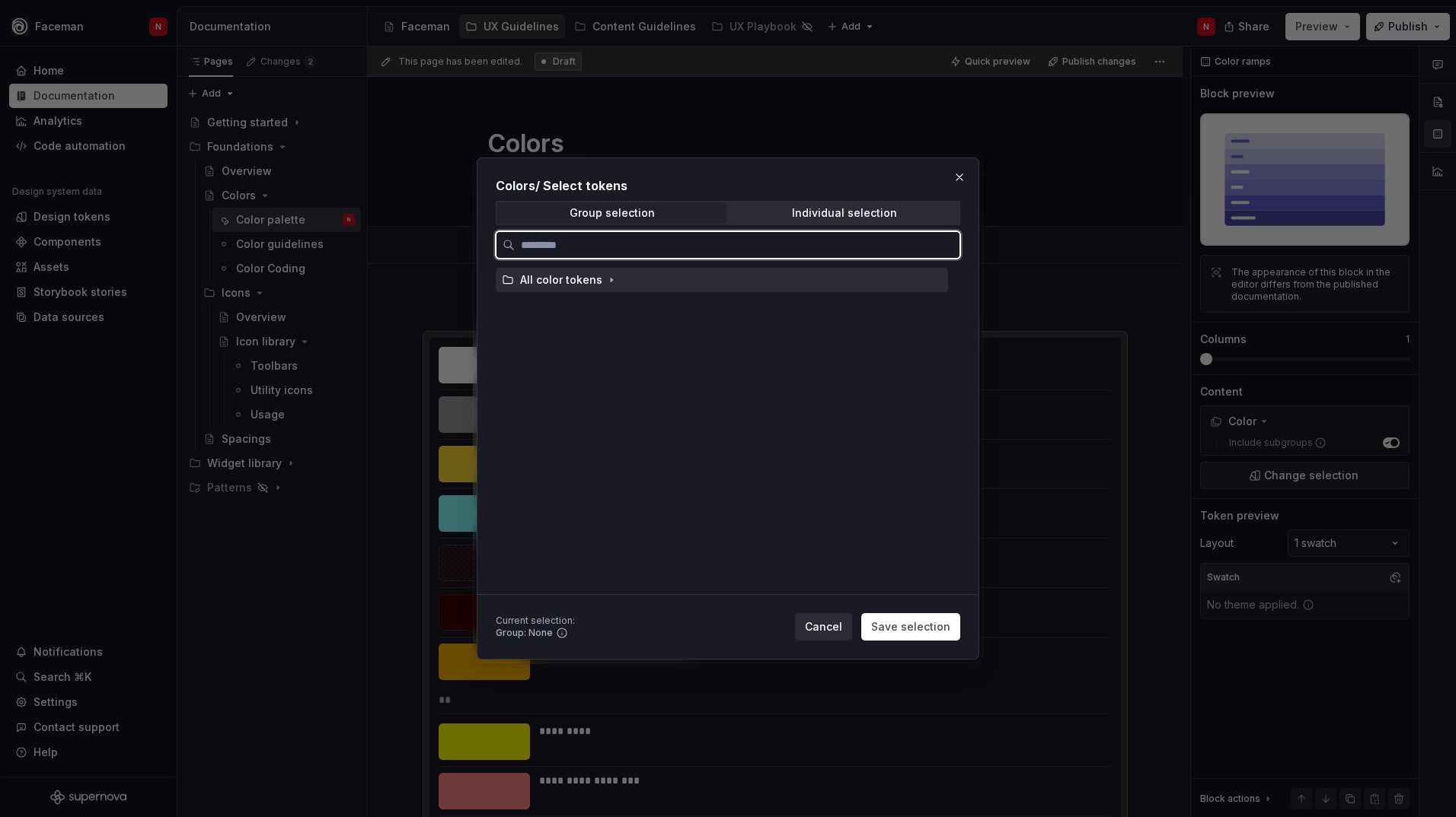
click at [528, 281] on div "All color tokens" at bounding box center [561, 280] width 83 height 15
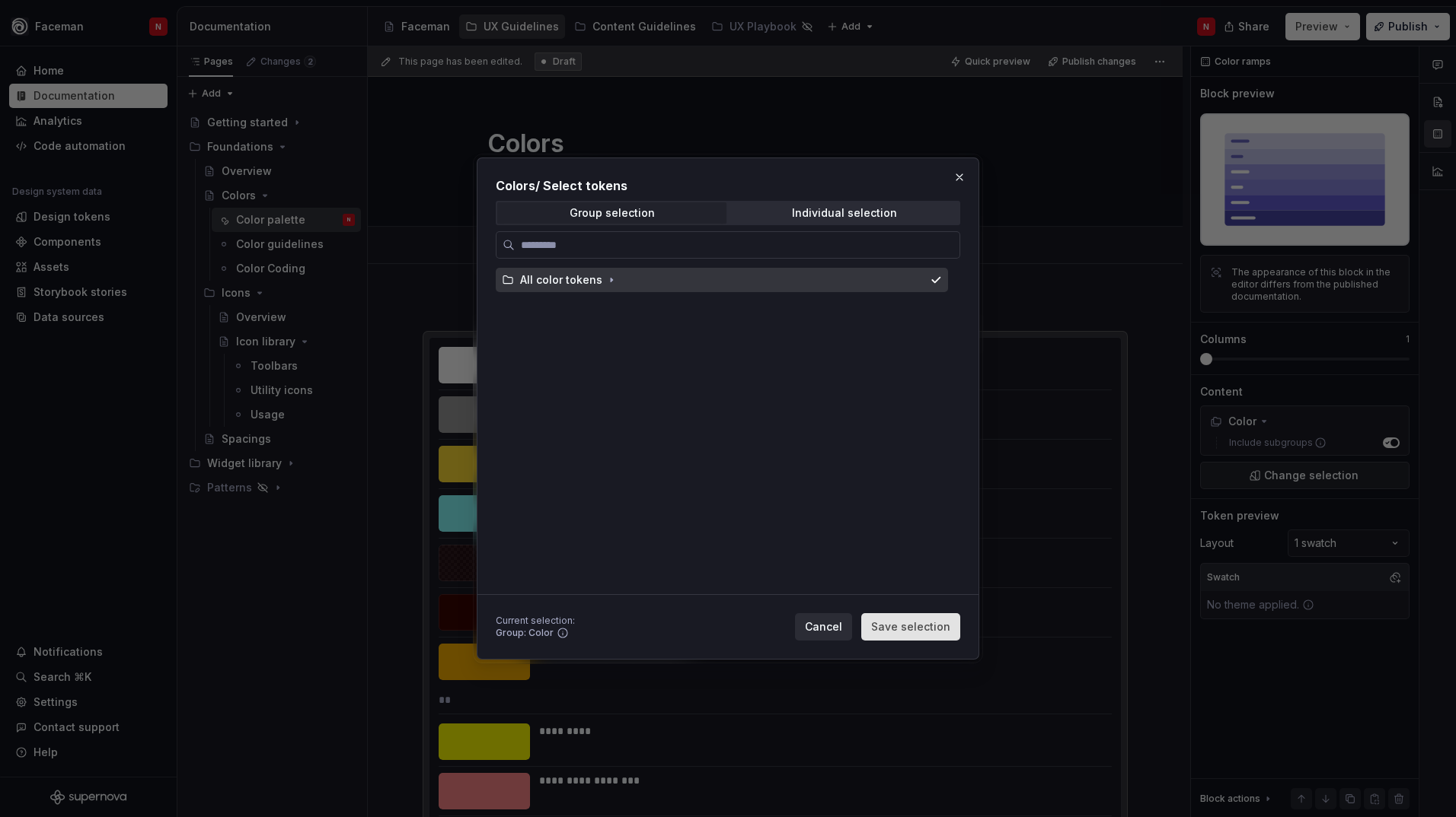
click at [898, 633] on span "Save selection" at bounding box center [910, 627] width 79 height 15
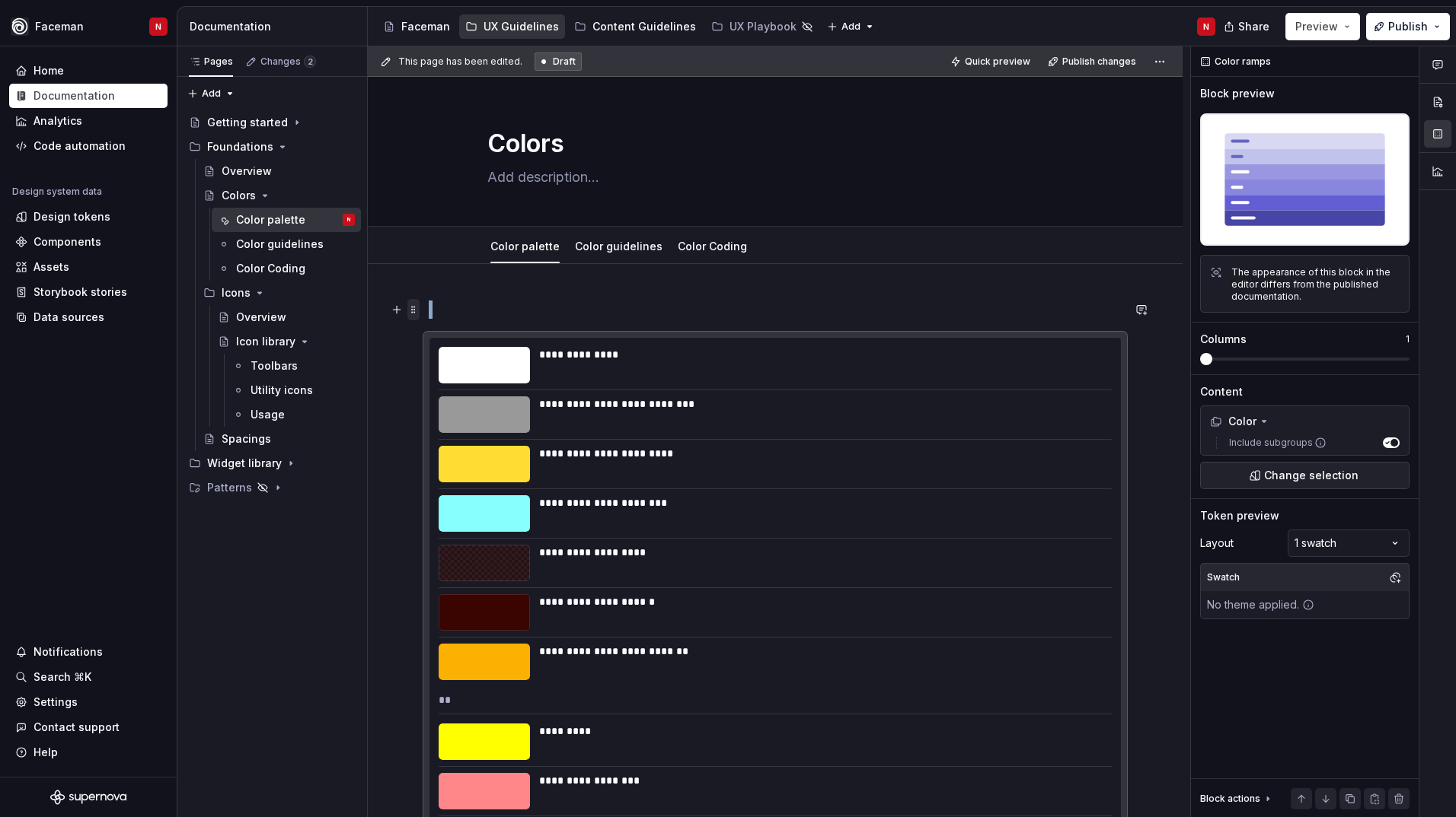
click at [413, 311] on span at bounding box center [413, 310] width 12 height 21
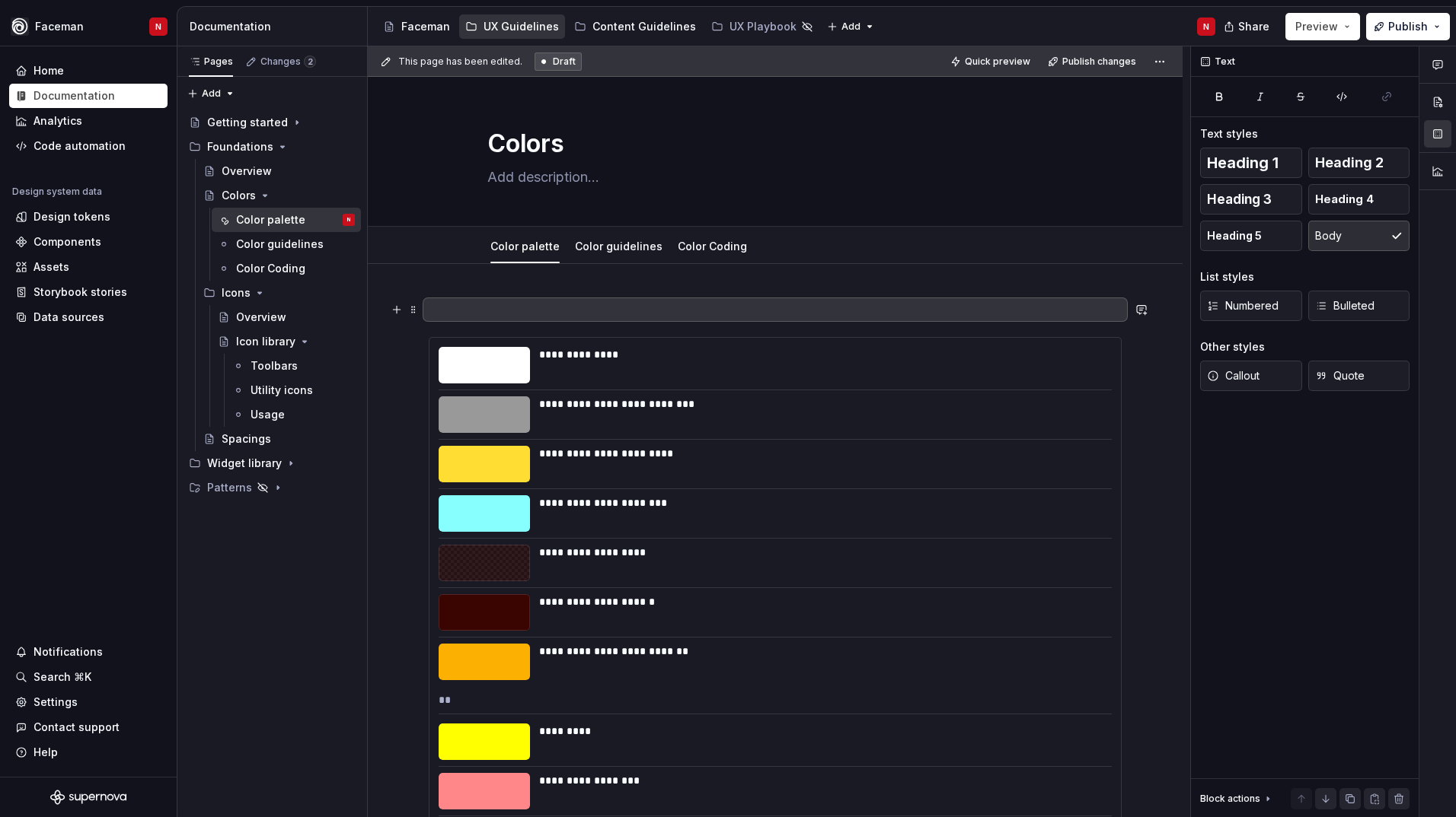
click at [453, 312] on p at bounding box center [774, 309] width 692 height 18
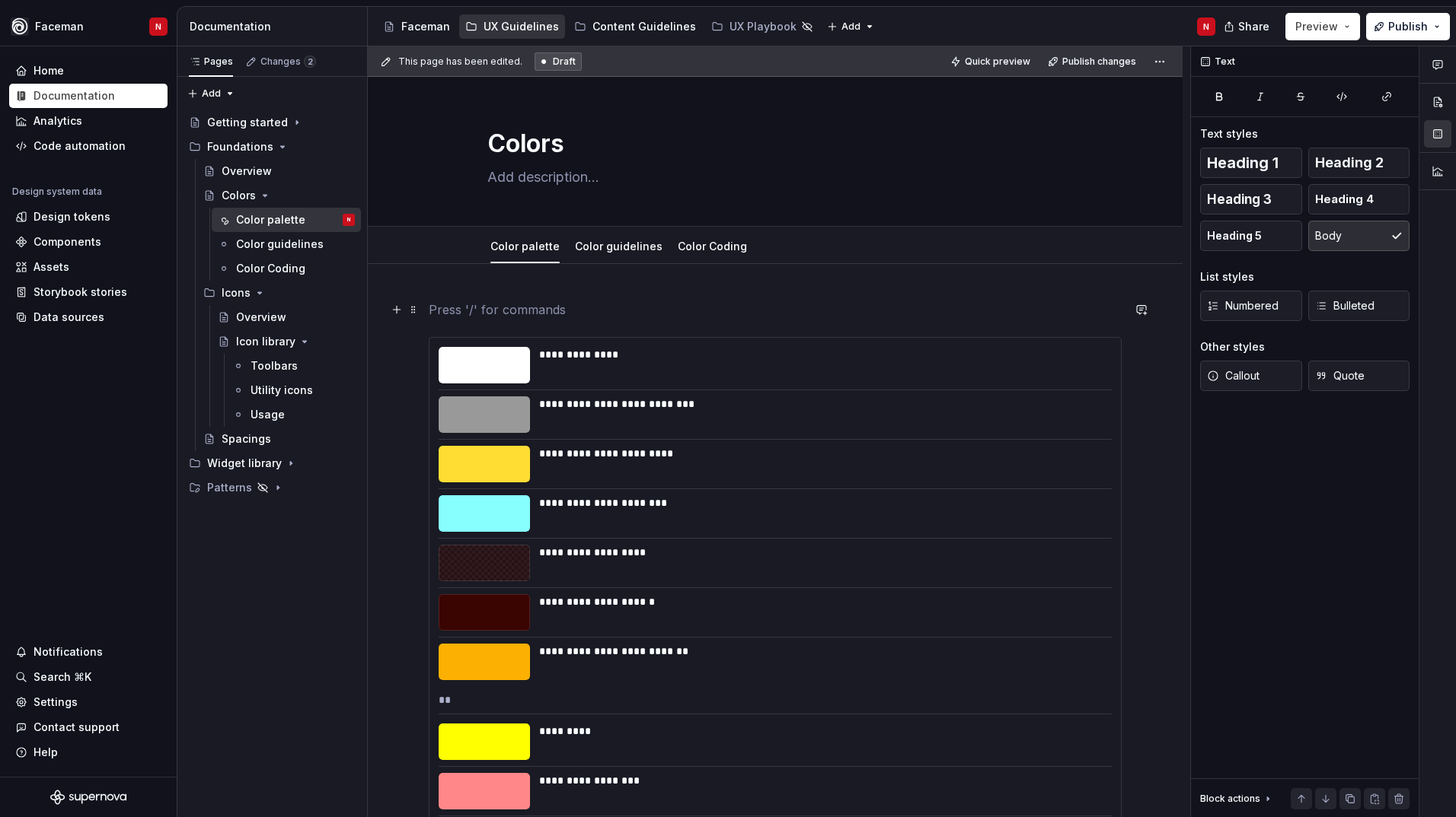
click at [453, 312] on p at bounding box center [774, 309] width 692 height 18
click at [457, 360] on div at bounding box center [484, 365] width 91 height 36
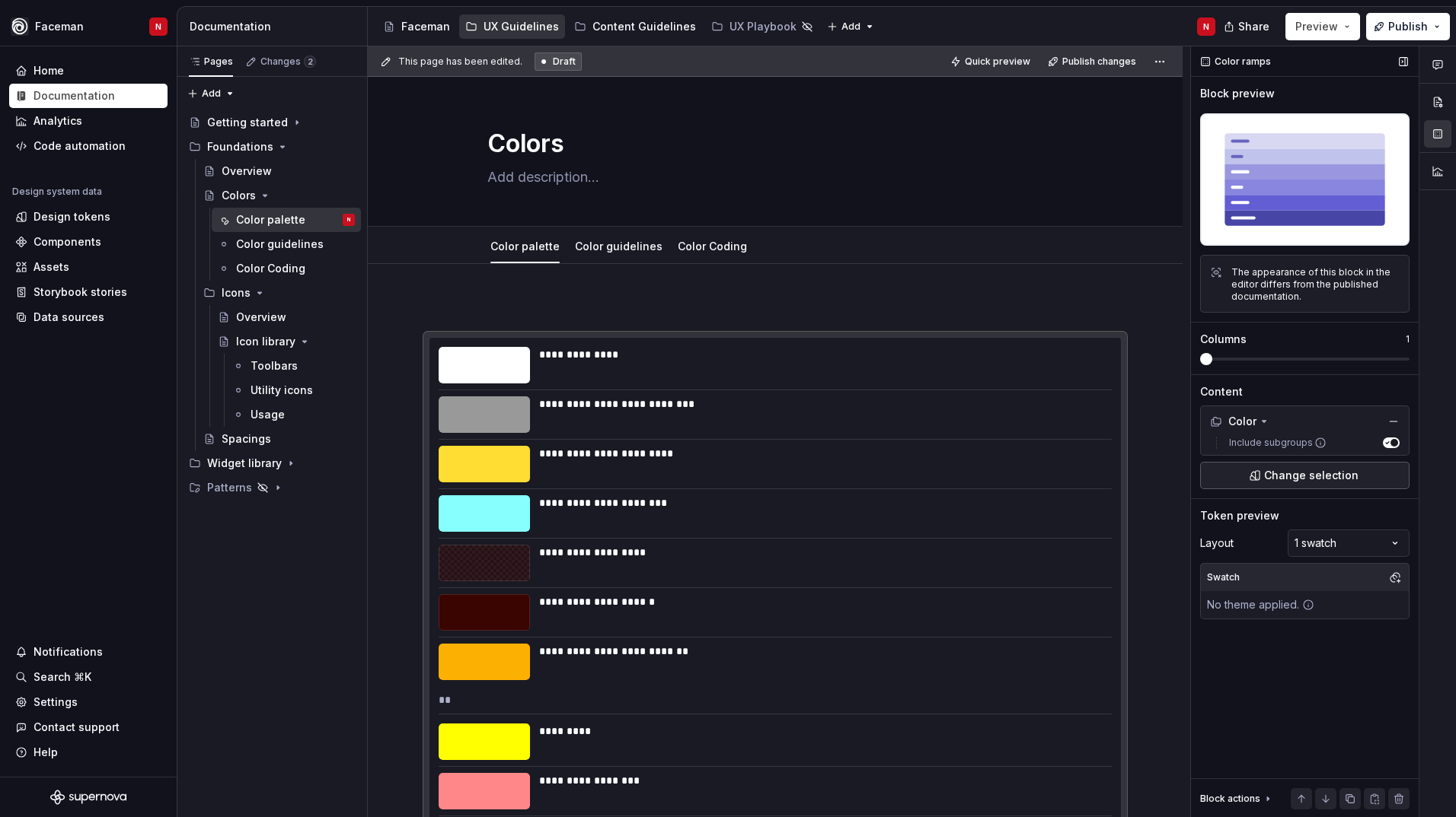
click at [1247, 479] on button "Change selection" at bounding box center [1304, 475] width 209 height 28
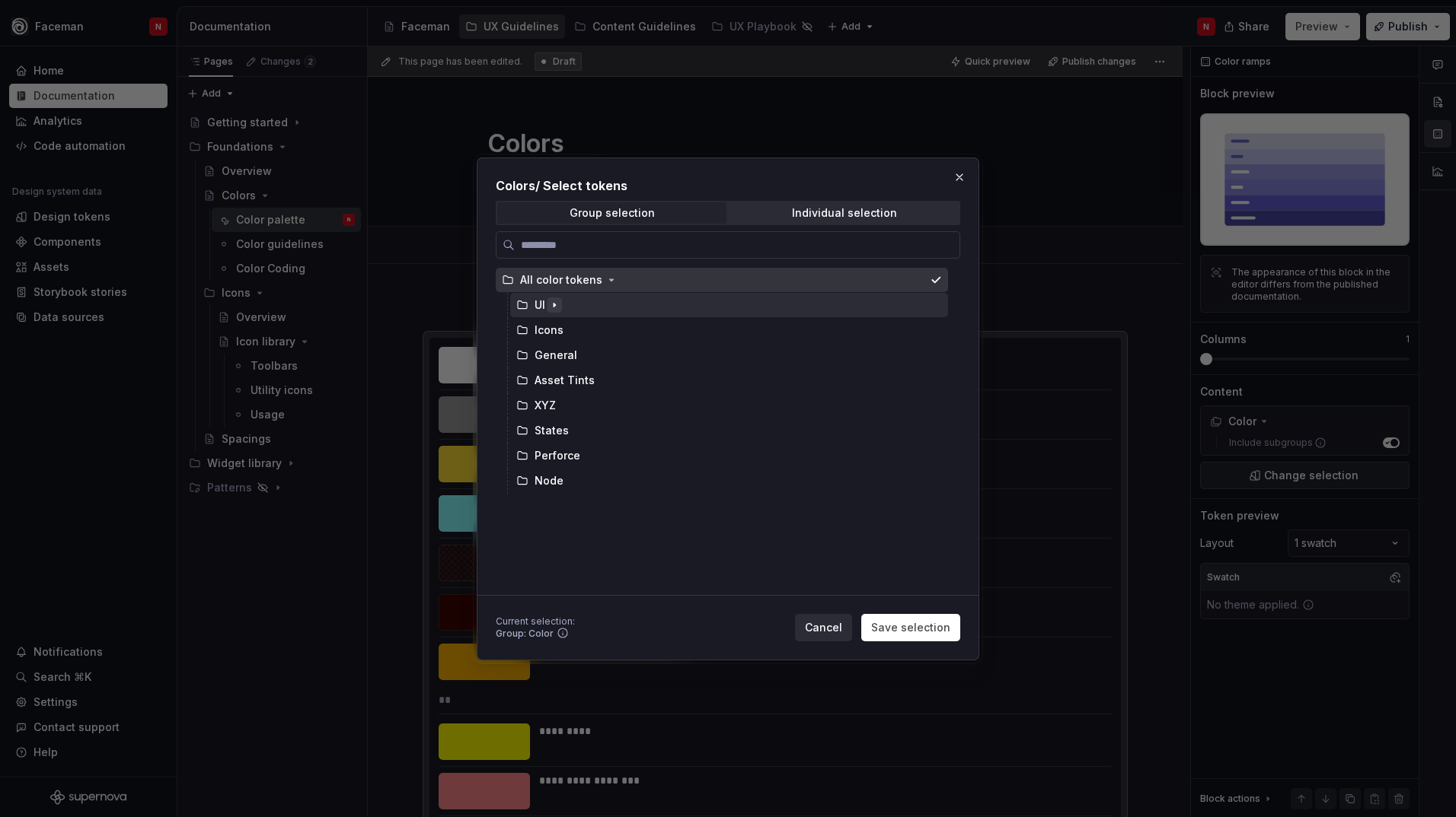
click at [552, 304] on icon "button" at bounding box center [554, 305] width 12 height 12
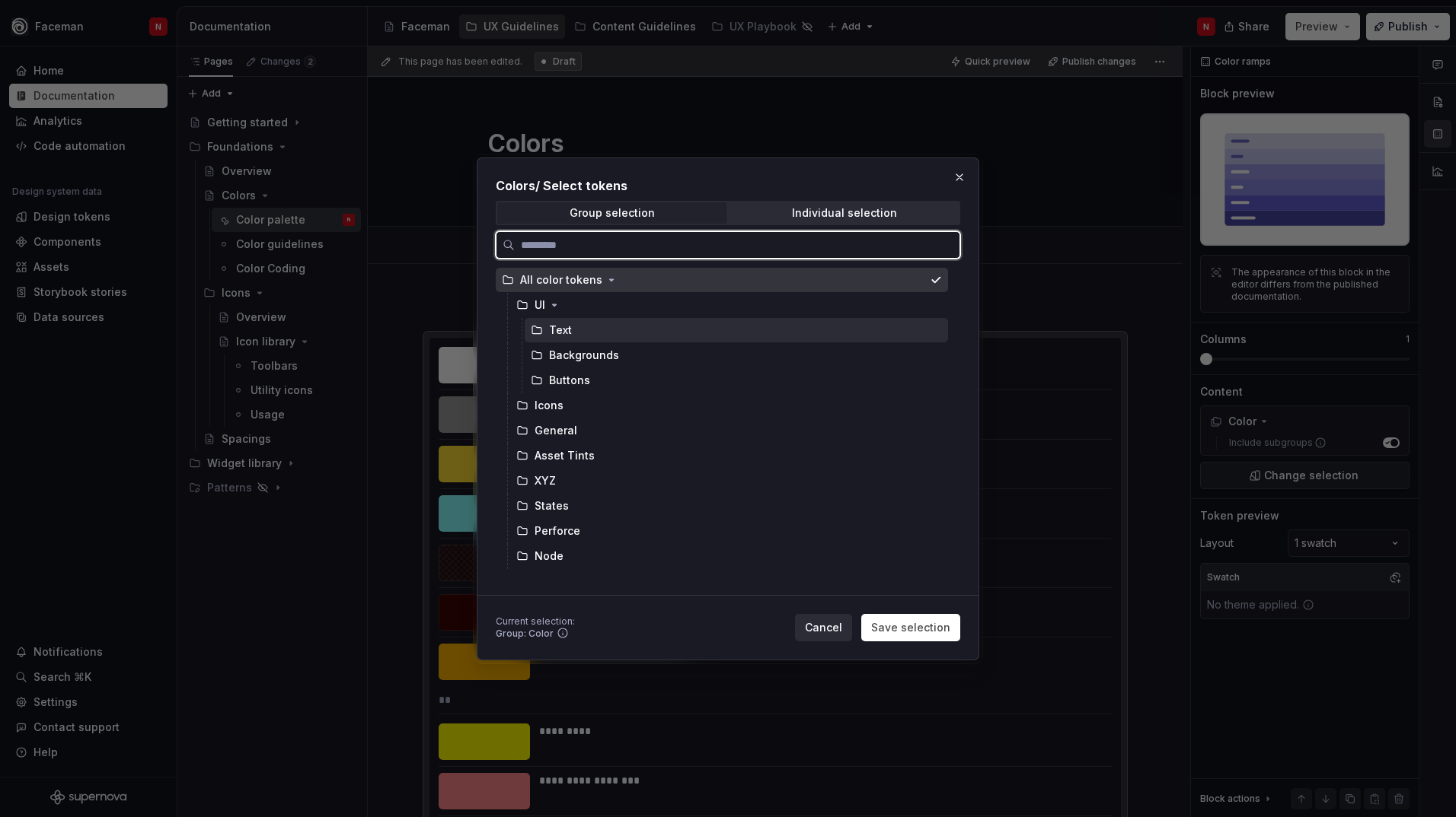
click at [556, 325] on div "Text" at bounding box center [560, 330] width 23 height 15
click at [560, 277] on div "All color tokens" at bounding box center [561, 280] width 83 height 15
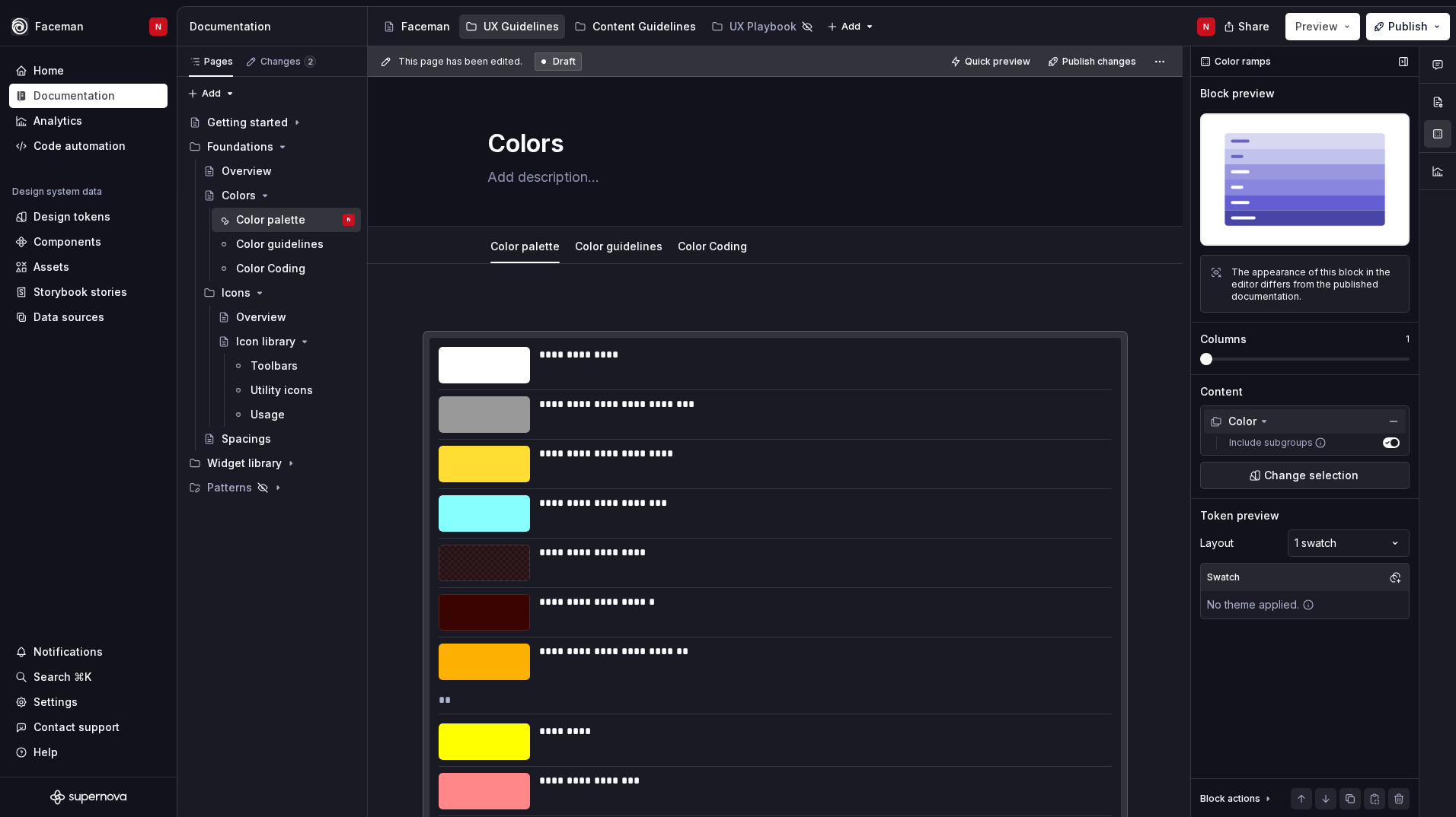
click at [1262, 427] on icon at bounding box center [1263, 421] width 12 height 12
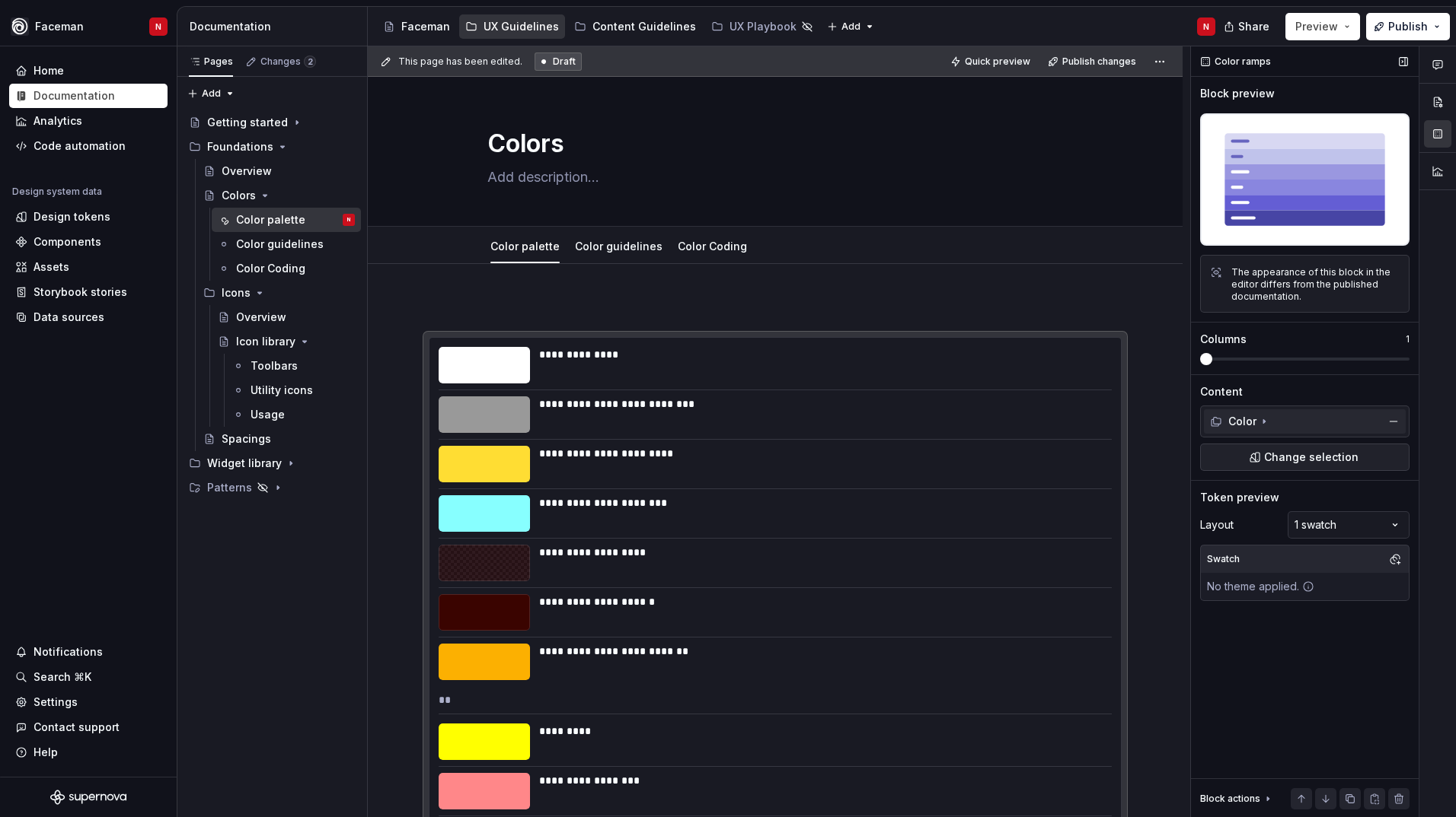
click at [1262, 427] on icon at bounding box center [1263, 421] width 12 height 12
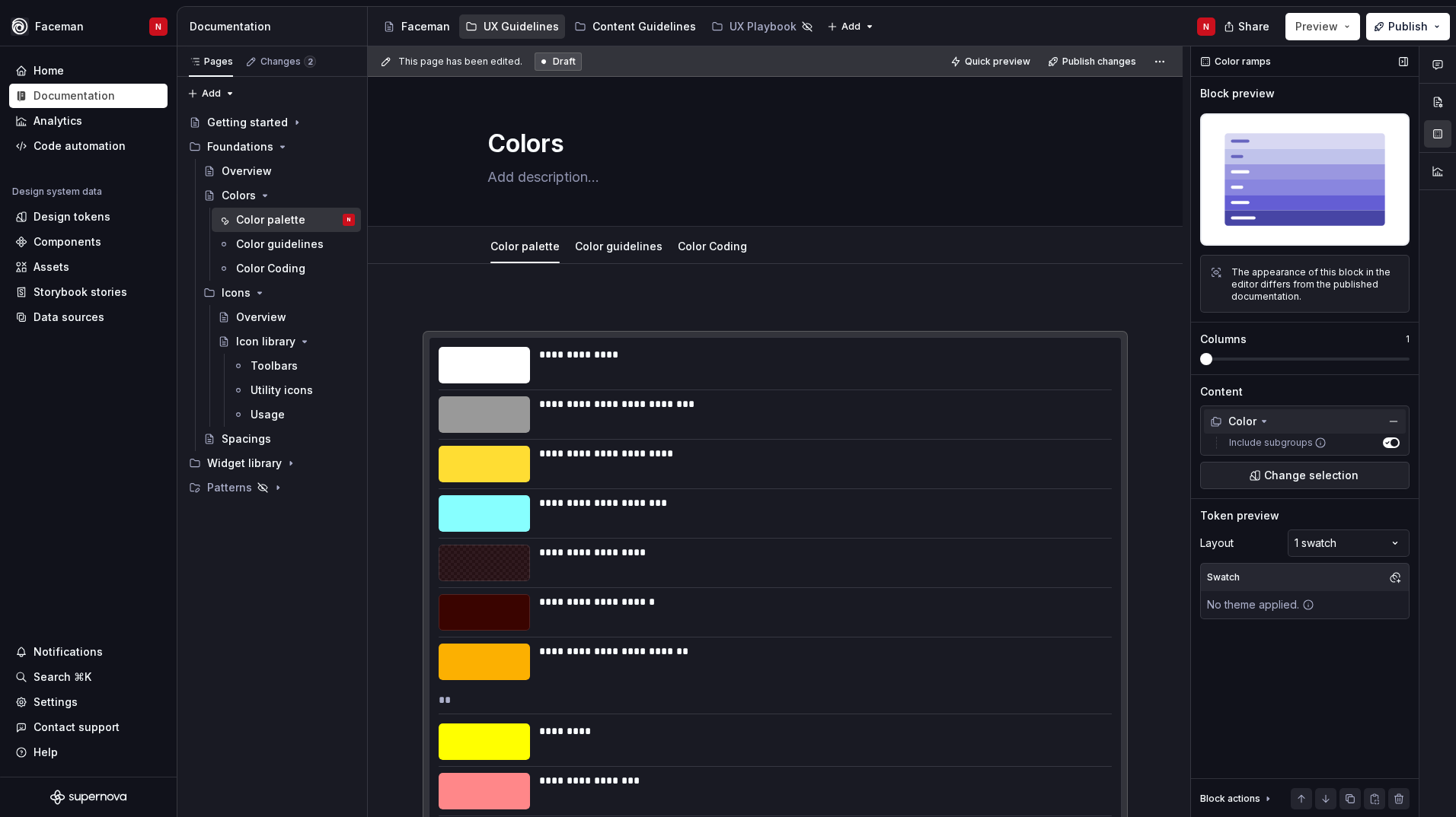
click at [1259, 421] on icon at bounding box center [1263, 421] width 12 height 12
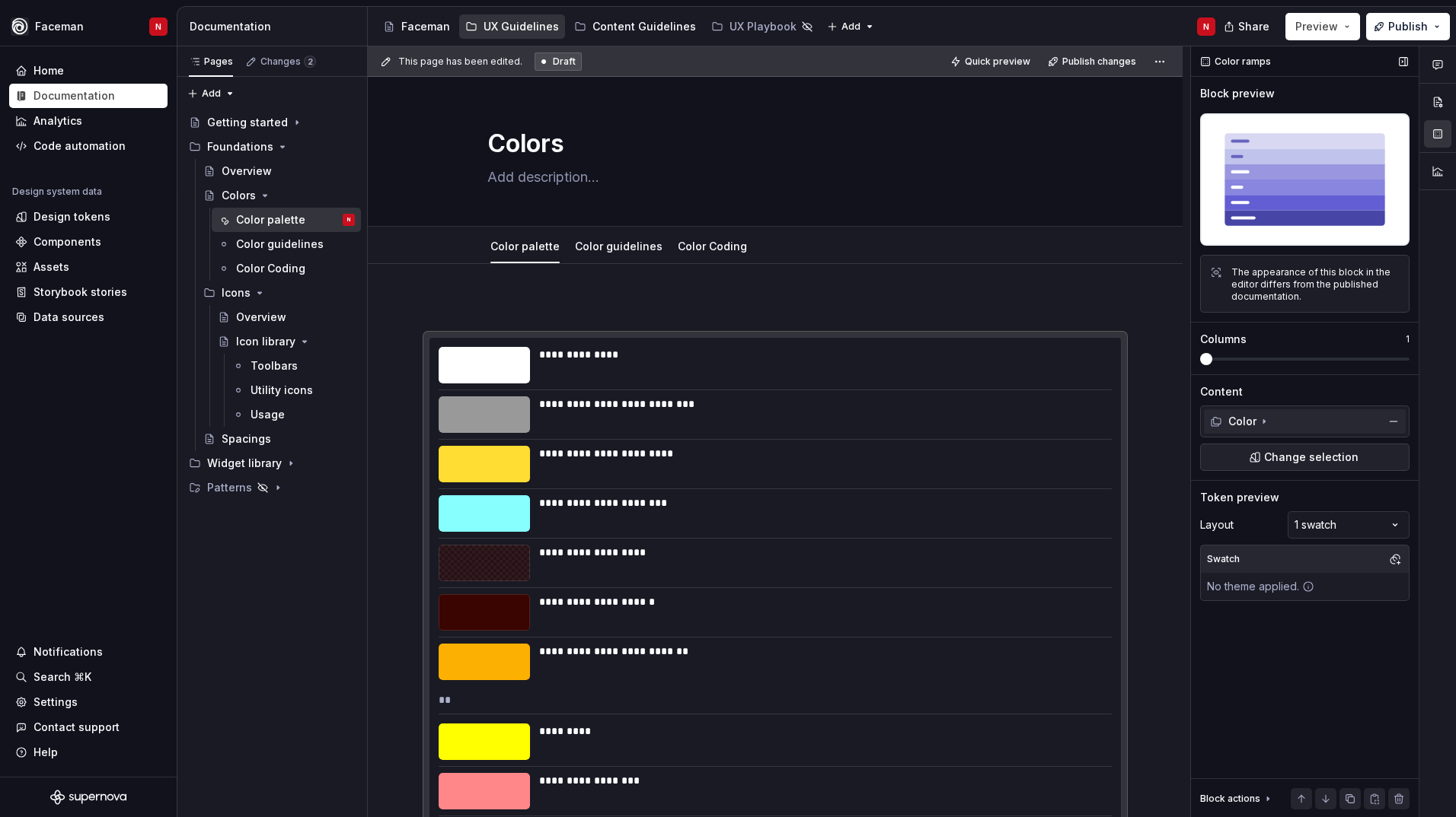
click at [1259, 421] on icon at bounding box center [1263, 421] width 12 height 12
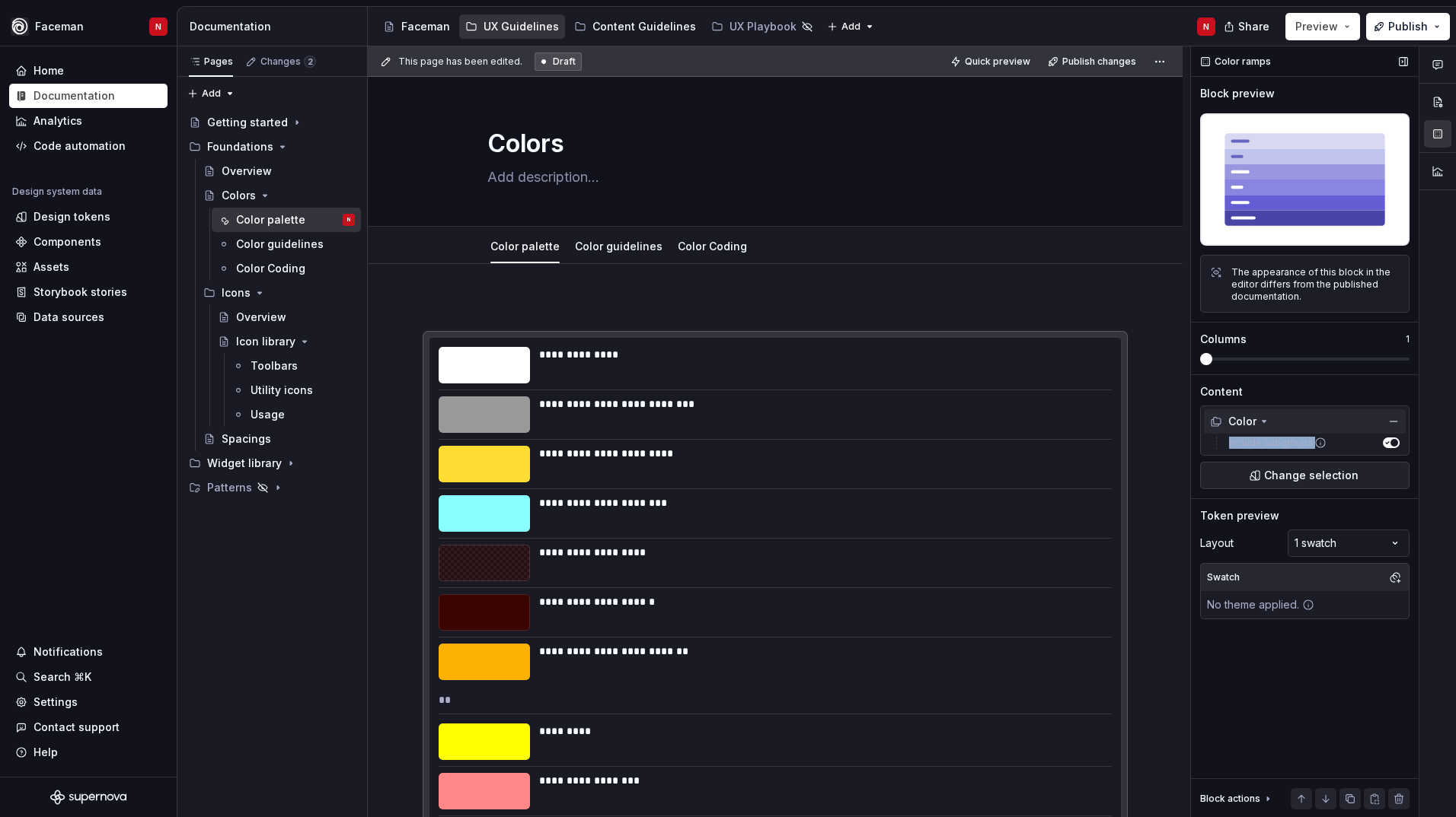
drag, startPoint x: 1259, startPoint y: 421, endPoint x: 1366, endPoint y: 447, distance: 110.1
click at [1366, 447] on div "Include subgroups" at bounding box center [1311, 443] width 177 height 12
click at [1395, 446] on button "Include subgroups" at bounding box center [1390, 443] width 16 height 11
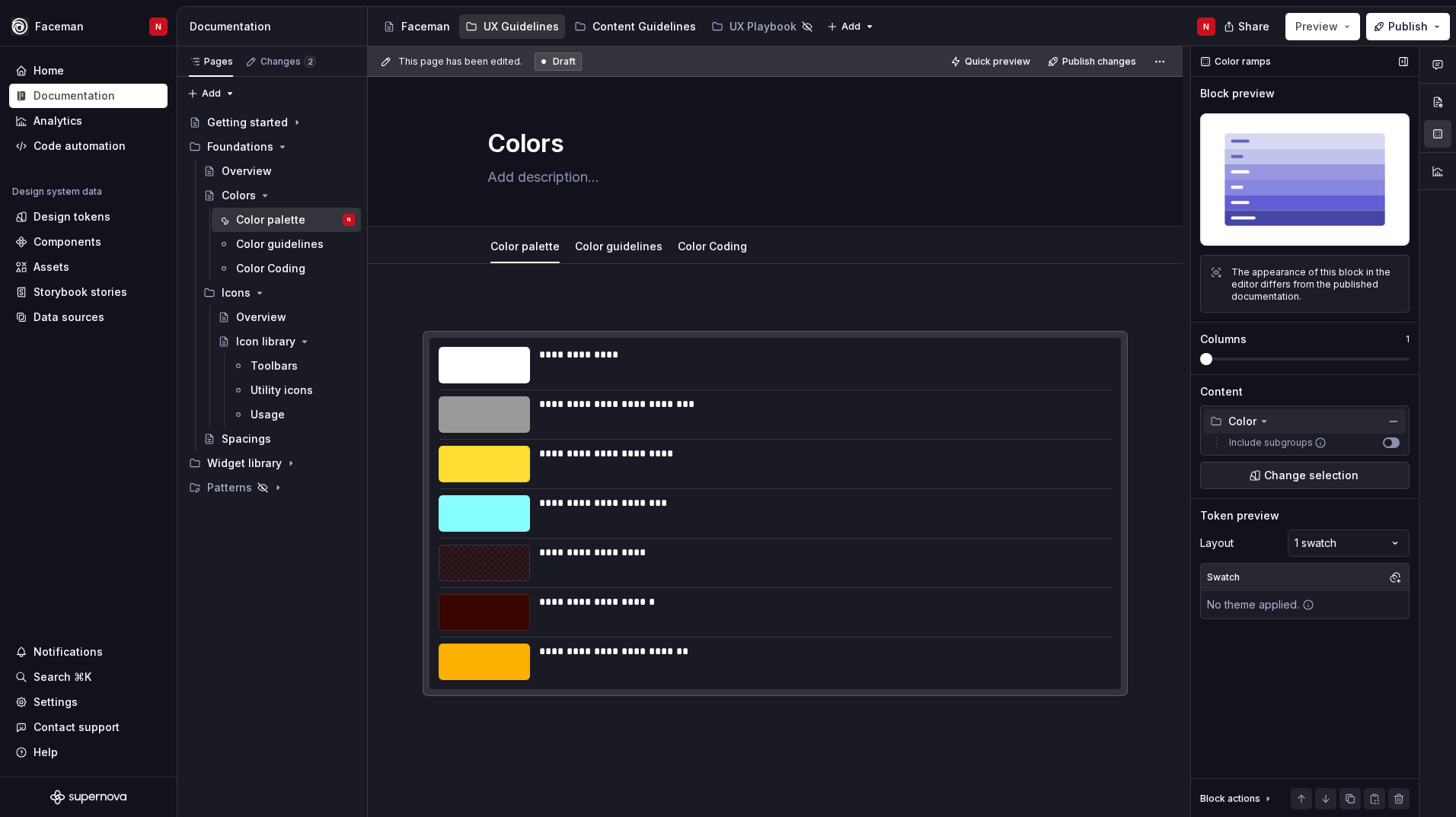
click at [1395, 446] on button "Include subgroups" at bounding box center [1390, 443] width 16 height 11
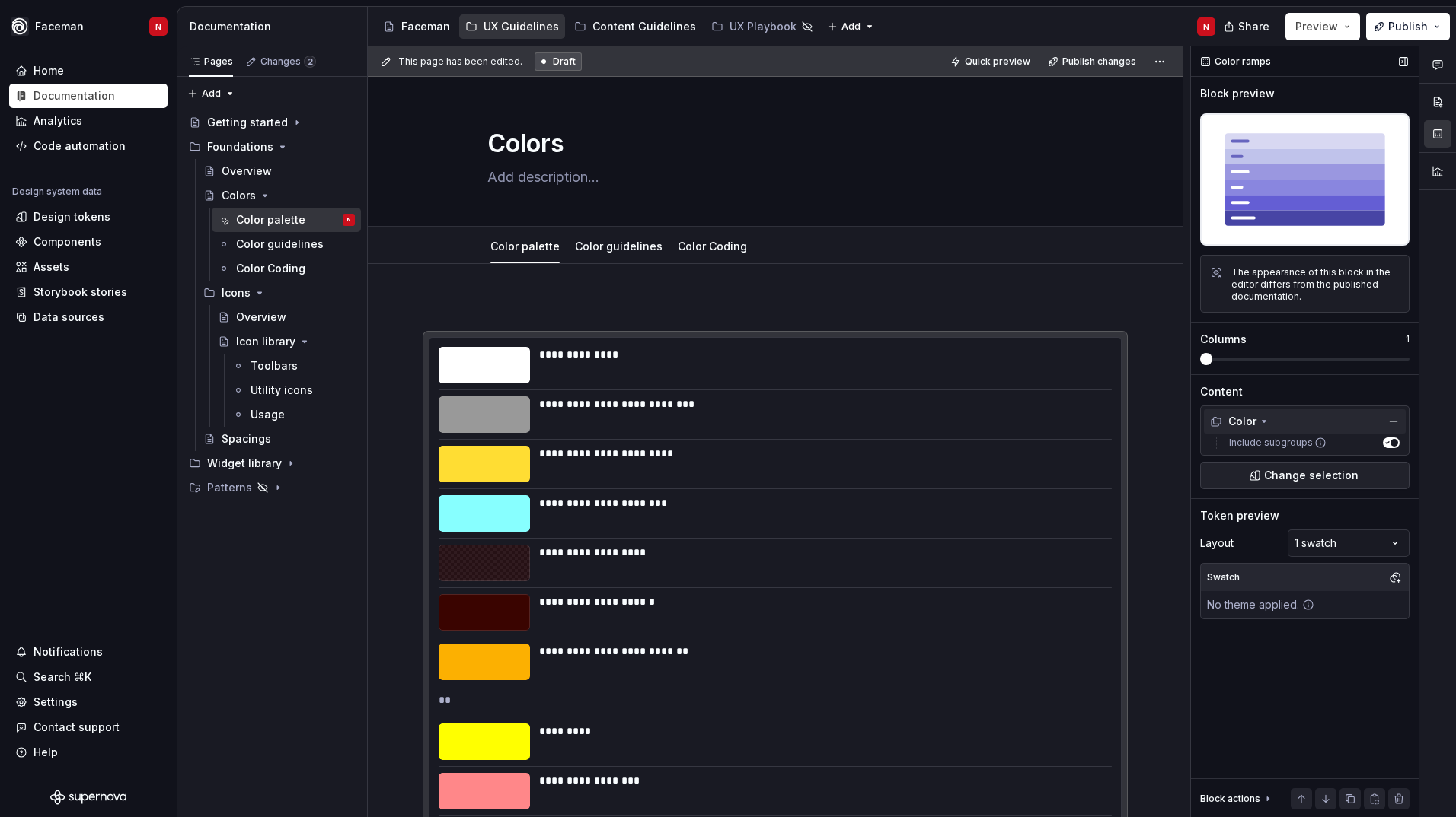
click at [1395, 446] on button "Include subgroups" at bounding box center [1390, 443] width 16 height 11
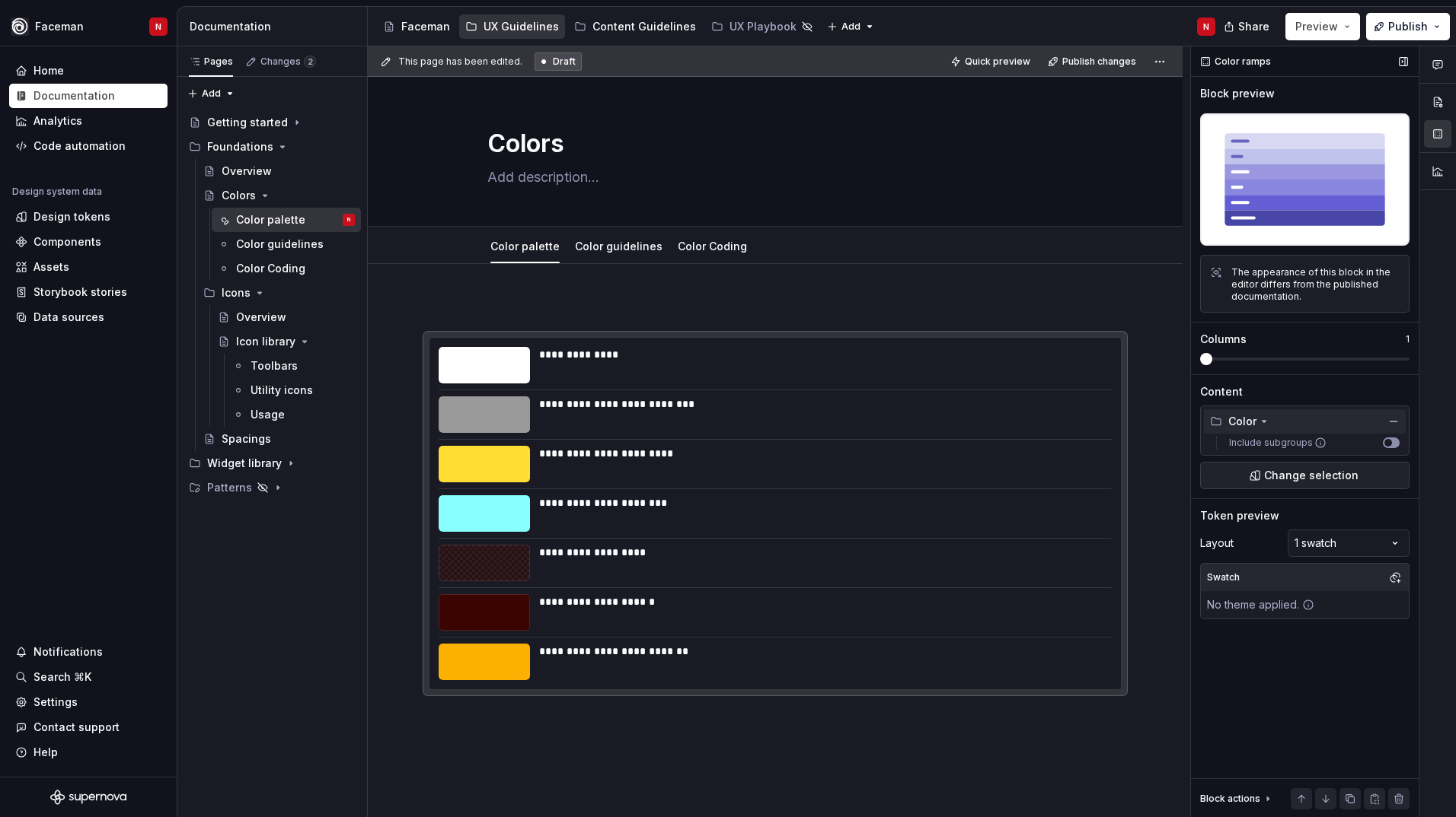
click at [1395, 446] on button "Include subgroups" at bounding box center [1390, 443] width 16 height 11
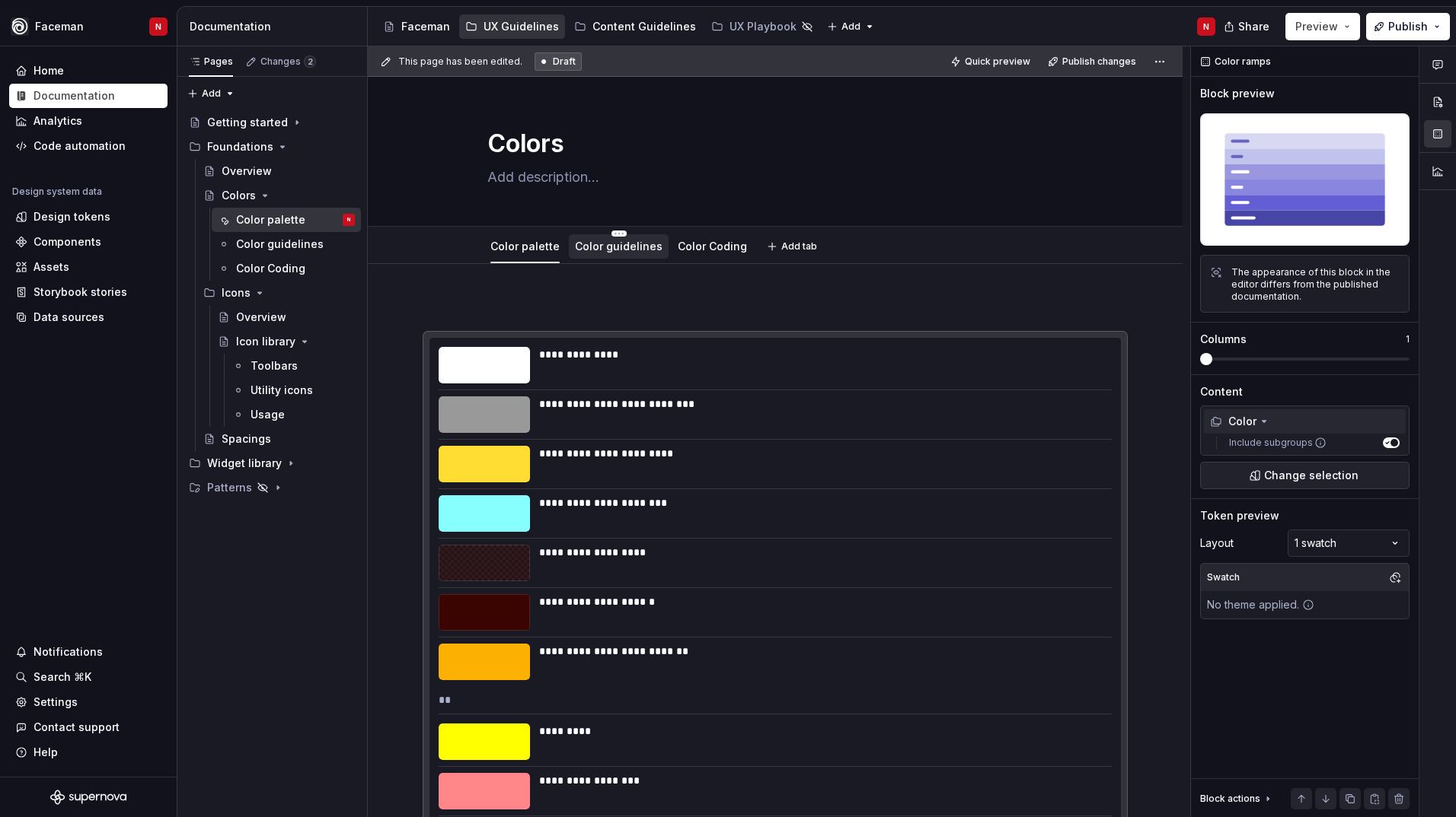
click at [600, 256] on div "Color guidelines" at bounding box center [619, 246] width 100 height 24
click at [538, 258] on div "Color palette" at bounding box center [524, 246] width 82 height 24
click at [281, 244] on div "Color guidelines" at bounding box center [273, 245] width 73 height 15
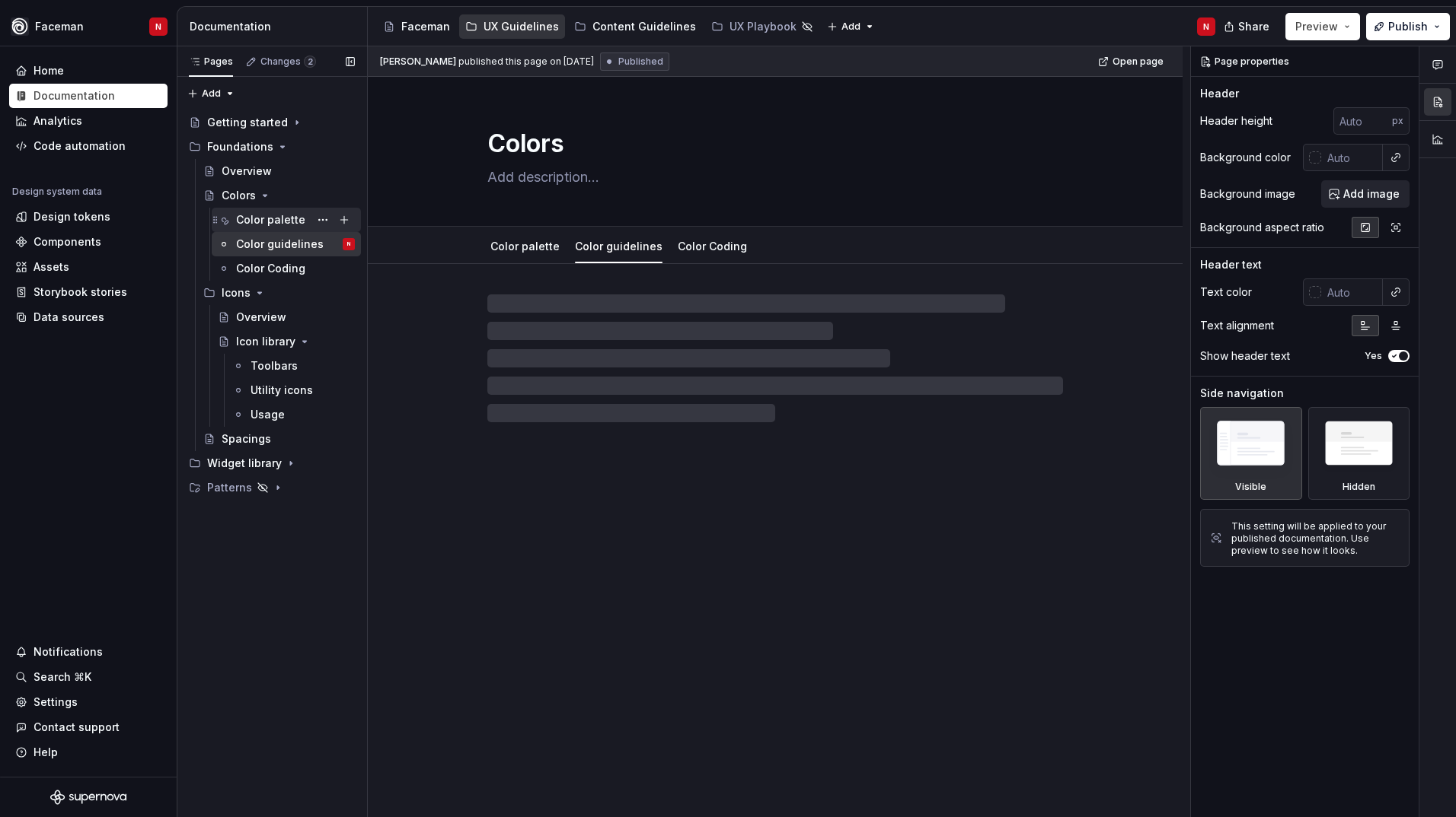
click at [266, 226] on div "Color palette" at bounding box center [271, 220] width 69 height 15
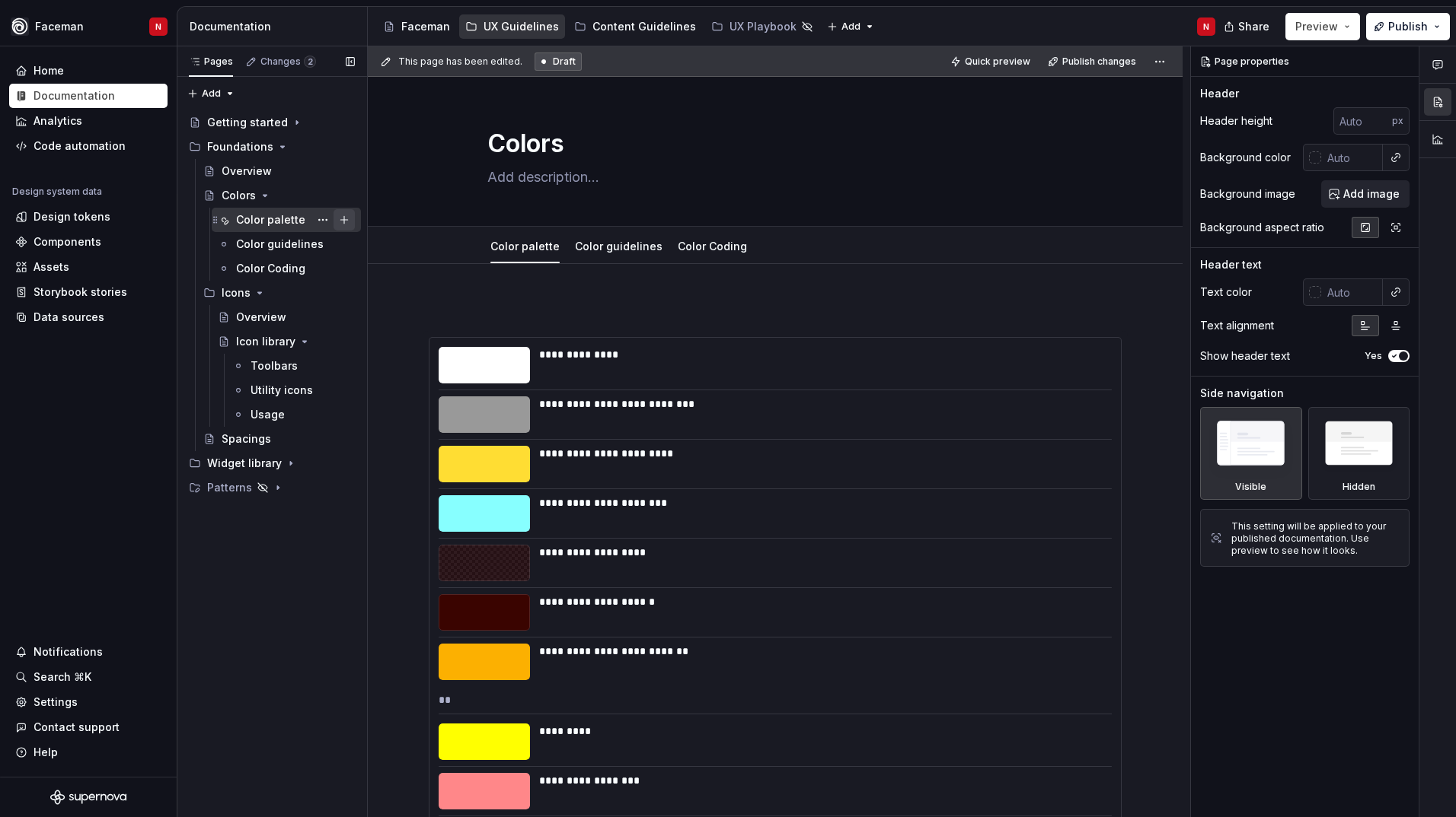
click at [347, 226] on button "Page tree" at bounding box center [344, 220] width 21 height 21
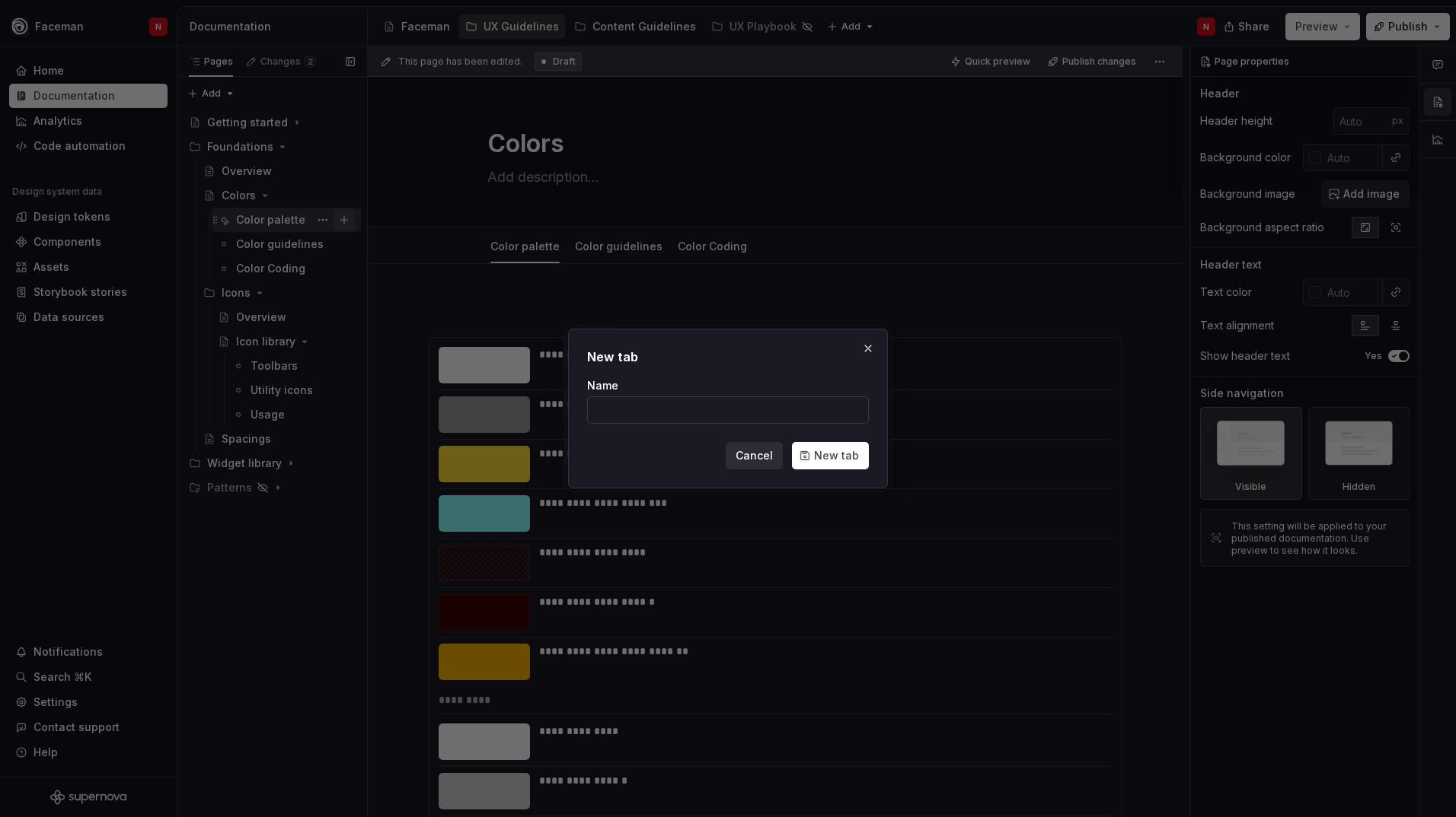
type textarea "*"
type input "Color Themes"
click at [826, 468] on button "New tab" at bounding box center [830, 456] width 77 height 28
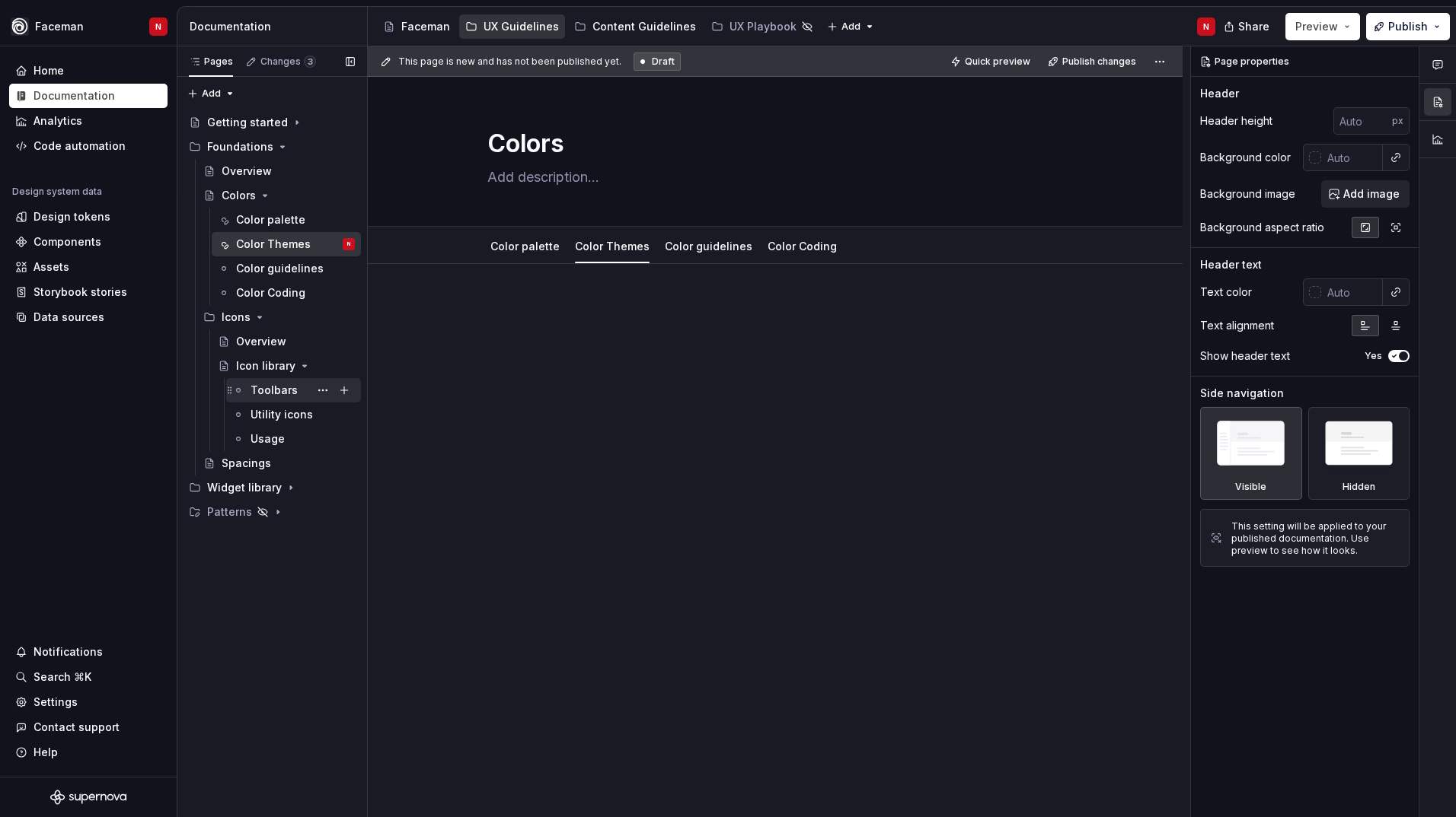
click at [292, 388] on div "Toolbars" at bounding box center [274, 391] width 47 height 15
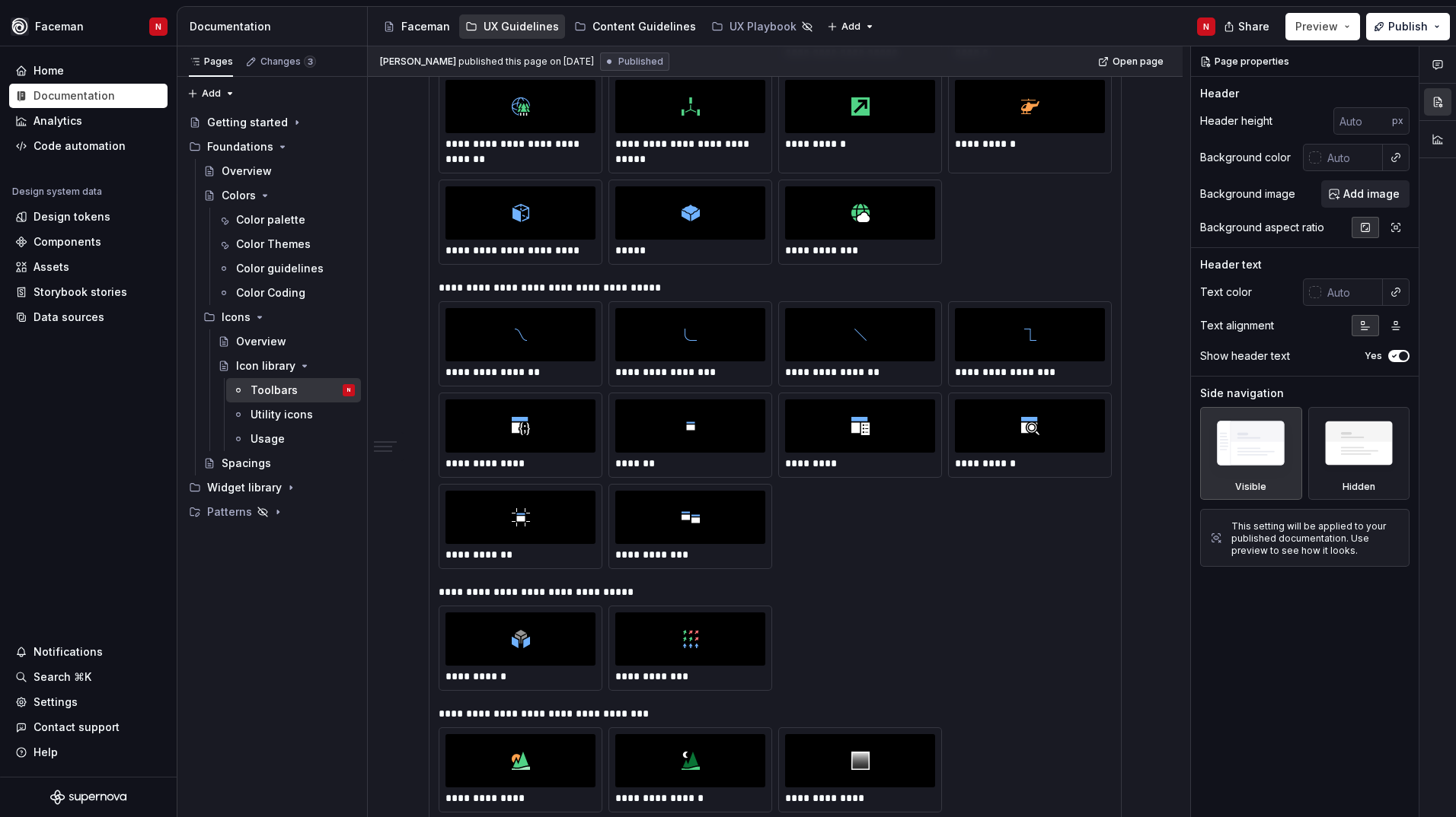
scroll to position [3706, 0]
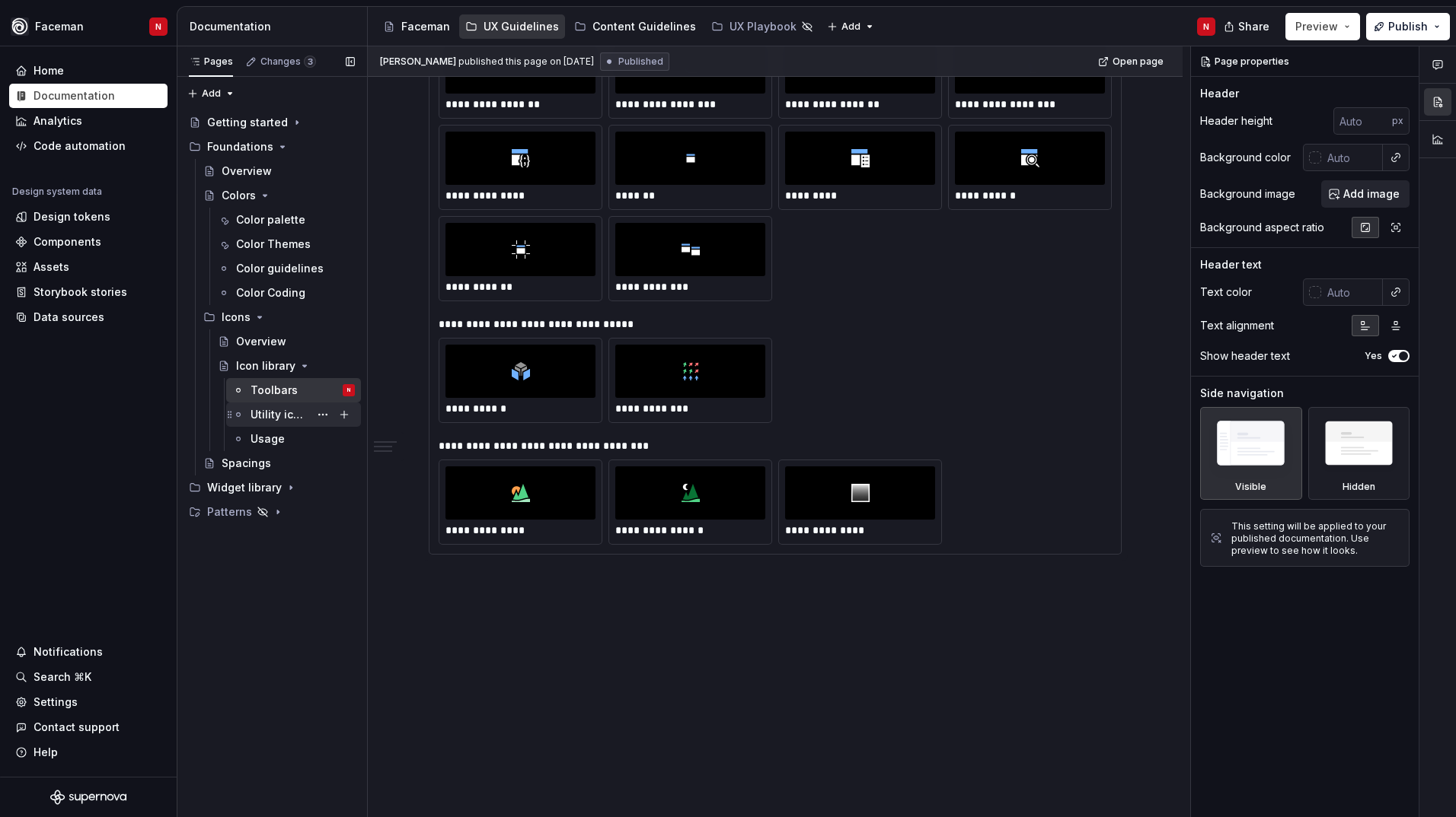
click at [274, 422] on div "Utility icons" at bounding box center [303, 415] width 105 height 21
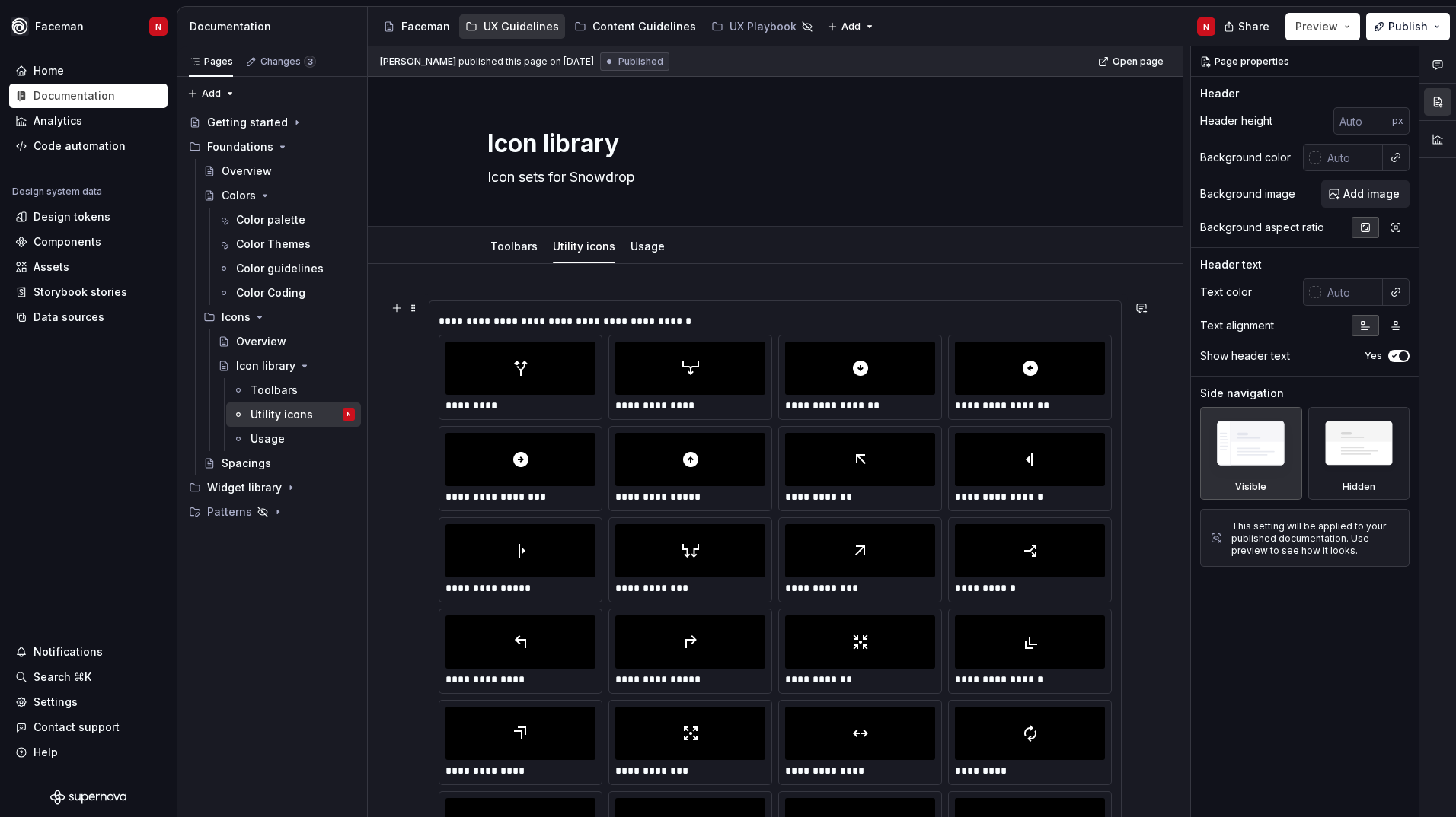
click at [460, 320] on div "**********" at bounding box center [775, 322] width 673 height 15
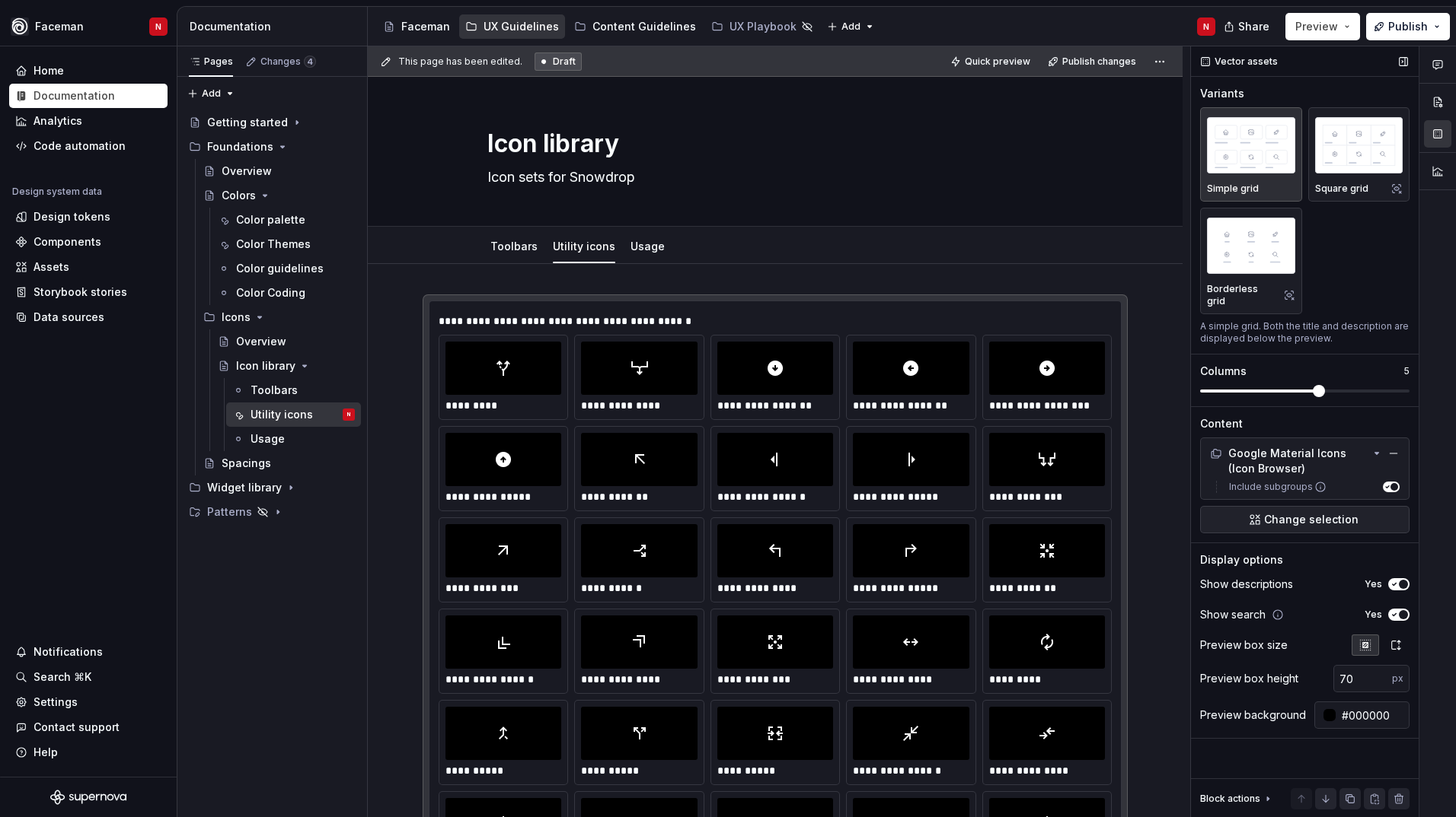
scroll to position [175, 0]
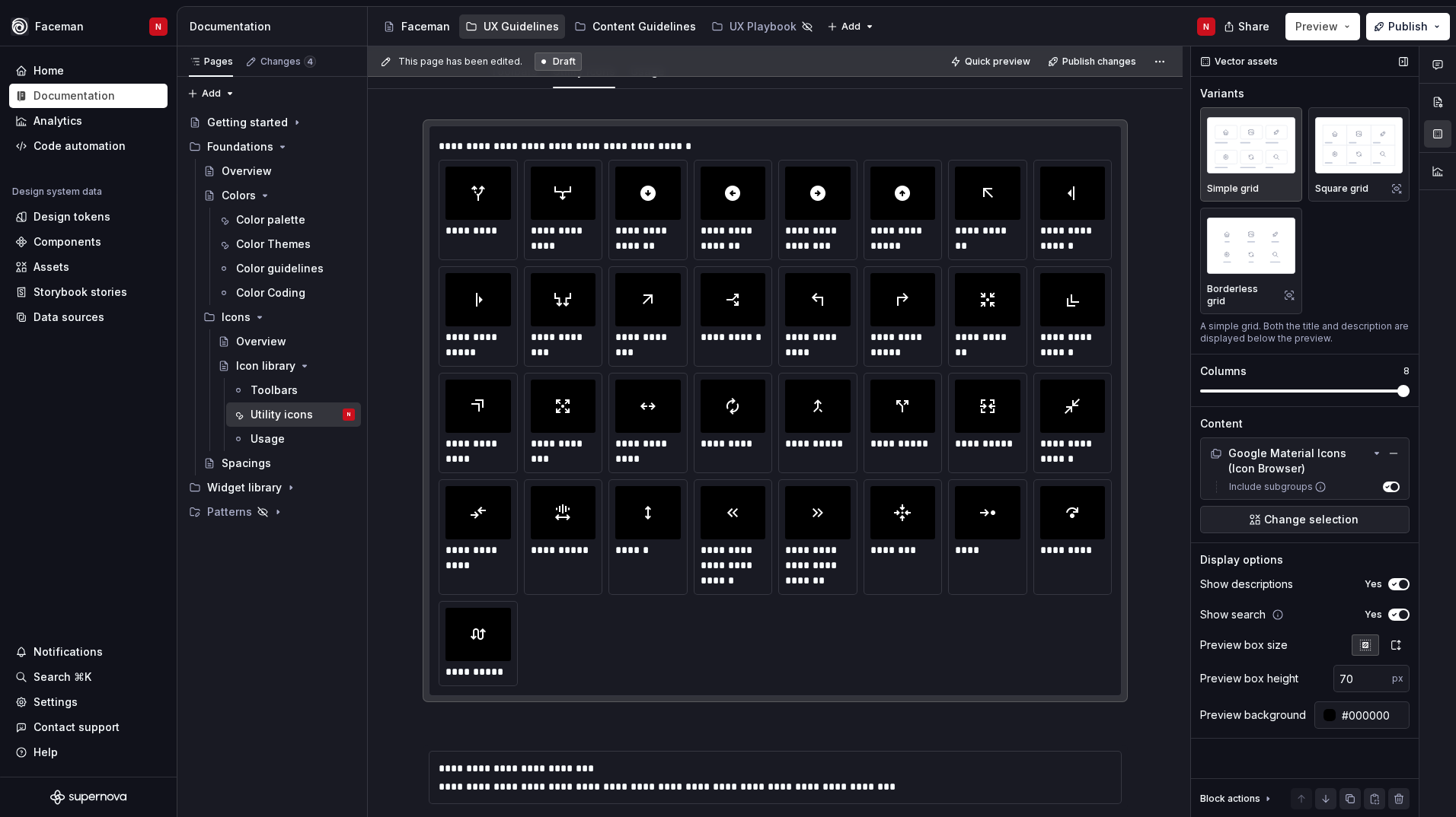
click at [1396, 385] on span at bounding box center [1402, 391] width 12 height 12
click at [1349, 512] on span "Change selection" at bounding box center [1311, 519] width 94 height 15
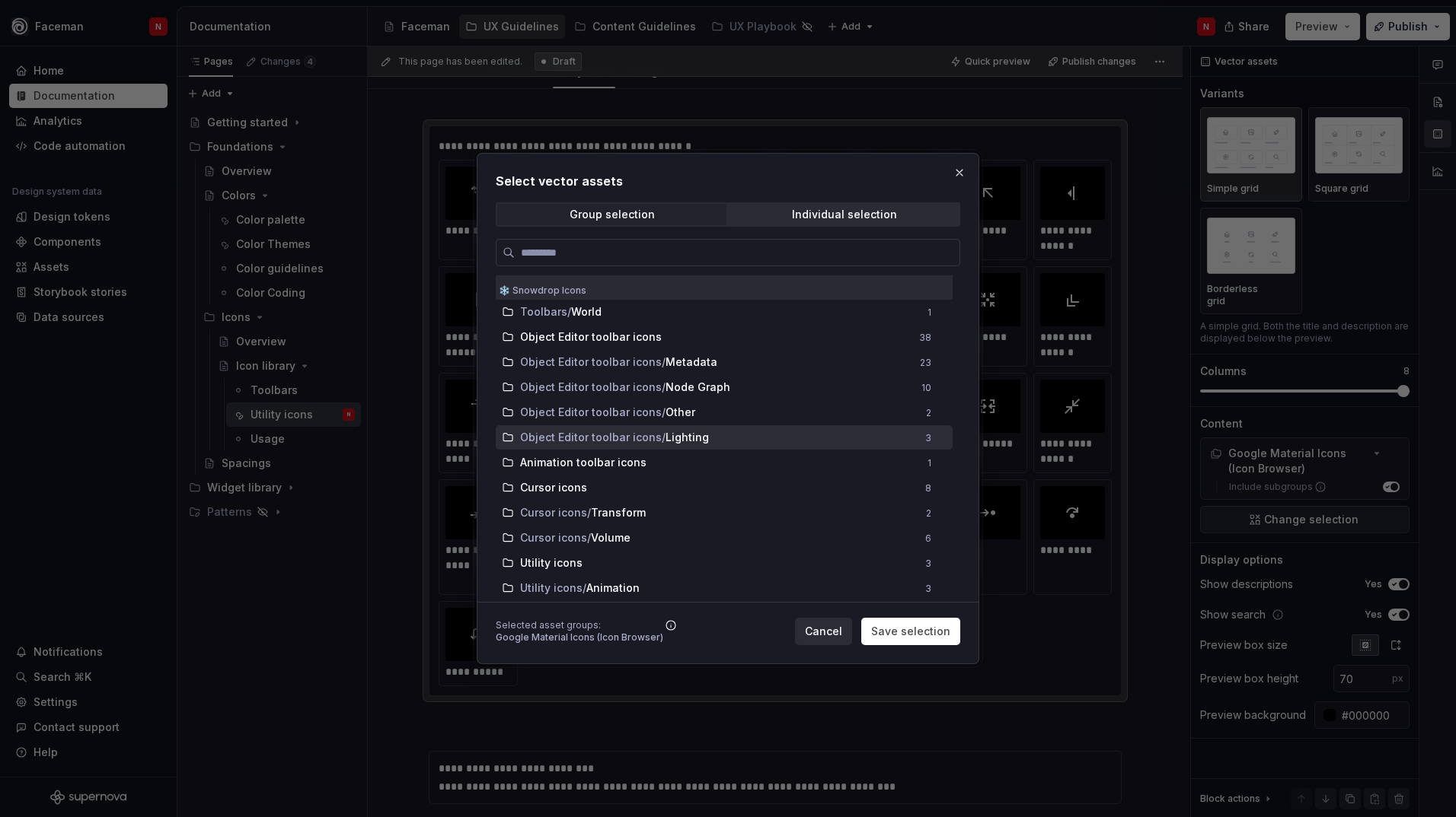
scroll to position [388, 0]
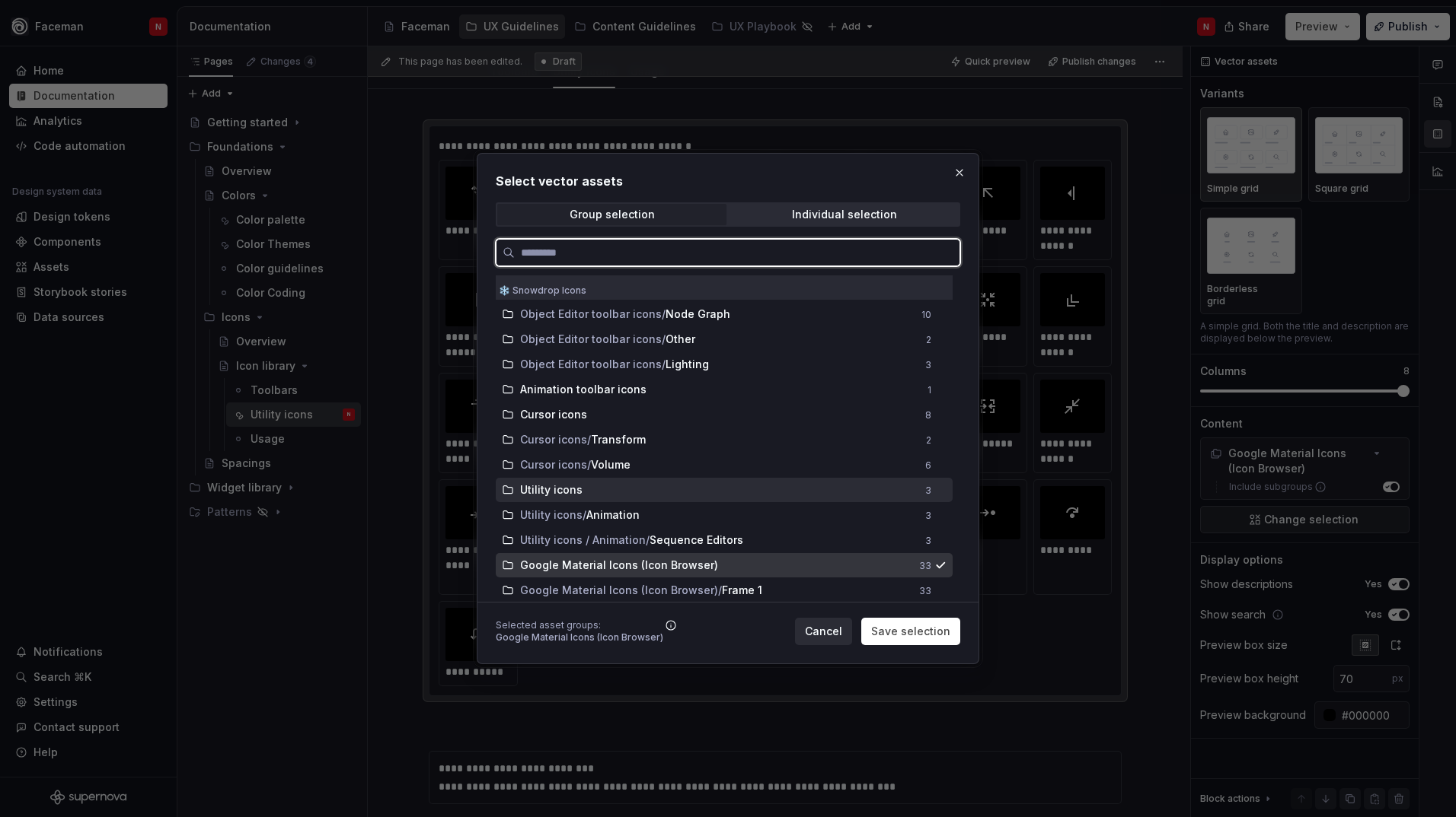
click at [549, 486] on span "Utility icons" at bounding box center [550, 491] width 62 height 15
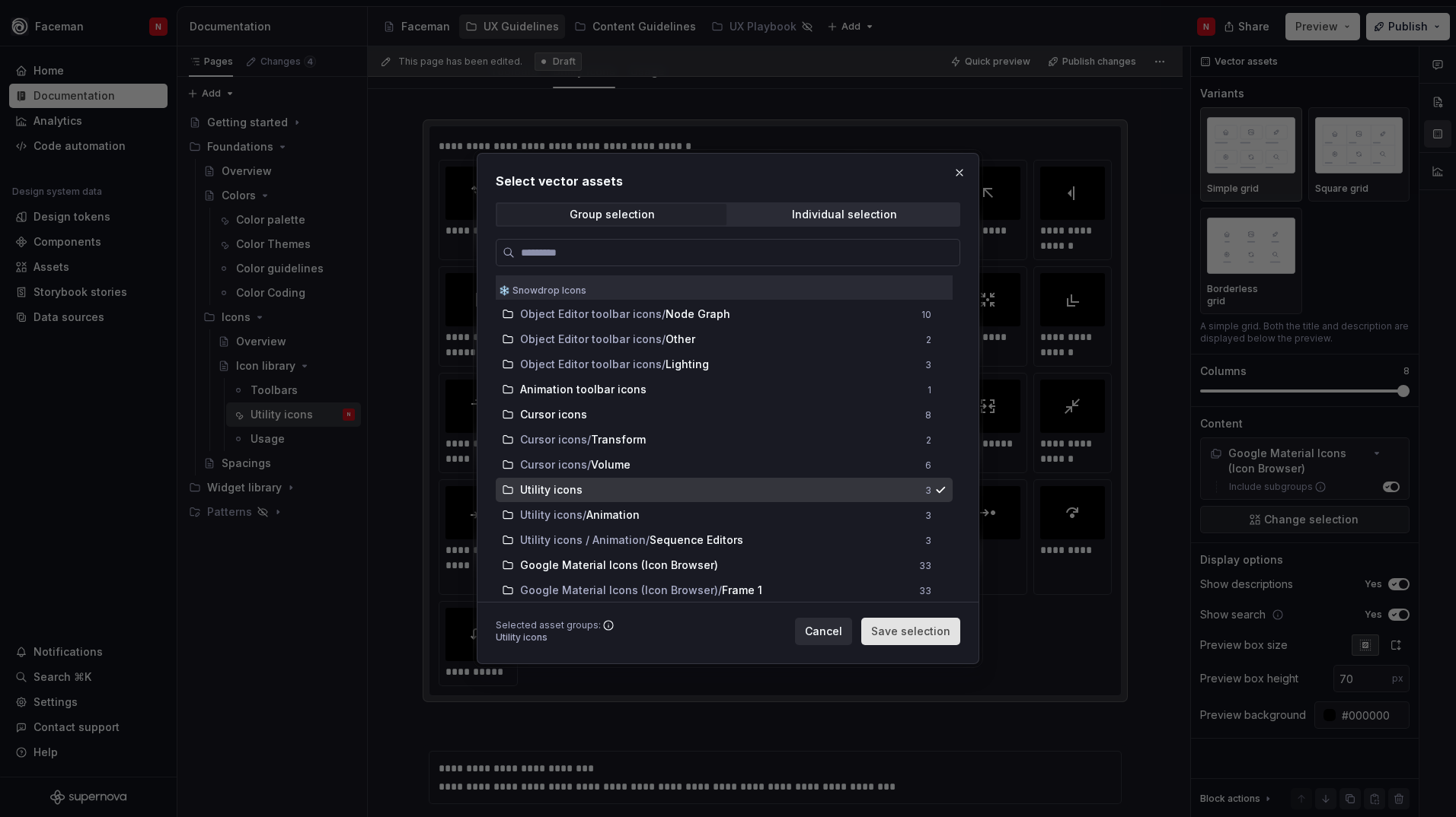
click at [898, 633] on span "Save selection" at bounding box center [910, 632] width 79 height 15
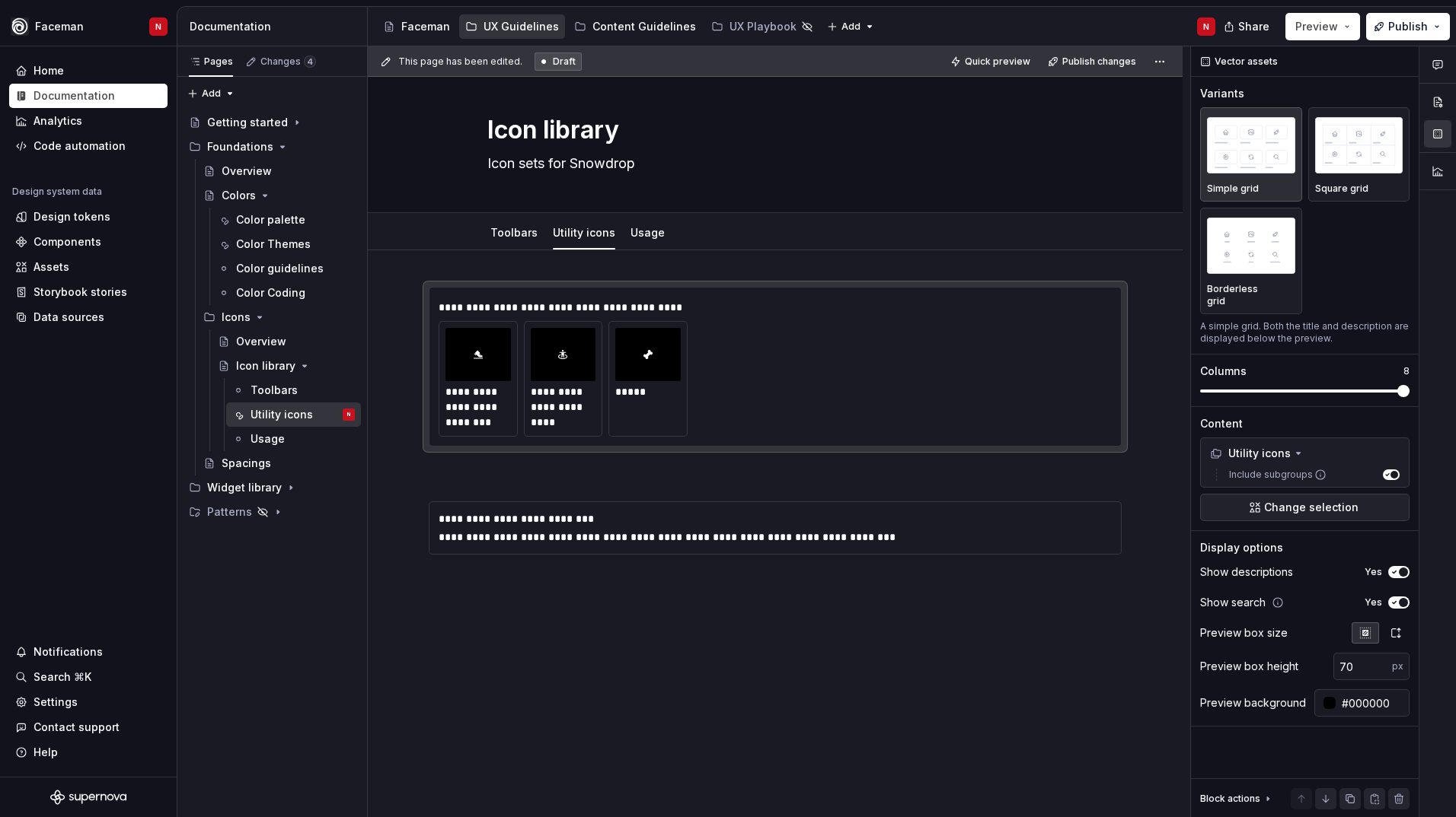
type textarea "*"
click at [1386, 471] on icon "button" at bounding box center [1386, 475] width 8 height 8
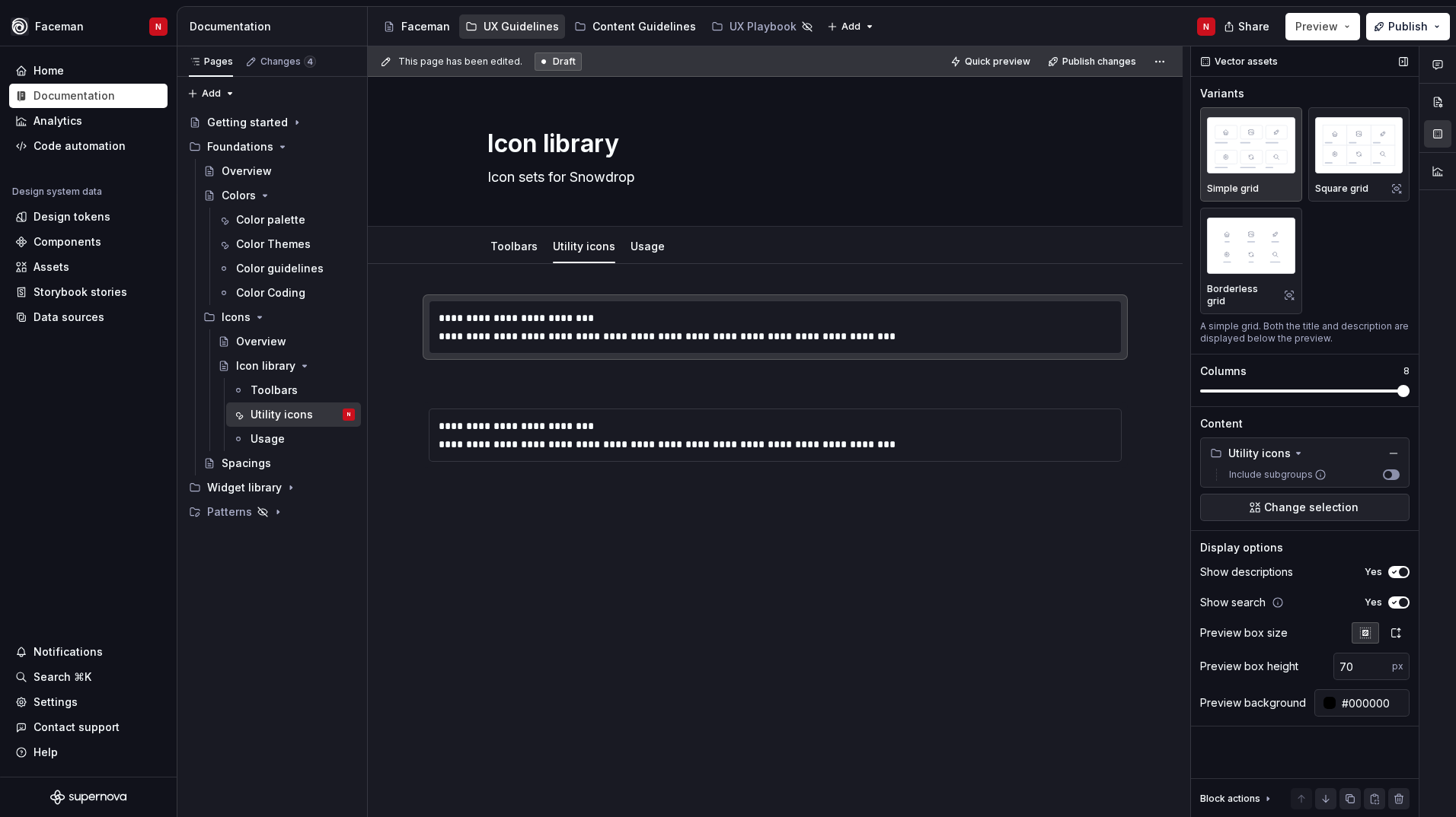
scroll to position [0, 0]
click at [1386, 471] on span "button" at bounding box center [1388, 475] width 8 height 8
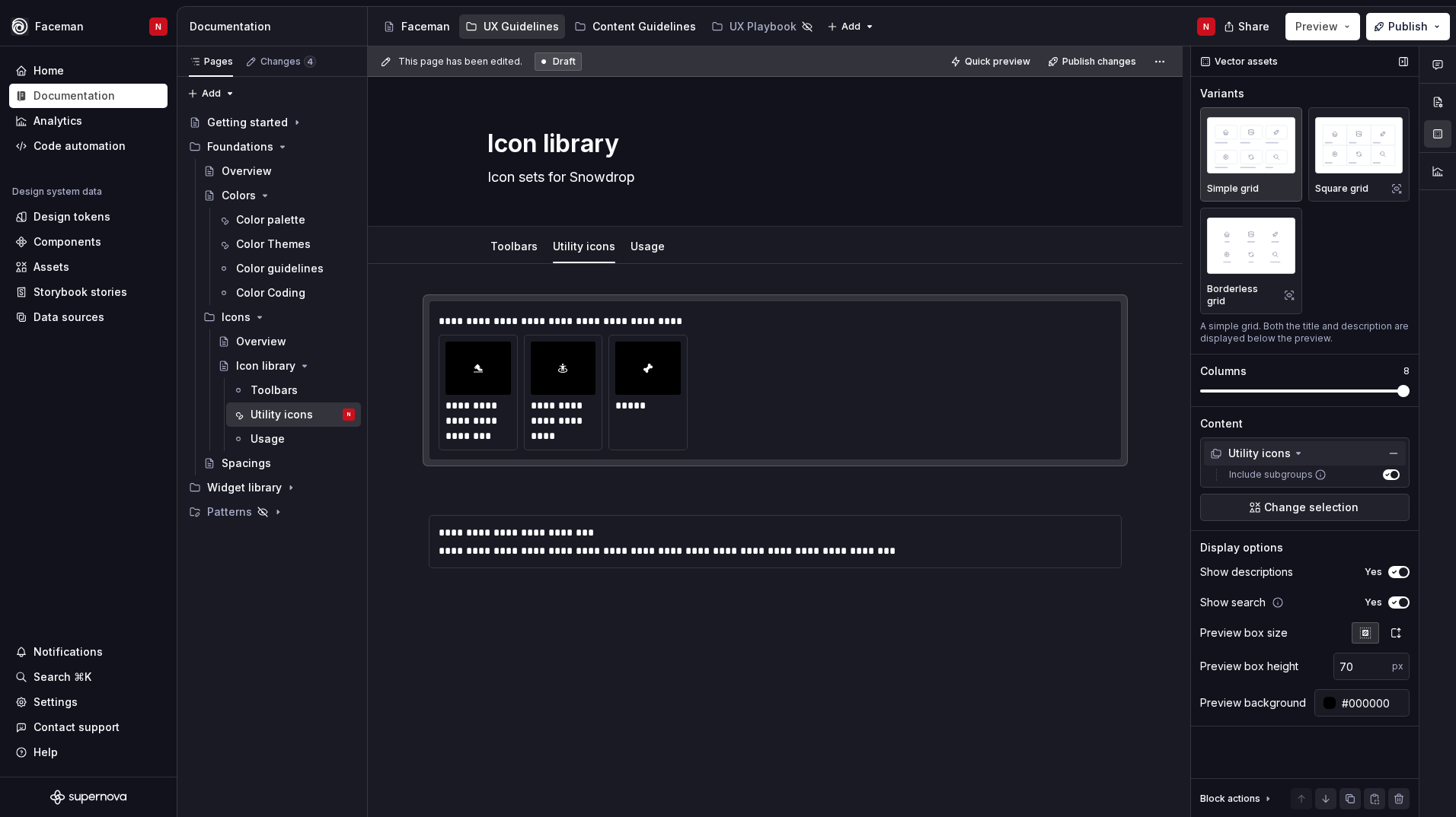
click at [1320, 445] on div "Utility icons" at bounding box center [1304, 453] width 202 height 24
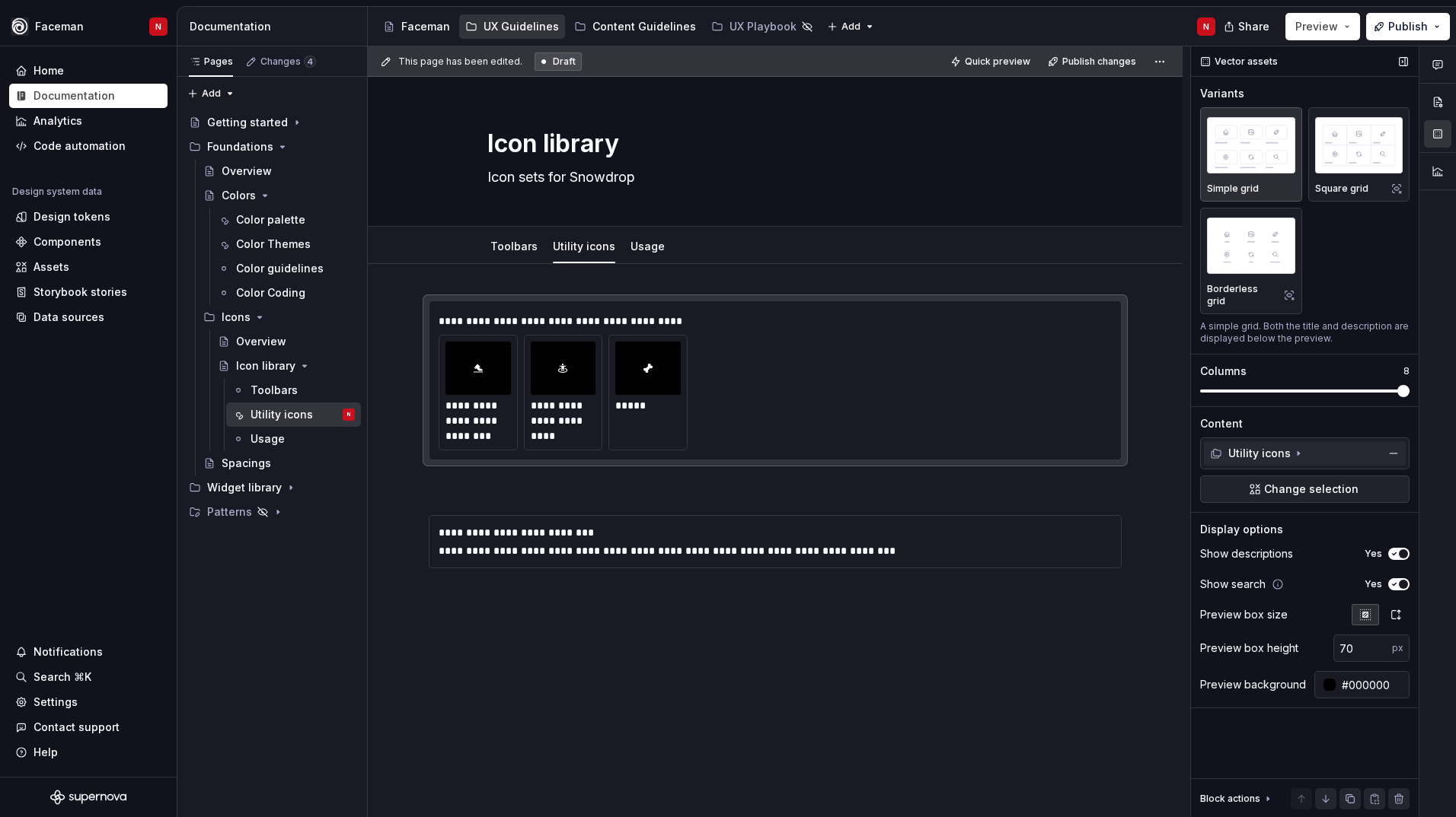
click at [1294, 447] on icon at bounding box center [1298, 453] width 12 height 12
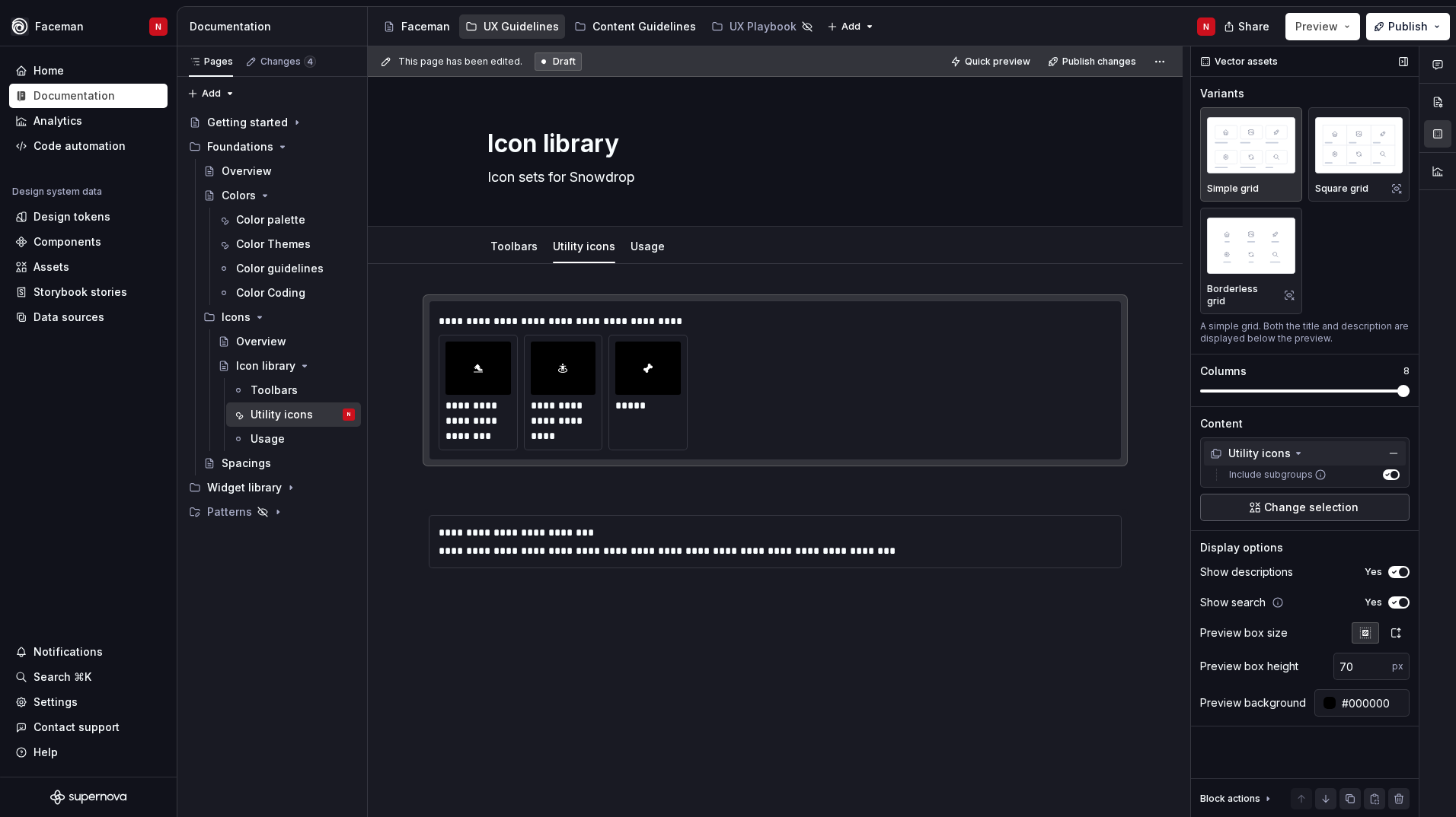
click at [1294, 500] on span "Change selection" at bounding box center [1311, 508] width 94 height 15
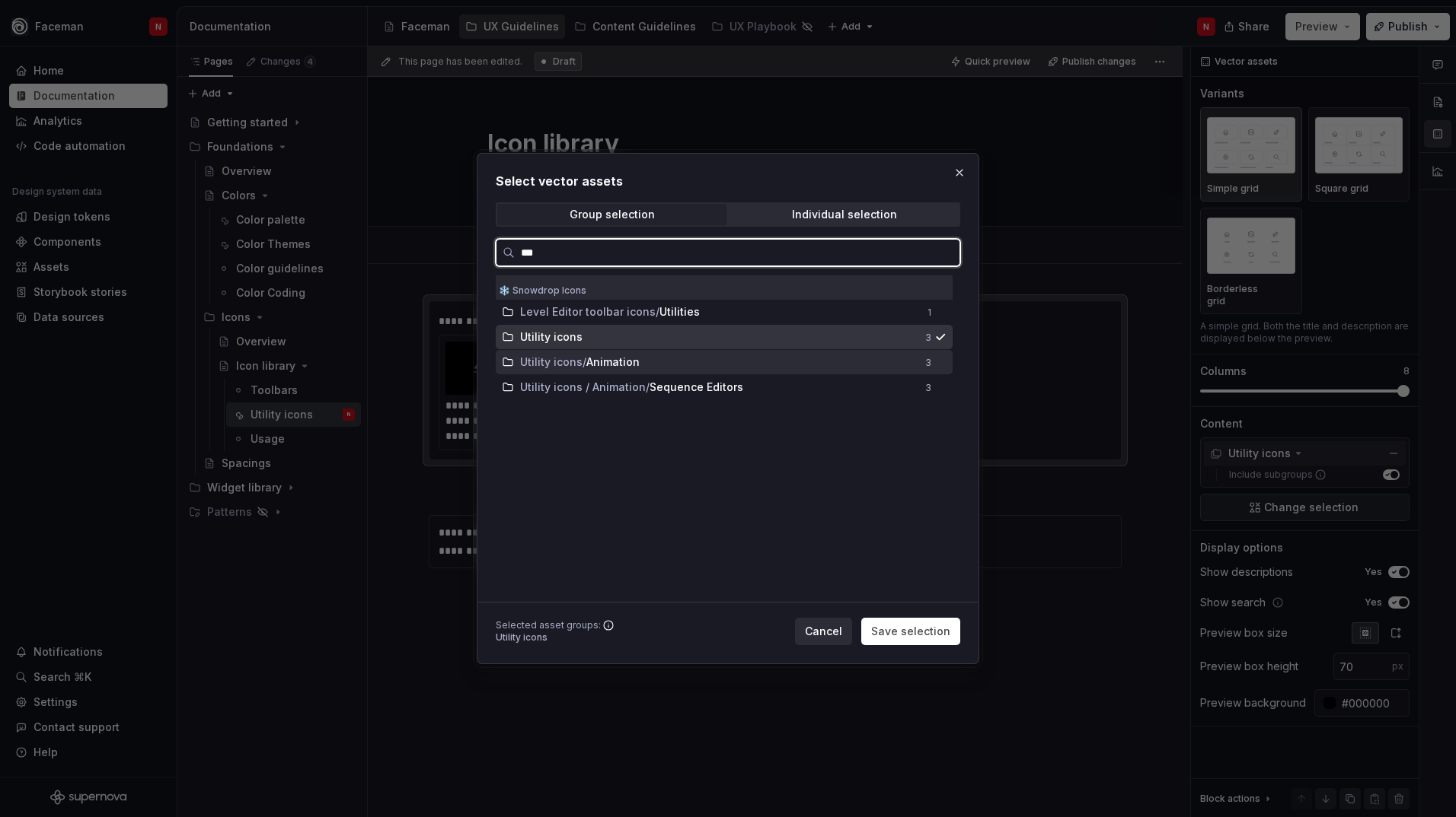
click at [577, 367] on span "Utility icons" at bounding box center [550, 362] width 62 height 15
click at [540, 327] on div "Utility icons 3" at bounding box center [724, 336] width 457 height 24
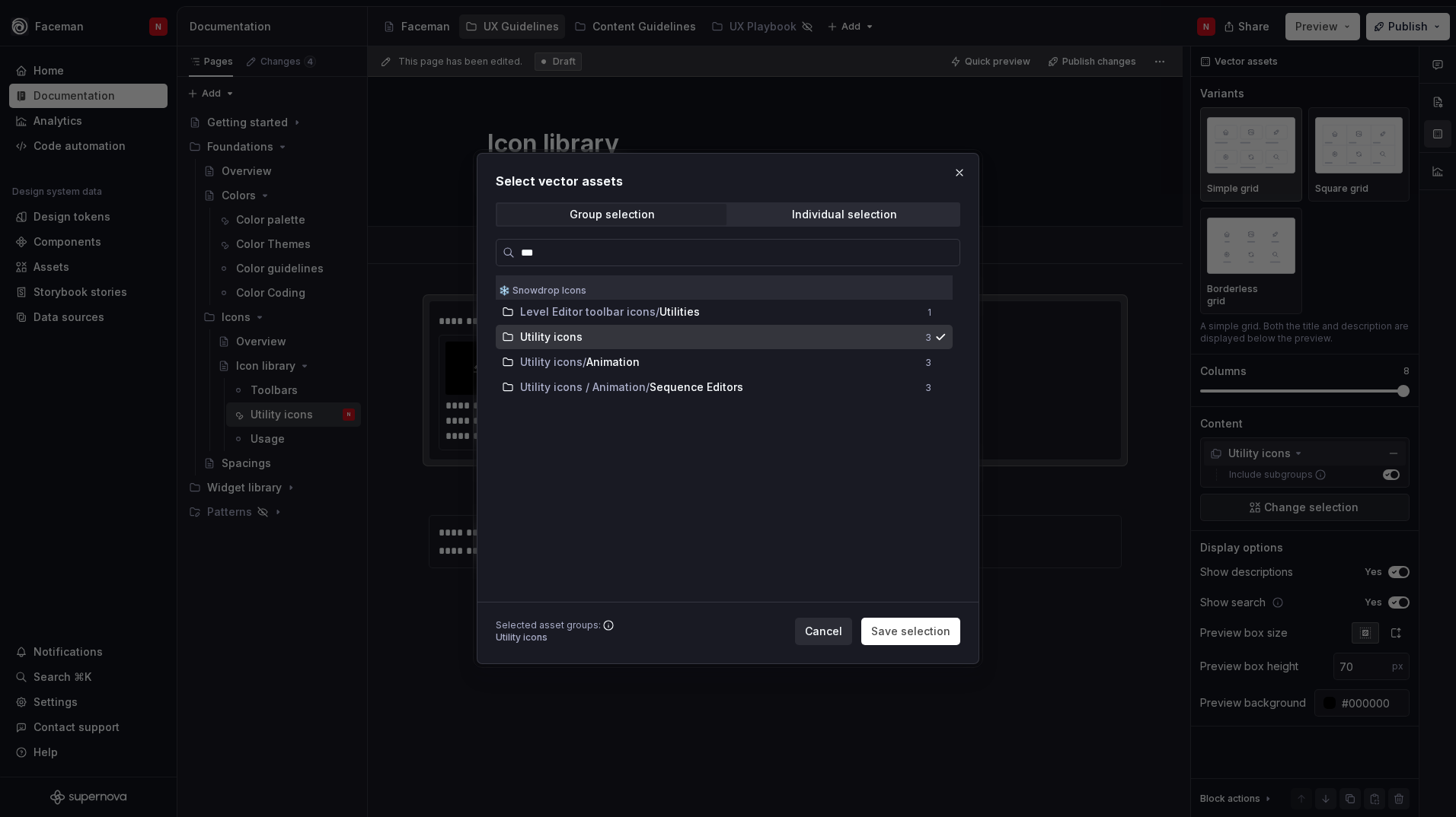
click at [550, 288] on div "❄️ Snowdrop Icons" at bounding box center [724, 287] width 457 height 24
drag, startPoint x: 556, startPoint y: 263, endPoint x: 469, endPoint y: 250, distance: 88.0
click at [469, 250] on div "Select vector assets Group selection Individual selection *** ❄️ Snowdrop Icons…" at bounding box center [728, 408] width 1456 height 817
click at [522, 253] on input "***" at bounding box center [737, 252] width 445 height 15
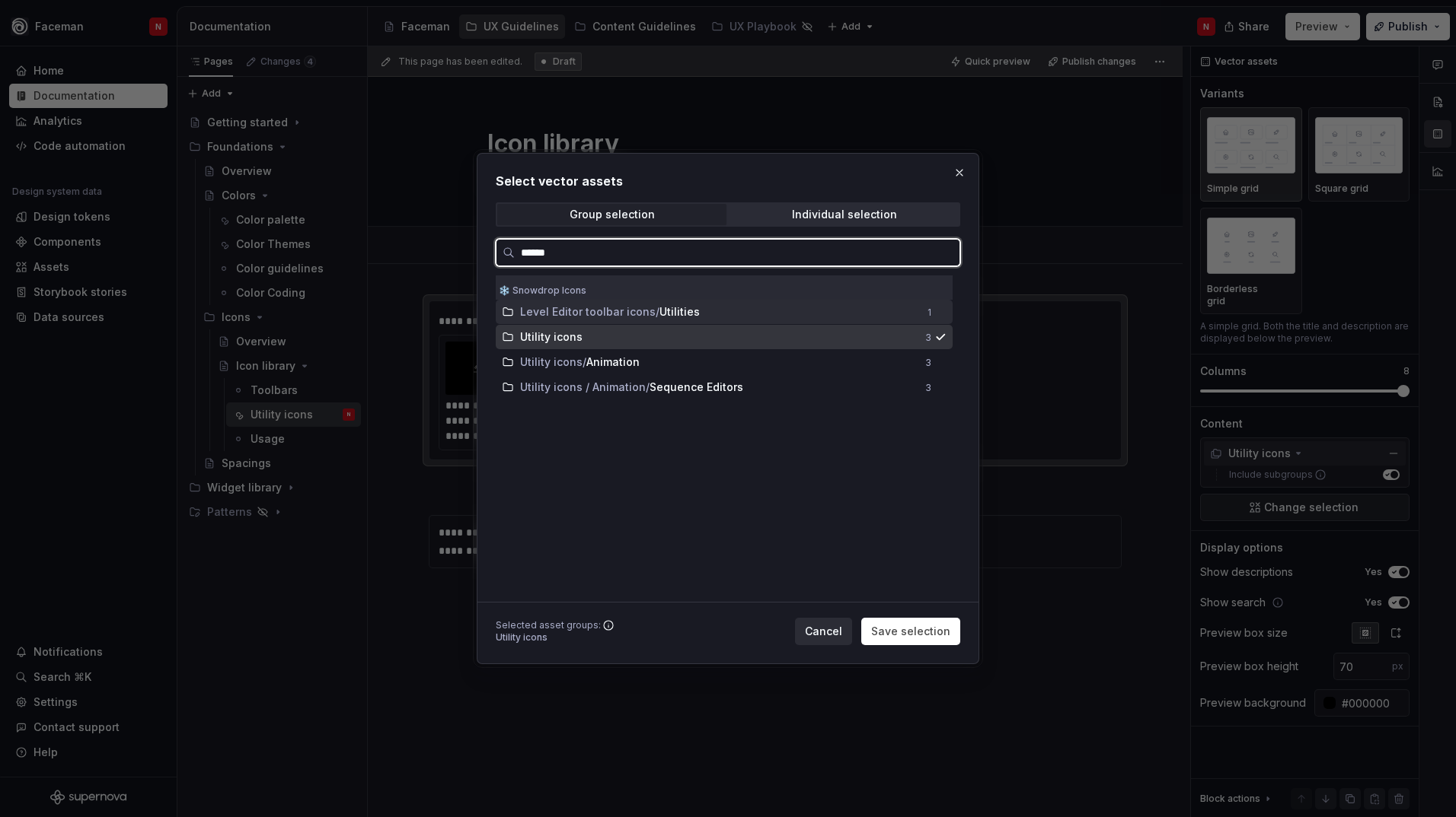
type input "*******"
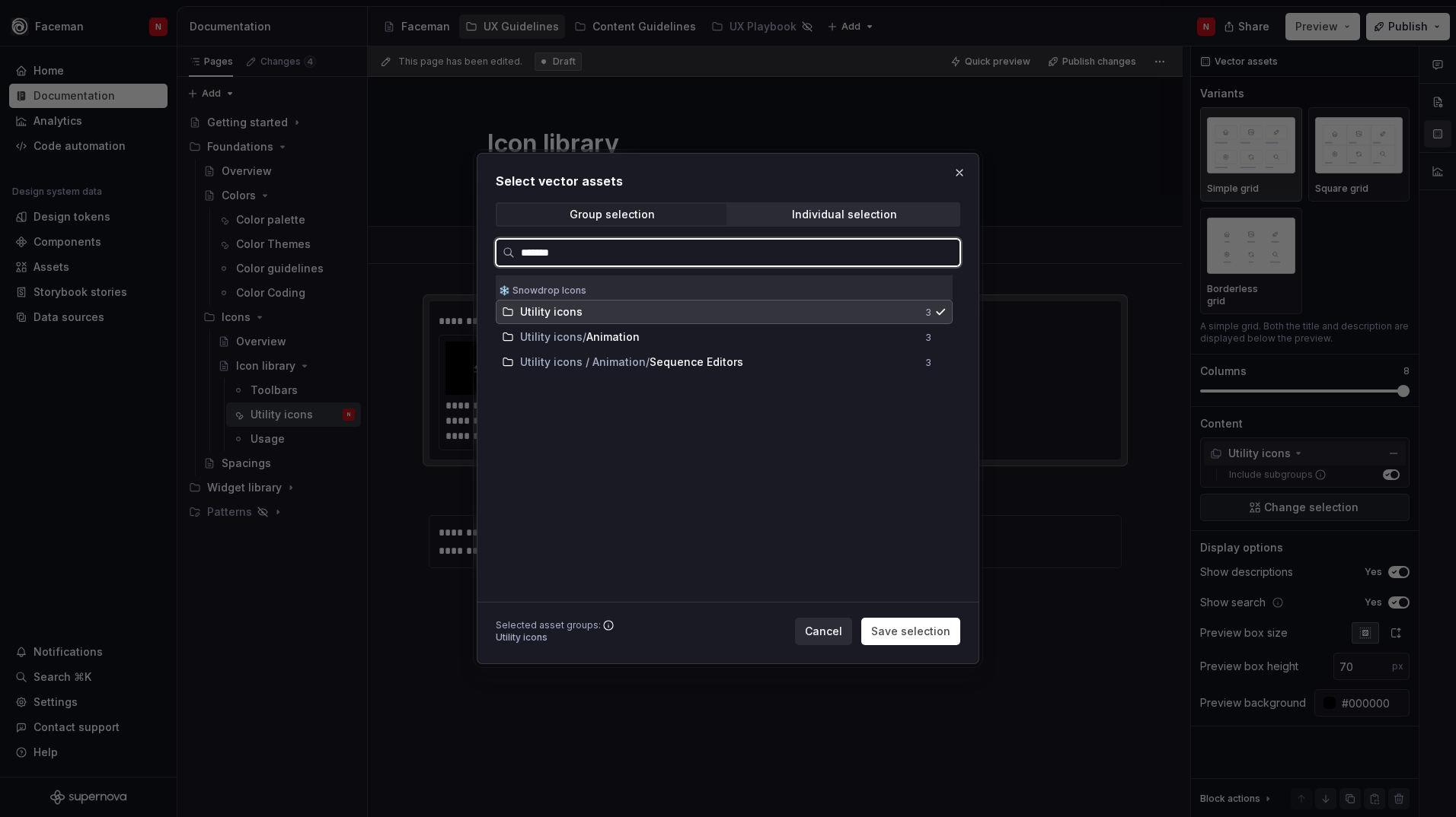
click at [561, 313] on span "Utility icons" at bounding box center [550, 312] width 62 height 15
click at [961, 172] on button "button" at bounding box center [959, 173] width 21 height 21
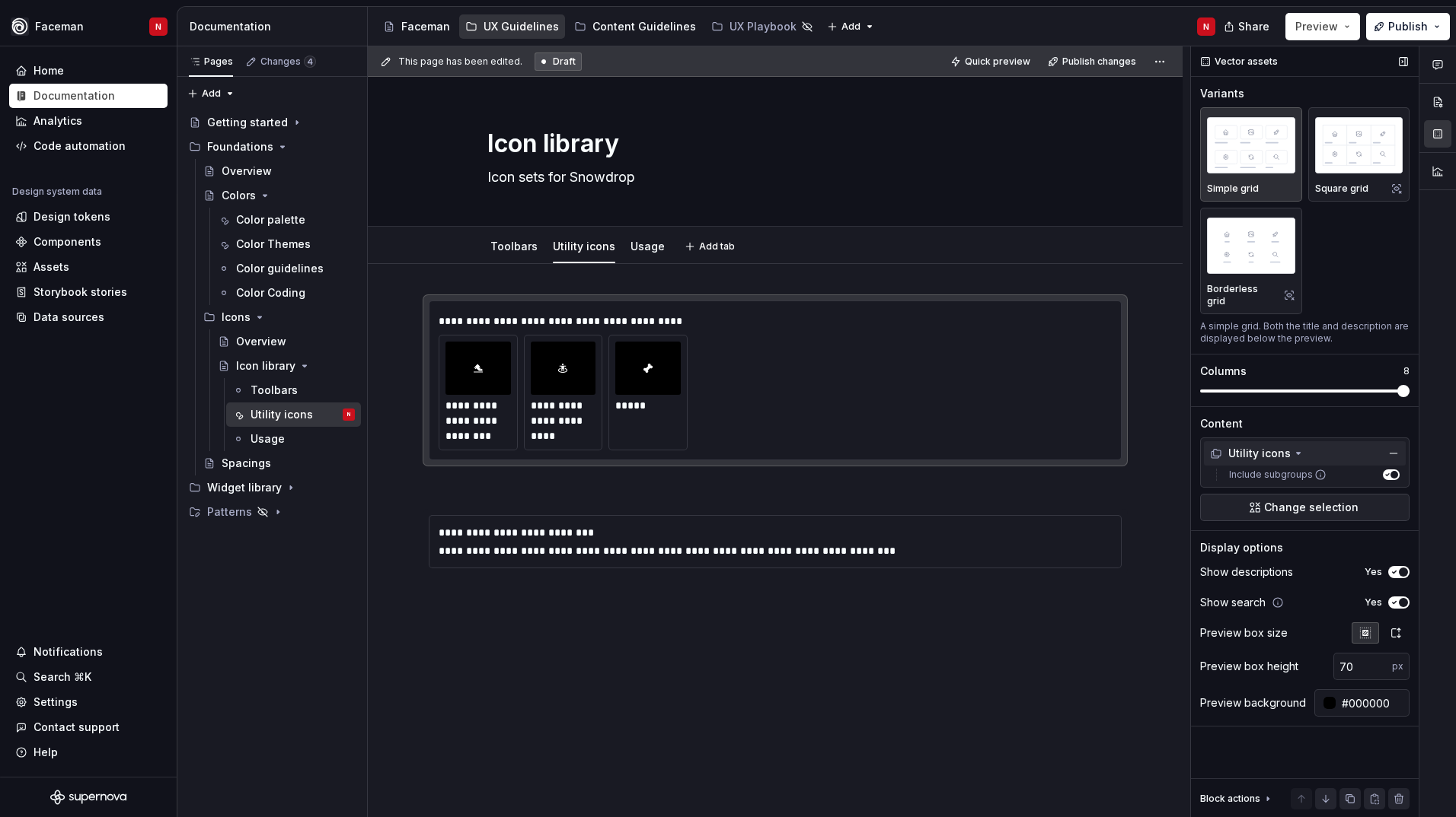
type textarea "*"
click at [1398, 385] on span at bounding box center [1304, 391] width 209 height 12
click at [1407, 566] on button "Yes" at bounding box center [1398, 572] width 21 height 12
click at [1400, 566] on button "No" at bounding box center [1398, 572] width 21 height 12
click at [1400, 567] on span "button" at bounding box center [1403, 572] width 10 height 10
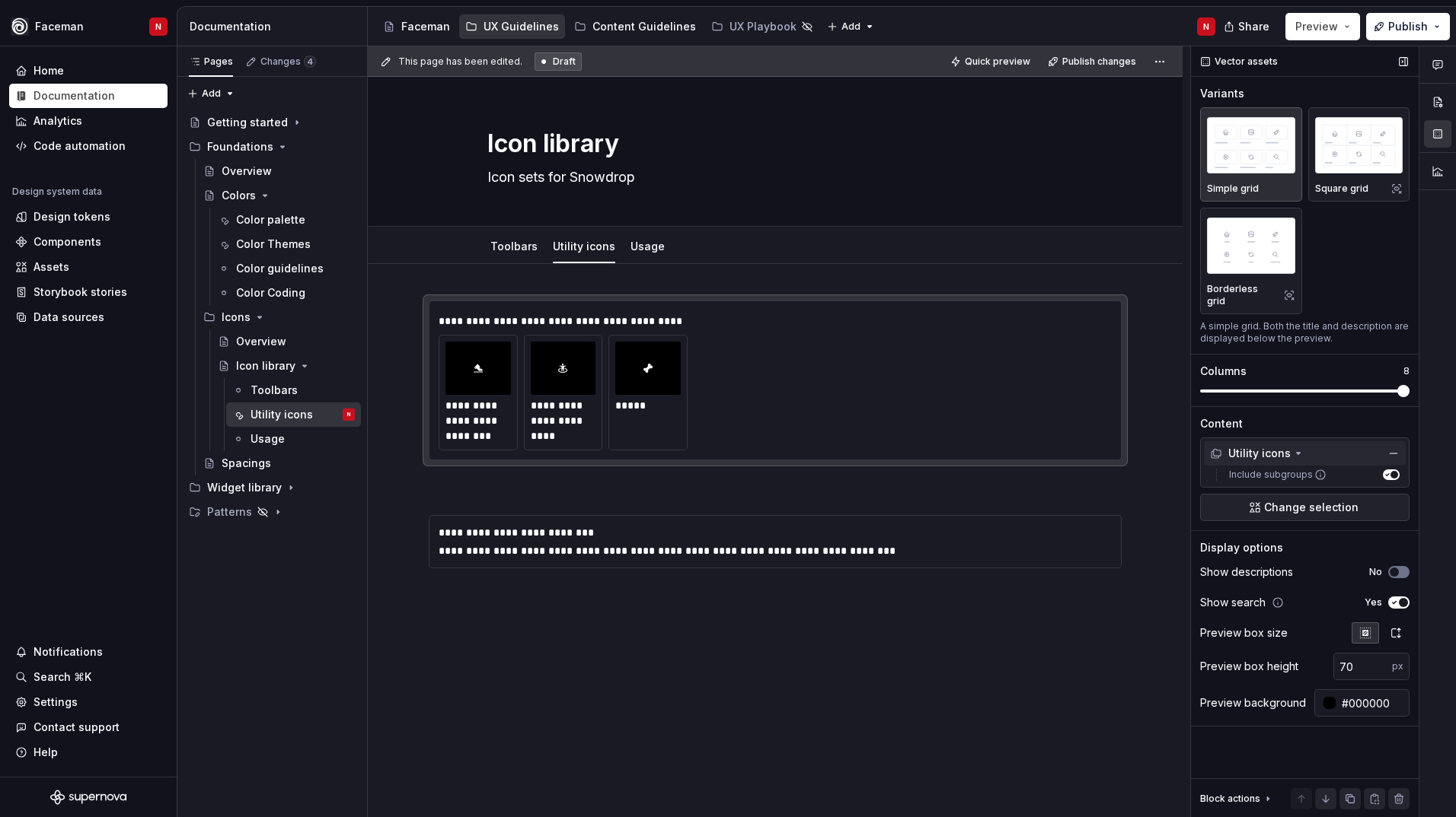
click at [1399, 598] on span "button" at bounding box center [1403, 603] width 10 height 10
click at [1399, 598] on icon "button" at bounding box center [1394, 603] width 12 height 10
click at [1396, 567] on span "button" at bounding box center [1395, 572] width 10 height 10
click at [1390, 627] on icon "button" at bounding box center [1395, 633] width 12 height 12
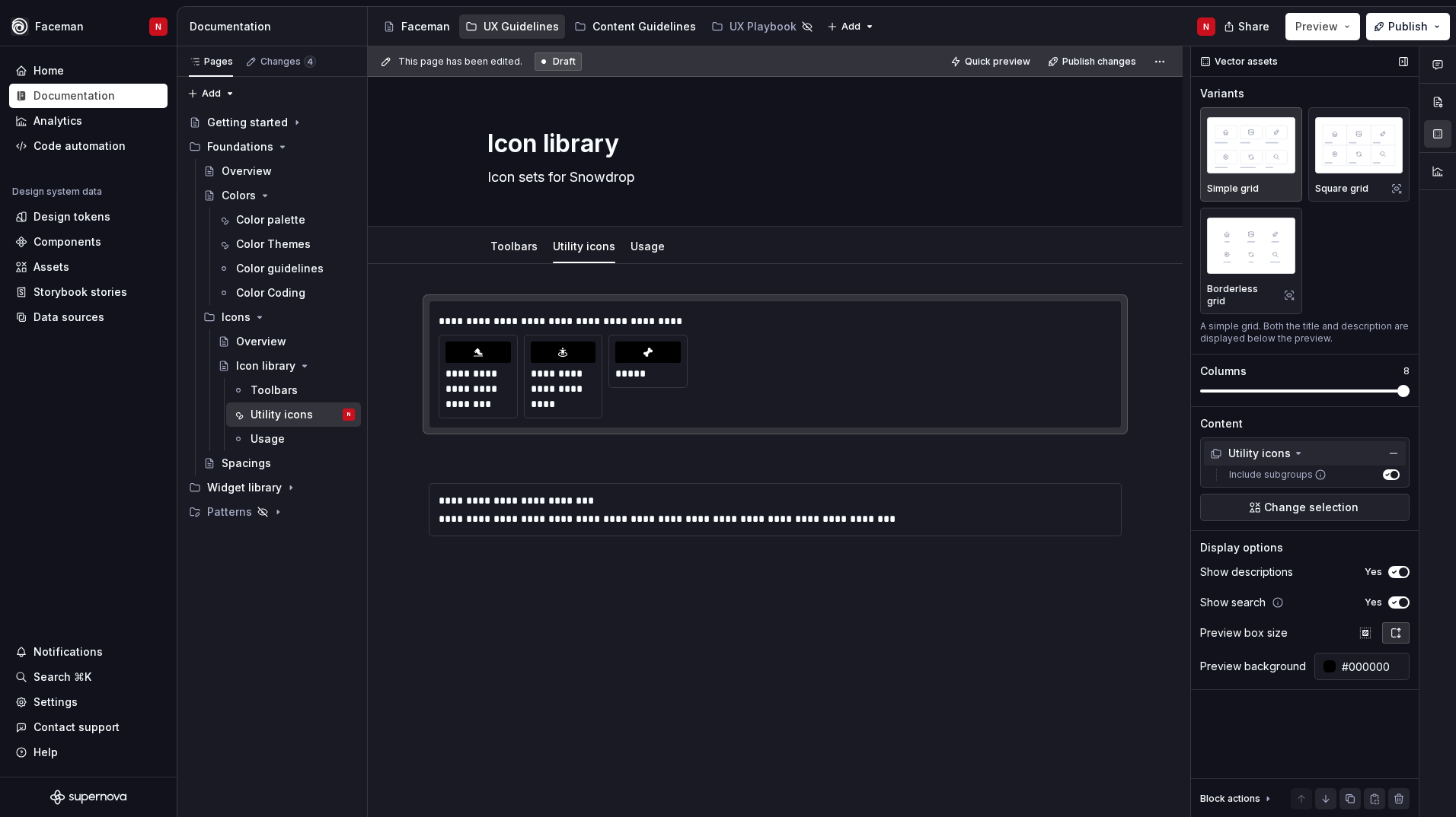
click at [1390, 627] on icon "button" at bounding box center [1395, 633] width 12 height 12
click at [1368, 628] on icon "button" at bounding box center [1365, 633] width 10 height 10
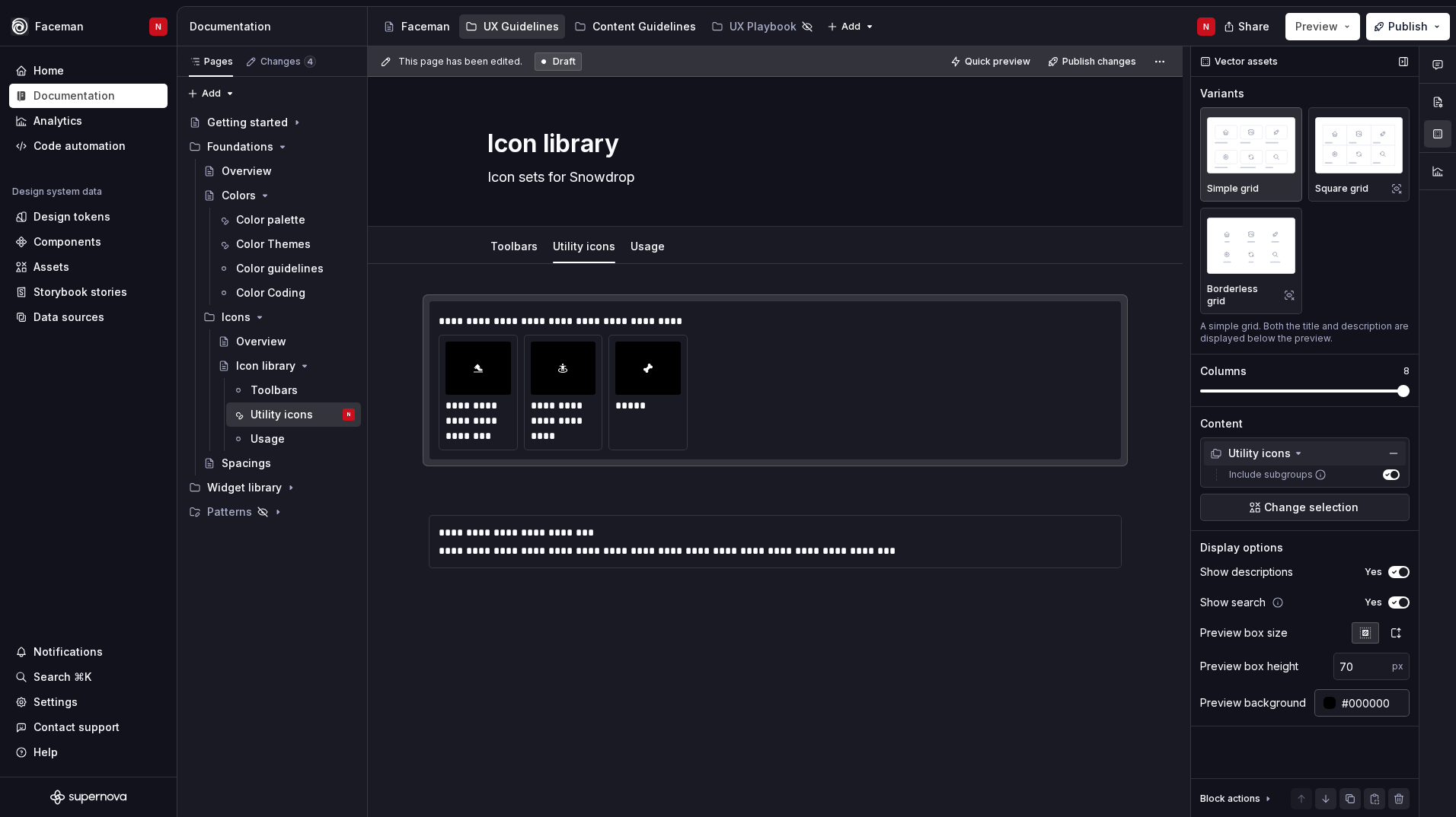
click at [1331, 697] on div at bounding box center [1329, 703] width 12 height 12
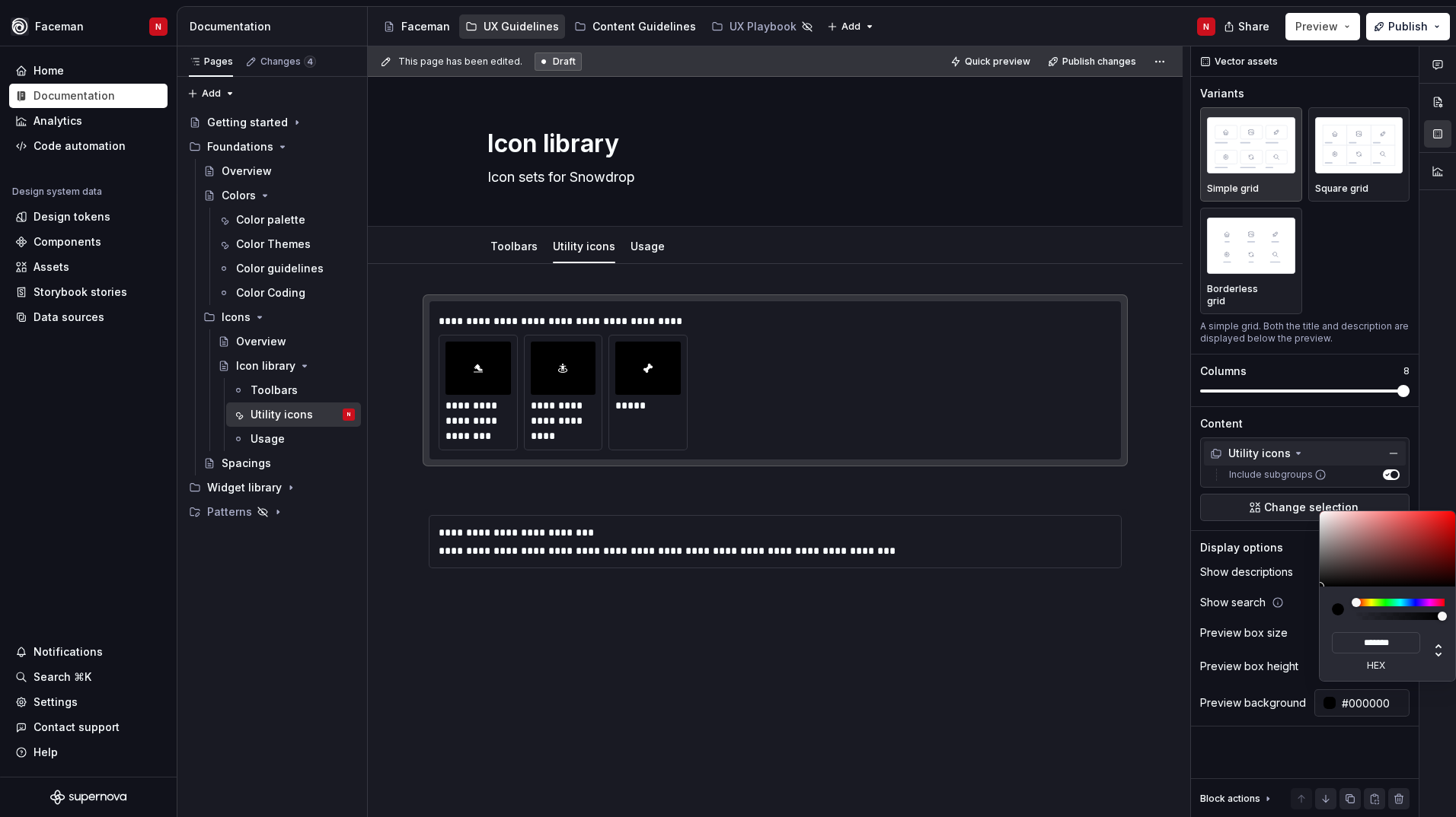
type input "#2C2828"
type input "*******"
type input "#2E2A2A"
type input "*******"
type input "#2E2B2B"
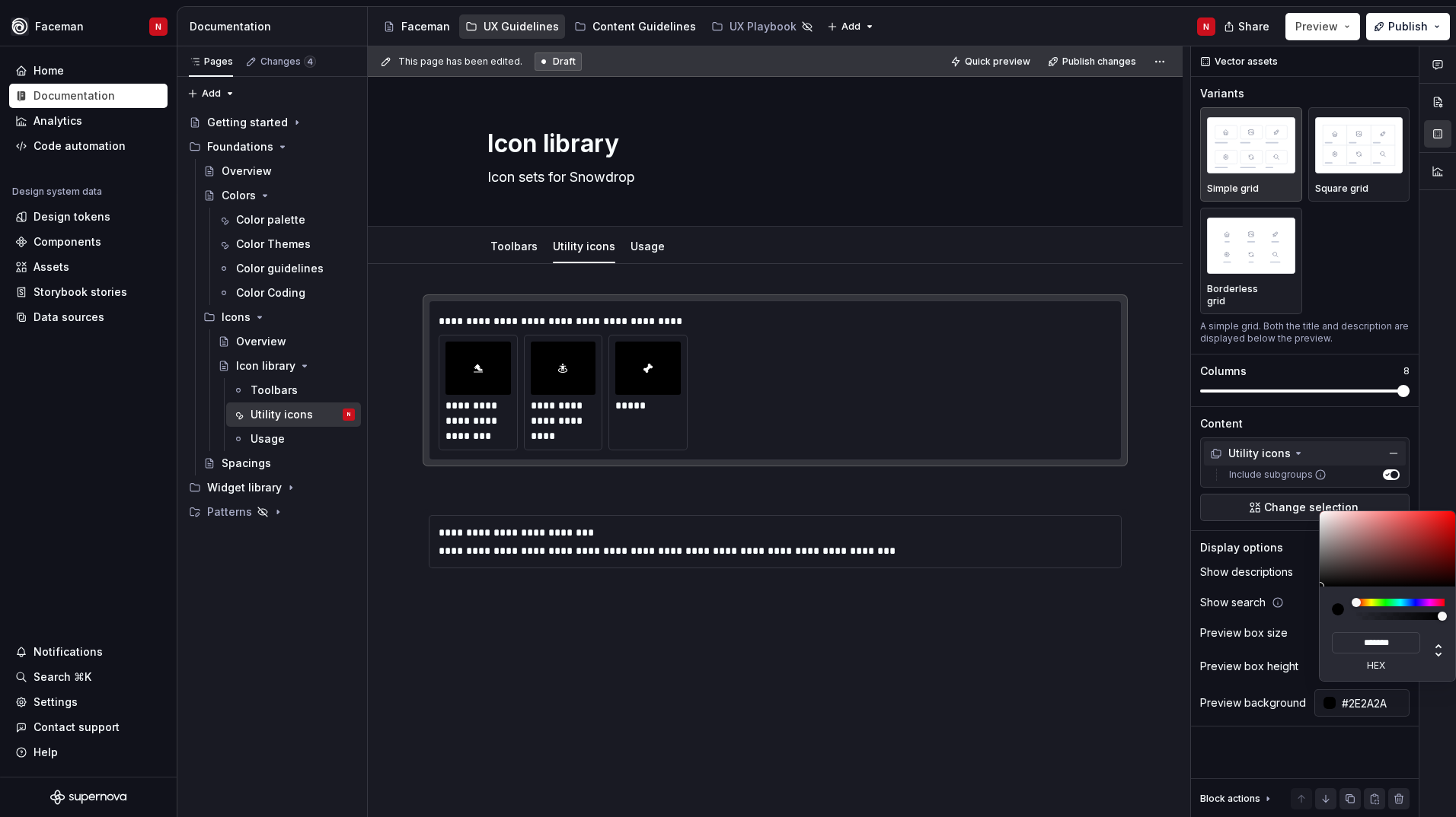
type input "*******"
type input "#2E2D2D"
type input "*******"
type input "#2C2C2C"
type input "*******"
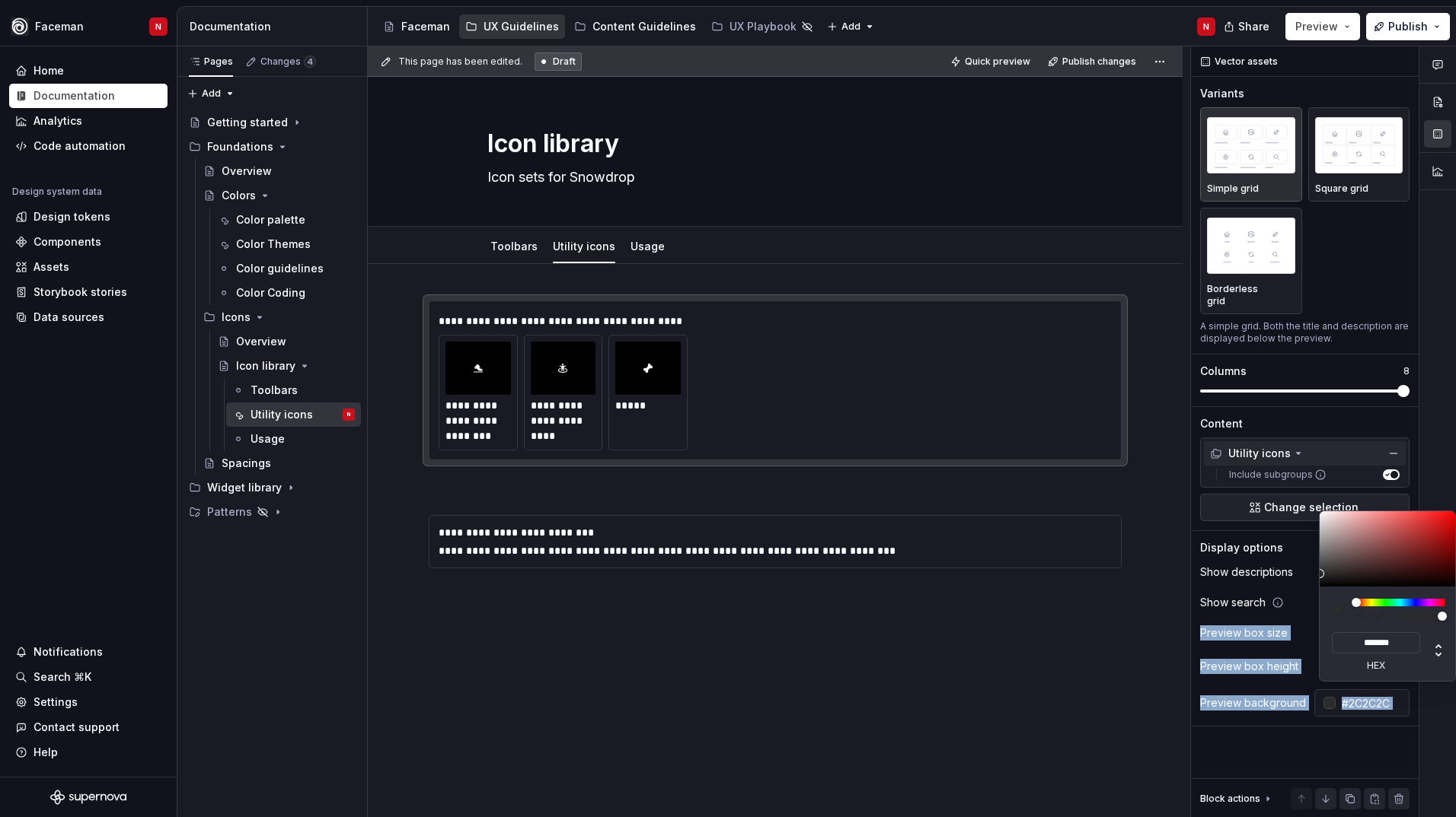
drag, startPoint x: 1331, startPoint y: 574, endPoint x: 1314, endPoint y: 574, distance: 17.0
click at [1314, 574] on body "Faceman N Home Documentation Analytics Code automation Design system data Desig…" at bounding box center [728, 408] width 1456 height 817
type input "#2C2A2A"
type input "*******"
type input "#292727"
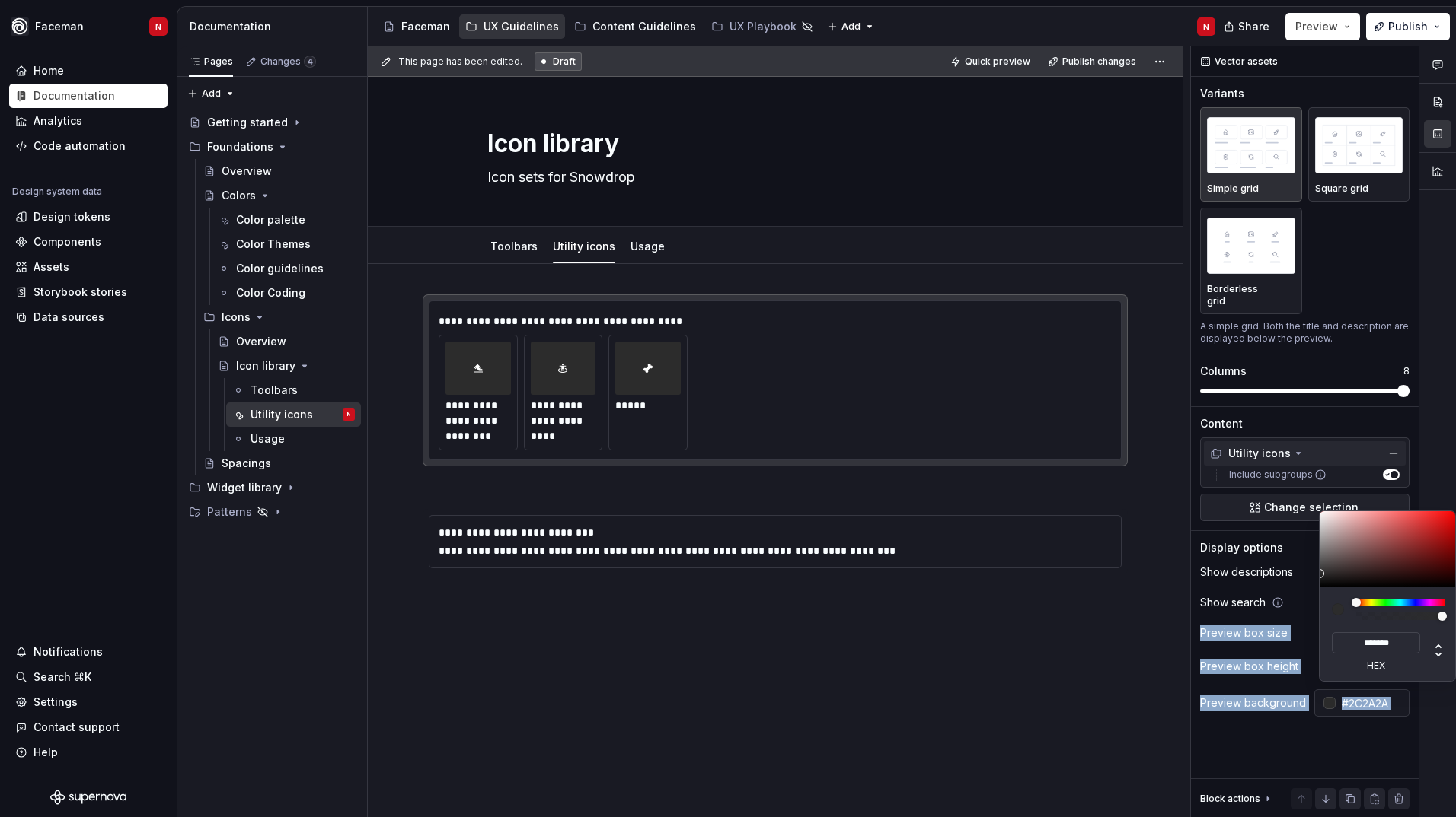
type input "*******"
type input "#272424"
type input "*******"
type input "#242222"
type input "*******"
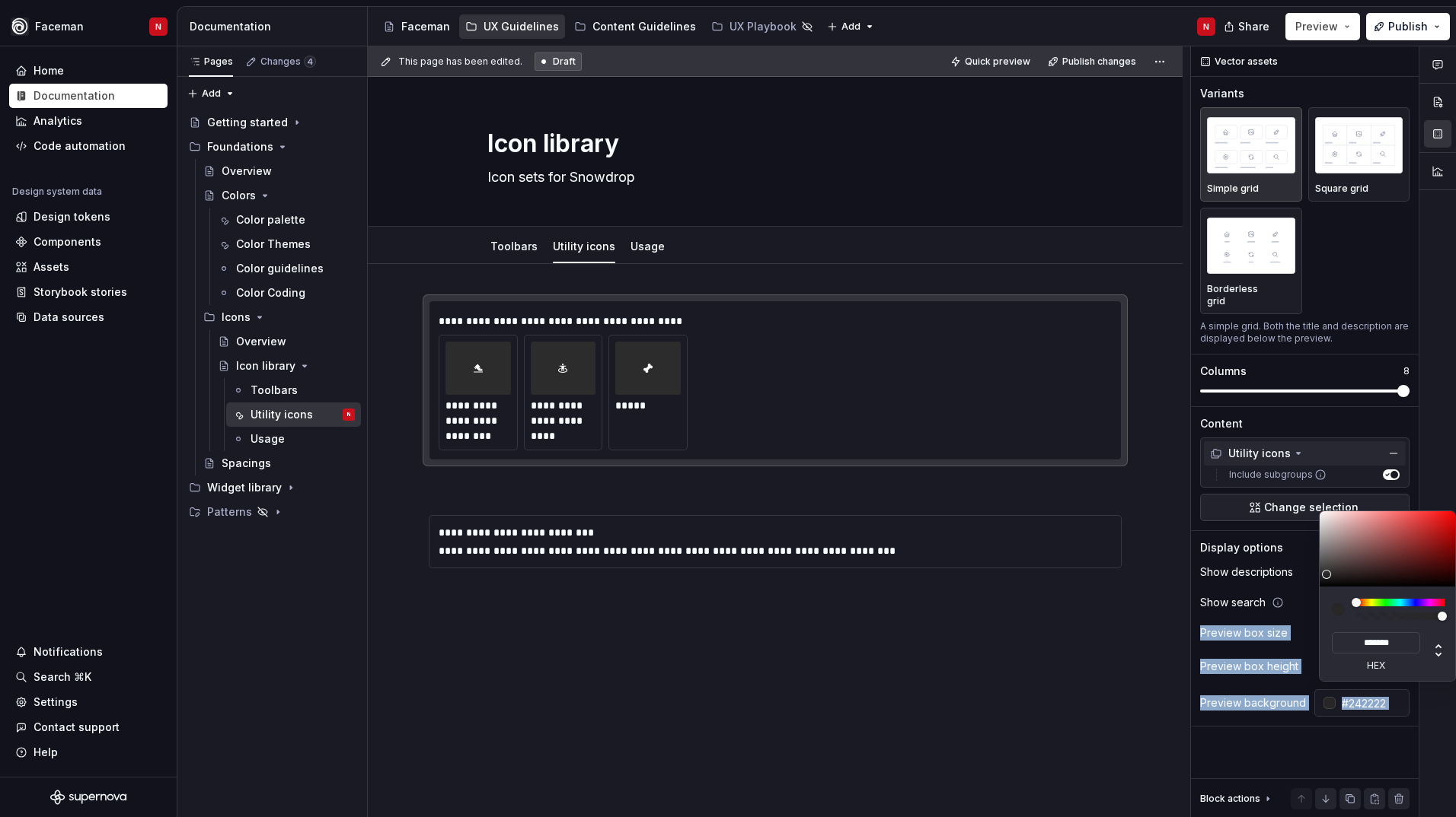
type input "#211F1F"
type input "*******"
type input "#1F1C1C"
type input "*******"
type input "#171515"
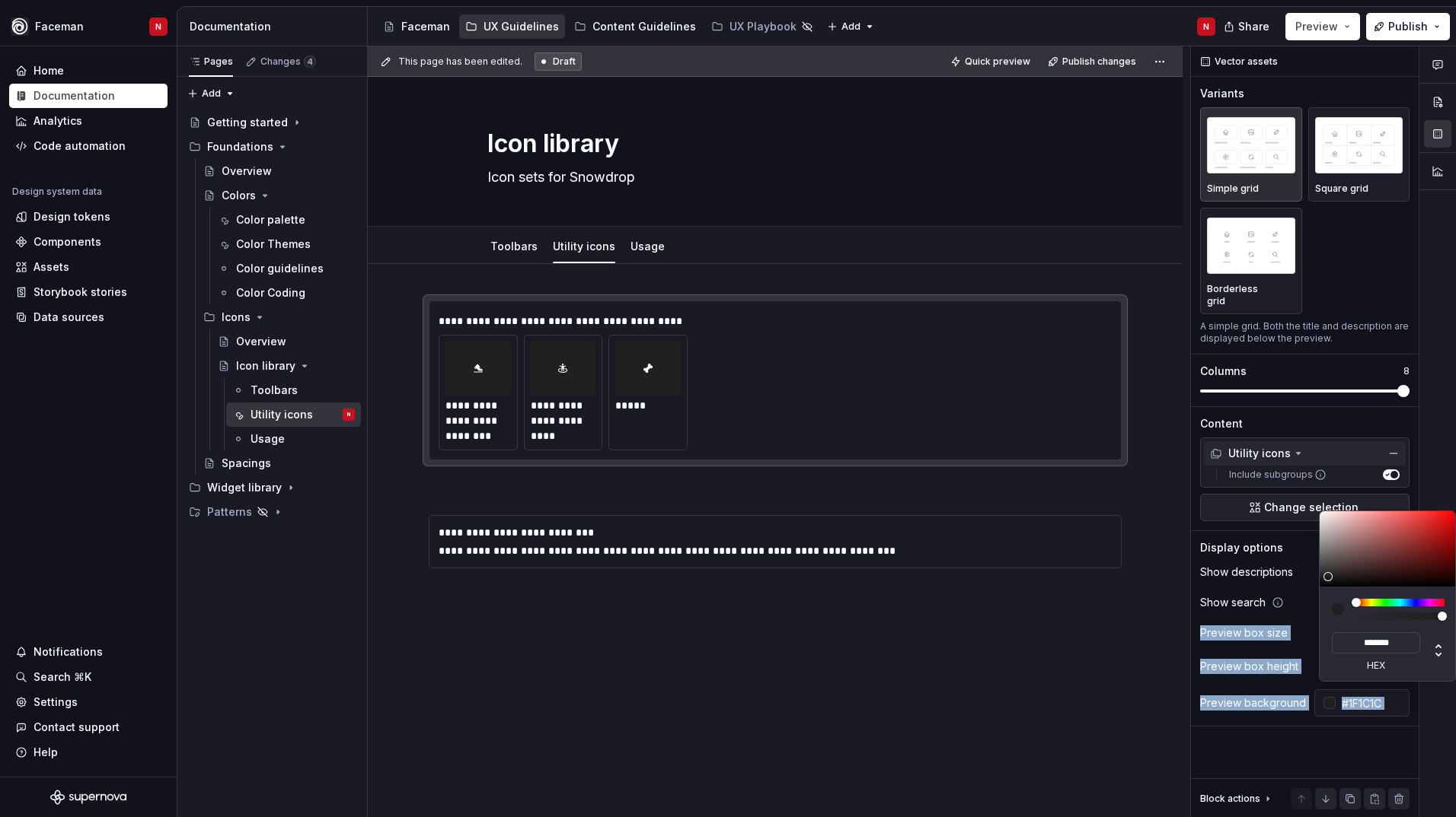
type input "*******"
type input "#000000"
type input "*******"
type input "#050505"
type input "*******"
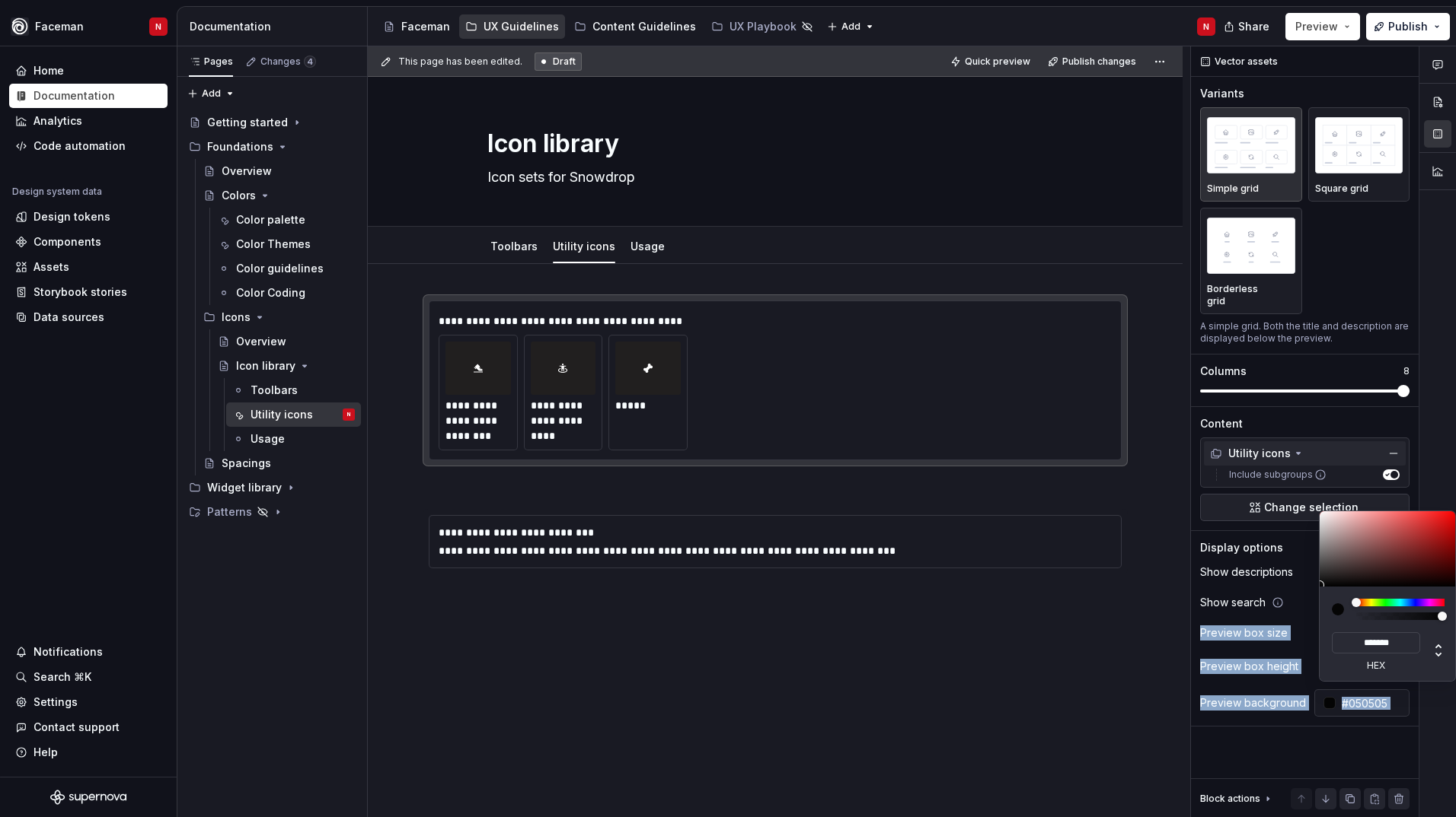
type input "#0A0909"
type input "*******"
type input "#0A0A0A"
type input "*******"
type input "#080808"
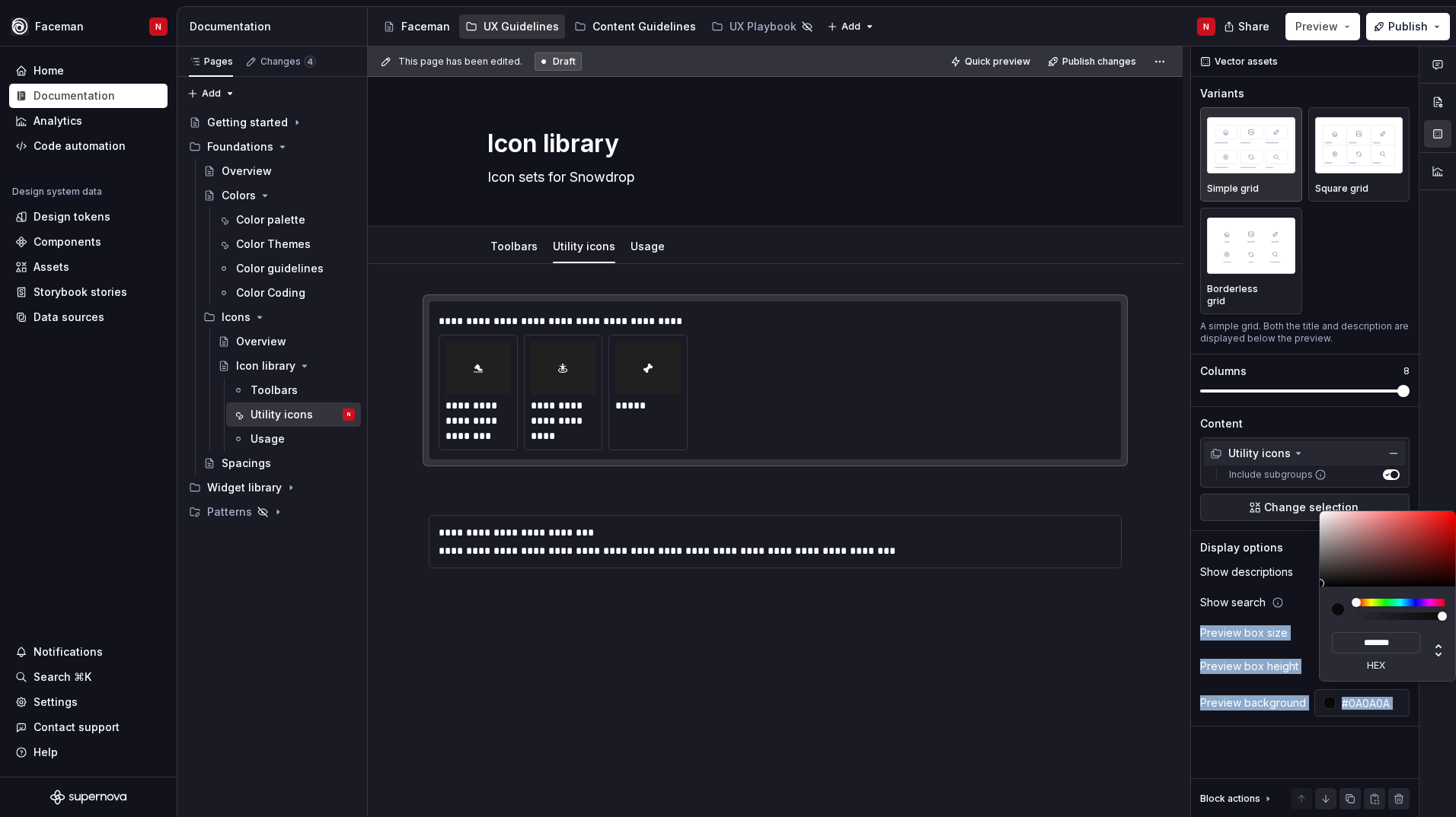
type input "*******"
type input "#050505"
type input "*******"
type input "#000000"
type input "*******"
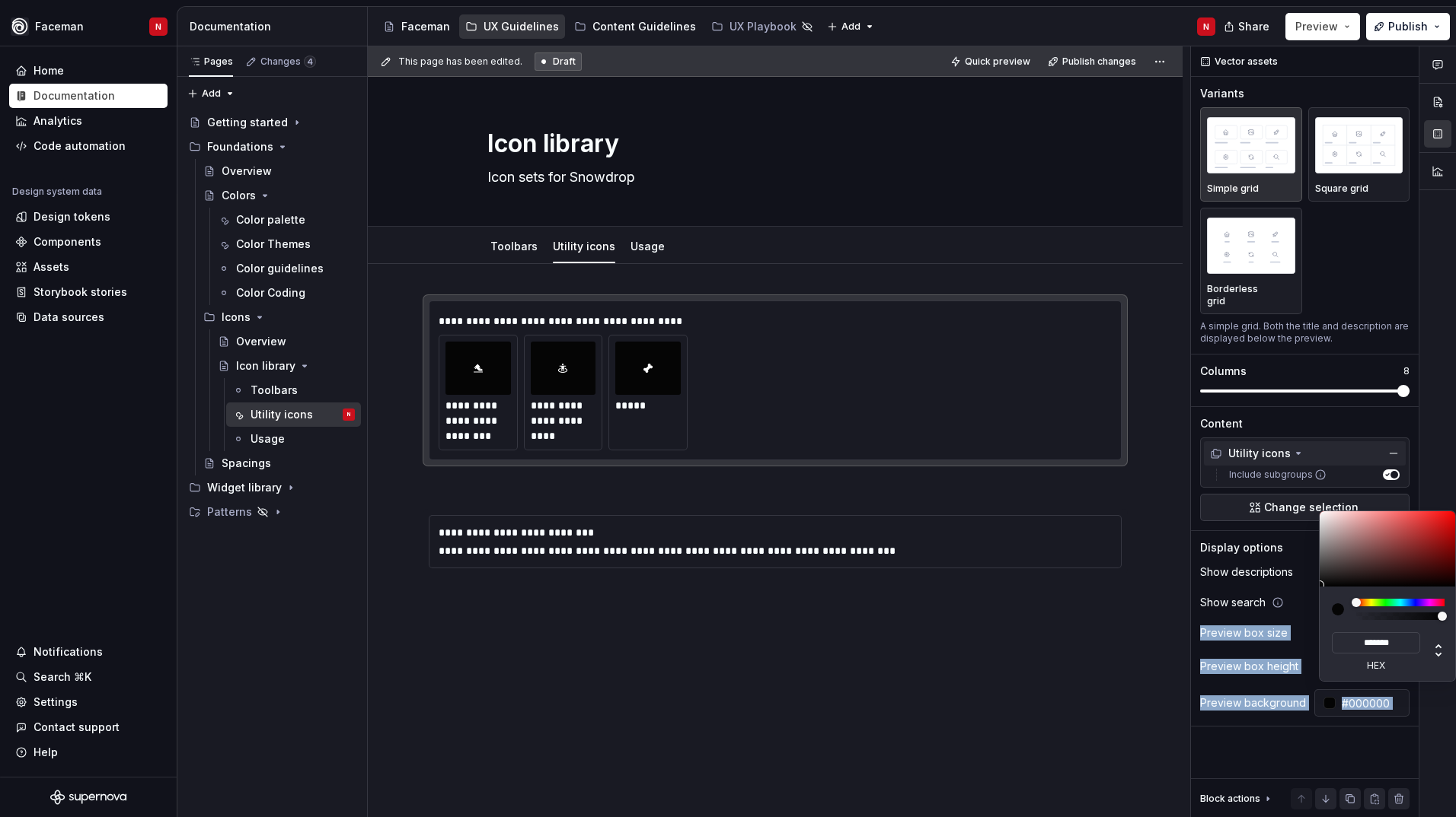
type input "#080808"
type input "*******"
type input "#212121"
type input "*******"
type input "#898989"
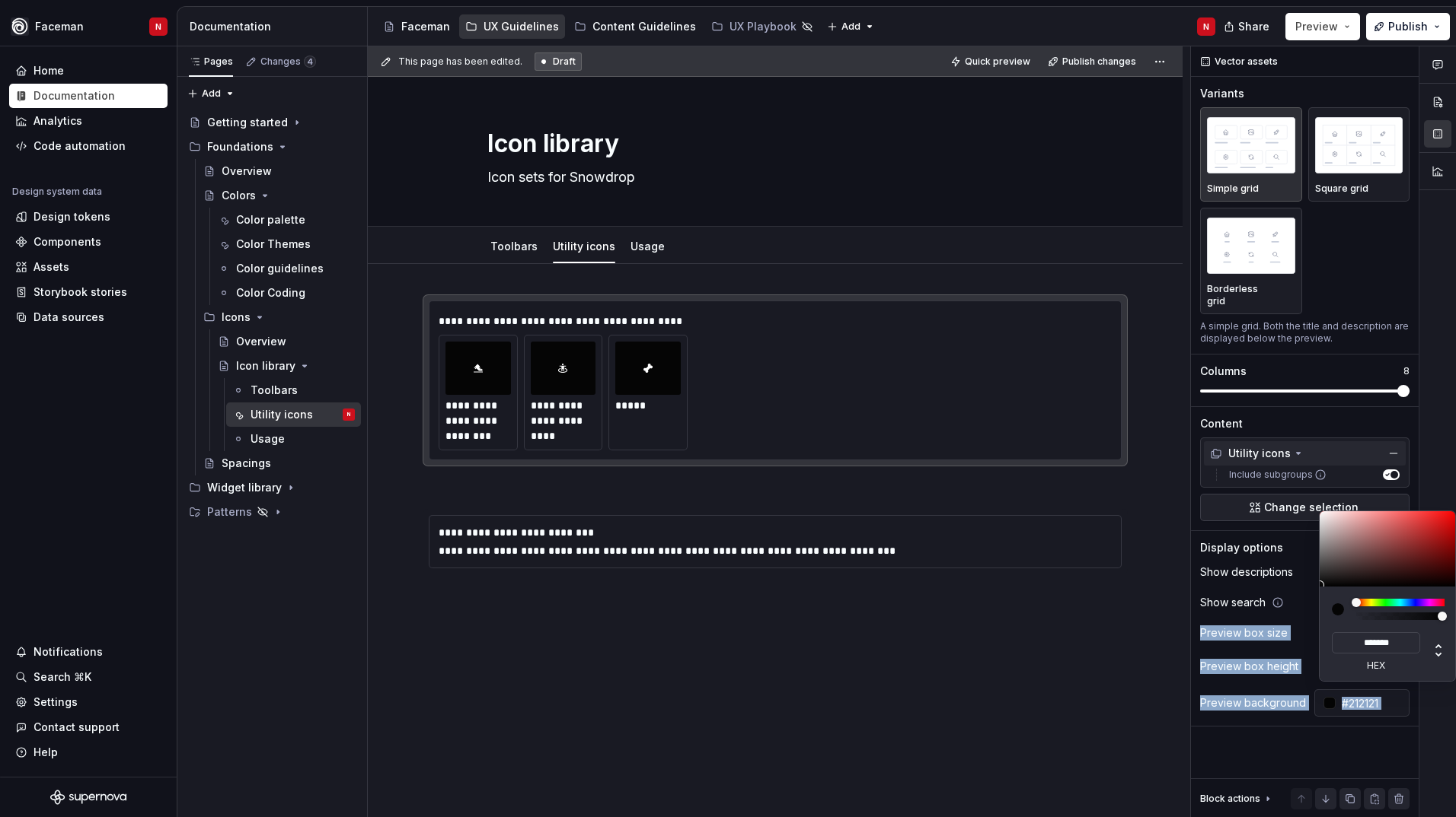
type input "*******"
type input "#A7A7A7"
type input "*******"
type input "#838383"
type input "*******"
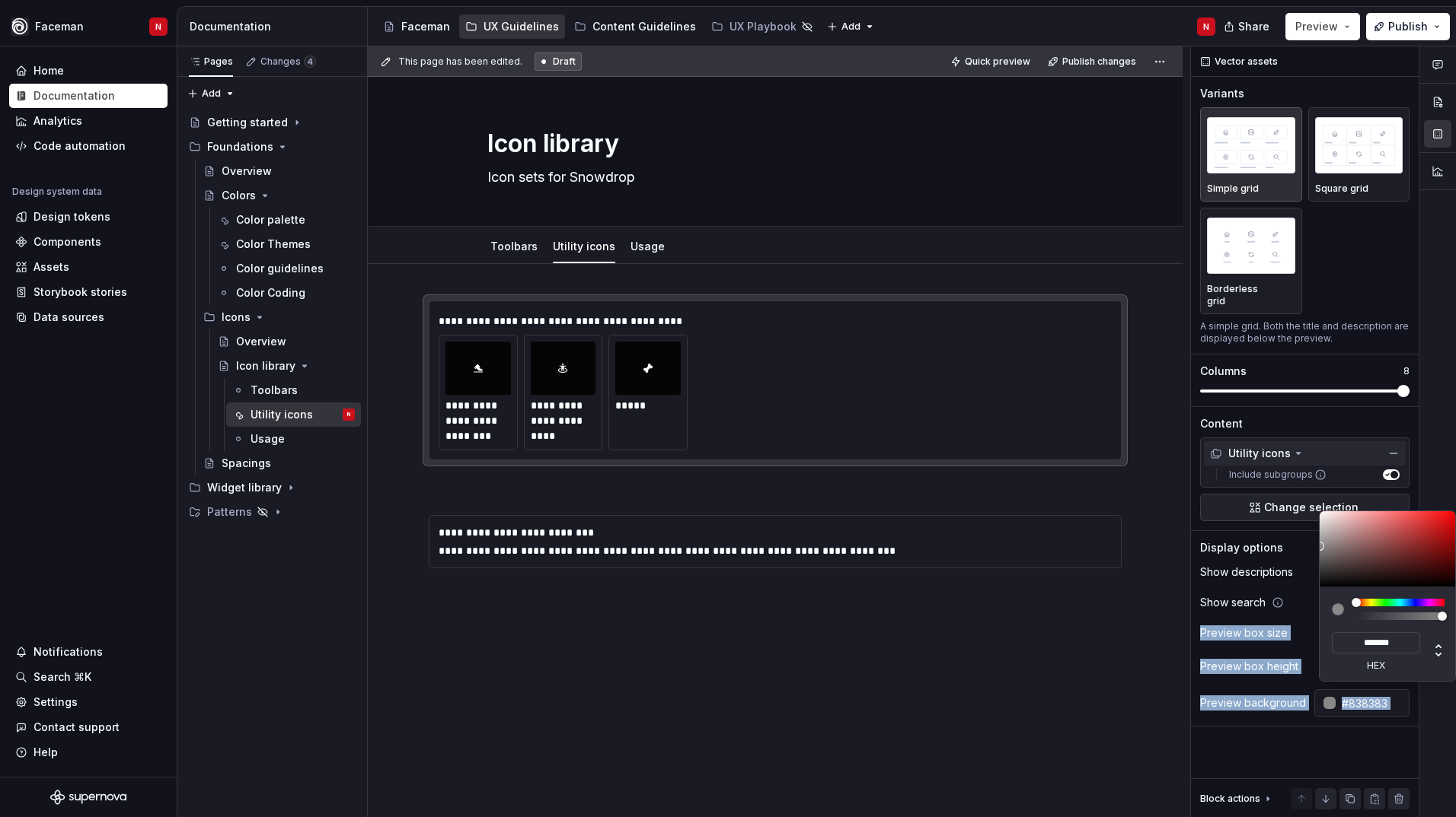
type input "#626262"
type input "*******"
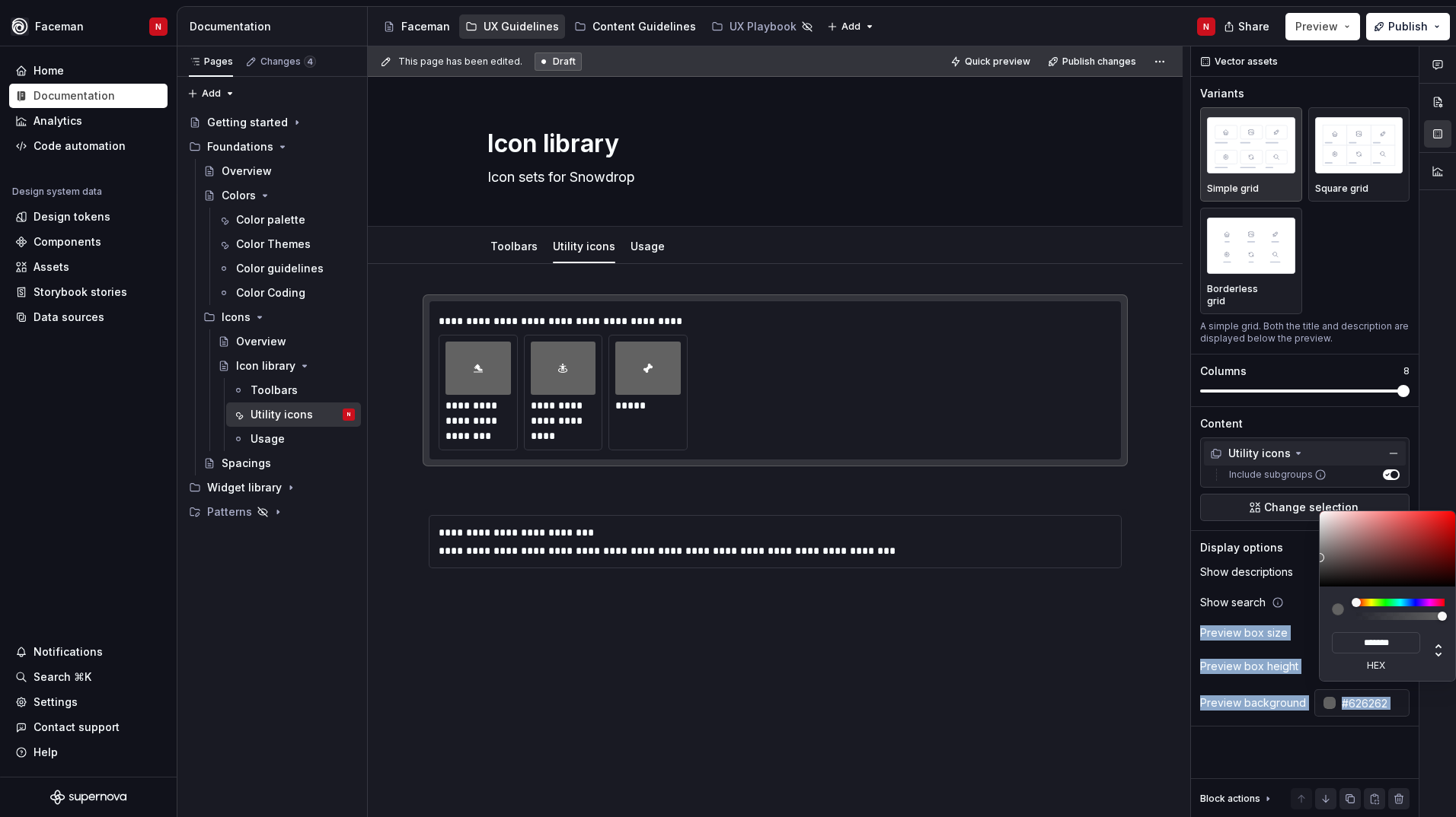
type input "#6A6A6A"
type input "*******"
type input "#4D4D4D"
type input "*******"
type input "#000000"
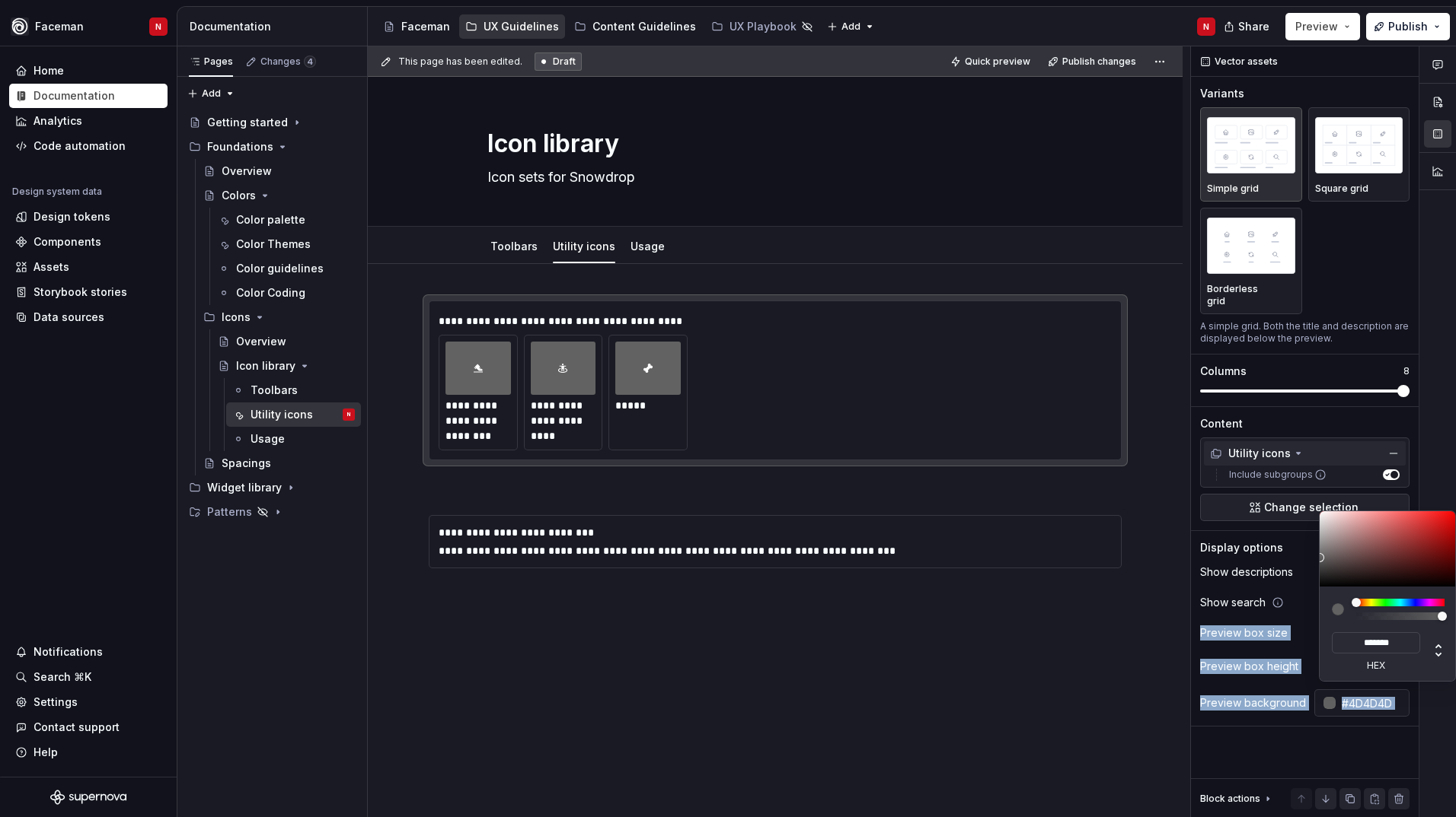
type input "*******"
click at [1239, 741] on div "Comments Open comments No comments yet Select ‘Comment’ from the block context …" at bounding box center [1323, 432] width 265 height 772
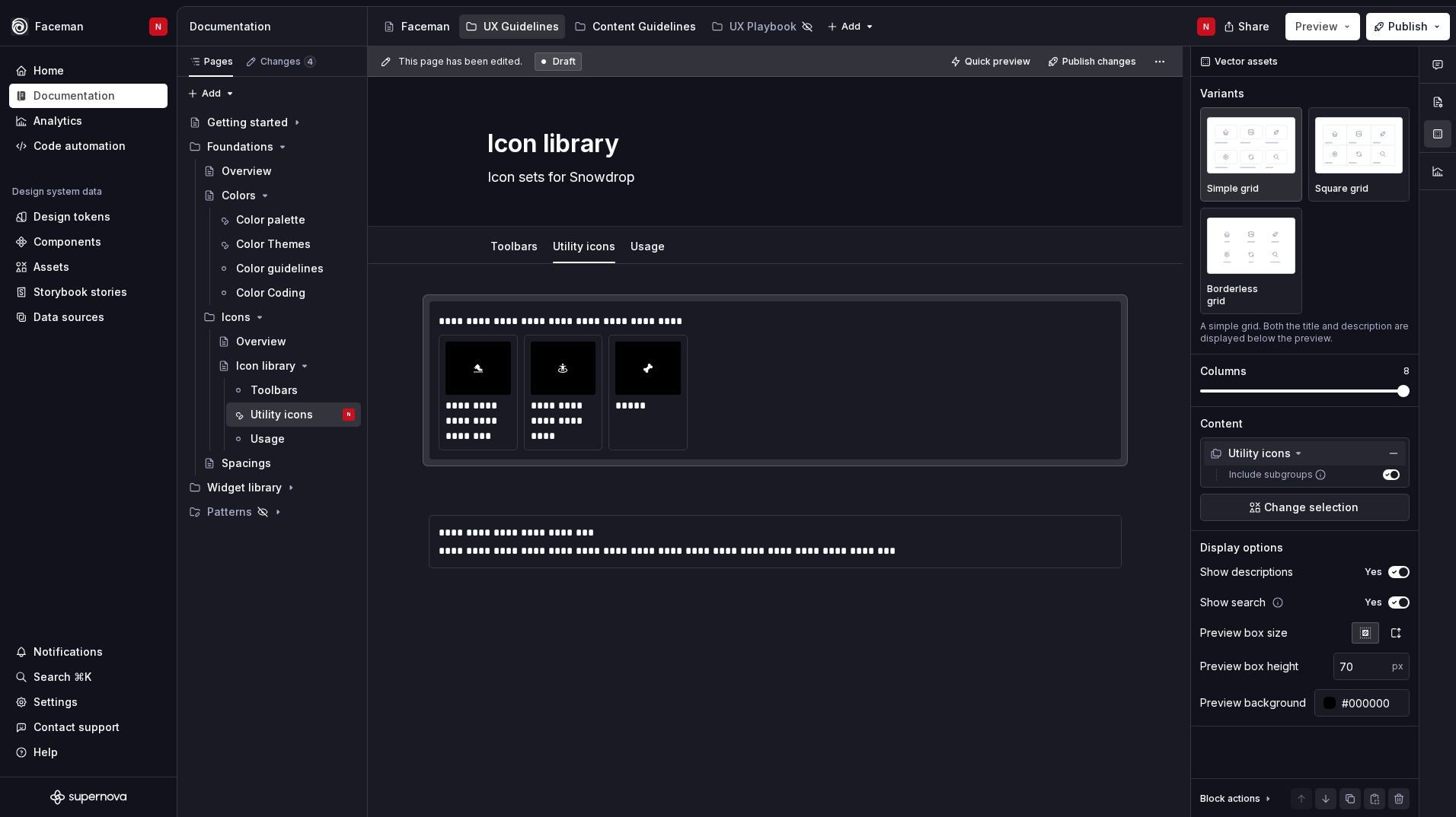
click at [1231, 255] on div "Comments Open comments No comments yet Select ‘Comment’ from the block context …" at bounding box center [1323, 432] width 265 height 772
click at [1236, 257] on img "button" at bounding box center [1250, 246] width 88 height 56
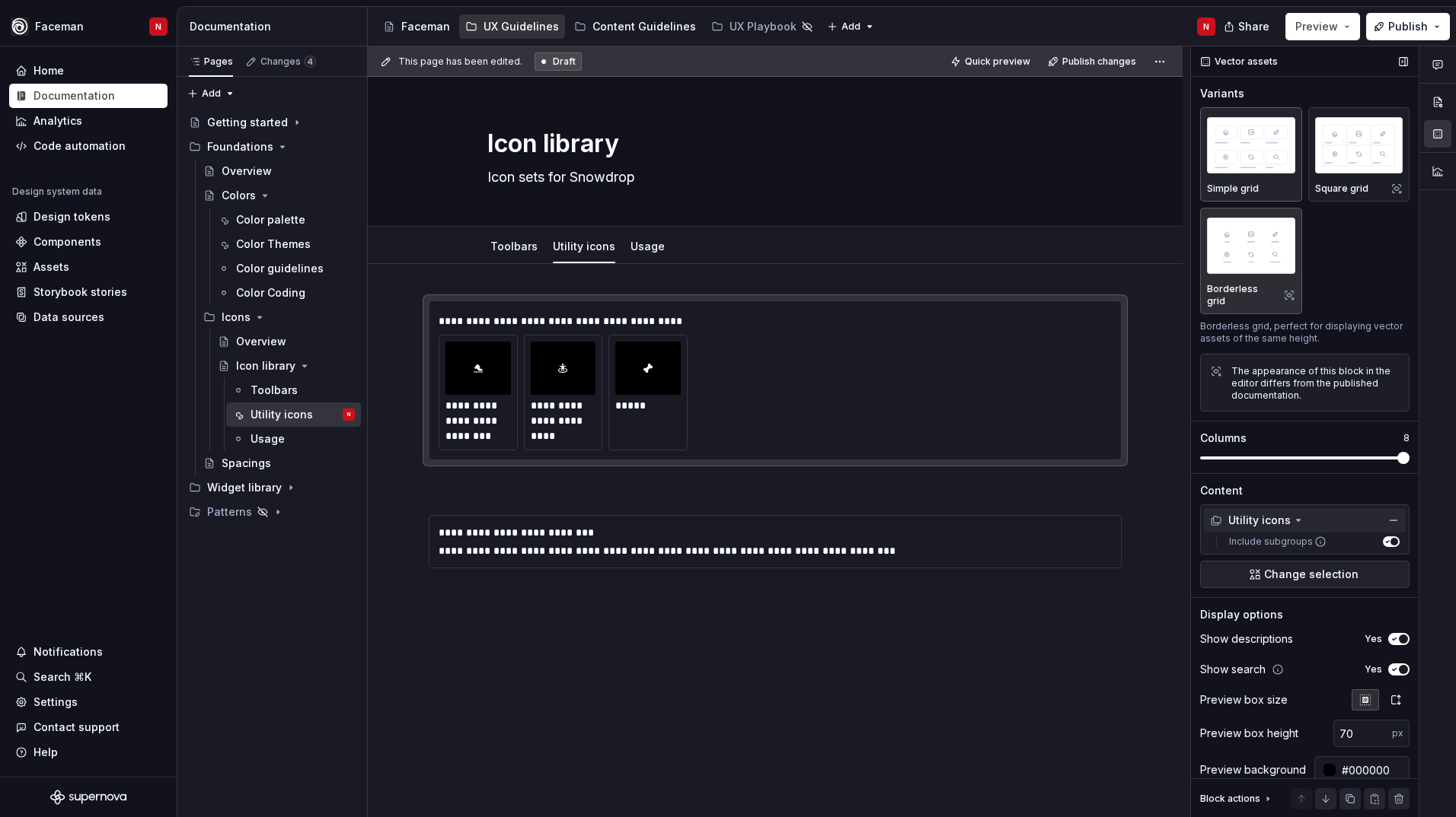
click at [1252, 171] on img "button" at bounding box center [1250, 145] width 88 height 56
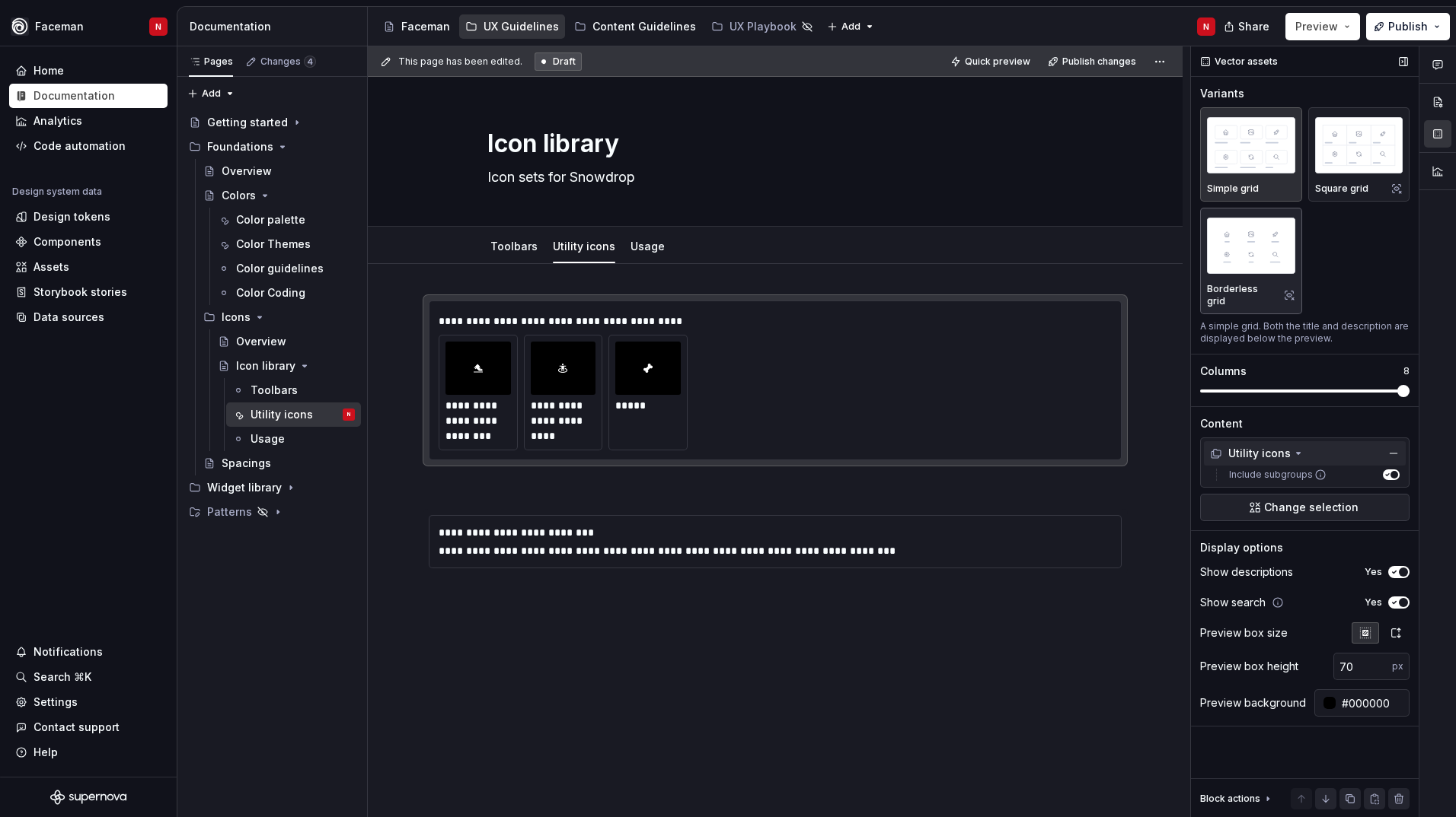
click at [1274, 244] on img "button" at bounding box center [1250, 246] width 88 height 56
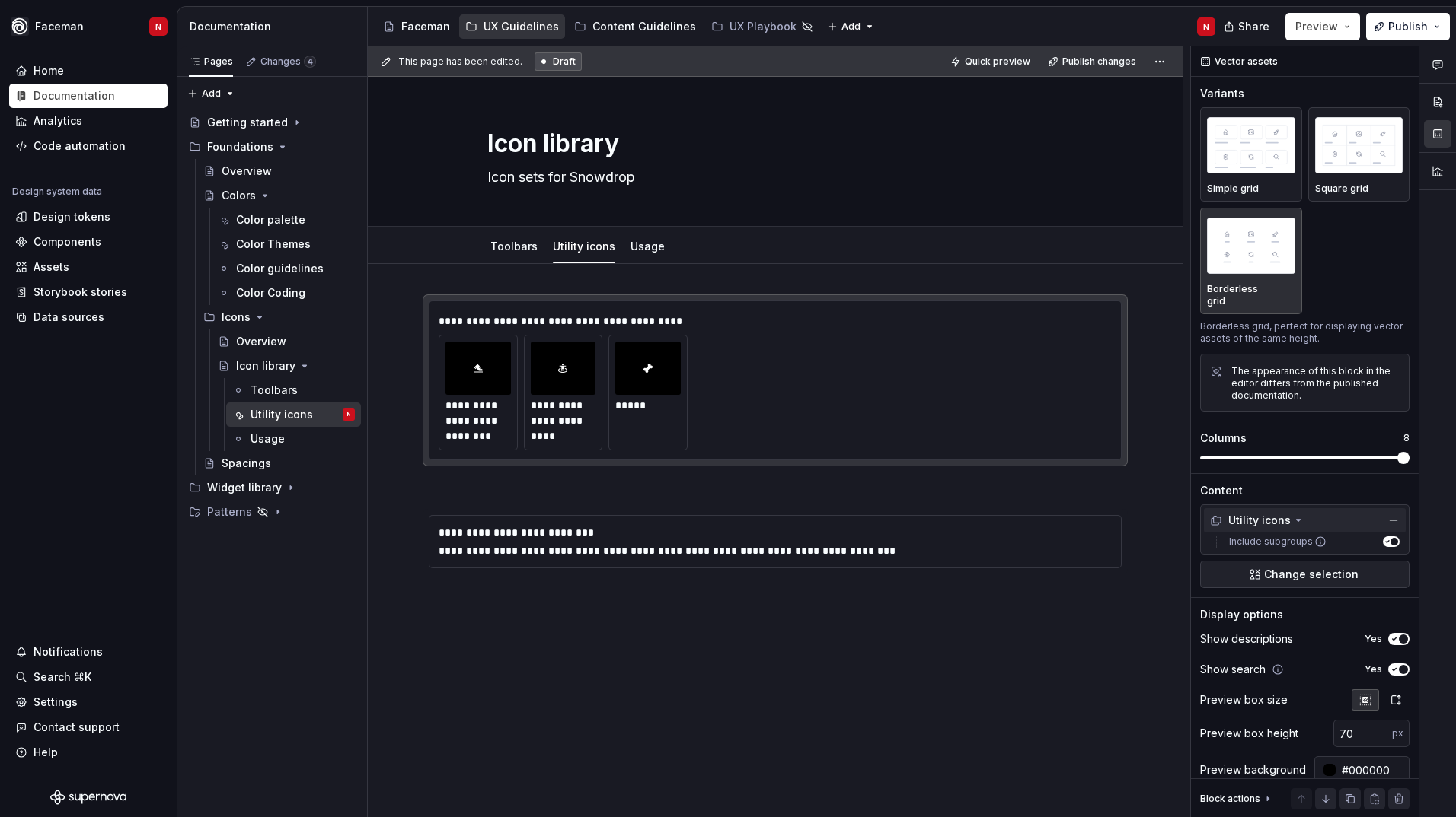
click at [564, 60] on span "Draft" at bounding box center [564, 61] width 23 height 12
click at [1163, 63] on html "Faceman N Home Documentation Analytics Code automation Design system data Desig…" at bounding box center [728, 408] width 1456 height 817
click at [294, 62] on div "Changes 4" at bounding box center [288, 61] width 56 height 12
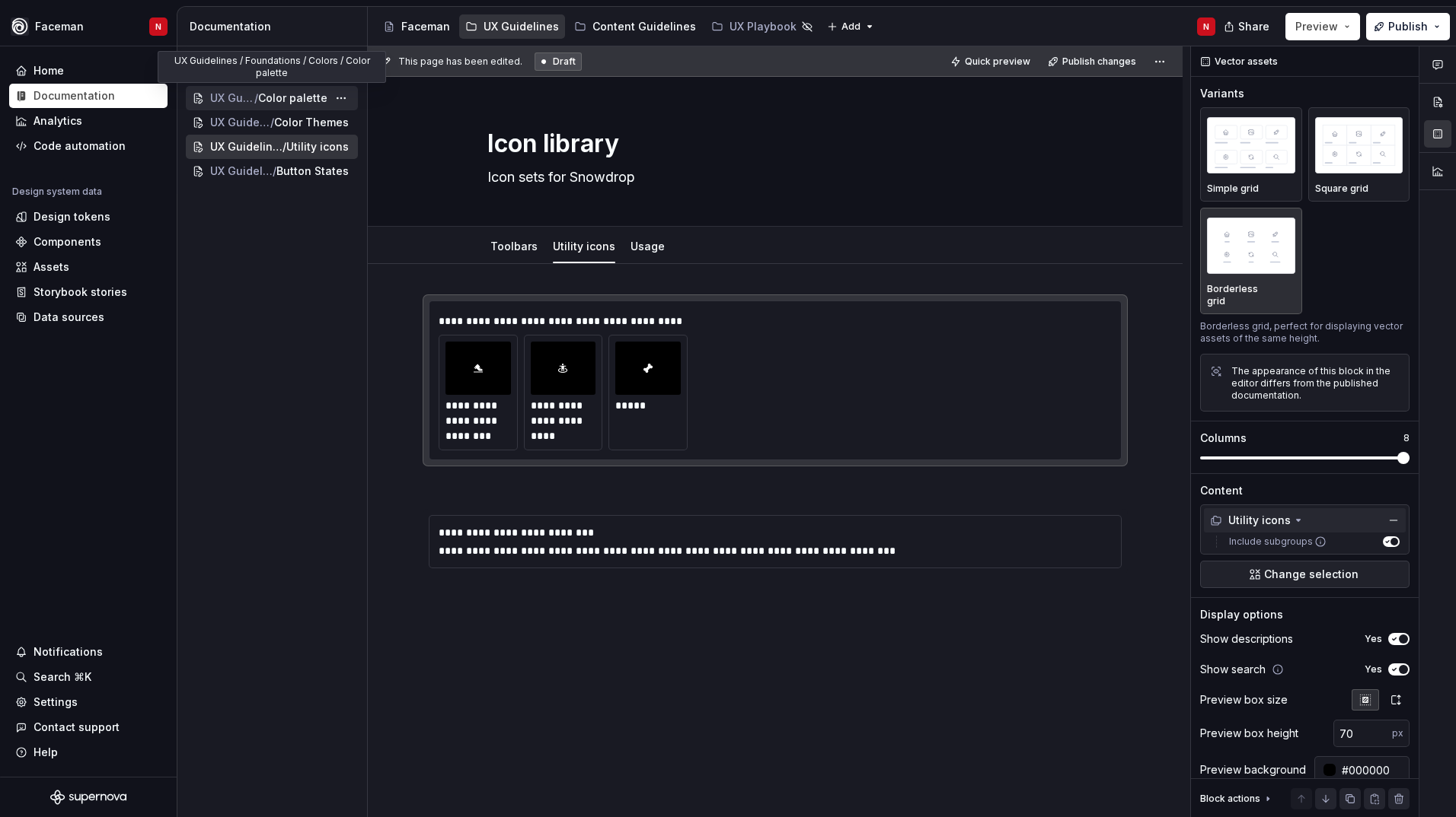
click at [306, 97] on span "Color palette" at bounding box center [293, 98] width 69 height 15
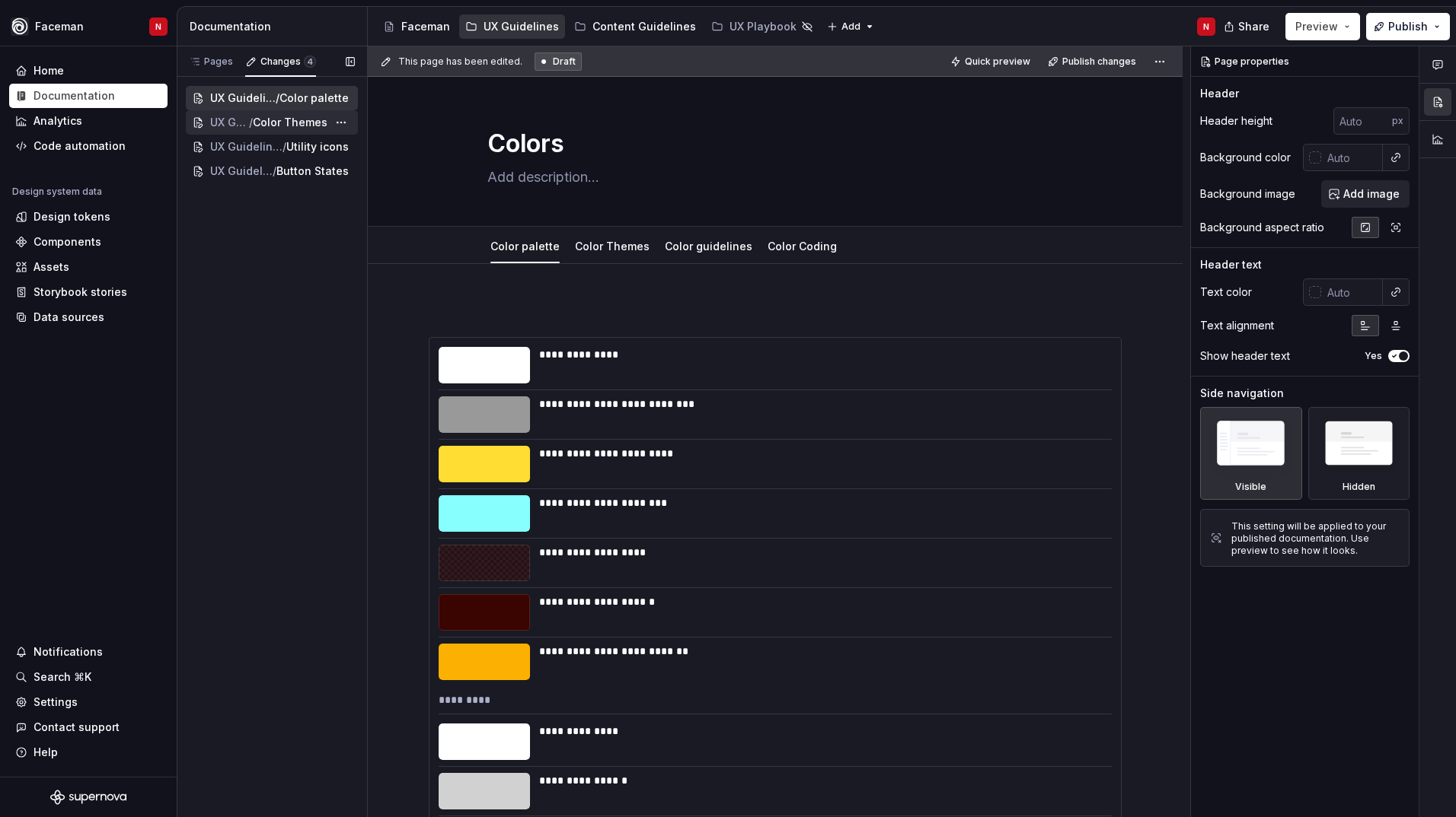
click at [293, 122] on span "Color Themes" at bounding box center [290, 123] width 75 height 15
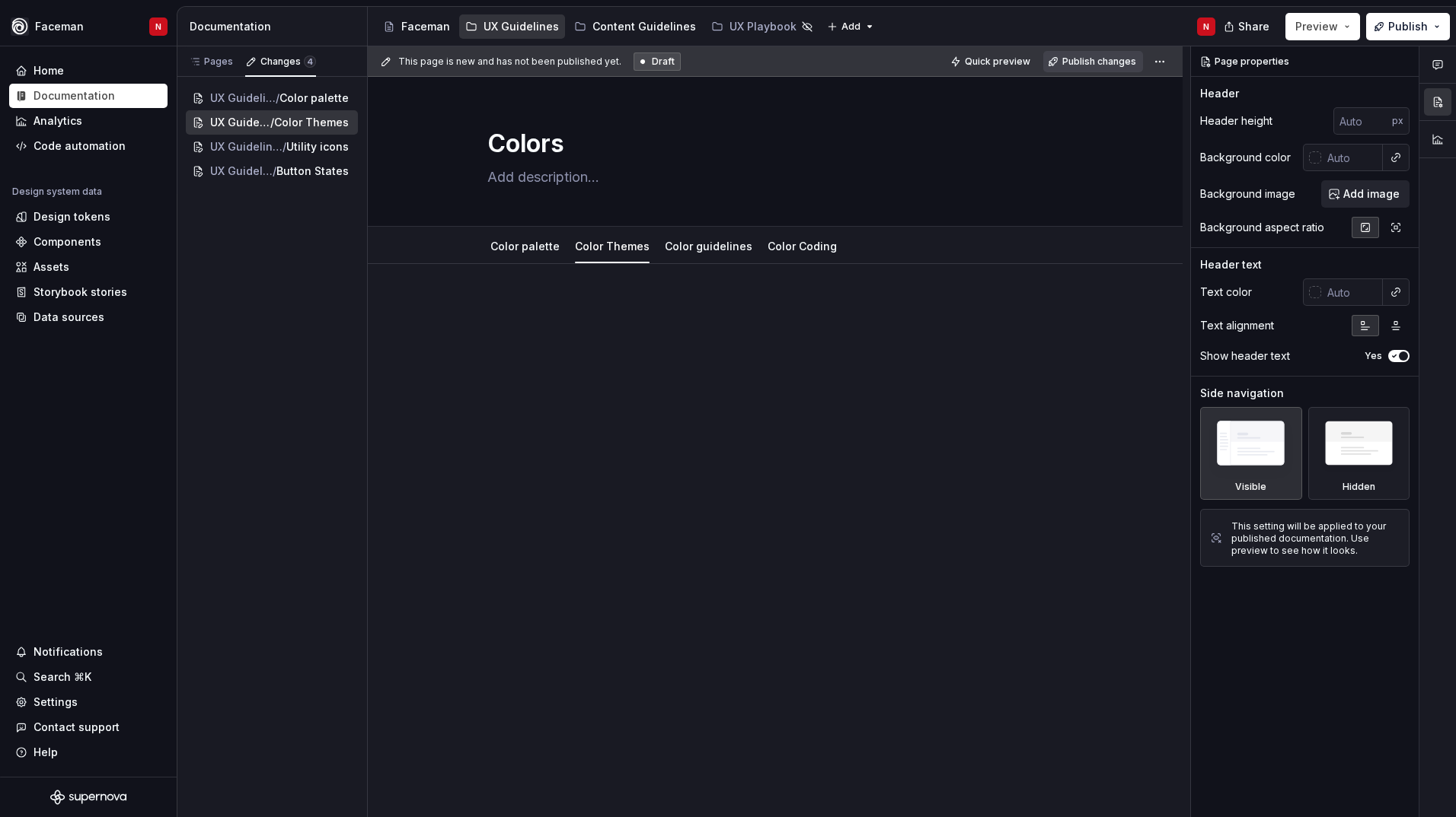
click at [1106, 63] on span "Publish changes" at bounding box center [1099, 61] width 74 height 12
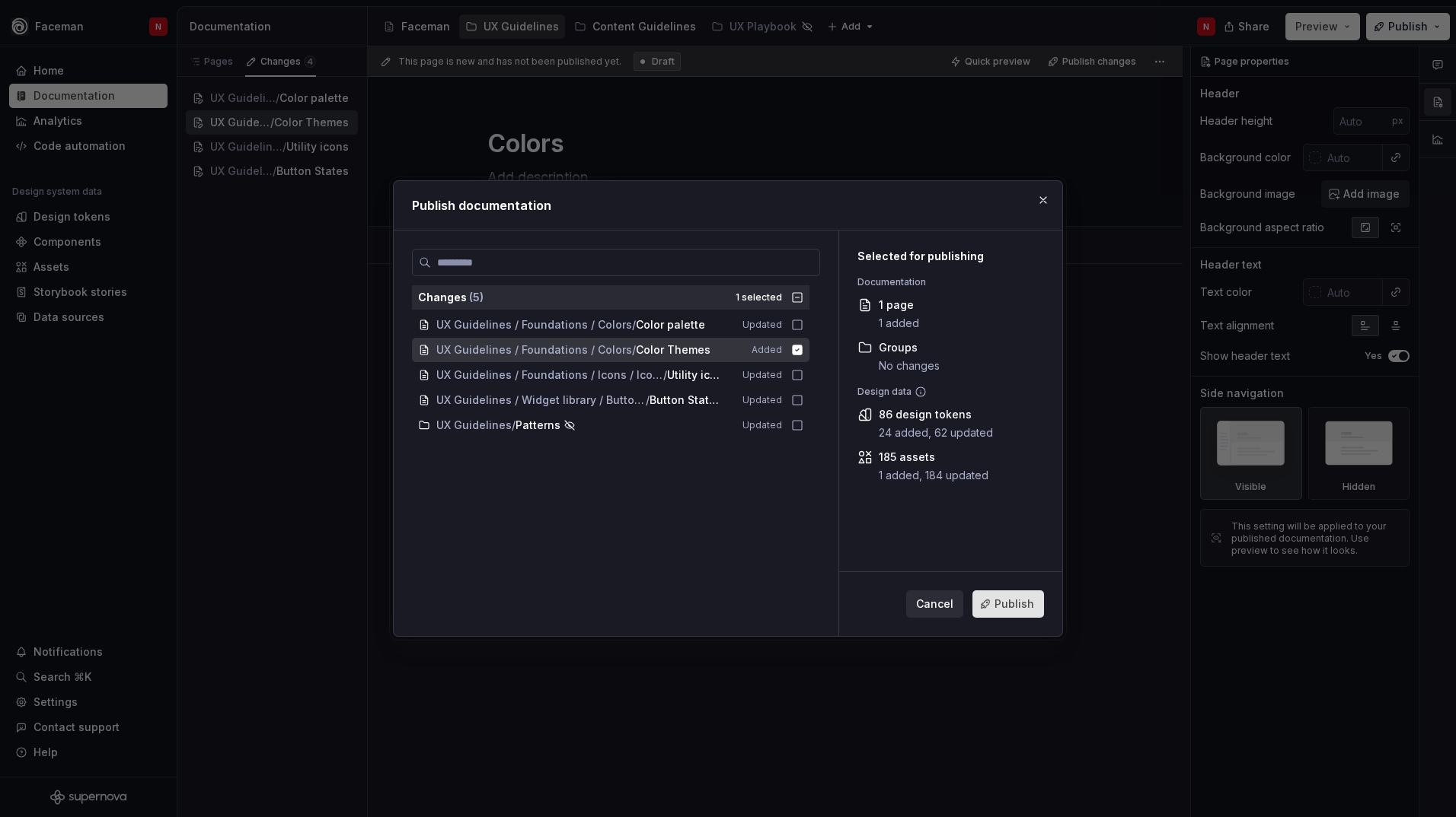
click at [1001, 613] on button "Publish" at bounding box center [1007, 604] width 72 height 28
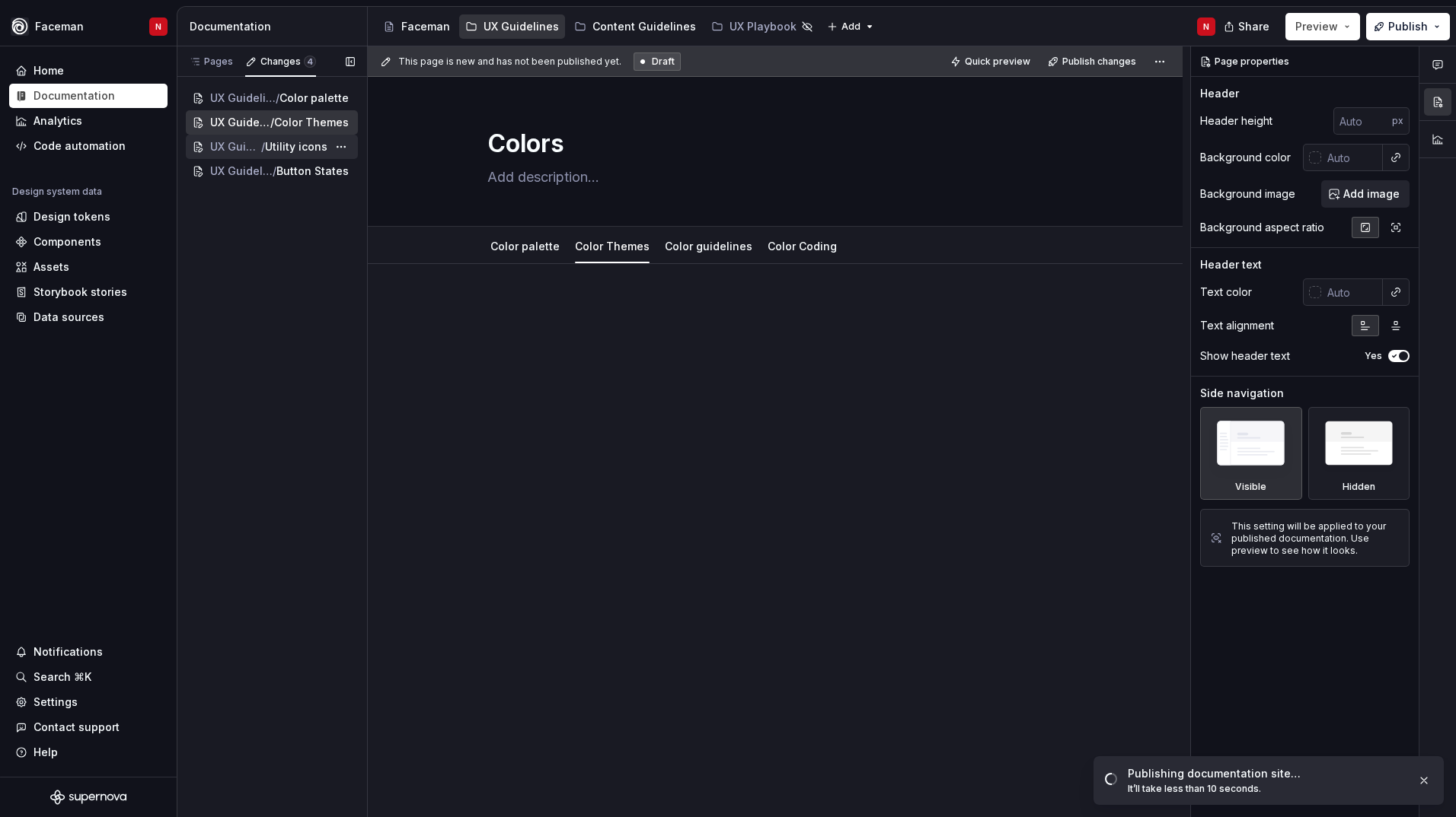
click at [276, 151] on span "Utility icons" at bounding box center [296, 147] width 62 height 15
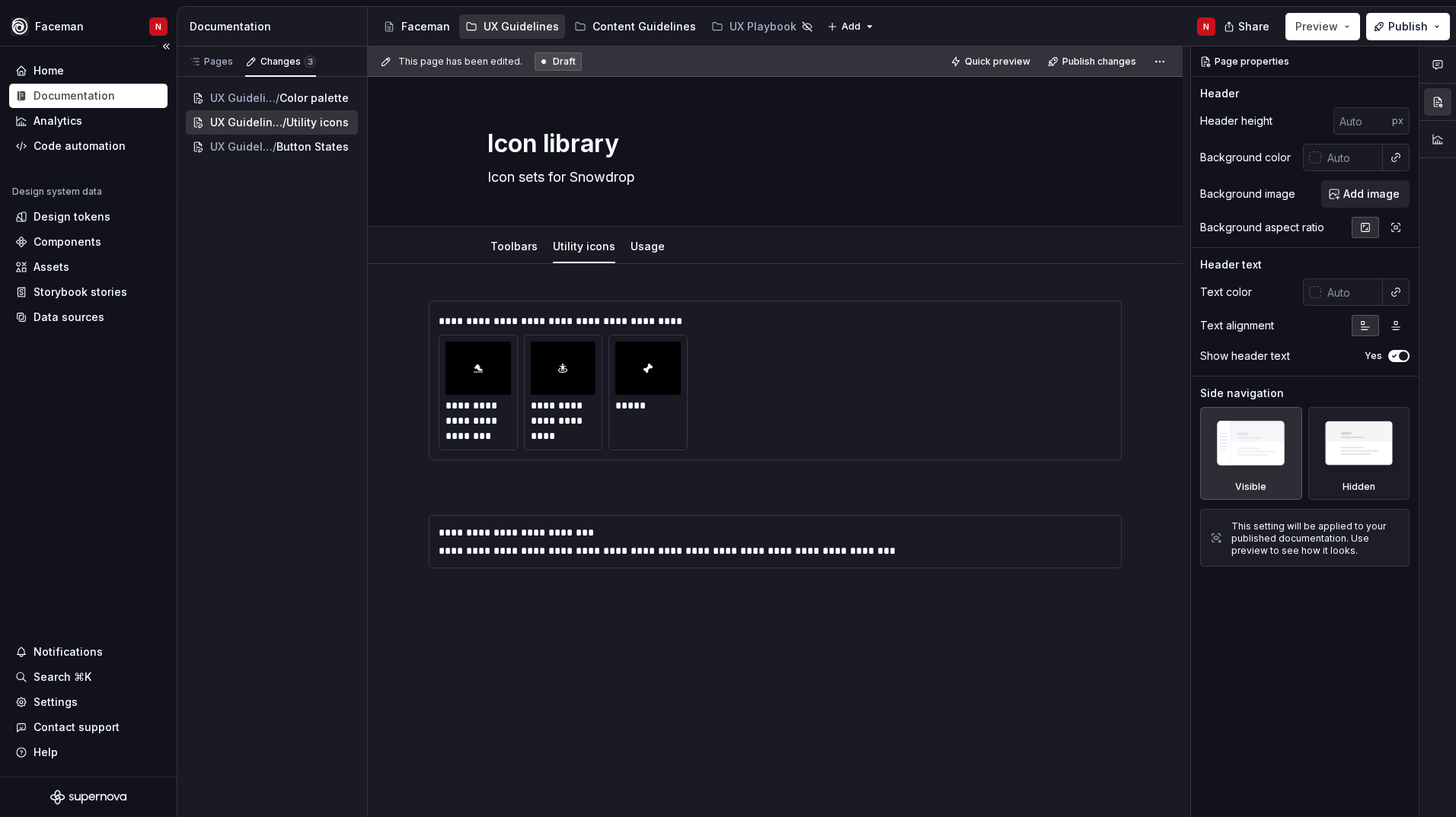
type textarea "*"
click at [82, 141] on div "Code automation" at bounding box center [80, 146] width 92 height 15
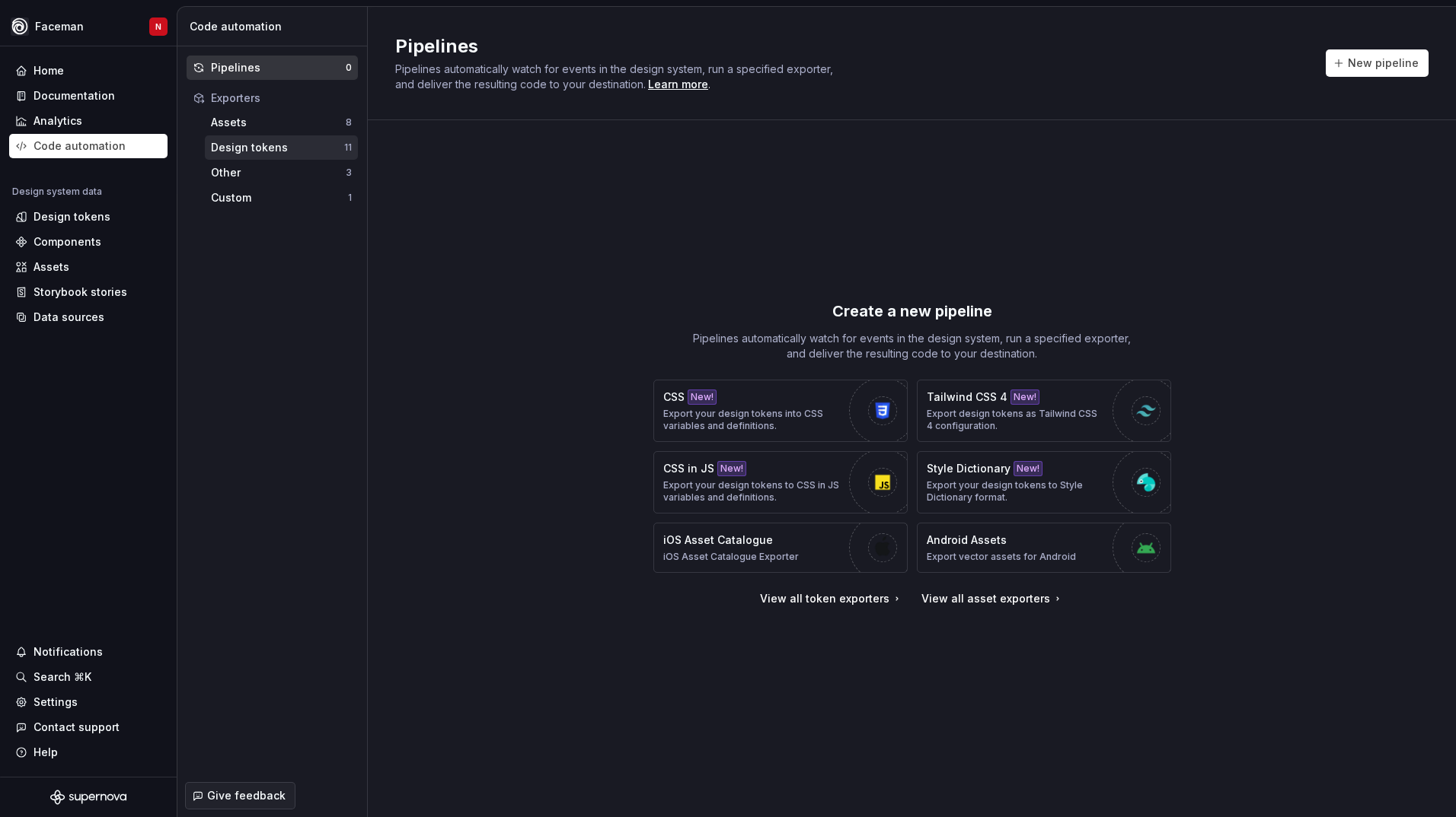
click at [268, 144] on div "Design tokens" at bounding box center [278, 148] width 133 height 15
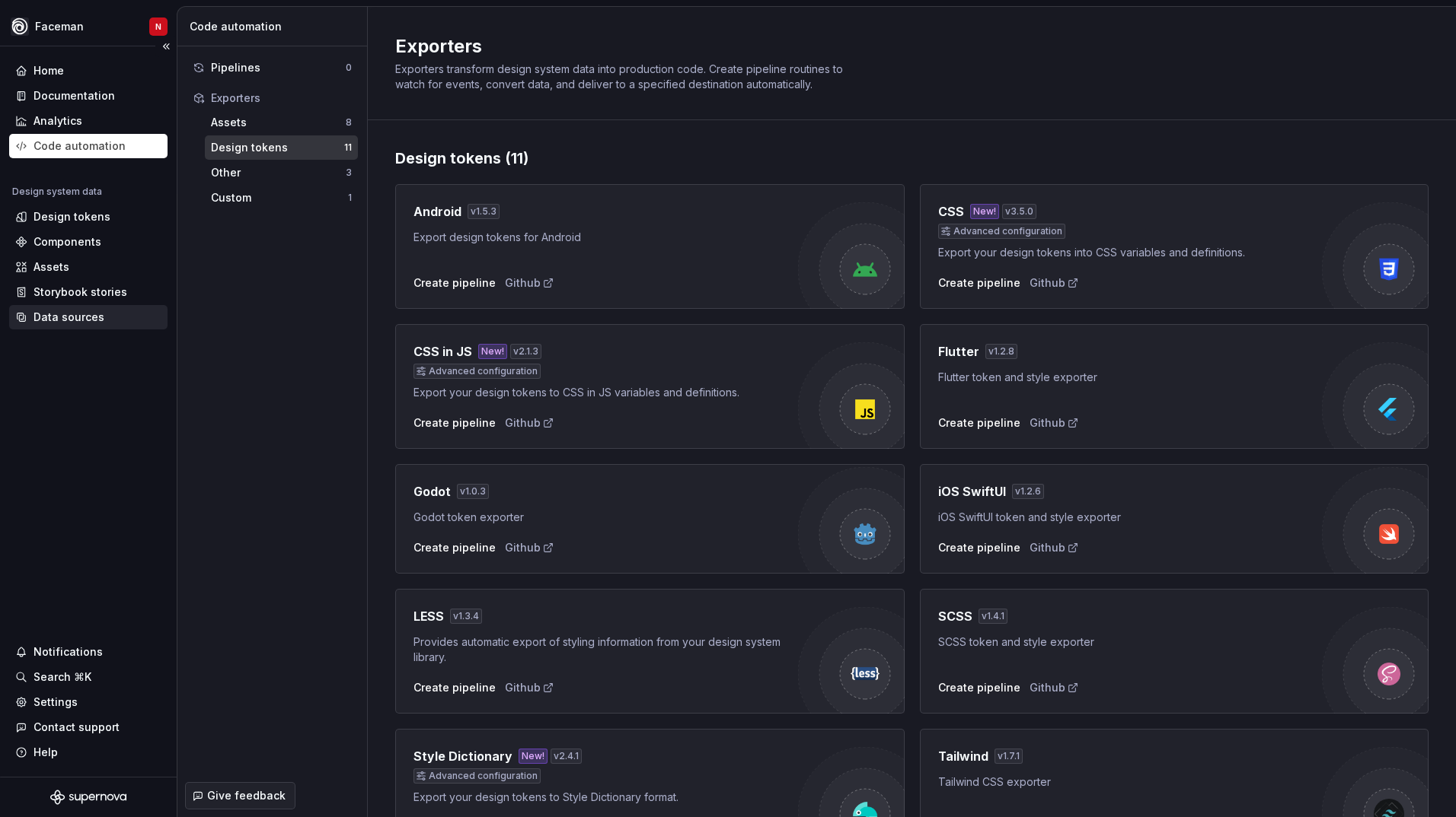
click at [93, 318] on div "Data sources" at bounding box center [69, 318] width 71 height 15
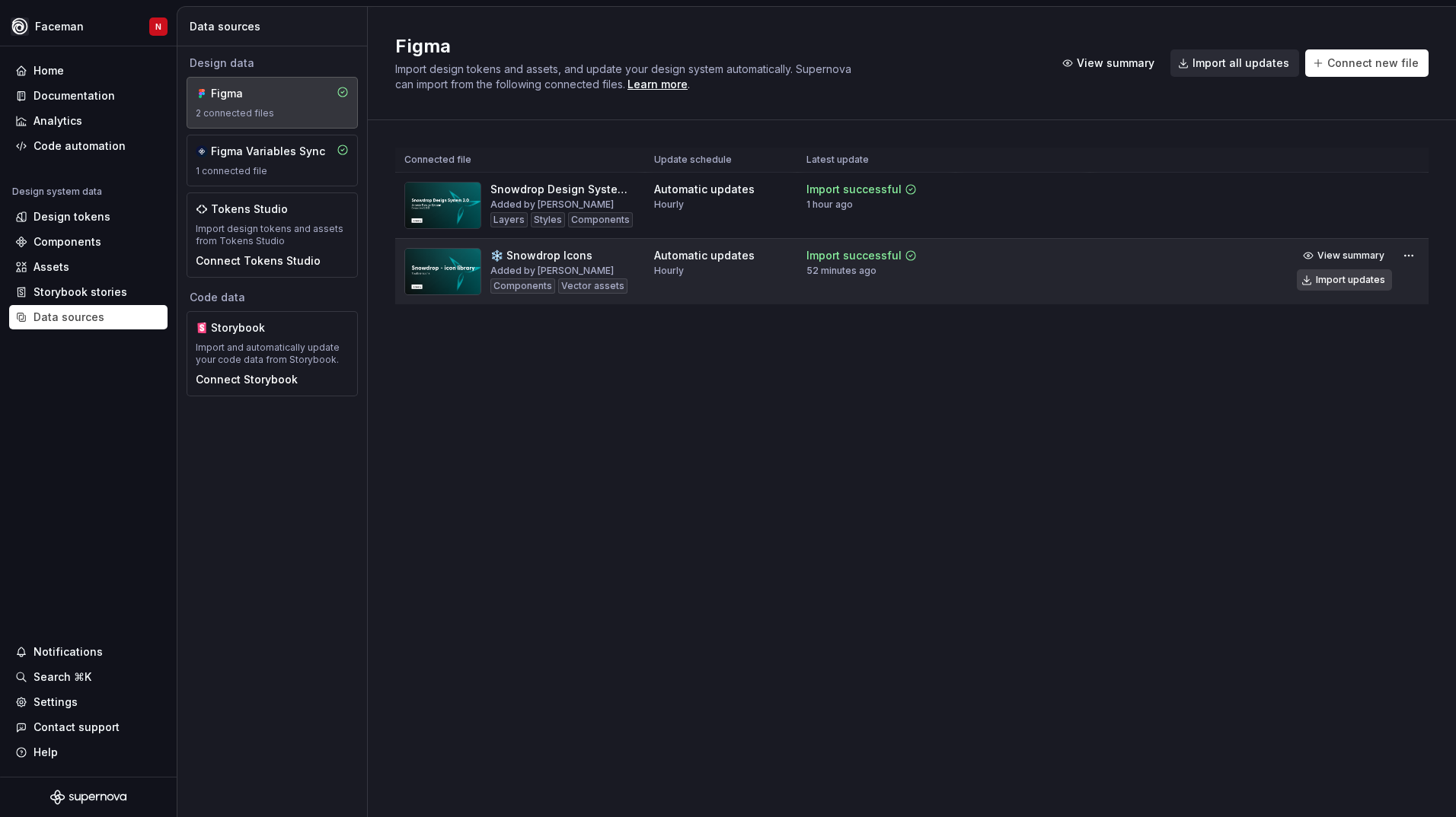
click at [1331, 283] on div "Import updates" at bounding box center [1350, 279] width 69 height 12
click at [46, 149] on div "Code automation" at bounding box center [80, 146] width 92 height 15
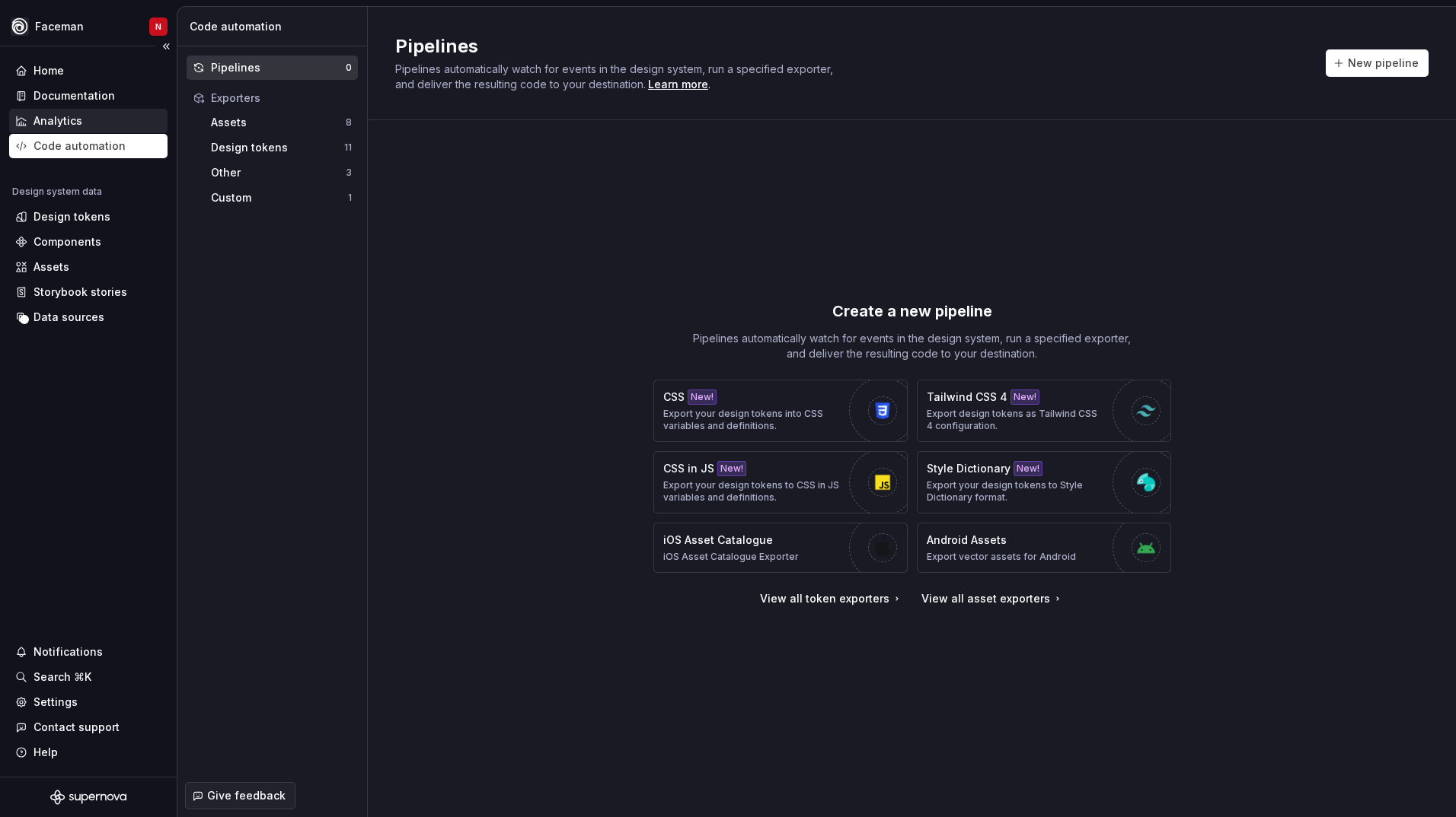
click at [53, 119] on div "Analytics" at bounding box center [58, 121] width 49 height 15
click at [56, 227] on div "Design tokens" at bounding box center [88, 216] width 158 height 24
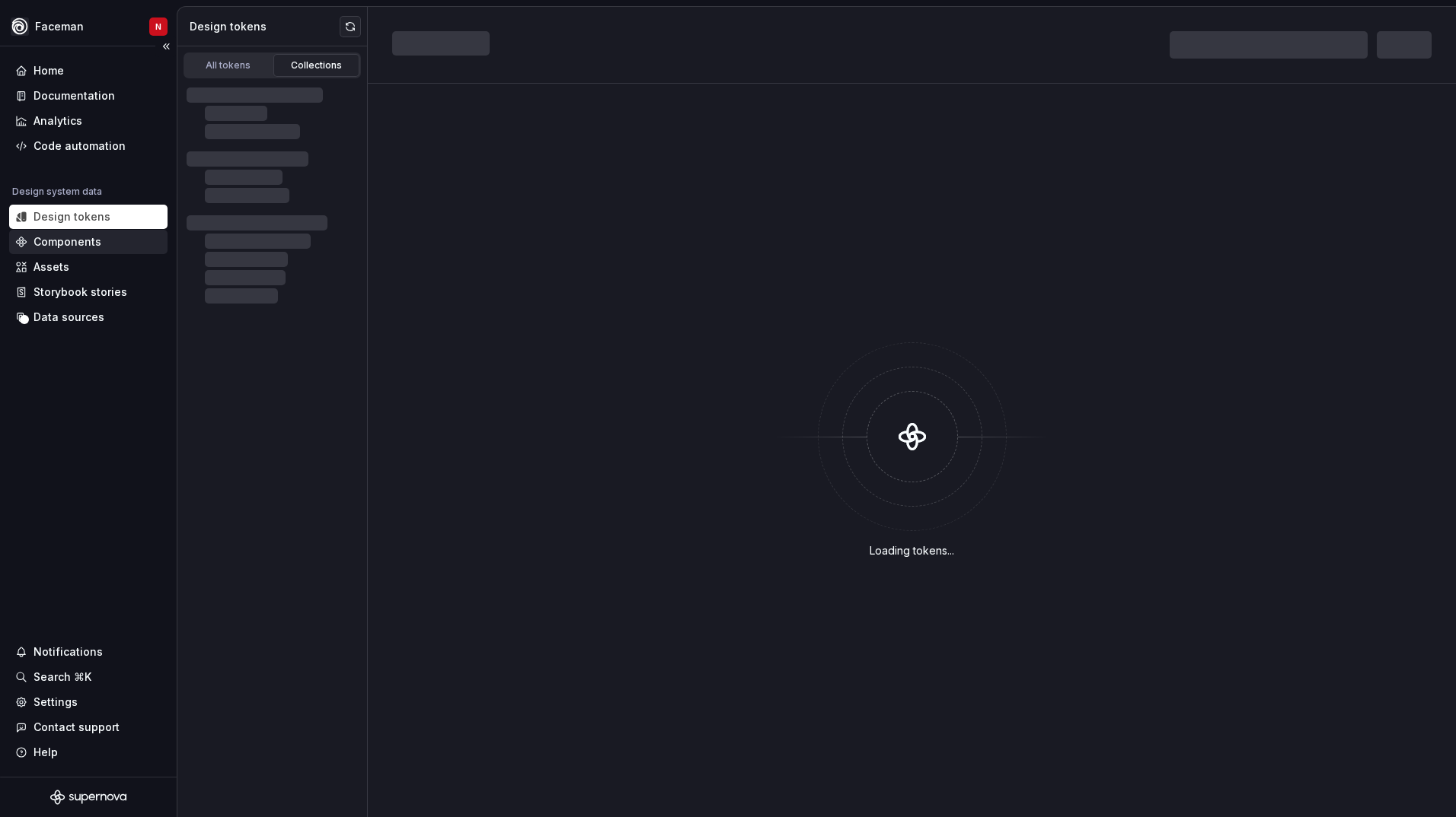
click at [53, 247] on div "Components" at bounding box center [67, 242] width 68 height 15
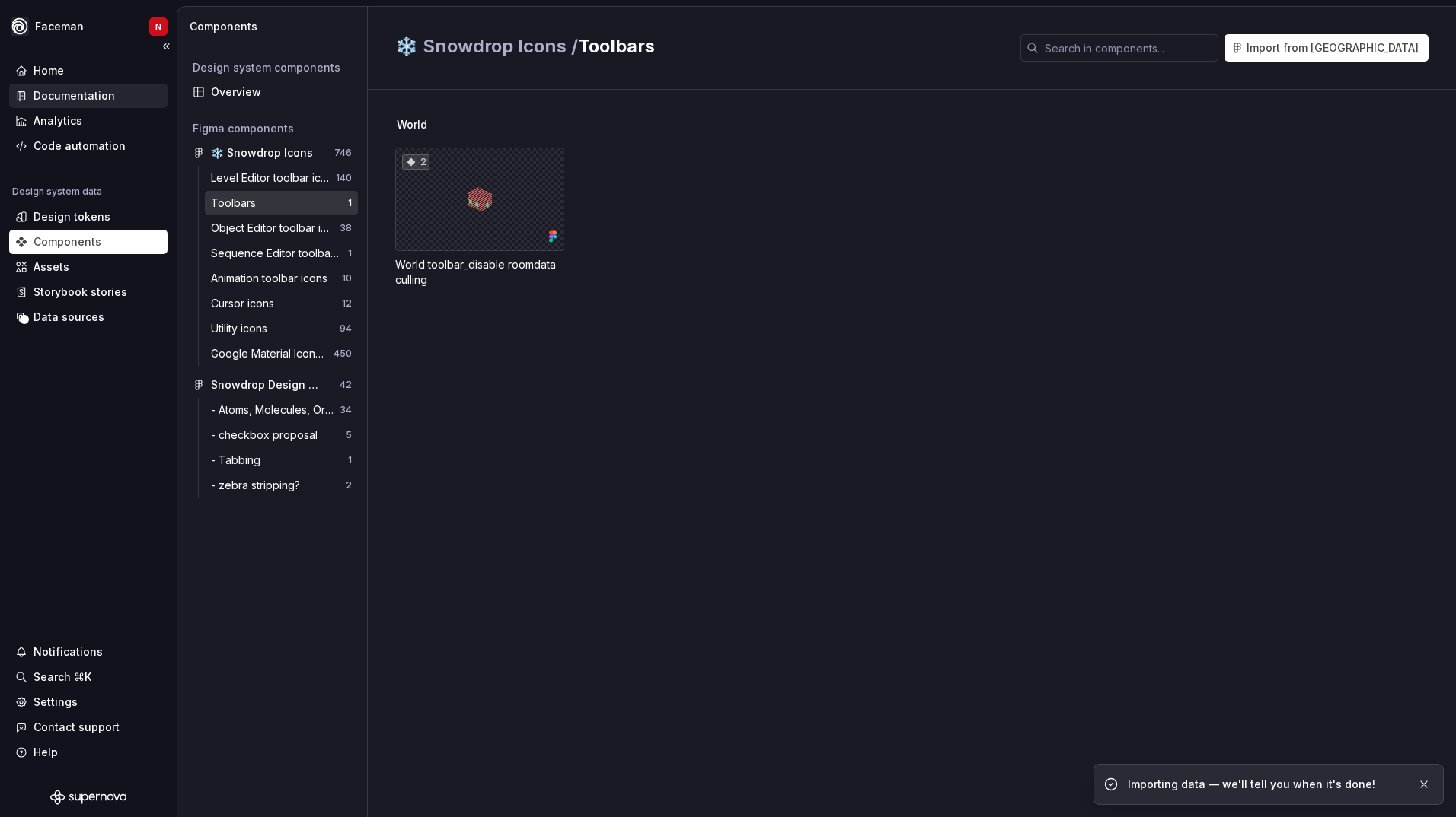
click at [51, 94] on div "Documentation" at bounding box center [74, 96] width 82 height 15
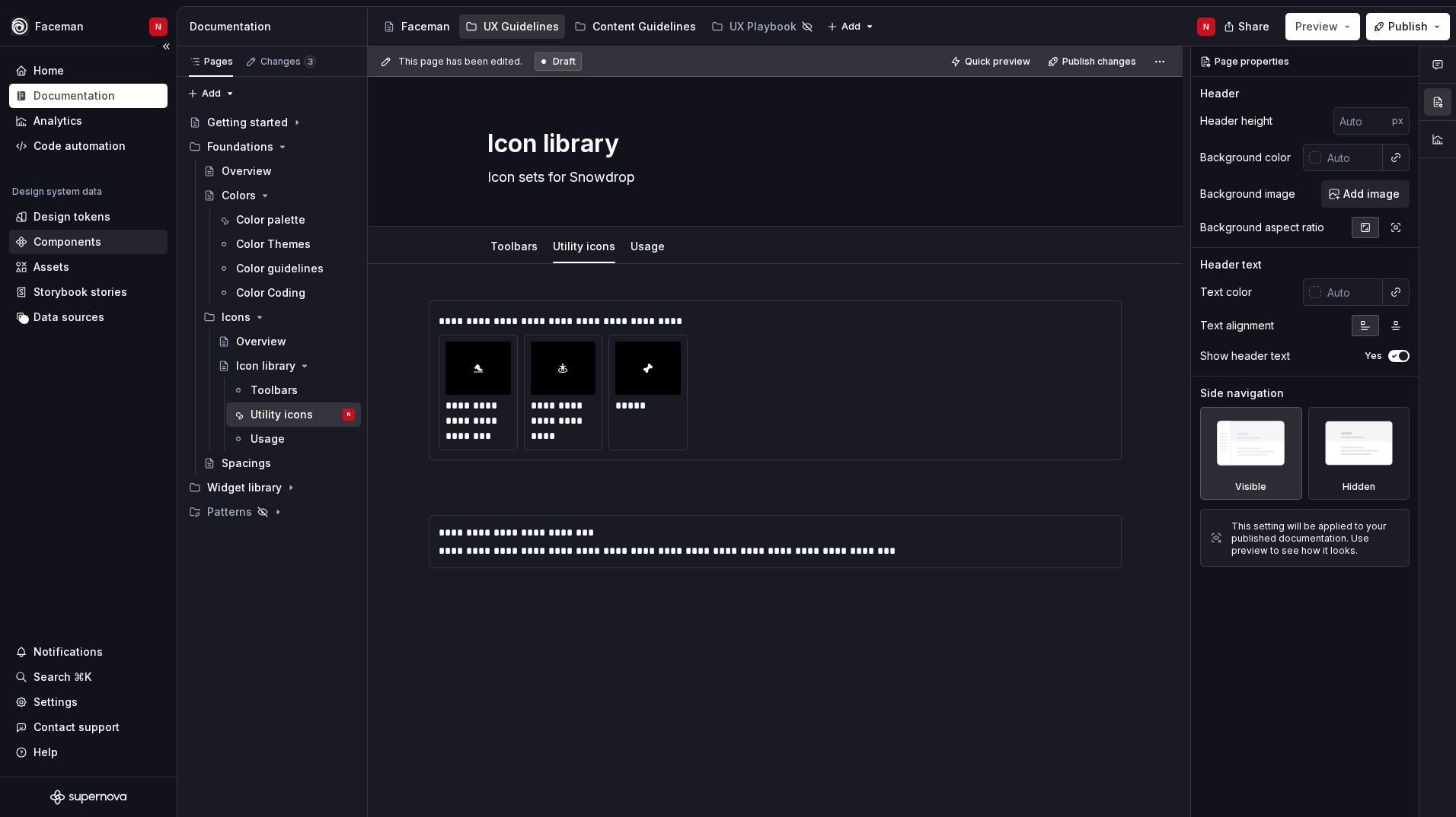
click at [79, 244] on div "Components" at bounding box center [67, 242] width 68 height 15
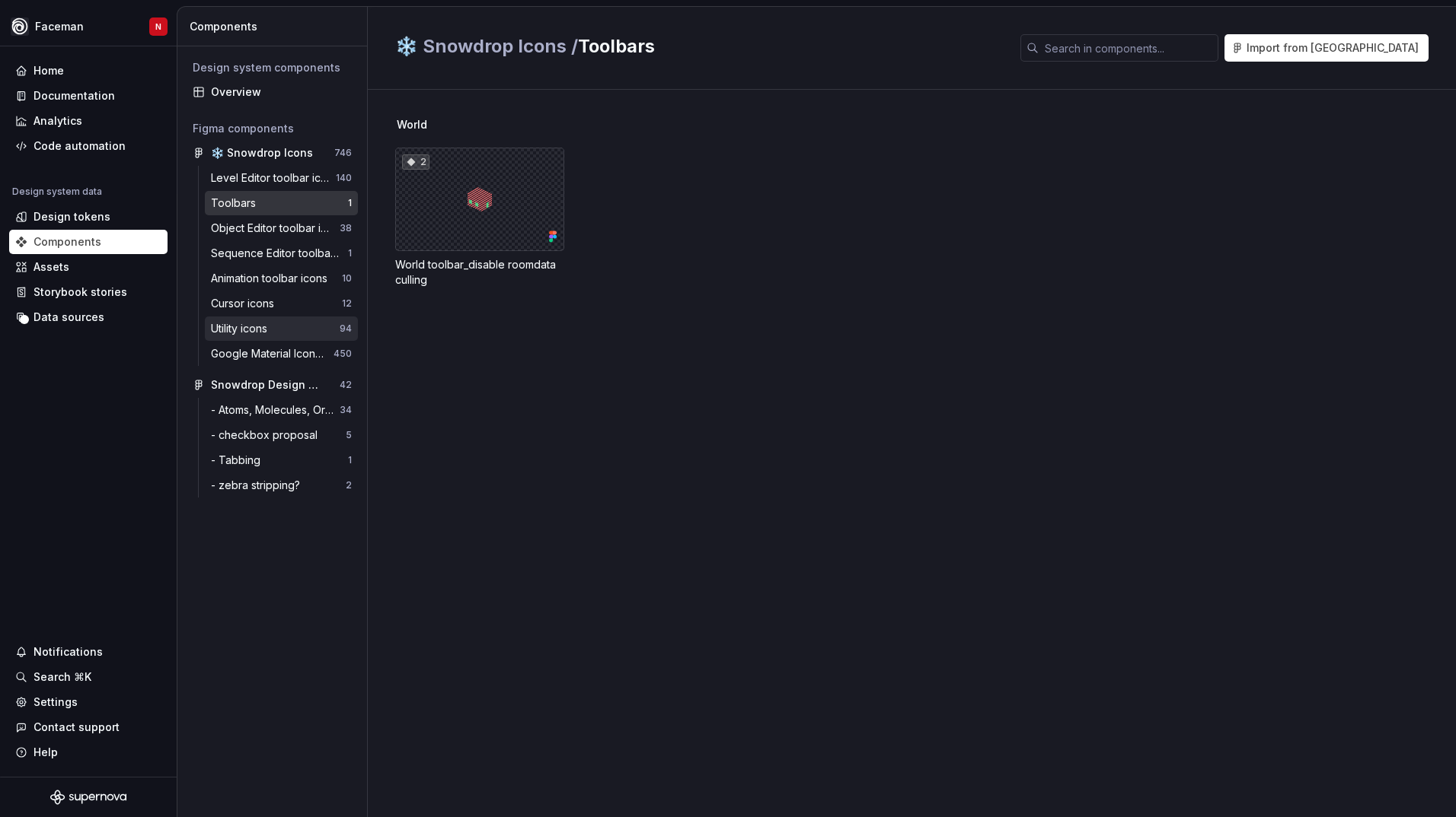
click at [265, 331] on div "Utility icons" at bounding box center [242, 328] width 62 height 15
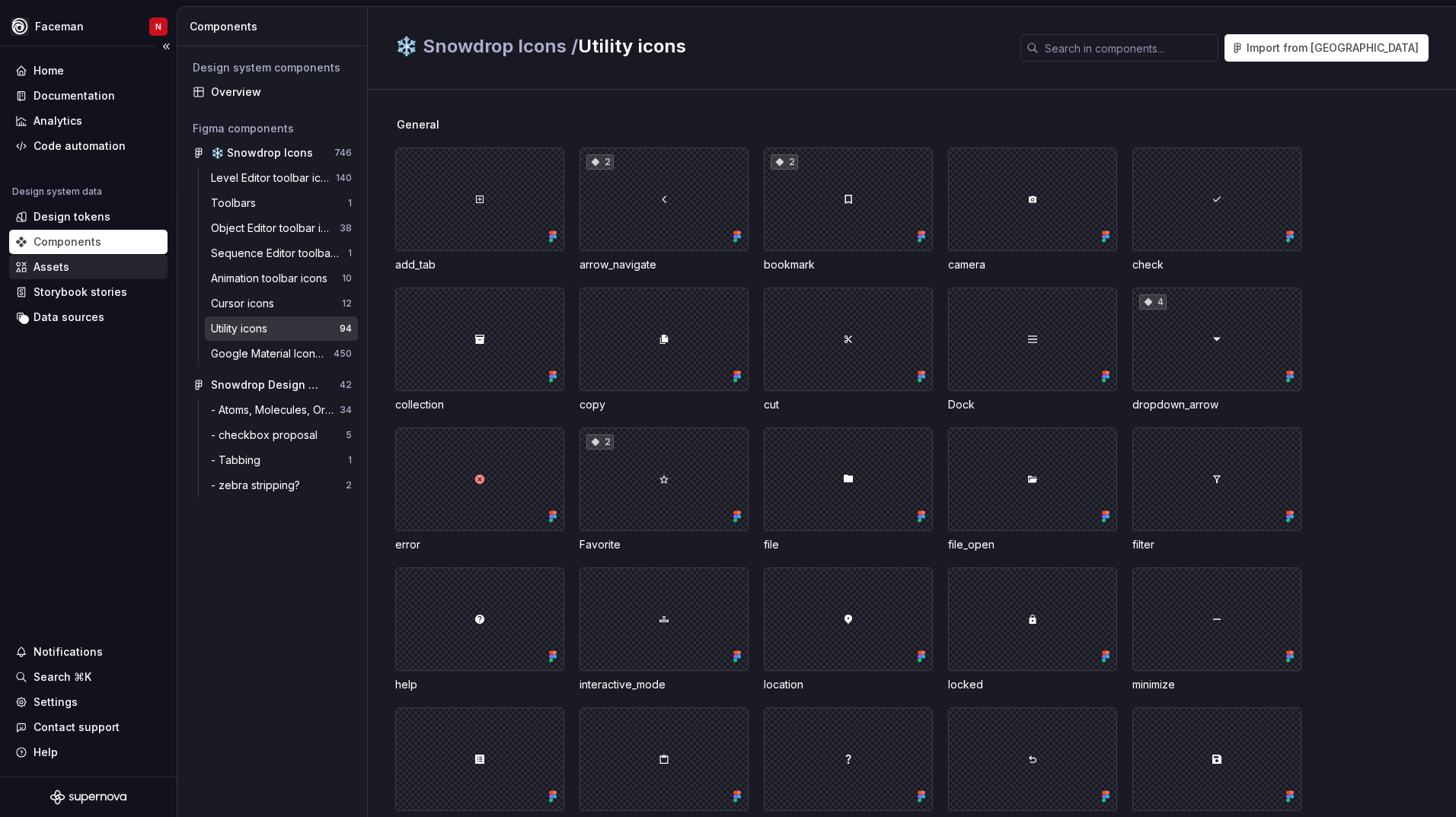
click at [79, 271] on div "Assets" at bounding box center [88, 267] width 146 height 15
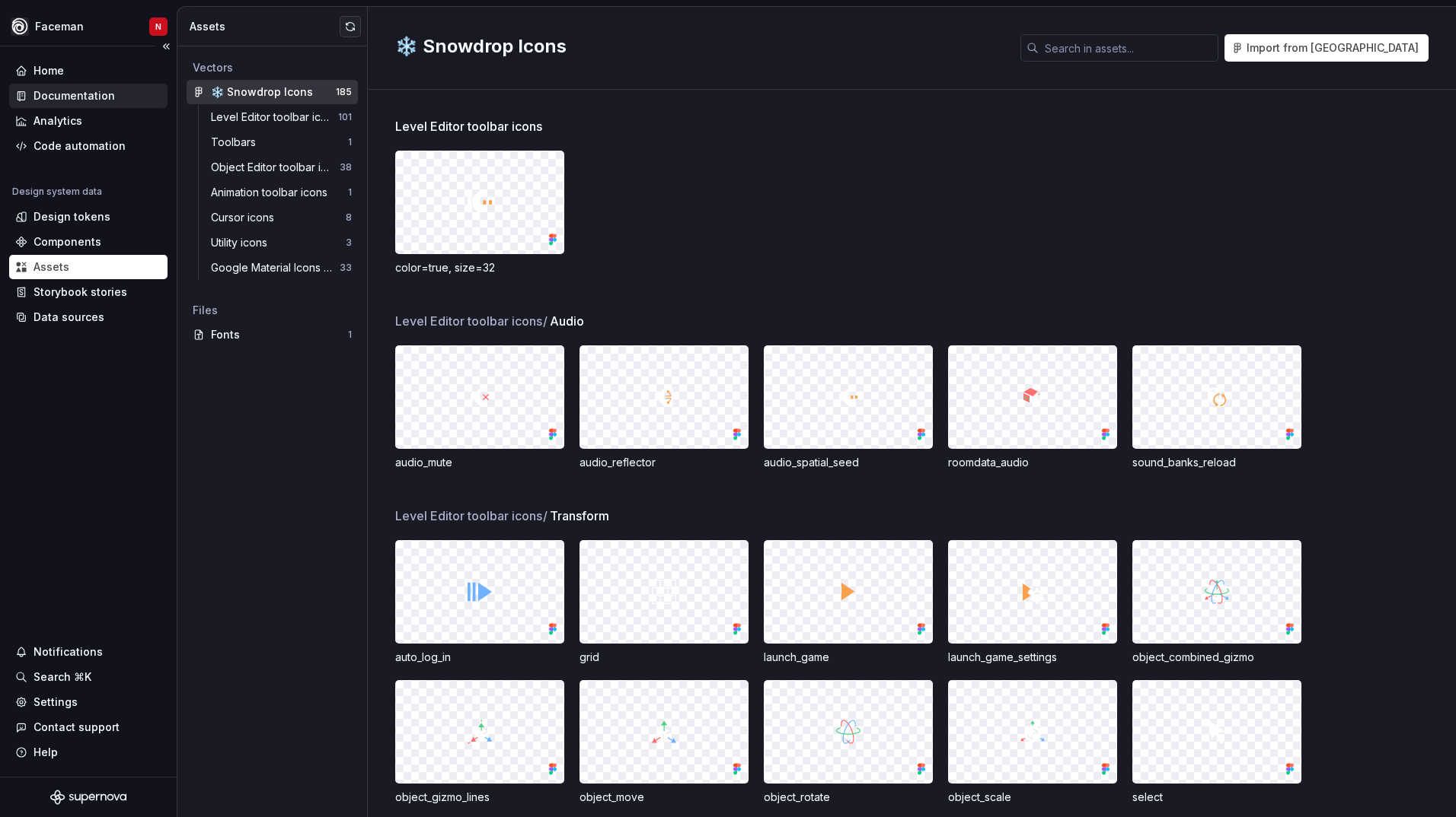
click at [57, 98] on div "Documentation" at bounding box center [74, 96] width 82 height 15
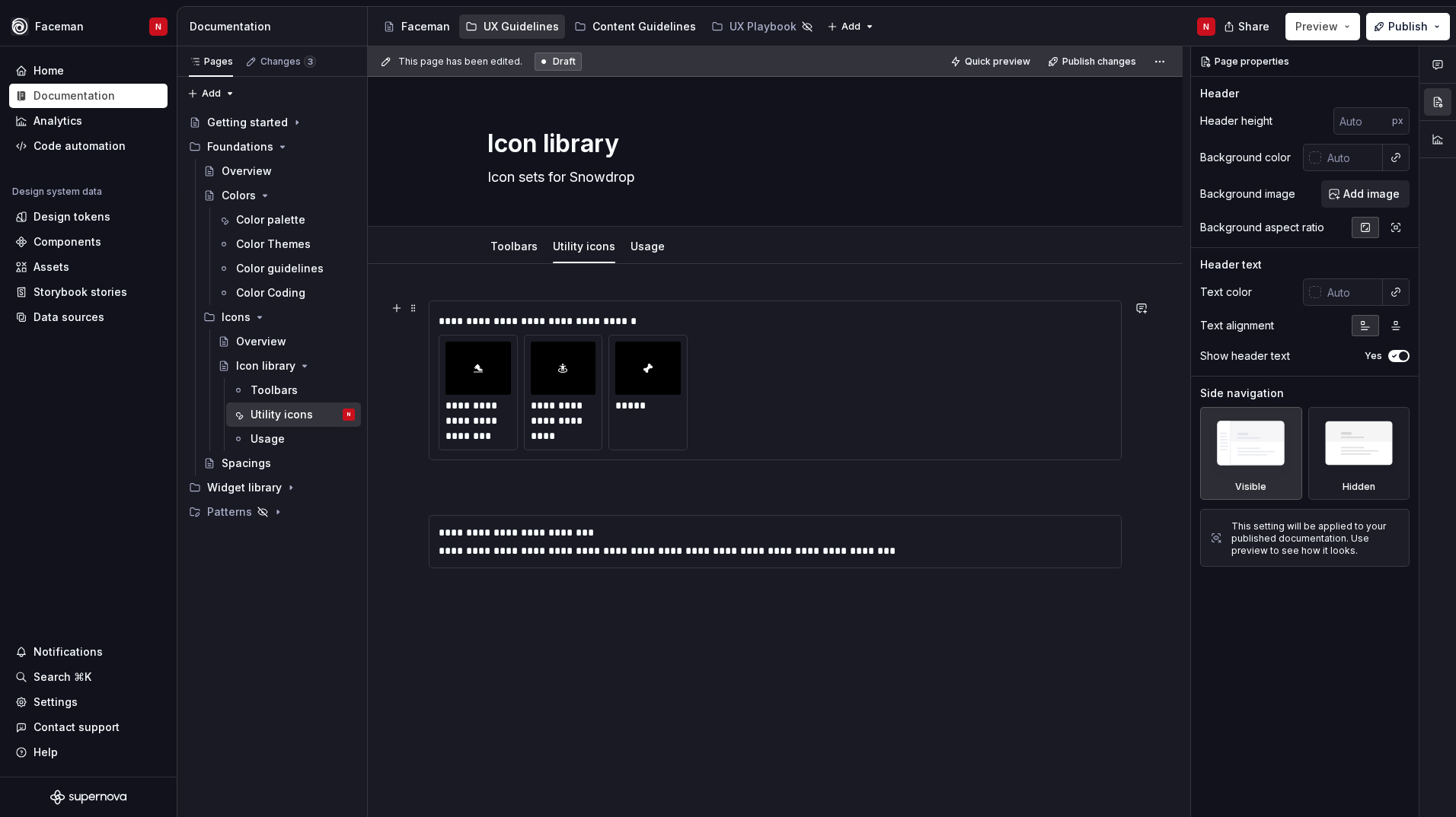
click at [935, 388] on div "**********" at bounding box center [775, 393] width 673 height 115
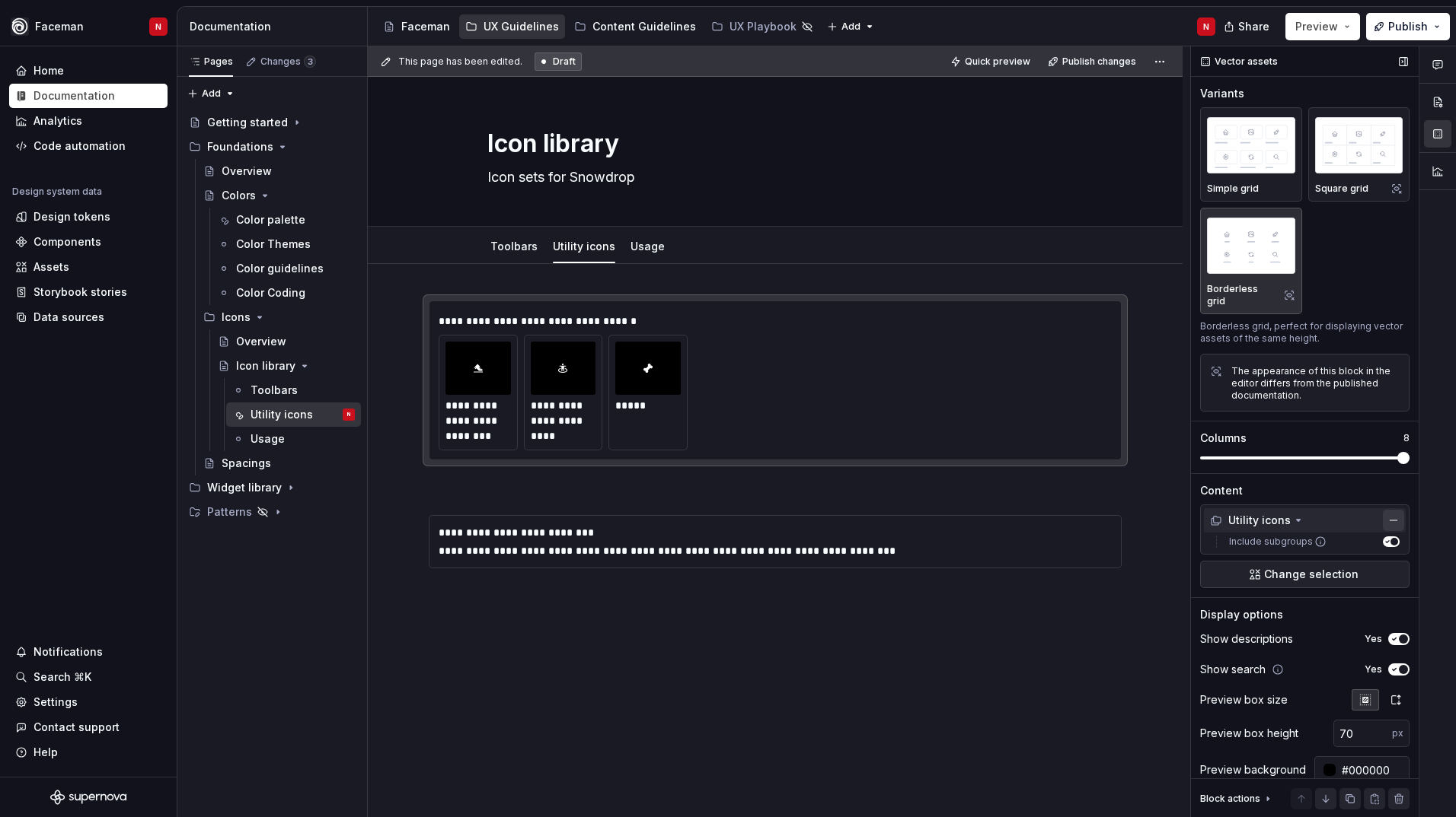
click at [1382, 517] on button "button" at bounding box center [1393, 520] width 21 height 21
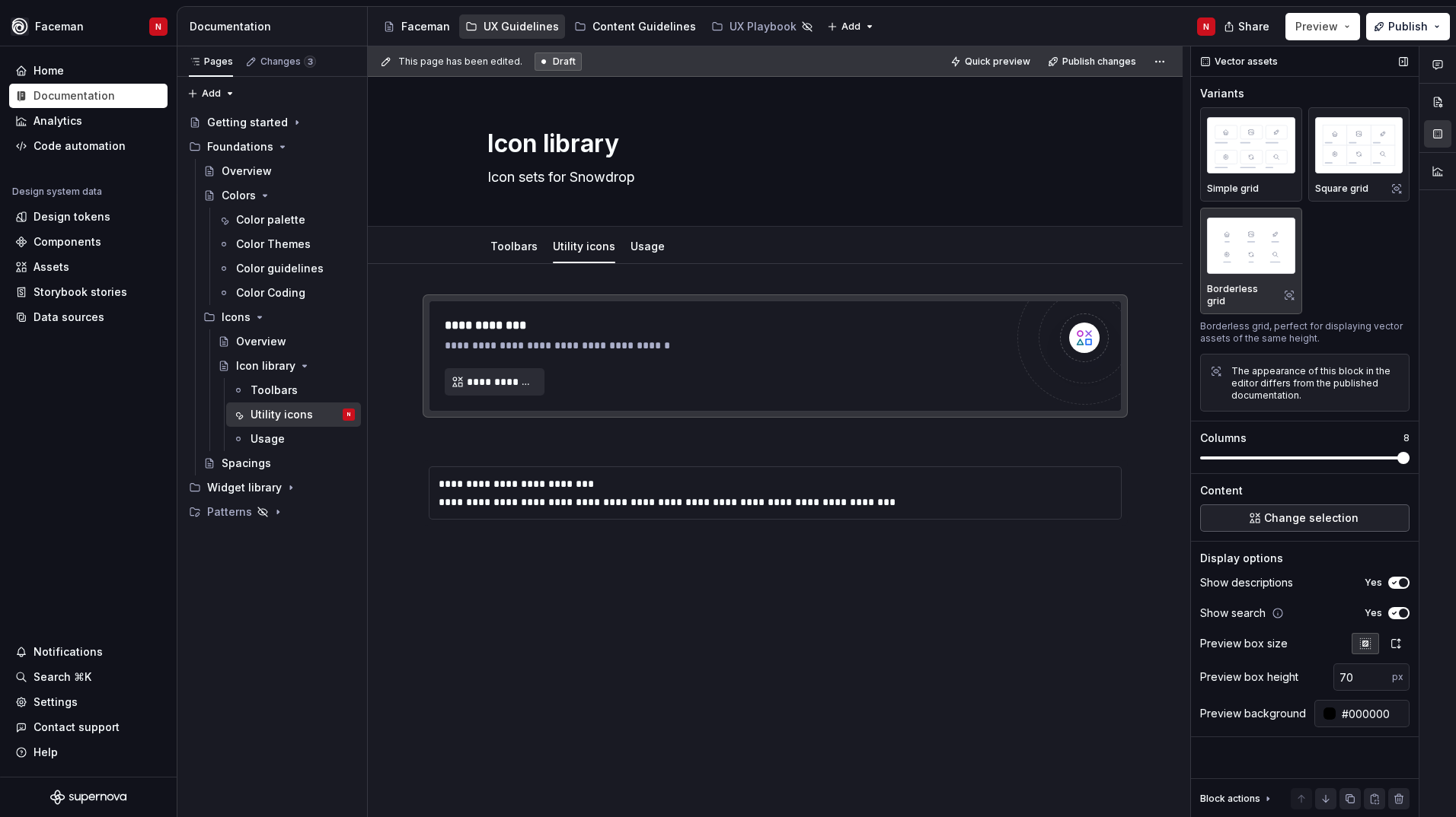
click at [1371, 512] on button "Change selection" at bounding box center [1304, 518] width 209 height 28
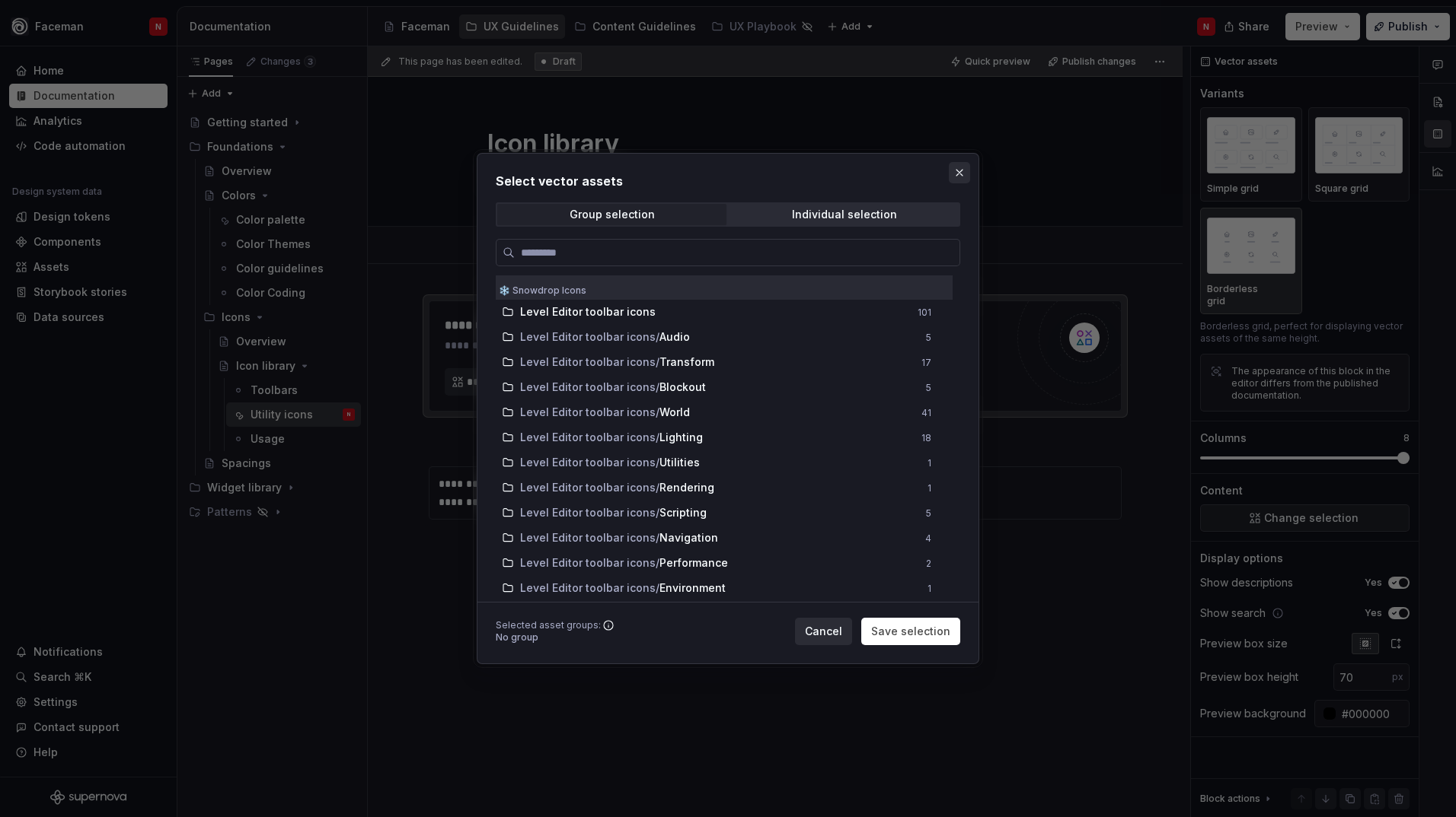
click at [963, 173] on button "button" at bounding box center [959, 173] width 21 height 21
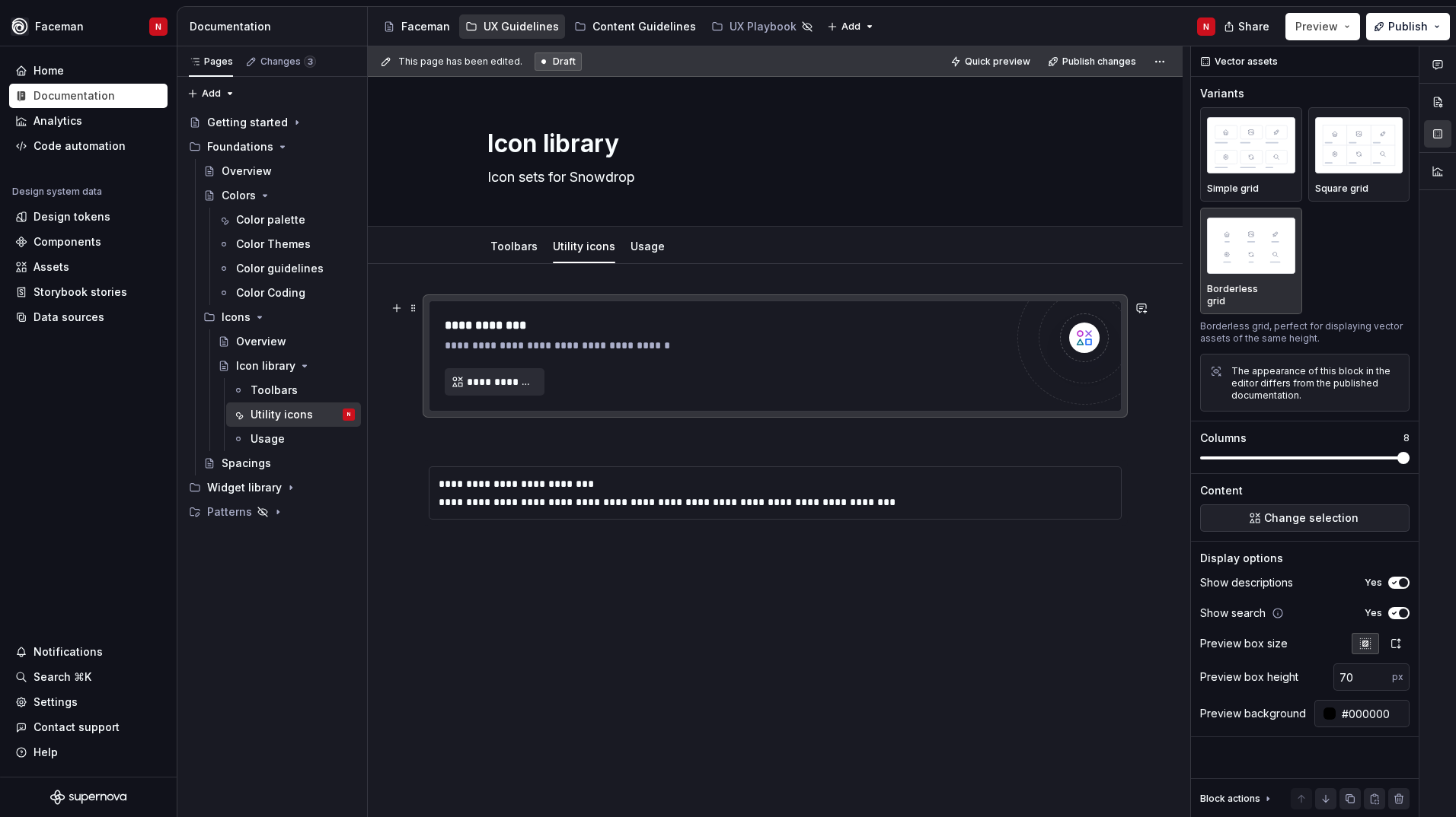
click at [753, 319] on div "**********" at bounding box center [724, 325] width 560 height 18
type textarea "*"
click at [391, 307] on button "button" at bounding box center [397, 308] width 21 height 21
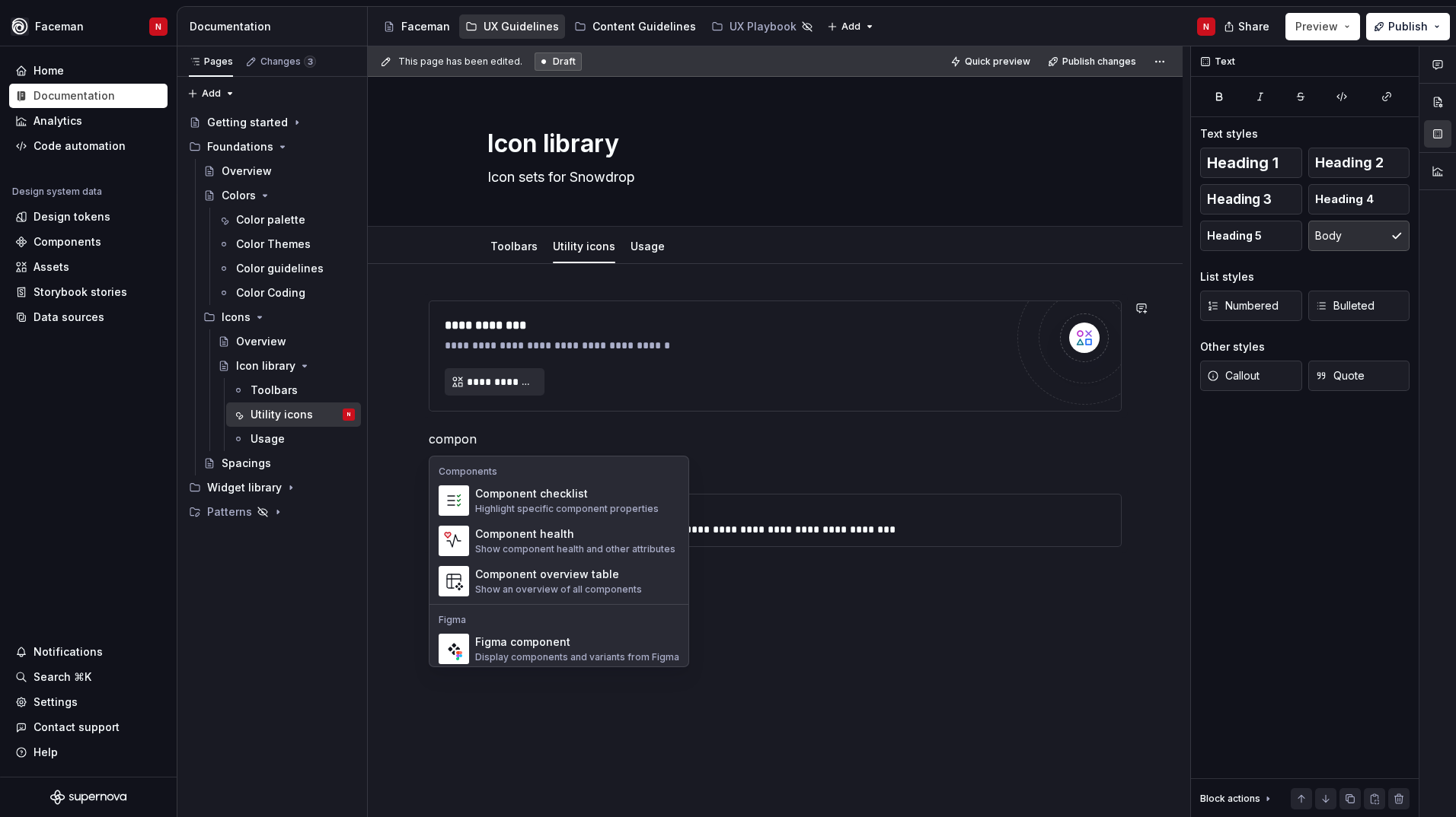
scroll to position [46, 0]
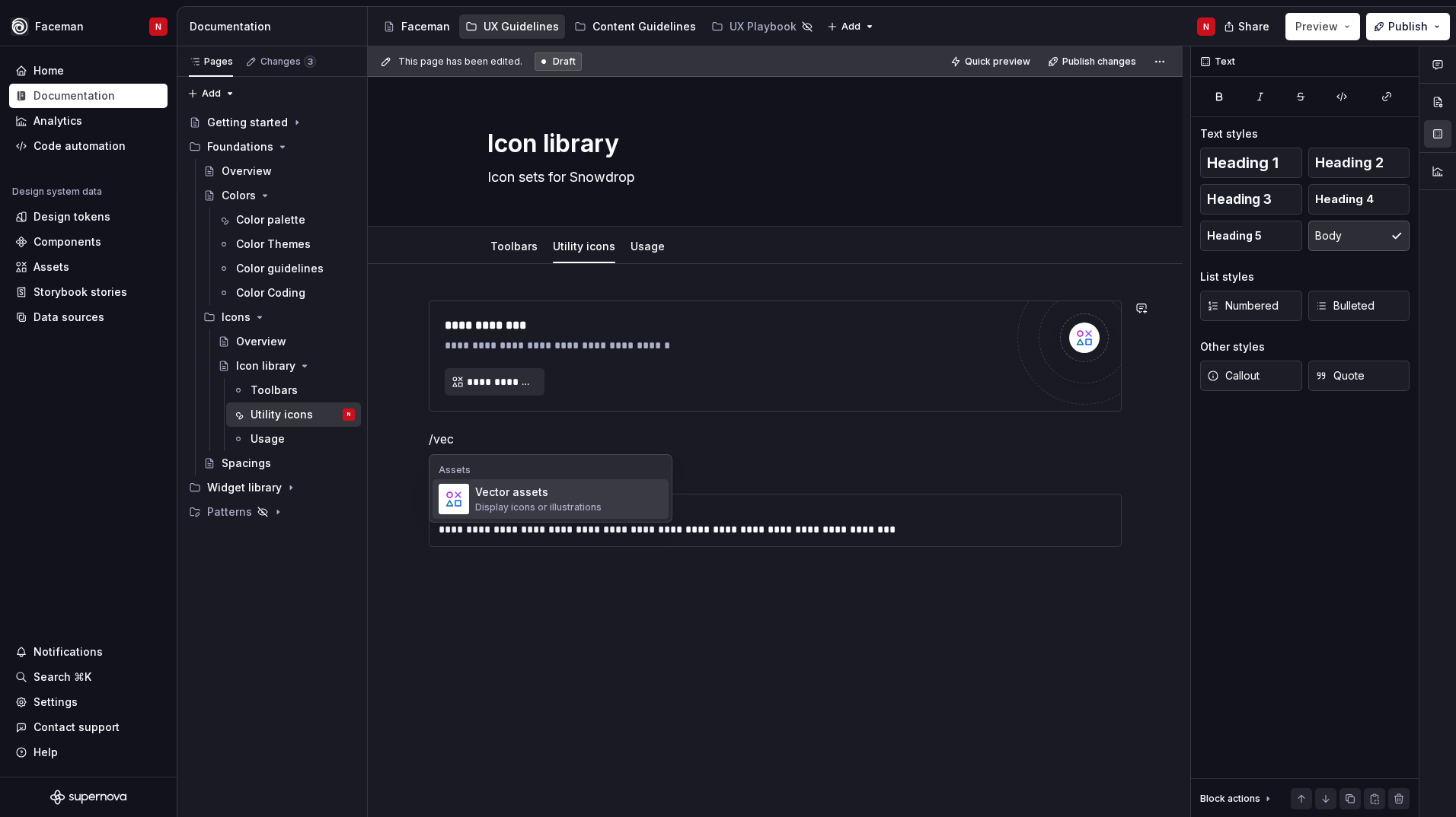
click at [522, 495] on div "Vector assets" at bounding box center [539, 493] width 127 height 15
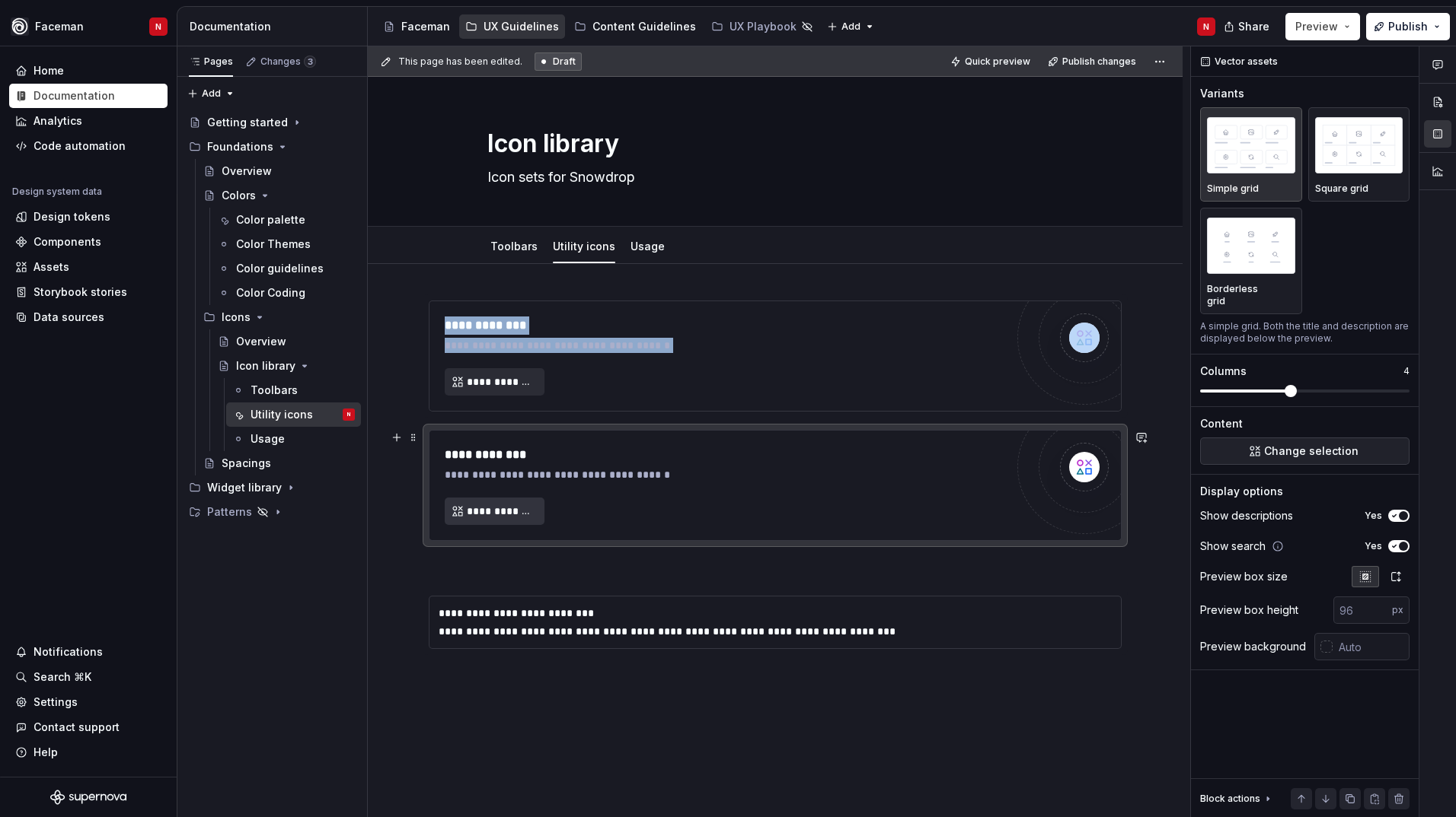
click at [527, 519] on button "**********" at bounding box center [495, 511] width 100 height 28
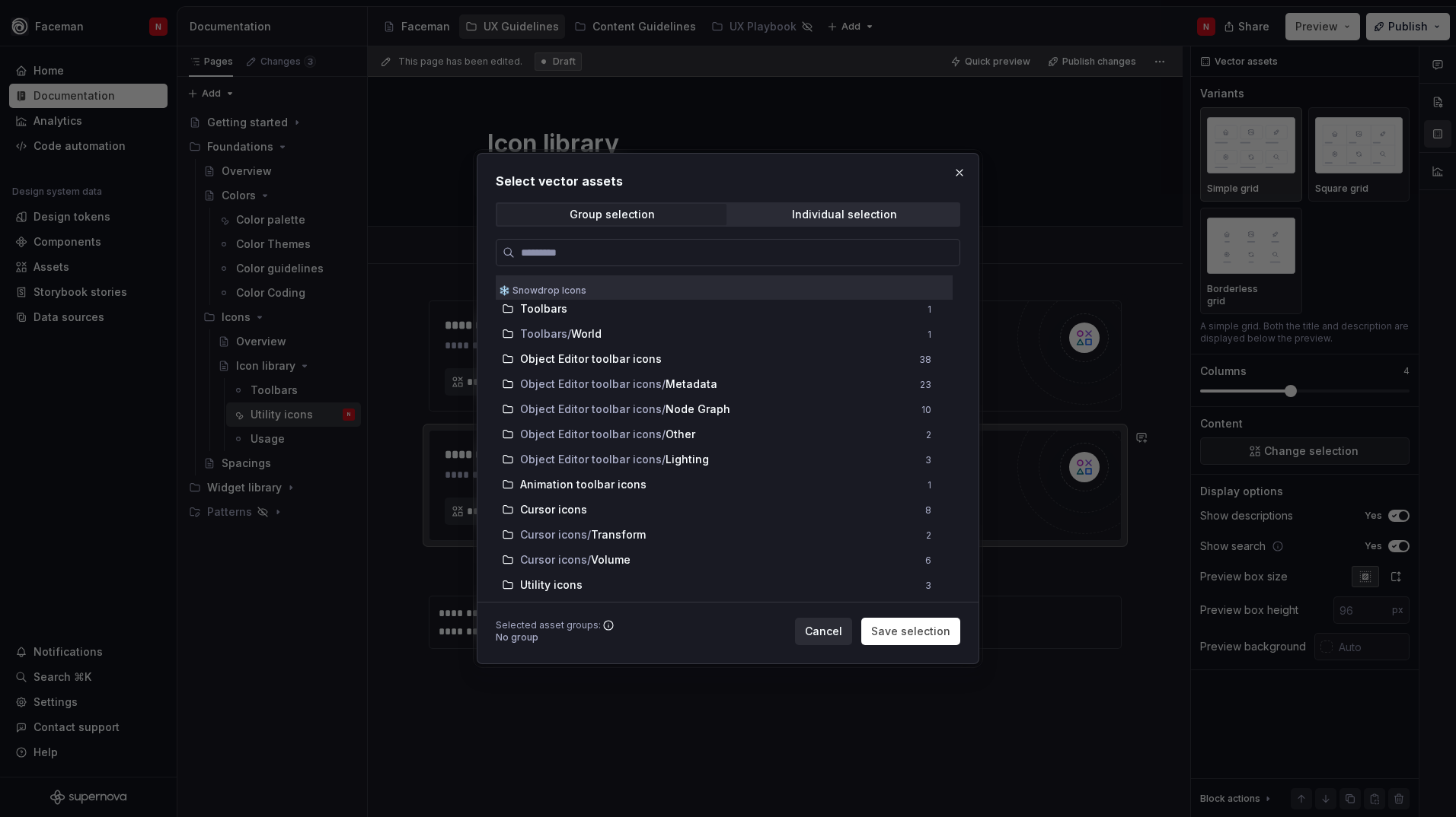
scroll to position [364, 0]
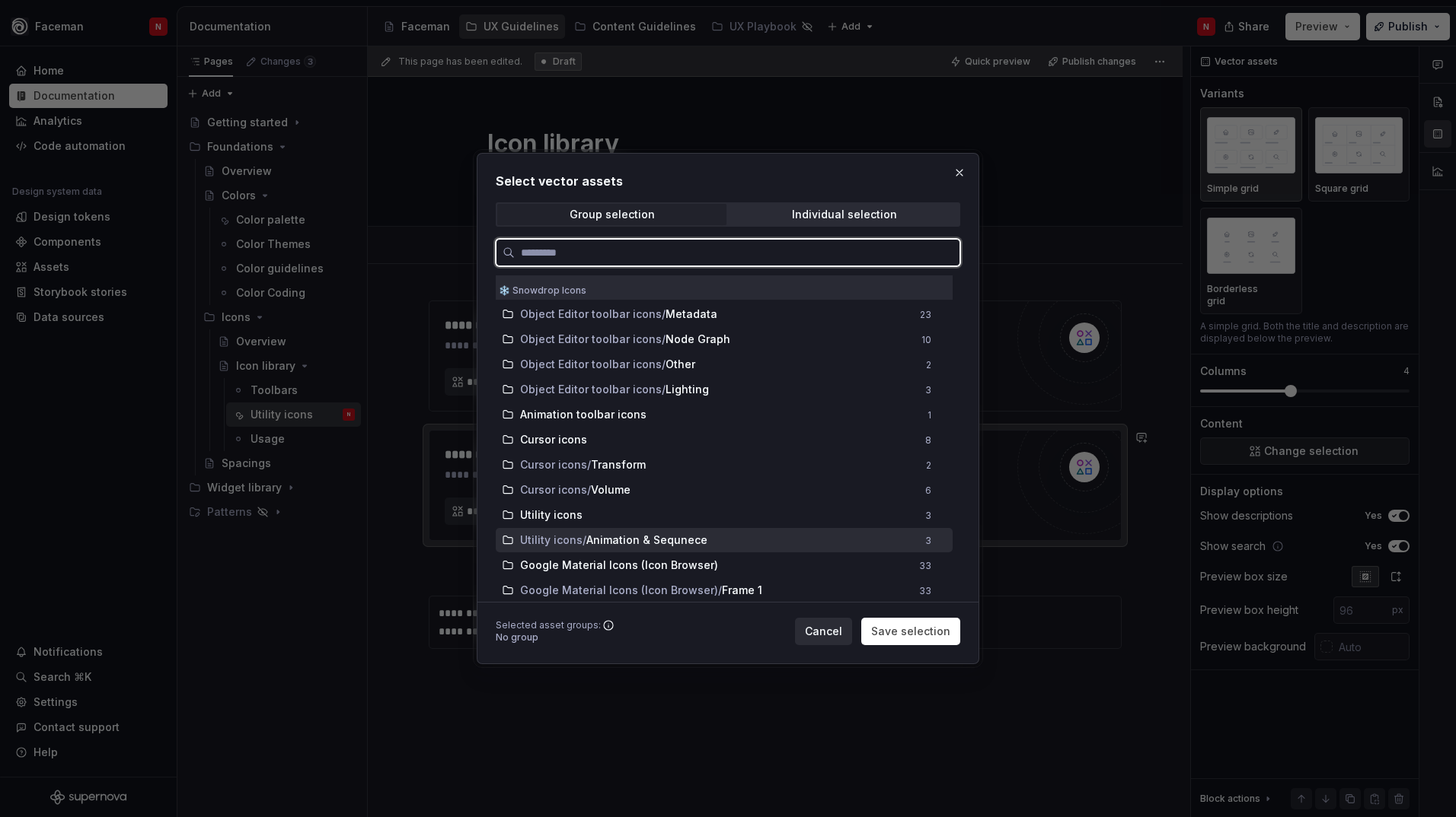
click at [554, 536] on span "Utility icons" at bounding box center [550, 541] width 62 height 15
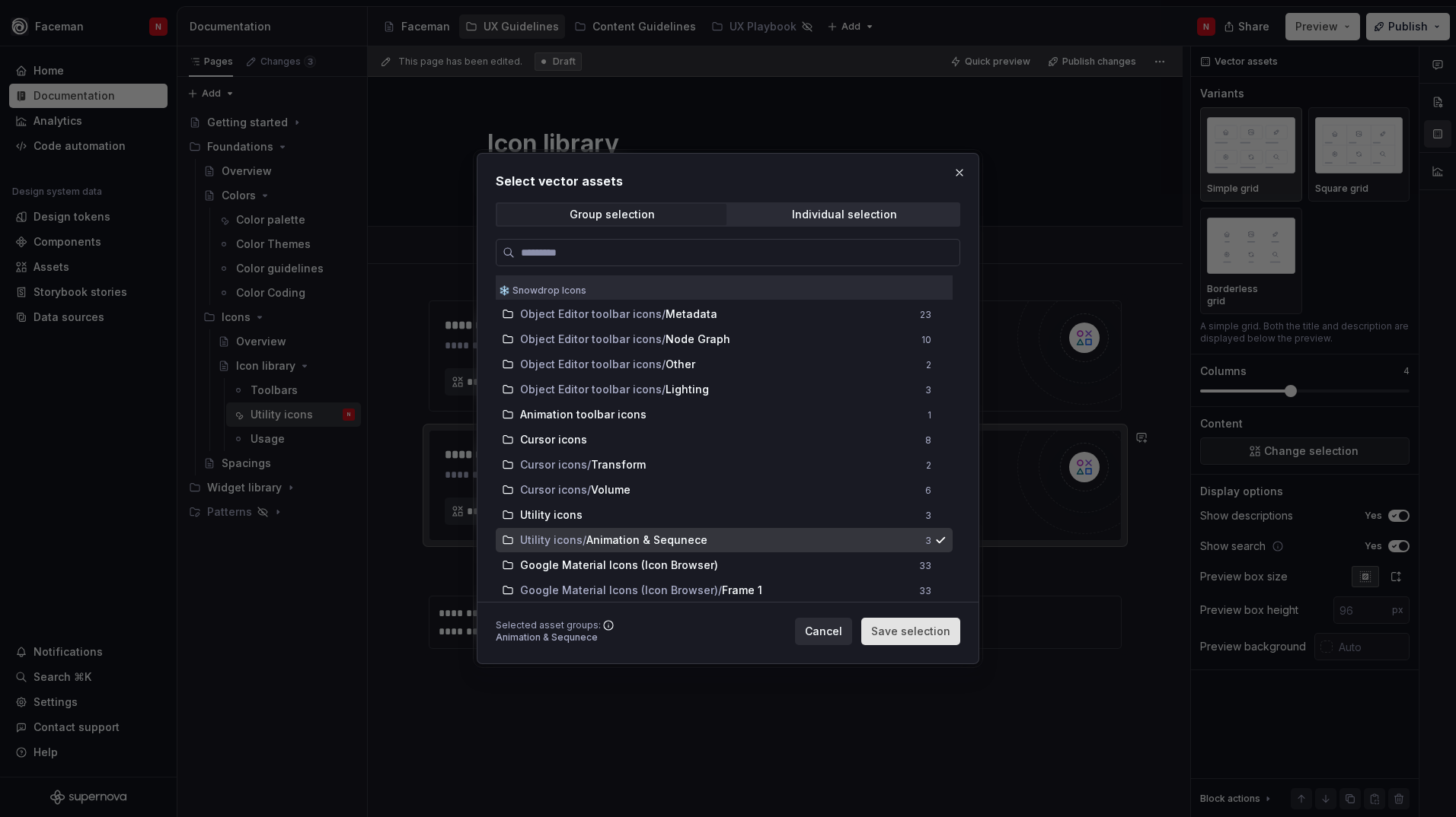
click at [917, 639] on button "Save selection" at bounding box center [910, 632] width 99 height 28
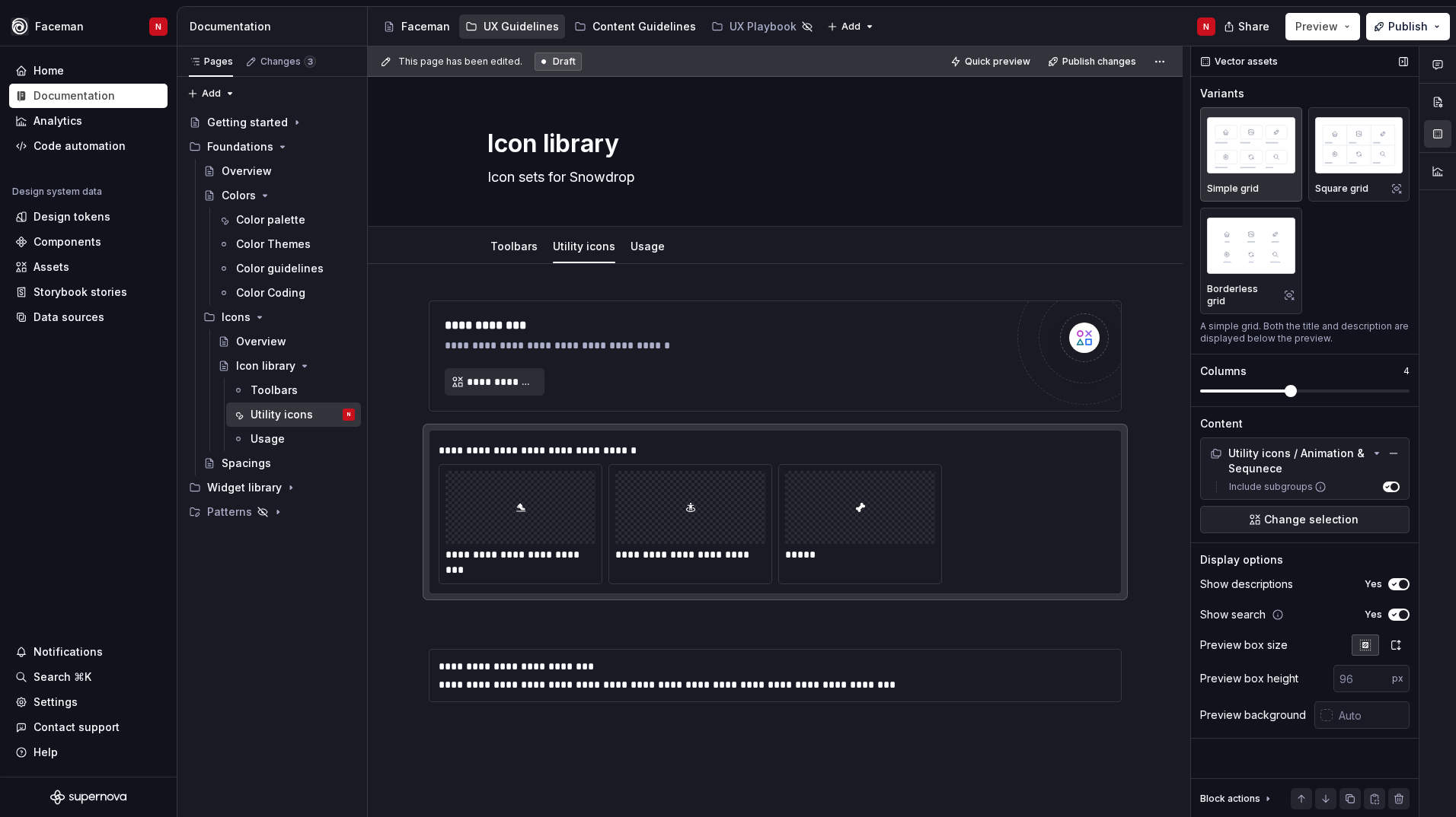
click at [1295, 481] on label "Include subgroups" at bounding box center [1274, 487] width 104 height 12
click at [1382, 482] on button "Include subgroups" at bounding box center [1390, 487] width 16 height 11
click at [1382, 478] on div "Include subgroups" at bounding box center [1304, 487] width 202 height 18
click at [1384, 483] on span "button" at bounding box center [1388, 487] width 8 height 8
click at [1316, 512] on span "Change selection" at bounding box center [1311, 519] width 94 height 15
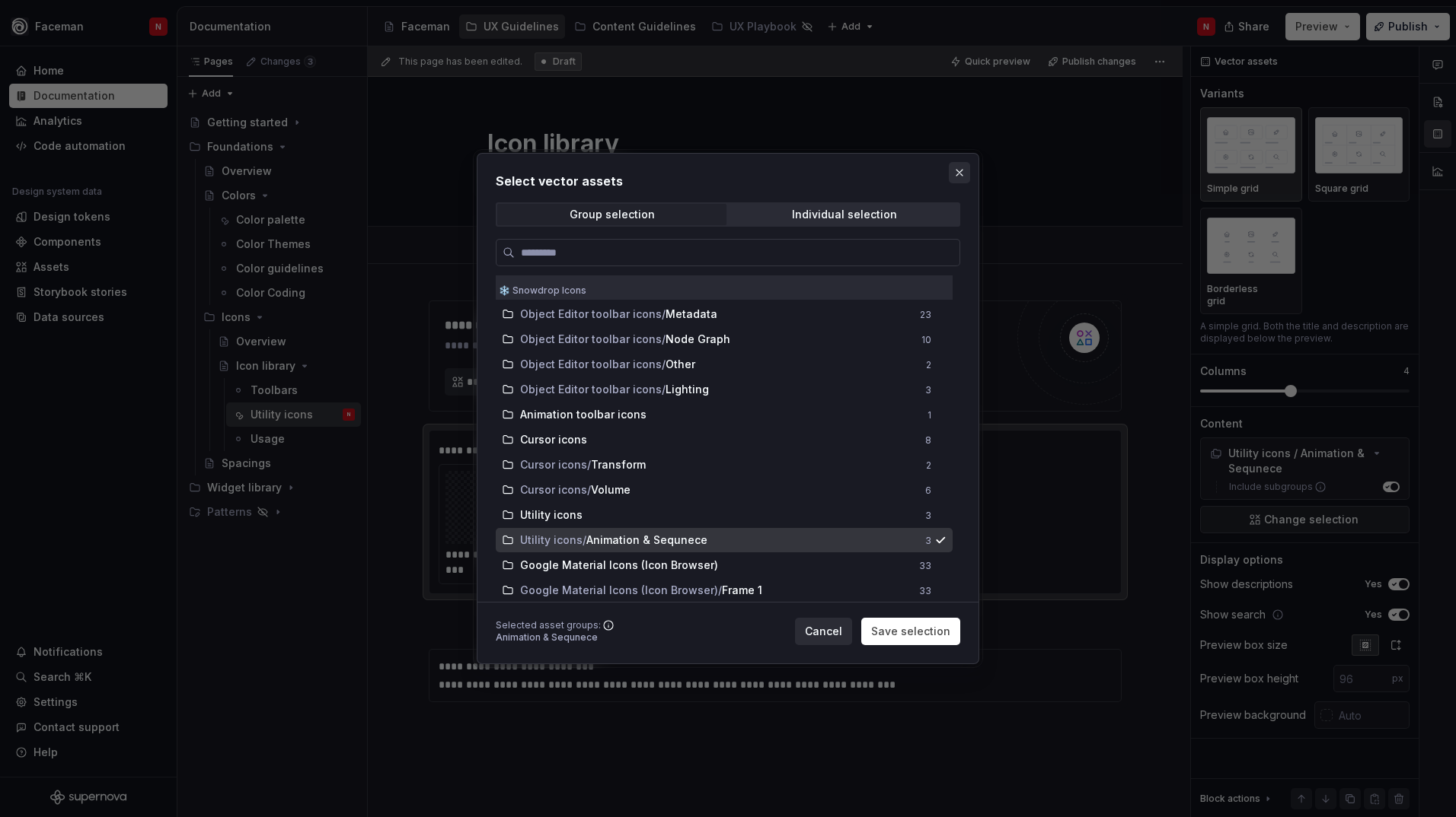
click at [960, 176] on button "button" at bounding box center [959, 173] width 21 height 21
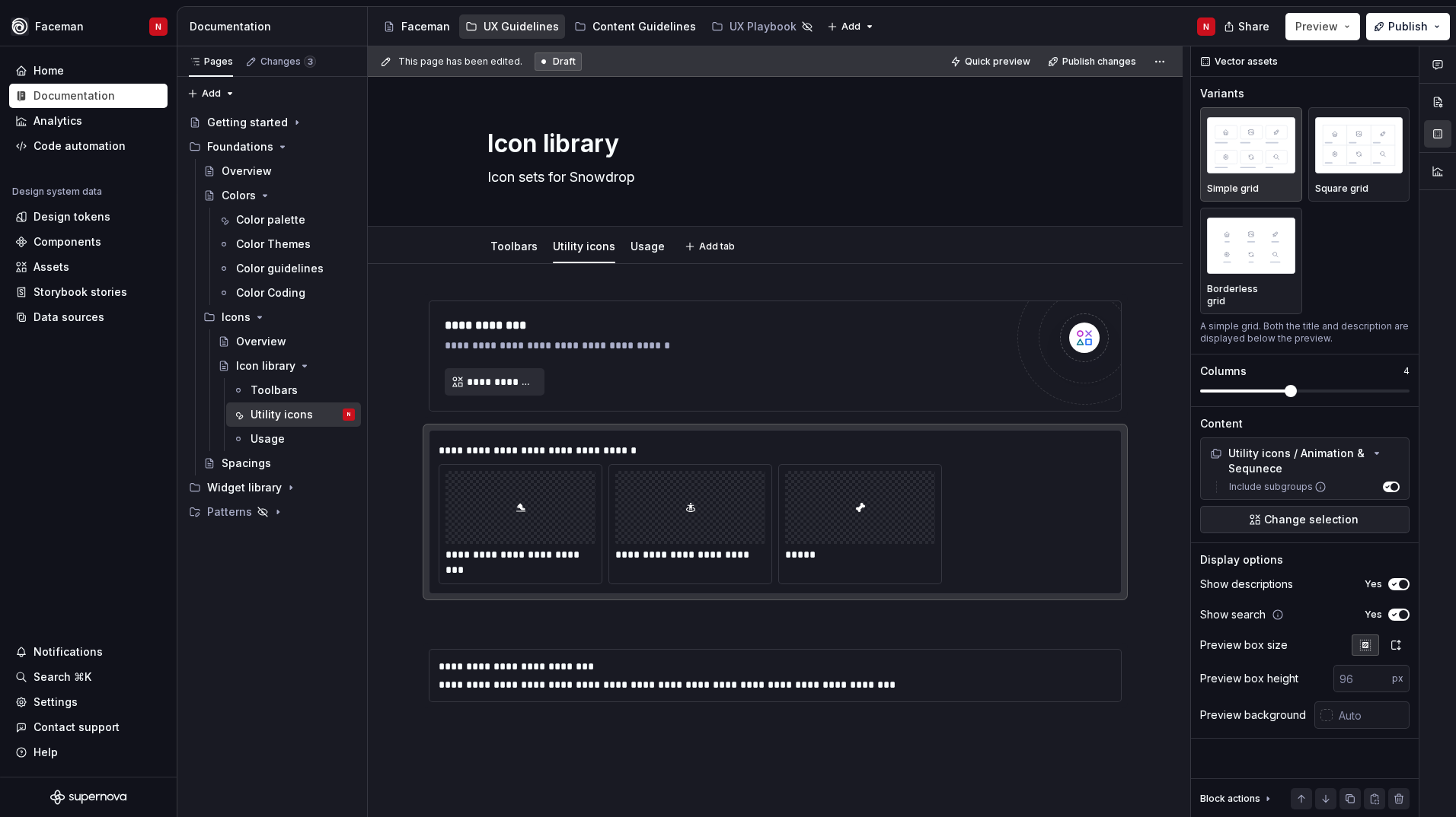
type textarea "*"
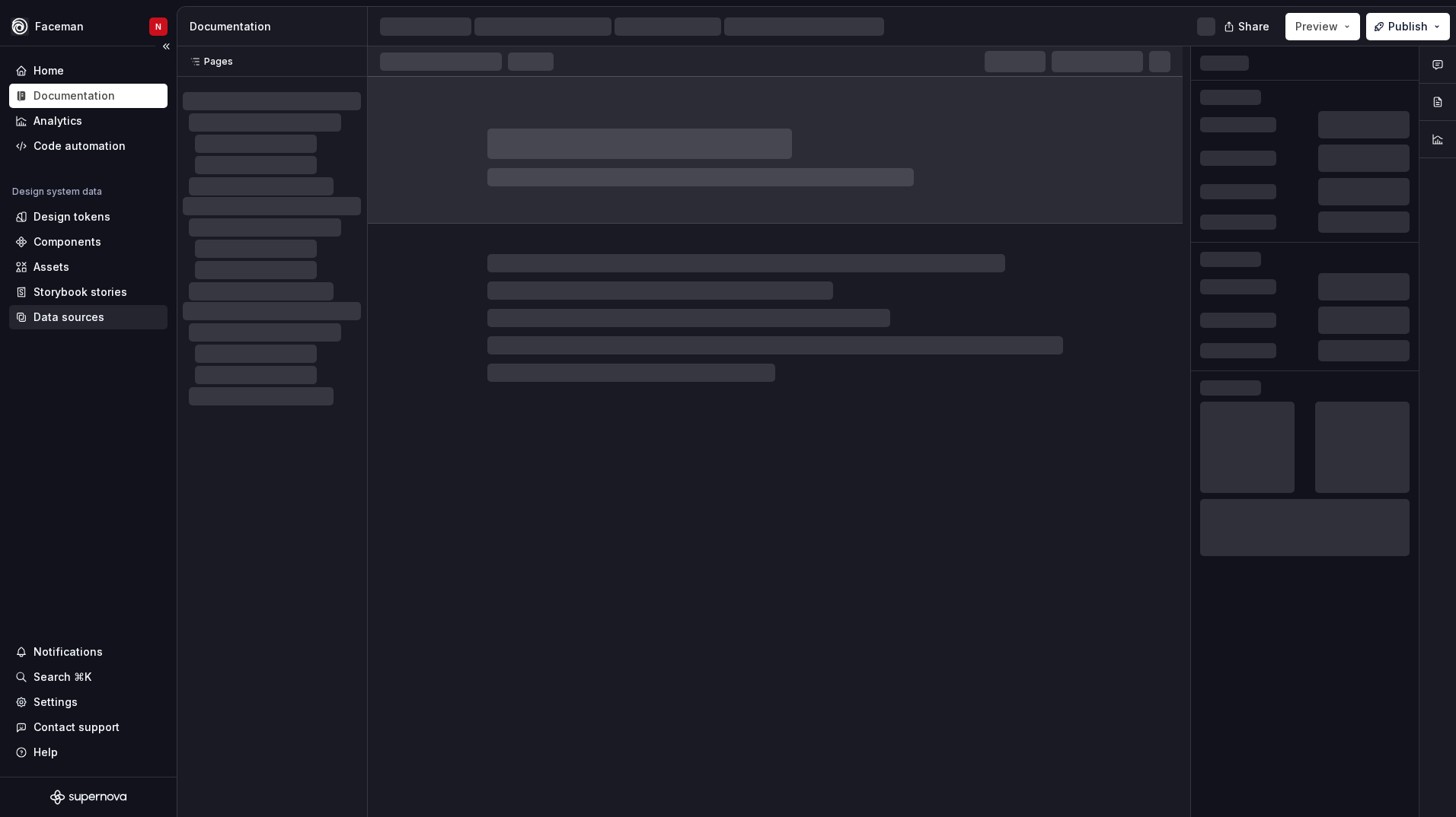
click at [68, 309] on div "Data sources" at bounding box center [88, 317] width 158 height 24
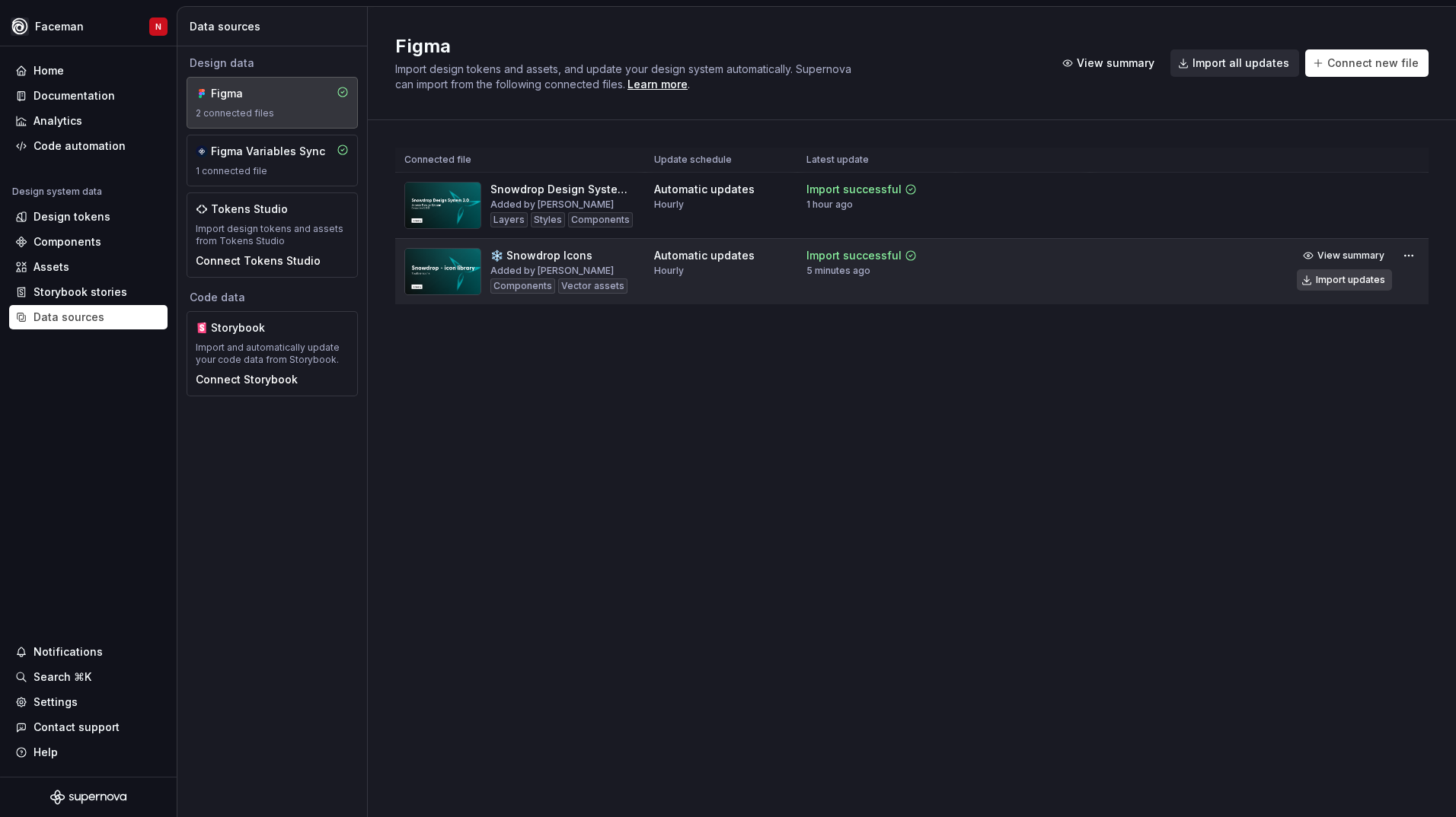
click at [1371, 280] on div "Import updates" at bounding box center [1350, 279] width 69 height 12
